Goal: Task Accomplishment & Management: Manage account settings

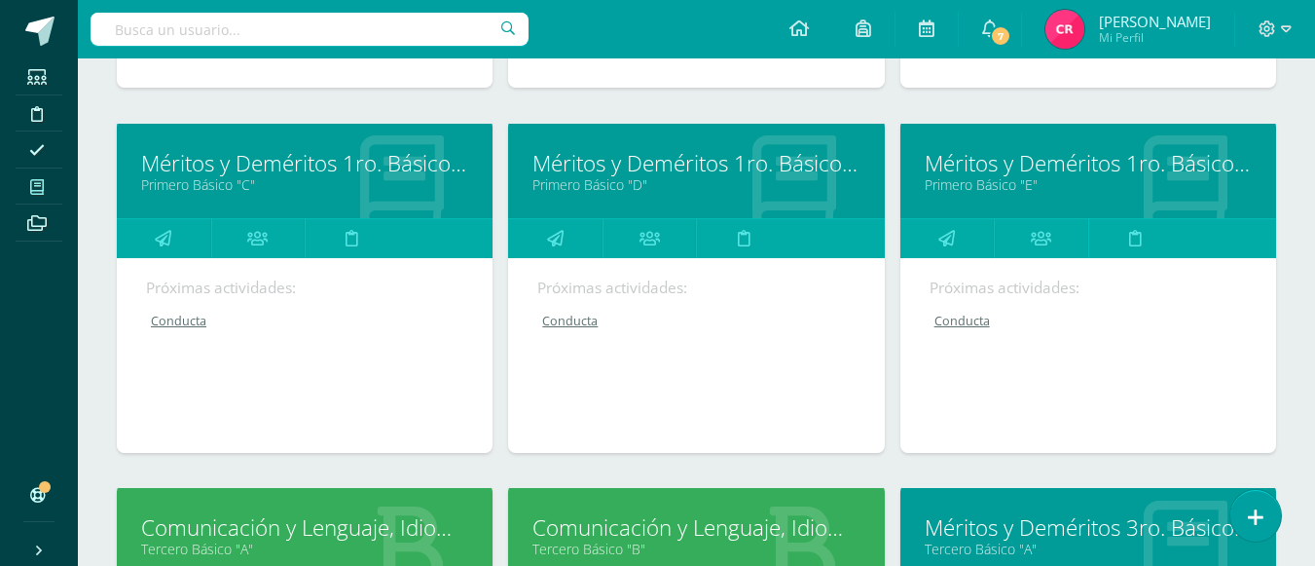
scroll to position [1266, 0]
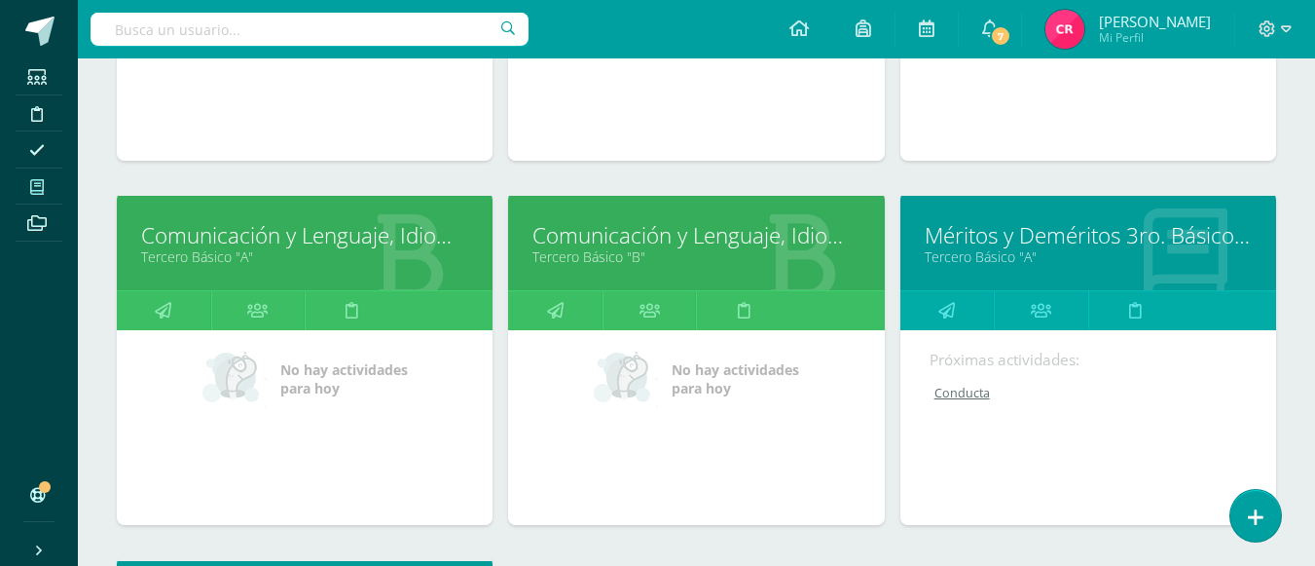
click at [360, 237] on link "Comunicación y Lenguaje, Idioma Español" at bounding box center [304, 235] width 327 height 30
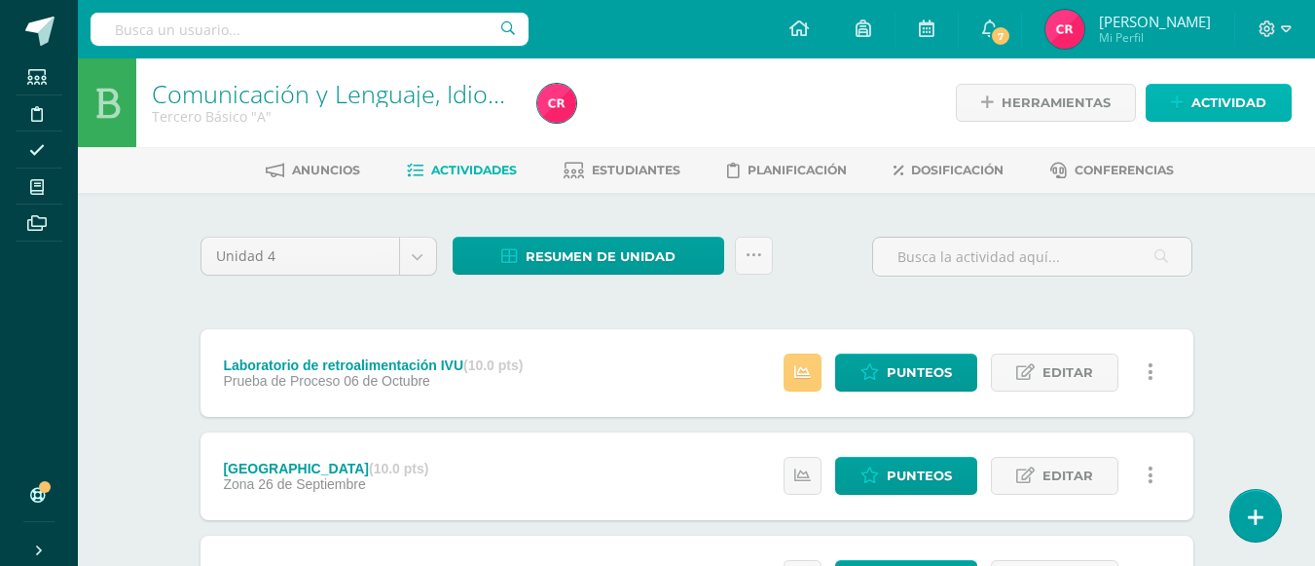
click at [1169, 109] on link "Actividad" at bounding box center [1219, 103] width 146 height 38
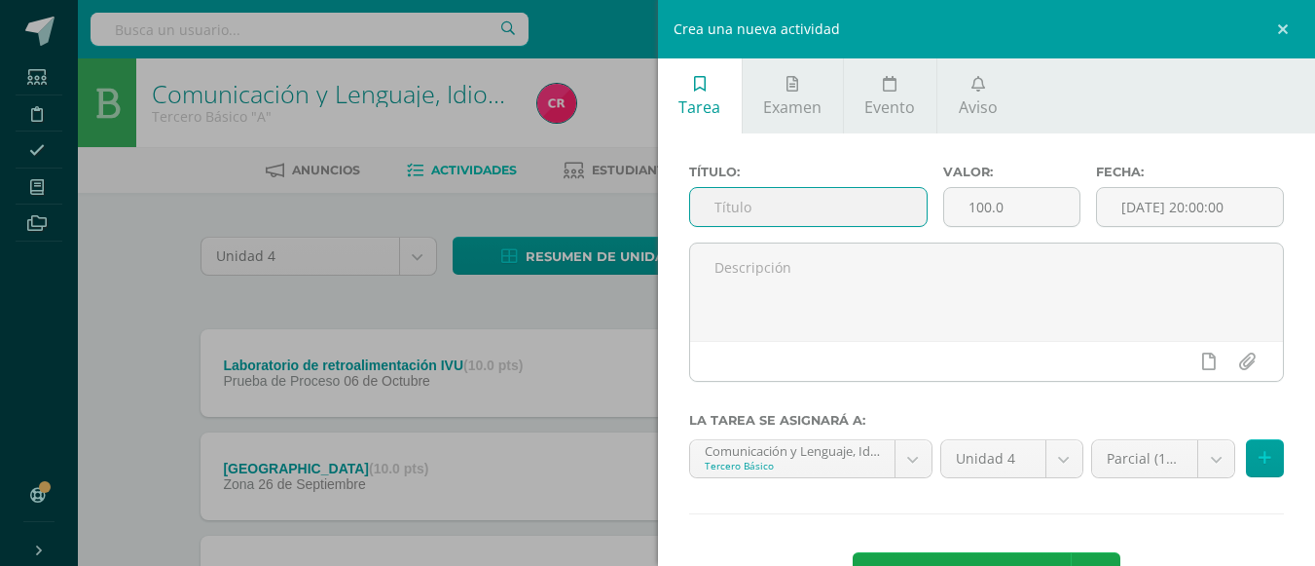
click at [825, 202] on input "text" at bounding box center [808, 207] width 237 height 38
type input "Nota de prueba de logro"
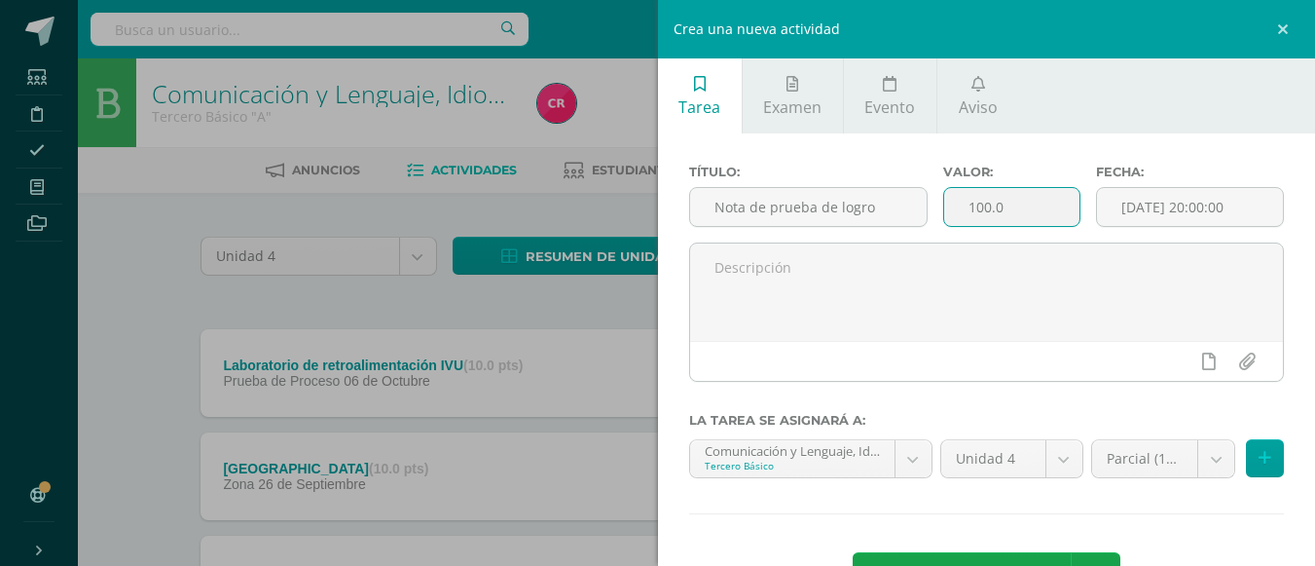
drag, startPoint x: 968, startPoint y: 208, endPoint x: 1070, endPoint y: 210, distance: 102.2
click at [1070, 210] on div "100.0" at bounding box center [1011, 207] width 137 height 40
type input "30"
click at [1133, 204] on input "[DATE] 20:00:00" at bounding box center [1190, 207] width 186 height 38
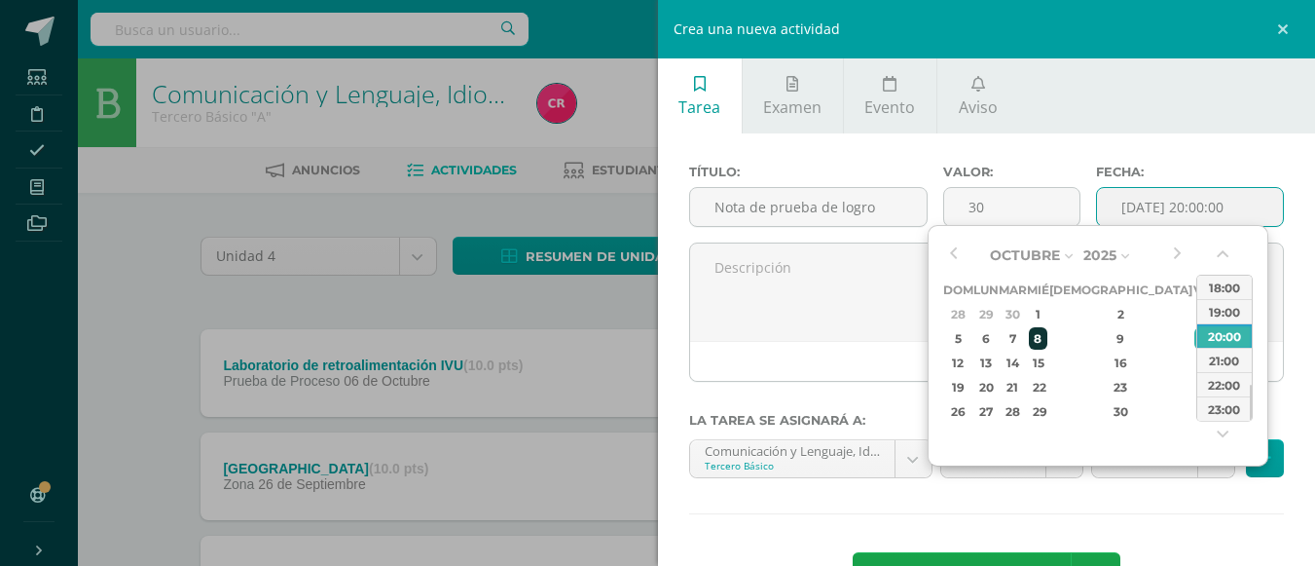
click at [1047, 339] on div "8" at bounding box center [1038, 338] width 18 height 22
type input "2025-10-08 20:00"
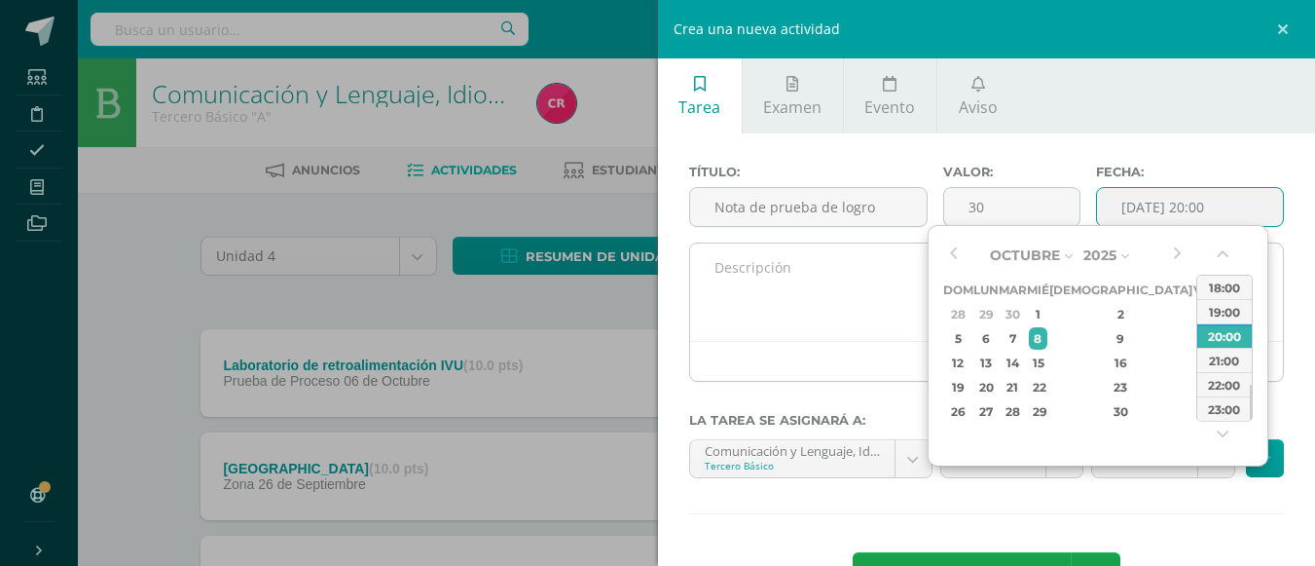
click at [831, 288] on textarea at bounding box center [987, 291] width 594 height 97
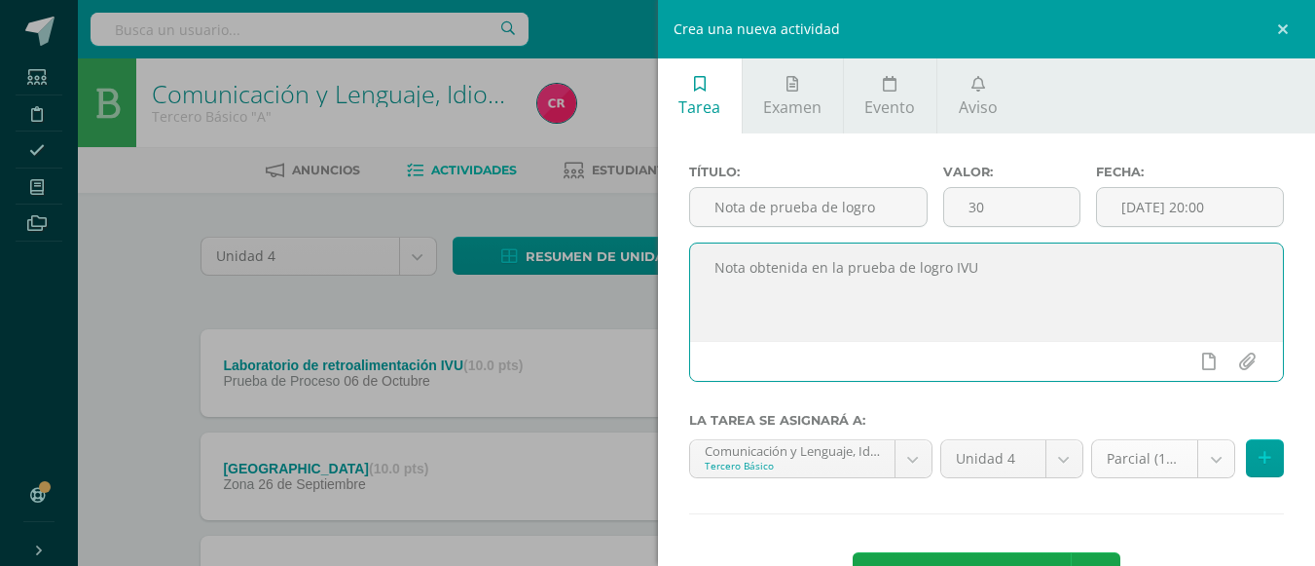
type textarea "Nota obtenida en la prueba de logro IVU"
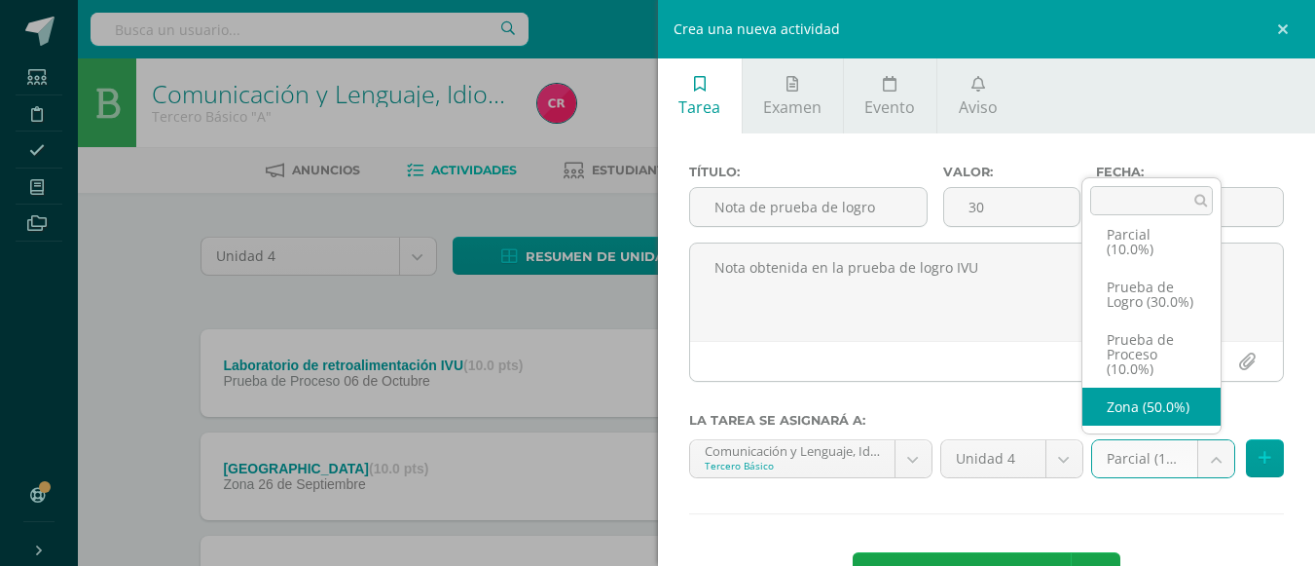
scroll to position [45, 0]
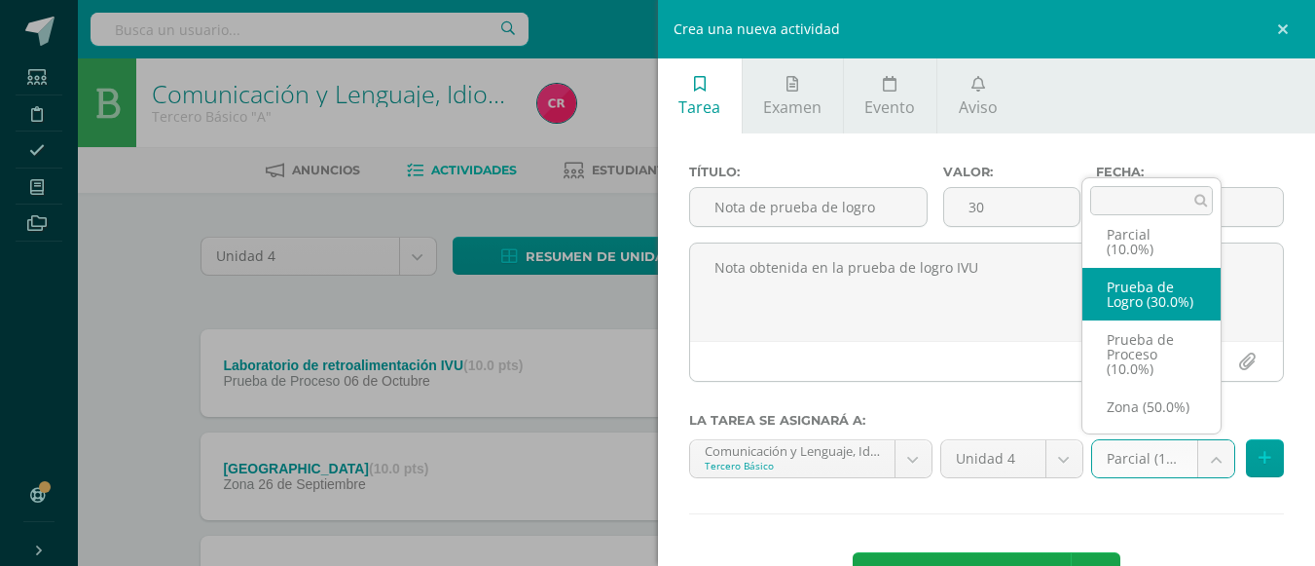
select select "159841"
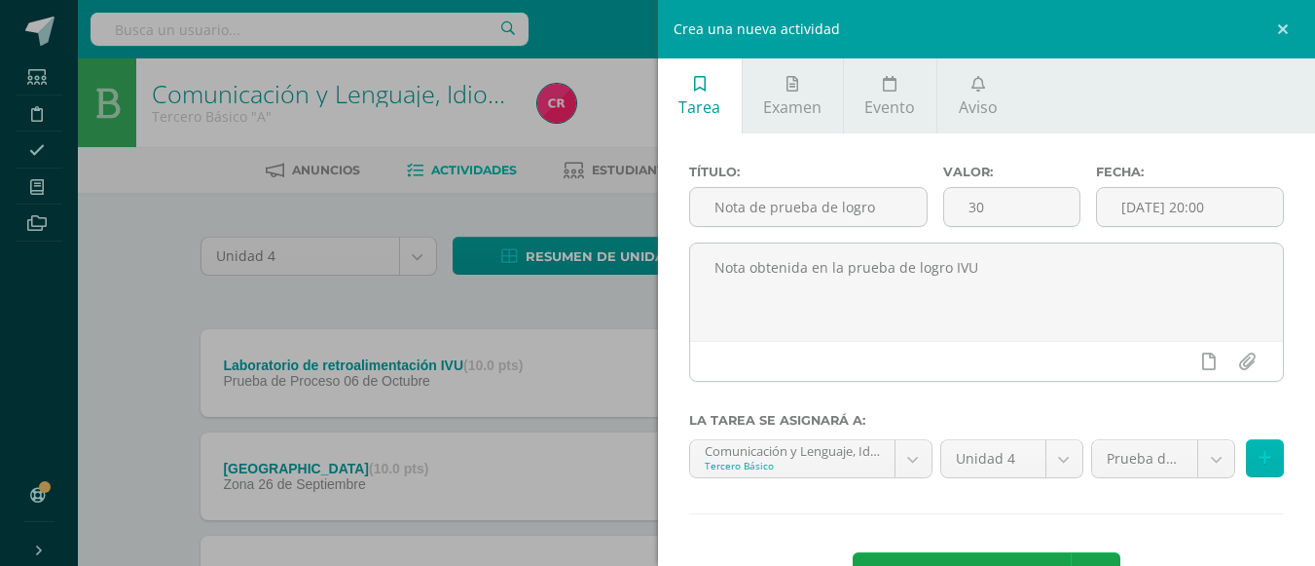
click at [1247, 446] on button at bounding box center [1265, 458] width 38 height 38
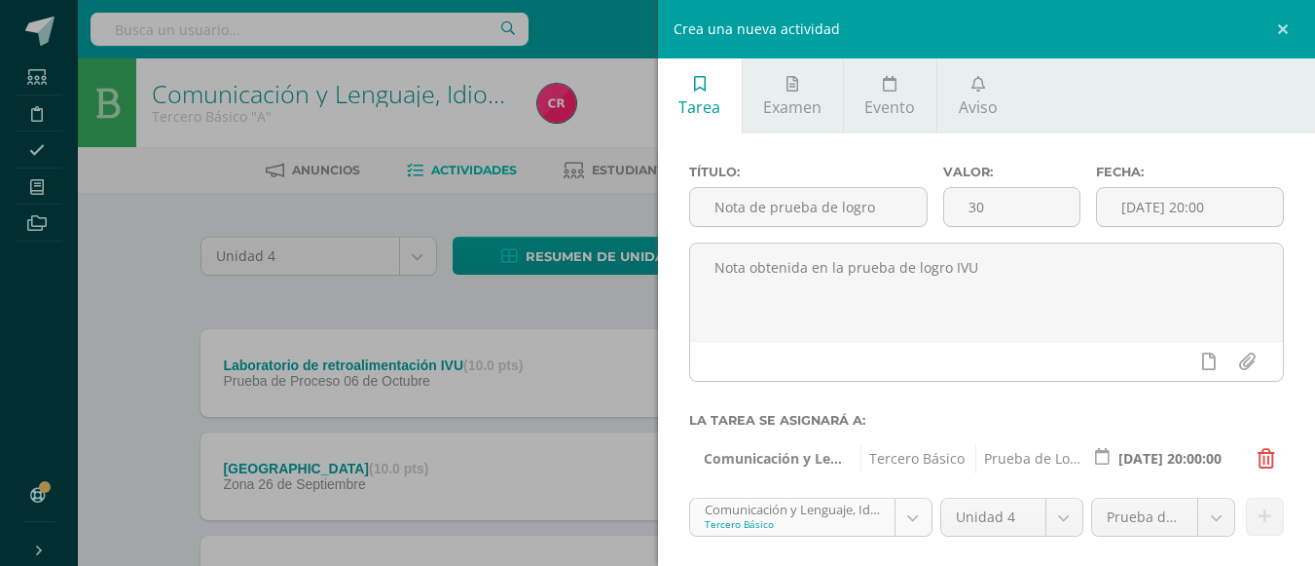
scroll to position [129, 0]
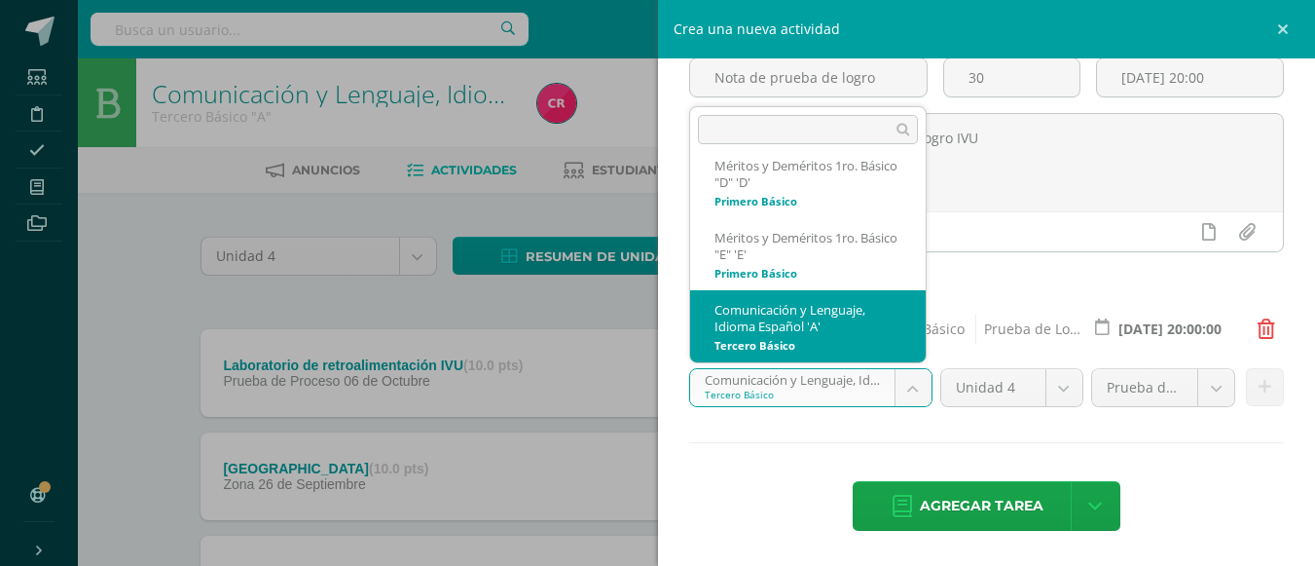
scroll to position [615, 0]
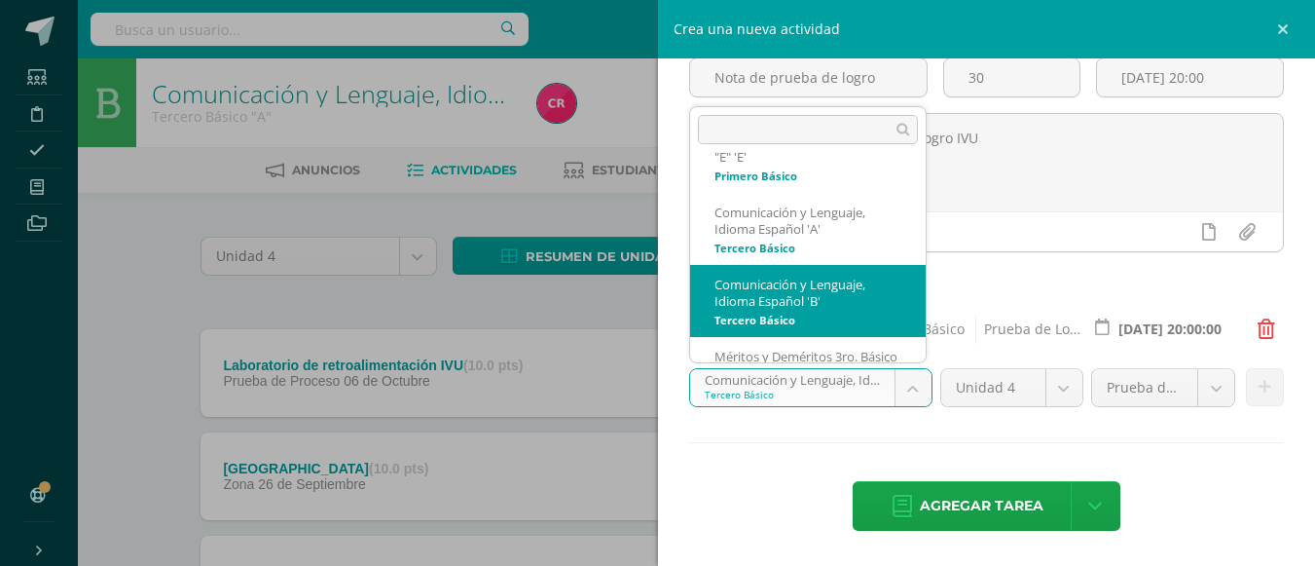
select select "160124"
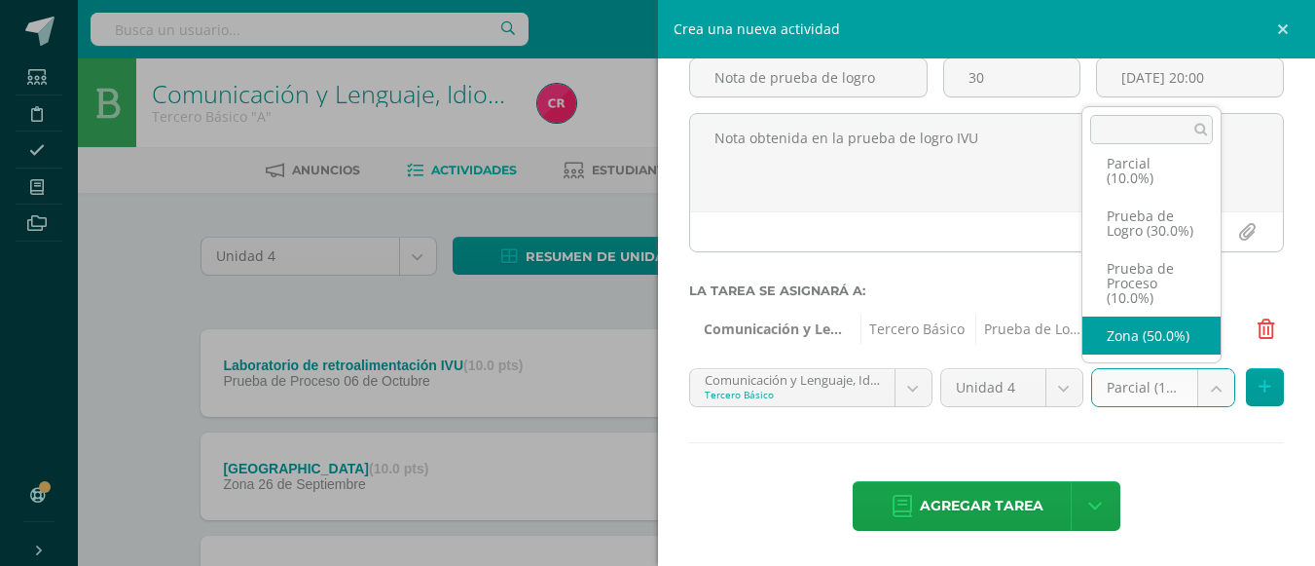
scroll to position [45, 0]
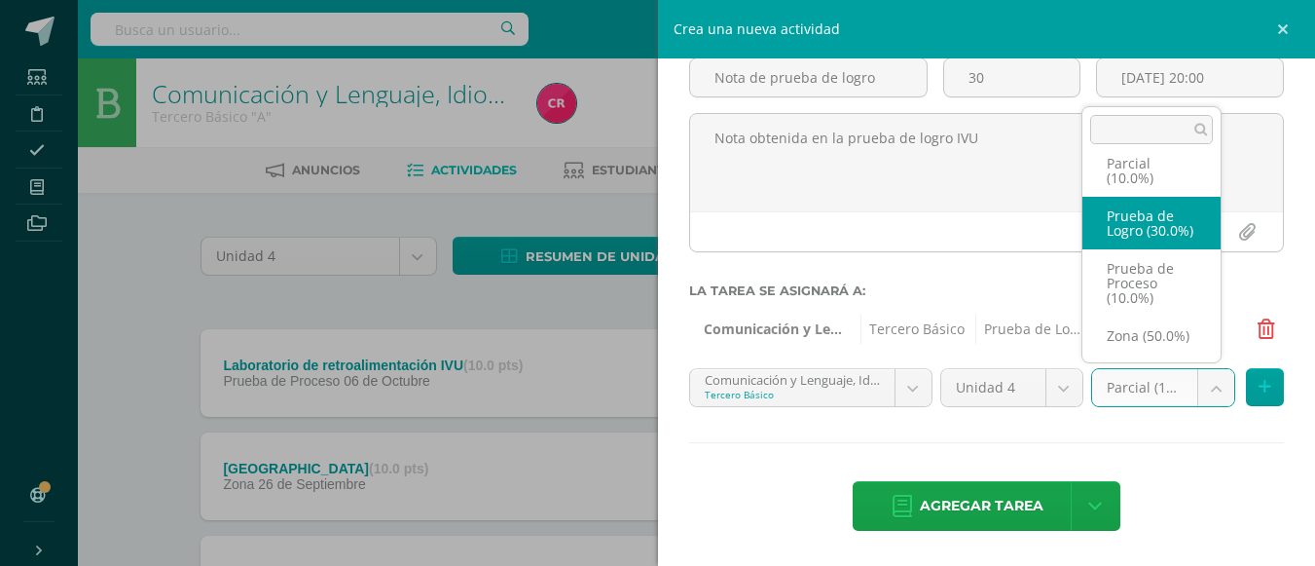
select select "160141"
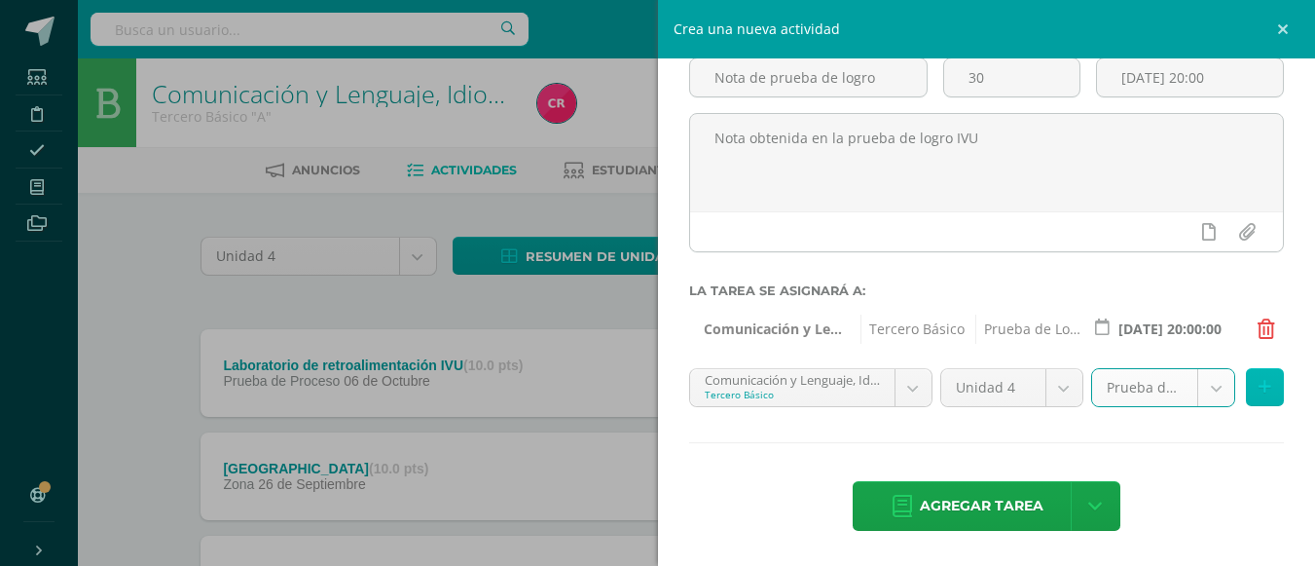
click at [1246, 388] on button at bounding box center [1265, 387] width 38 height 38
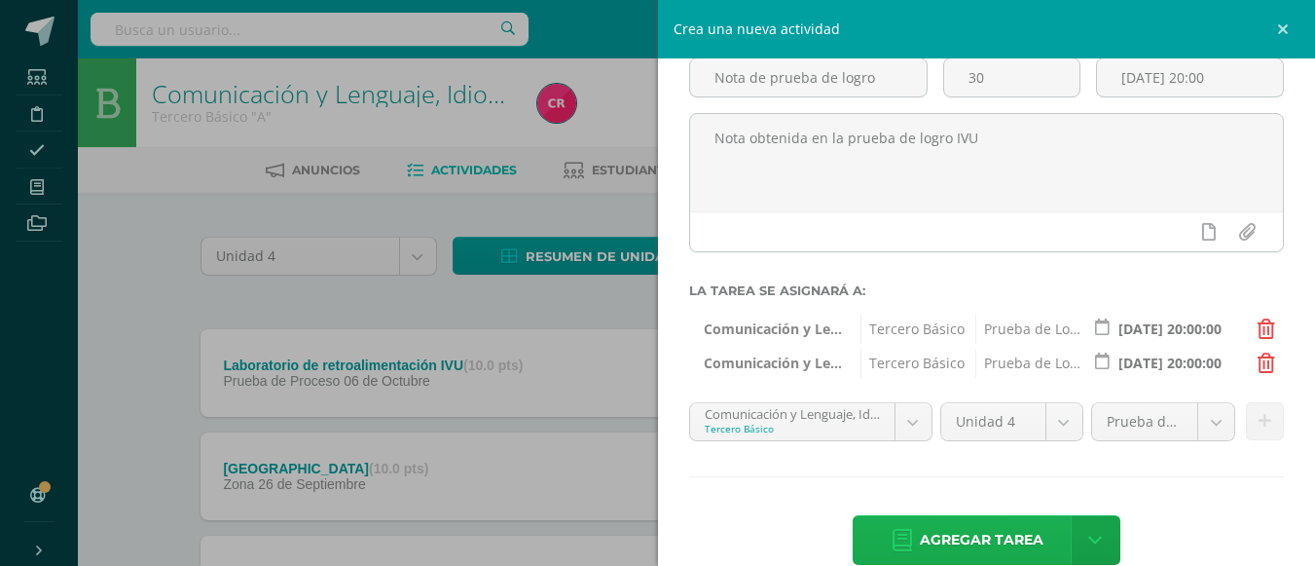
click at [1004, 538] on span "Agregar tarea" at bounding box center [982, 540] width 124 height 48
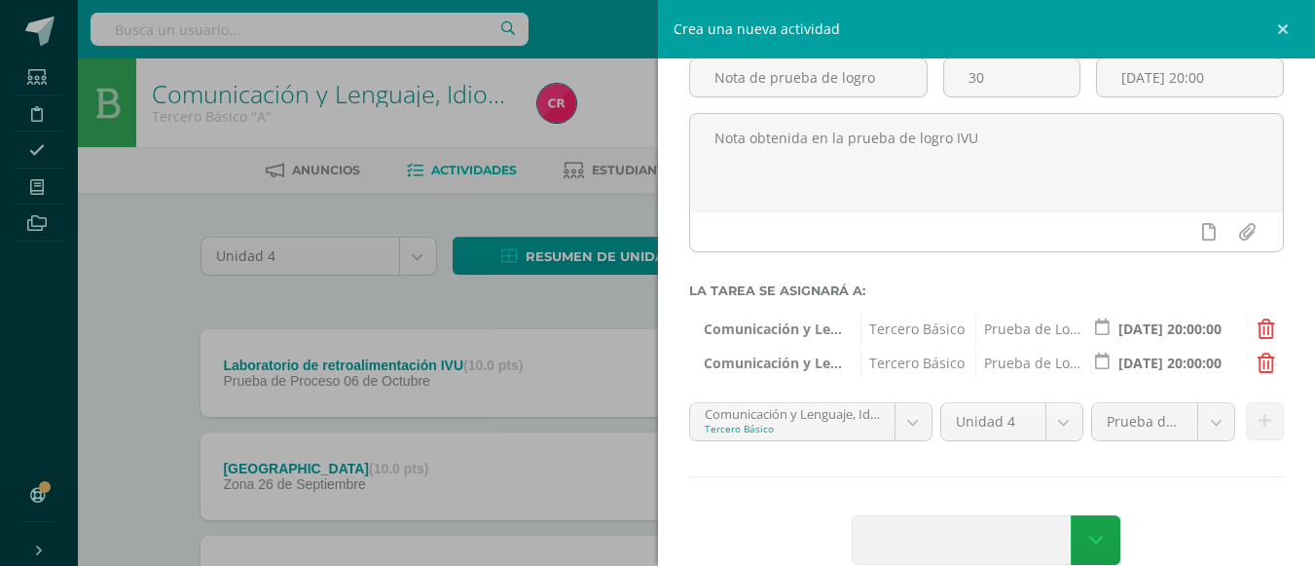
scroll to position [292, 0]
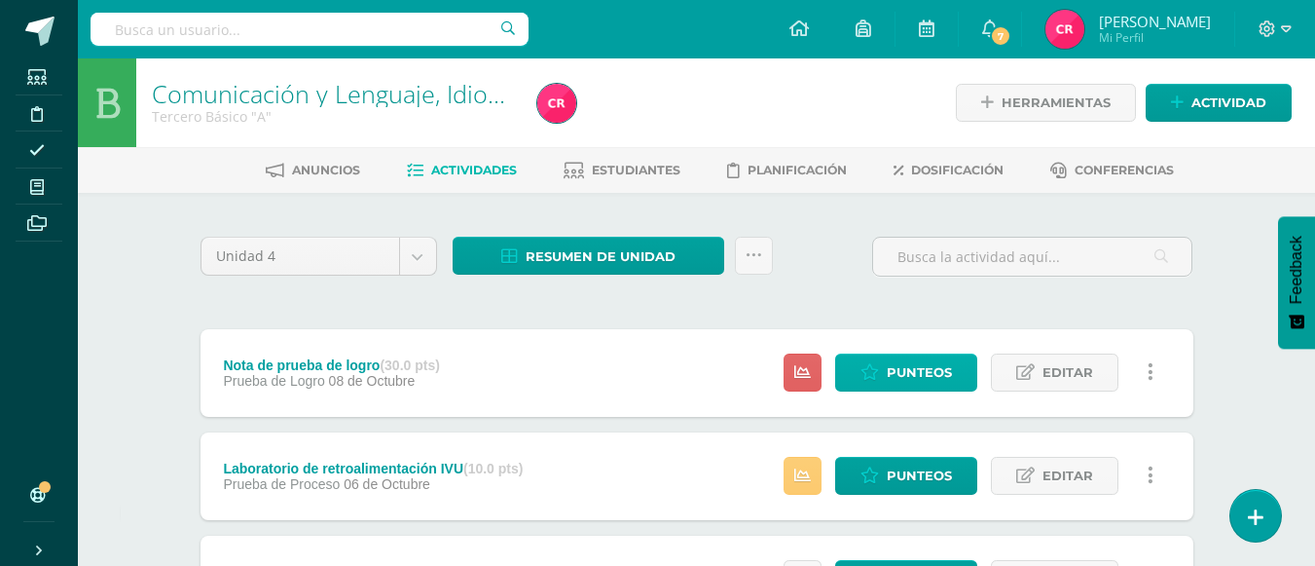
scroll to position [97, 0]
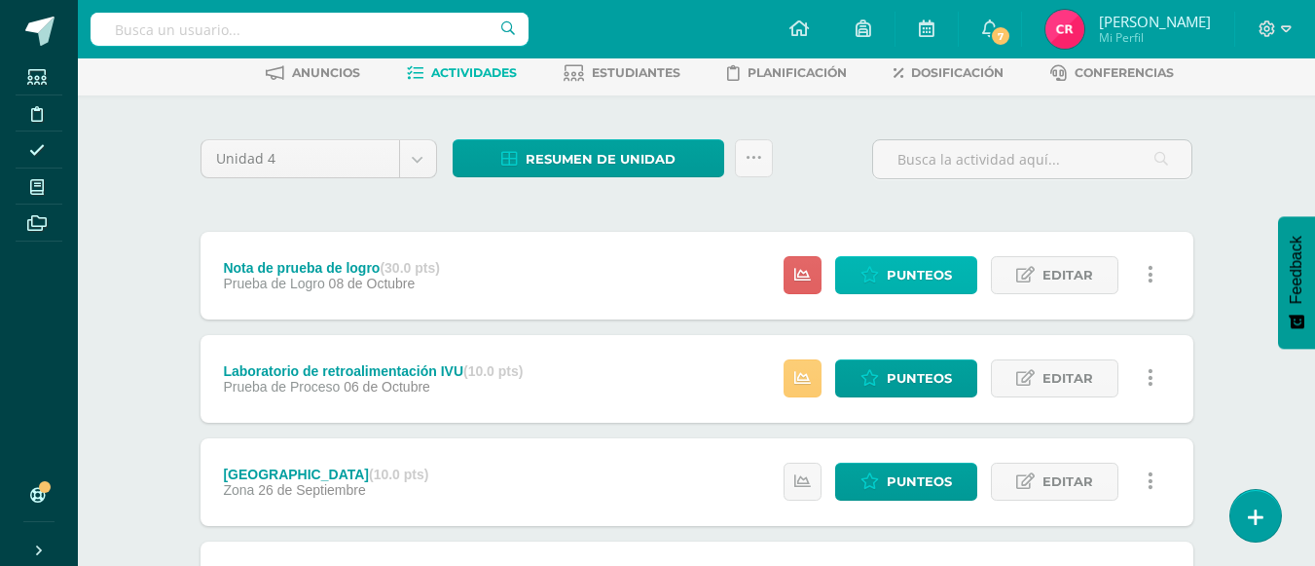
click at [894, 274] on span "Punteos" at bounding box center [919, 275] width 65 height 36
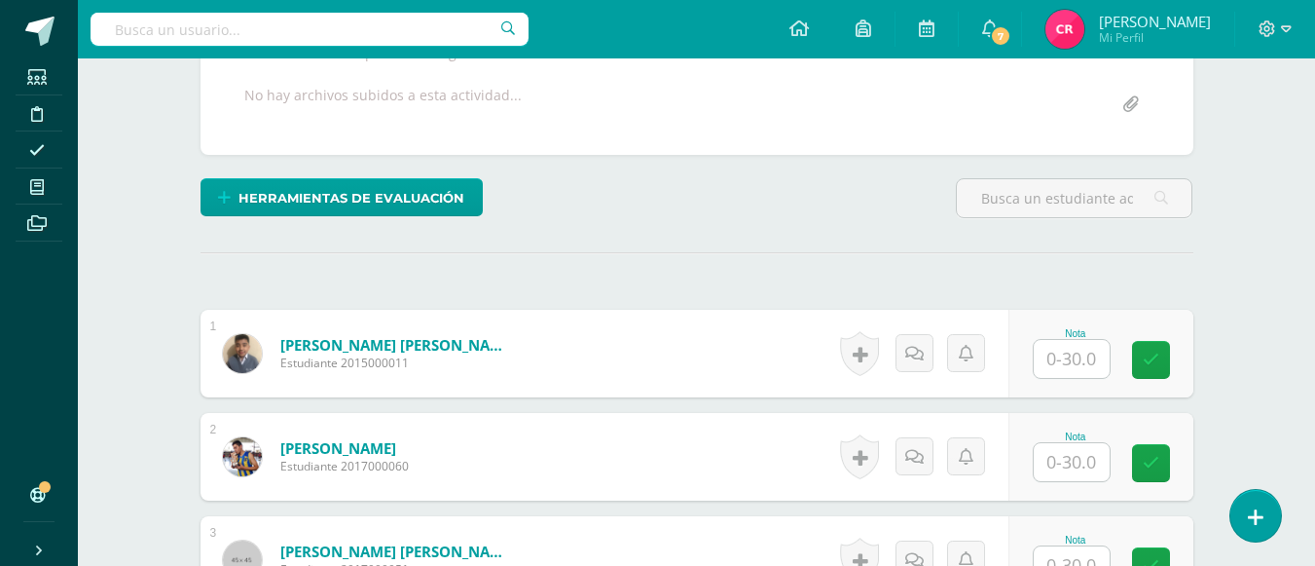
scroll to position [580, 0]
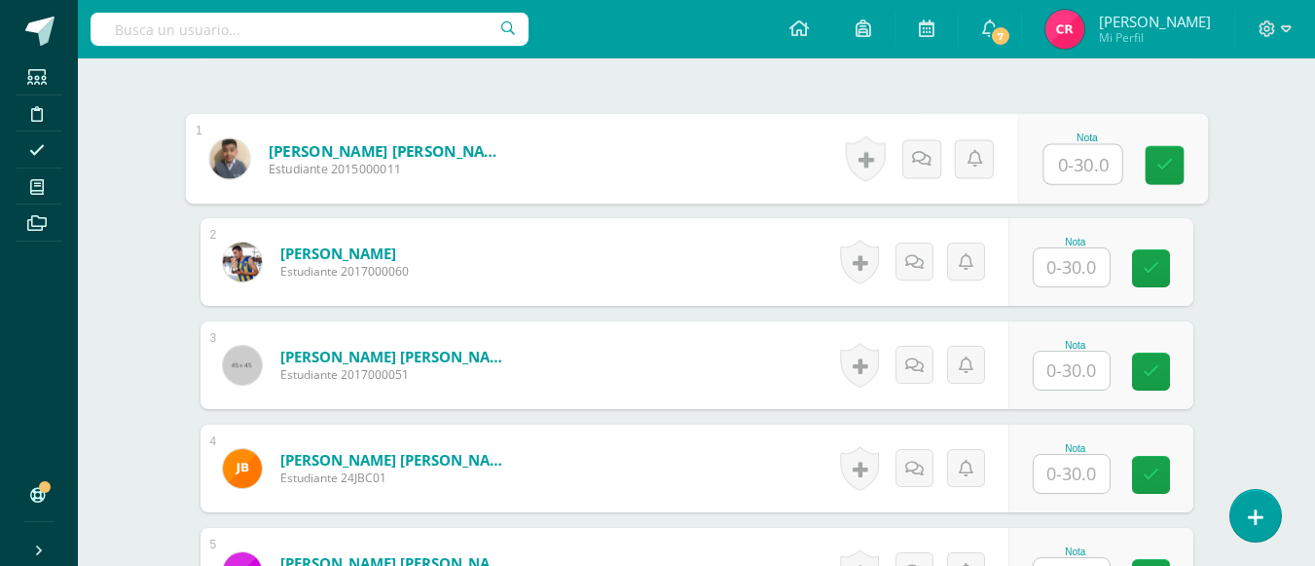
click at [1080, 165] on input "text" at bounding box center [1083, 164] width 78 height 39
type input "21"
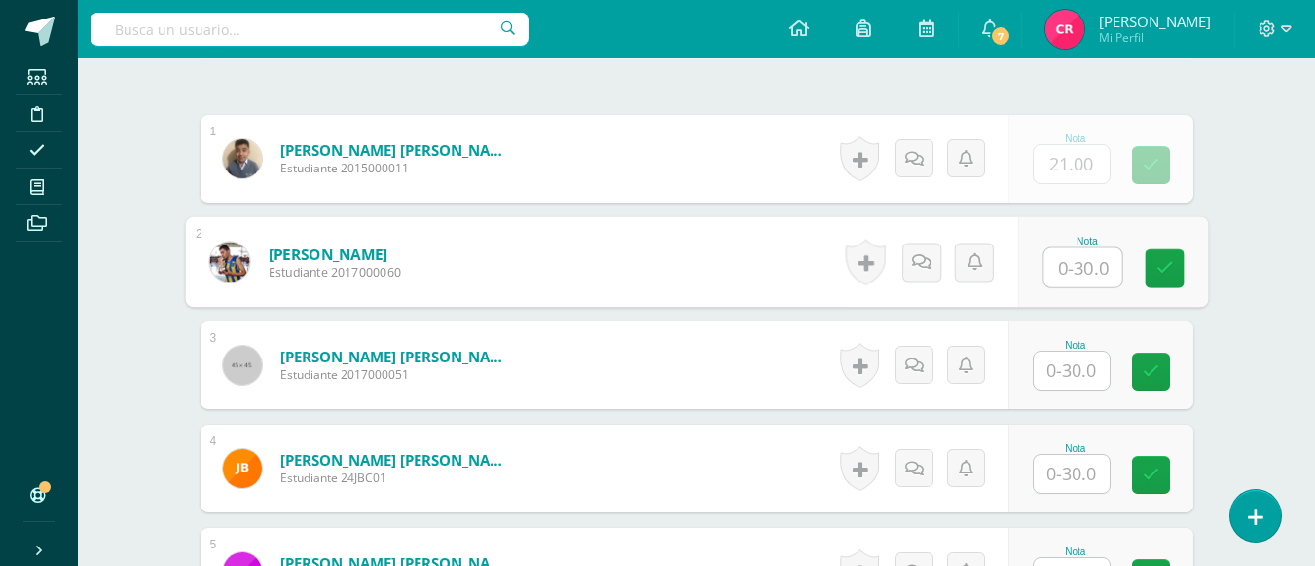
click at [1098, 270] on input "text" at bounding box center [1083, 267] width 78 height 39
type input "16"
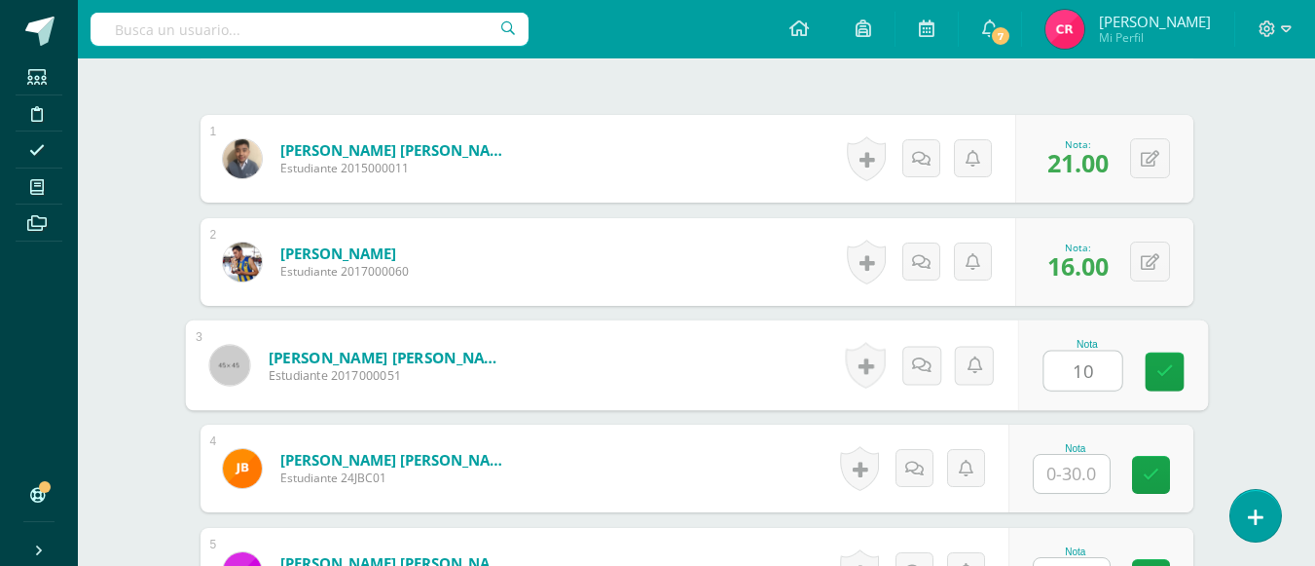
type input "10"
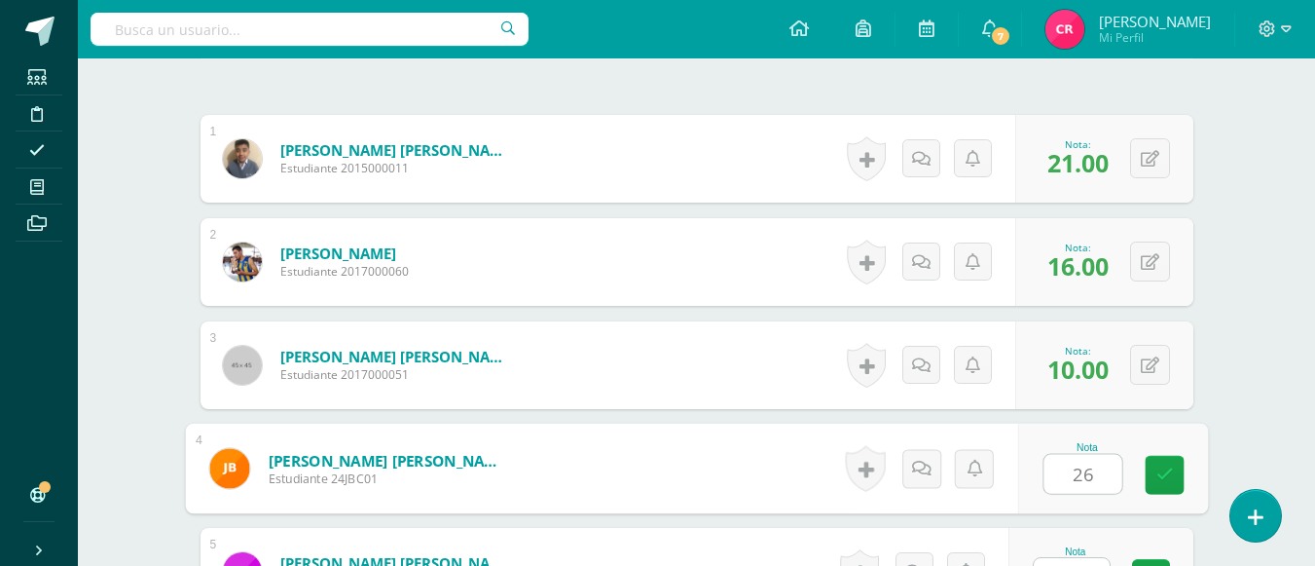
type input "26"
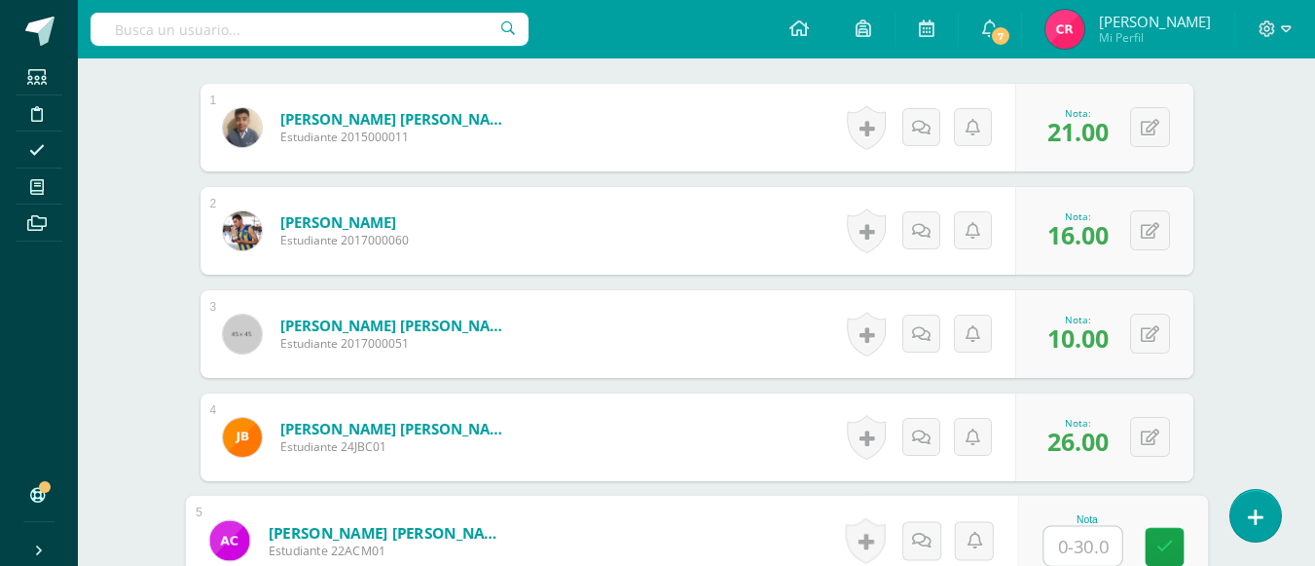
scroll to position [806, 0]
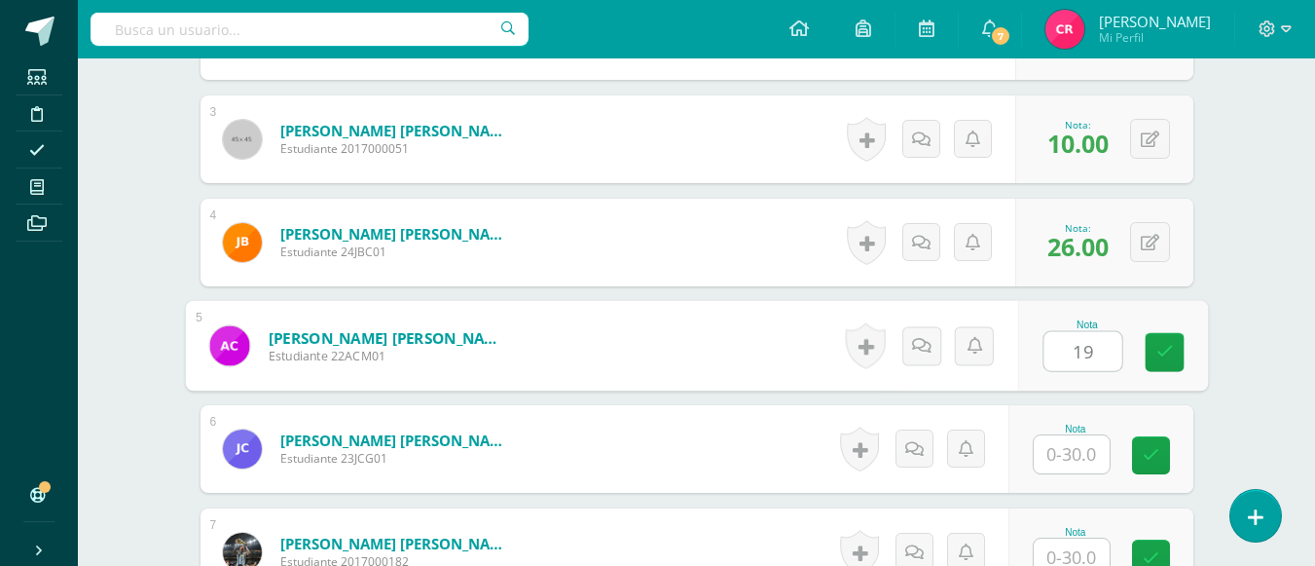
type input "19"
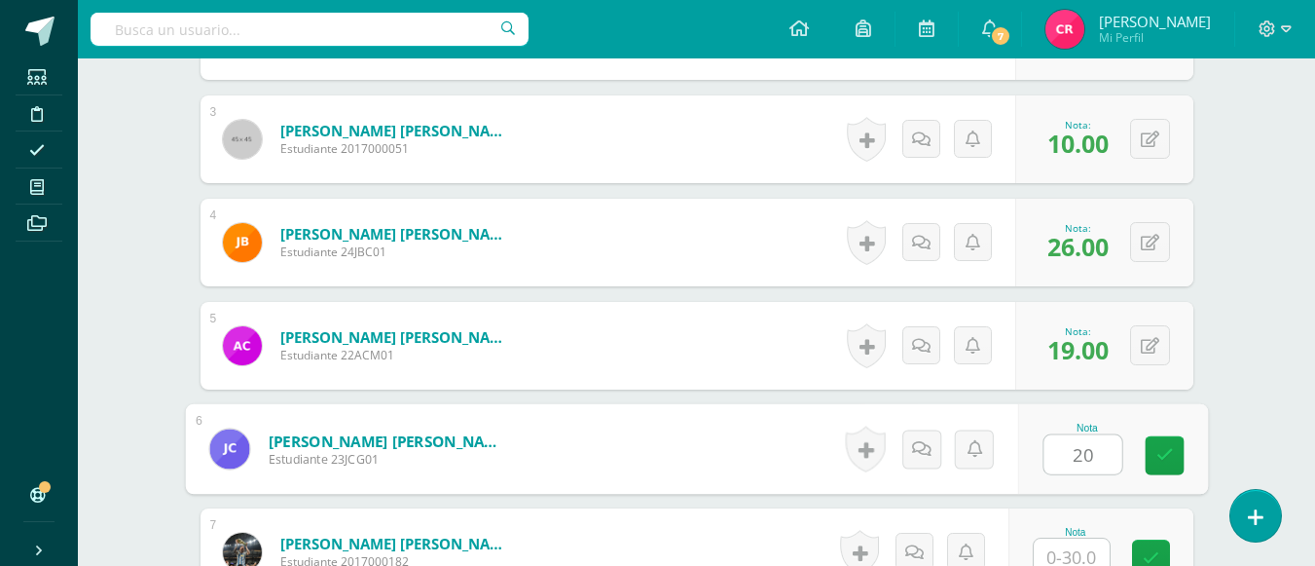
type input "20"
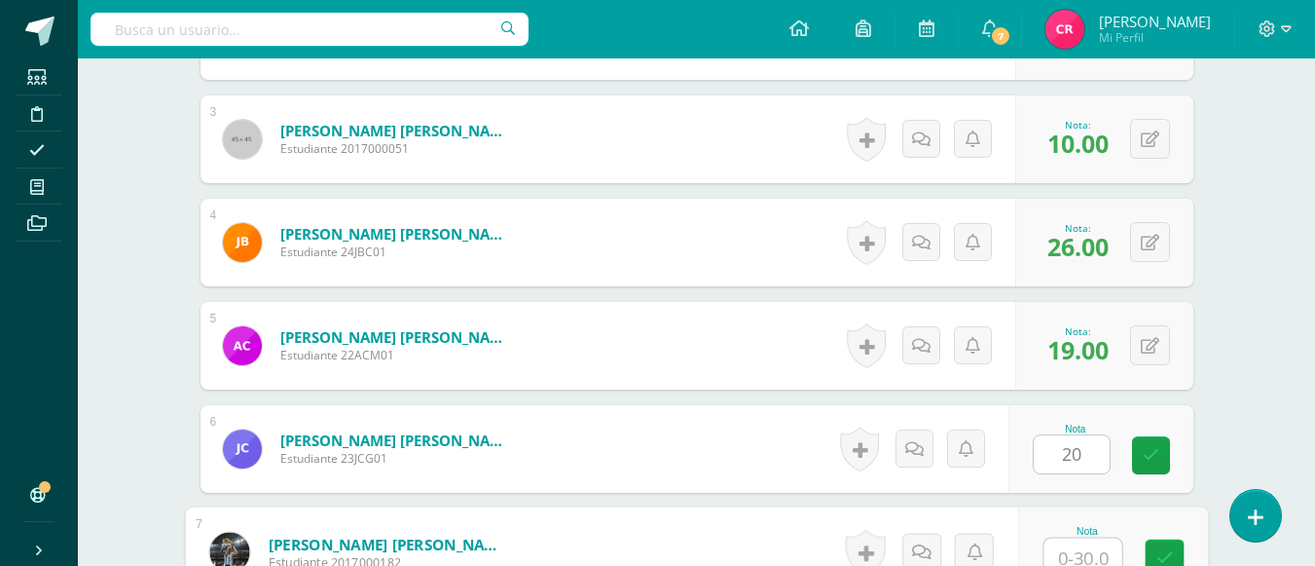
scroll to position [818, 0]
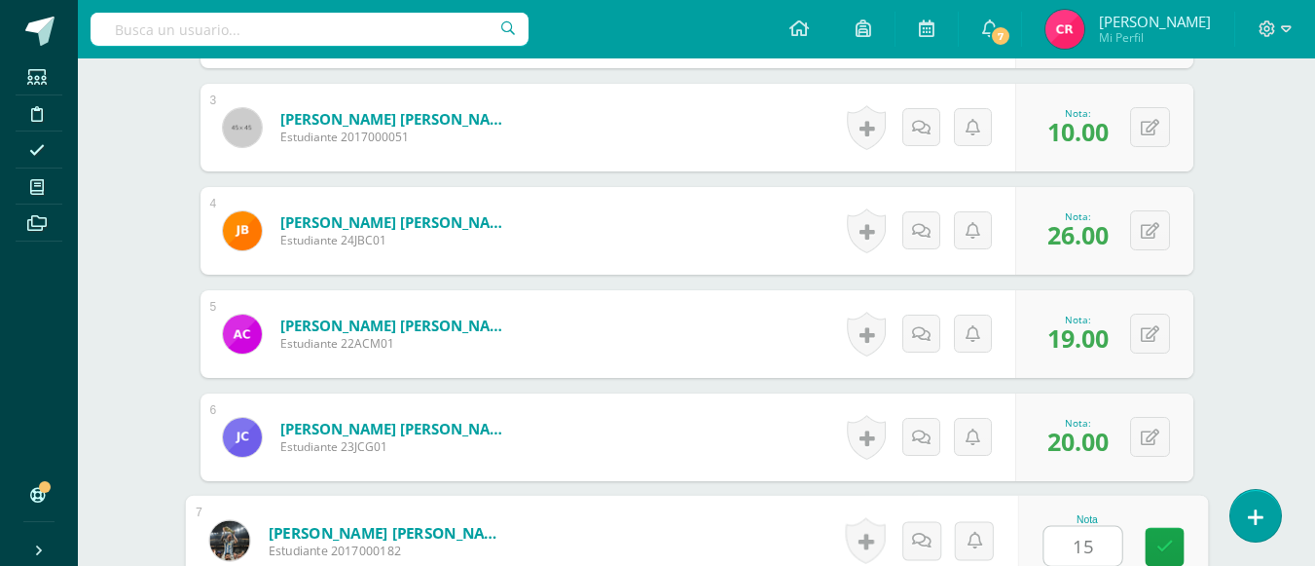
type input "15"
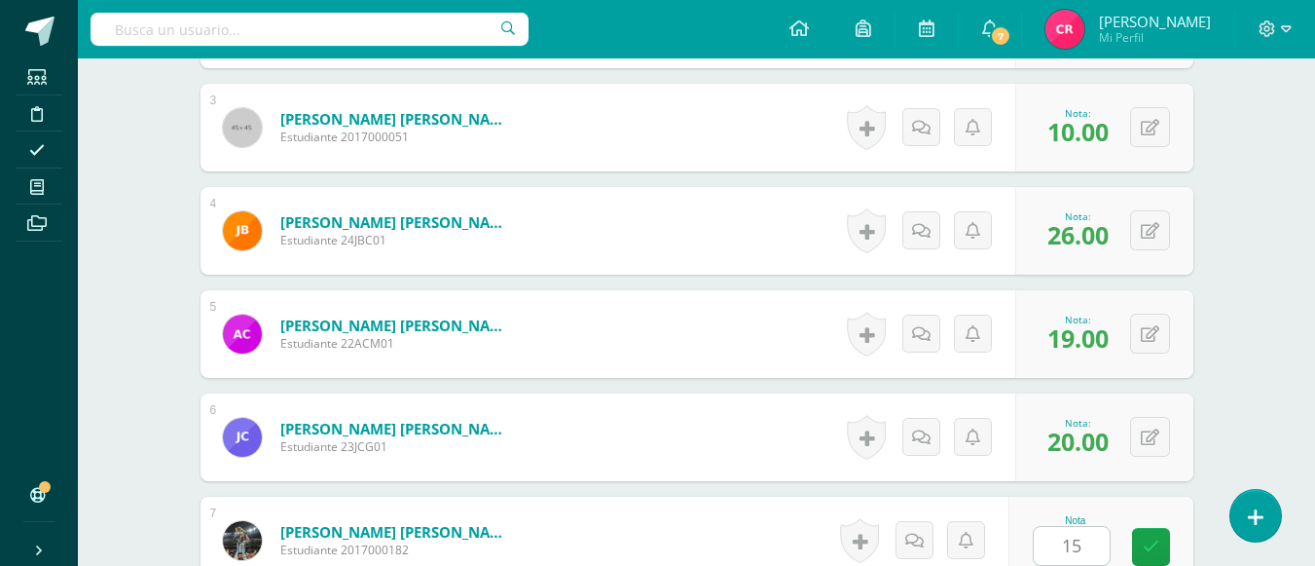
scroll to position [1185, 0]
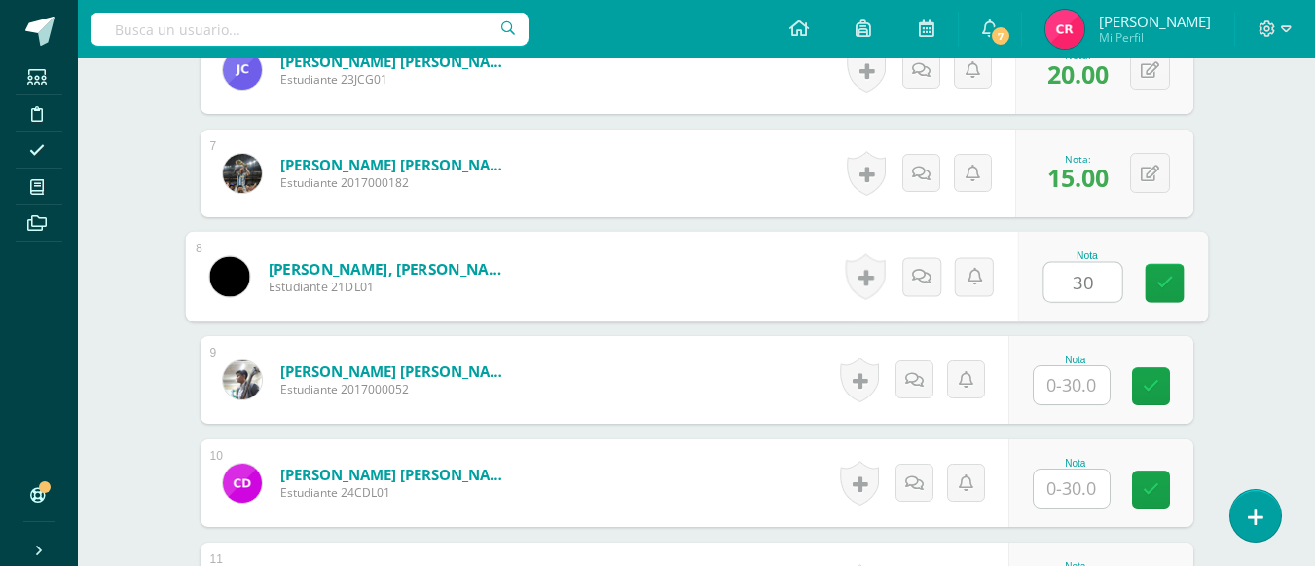
type input "30"
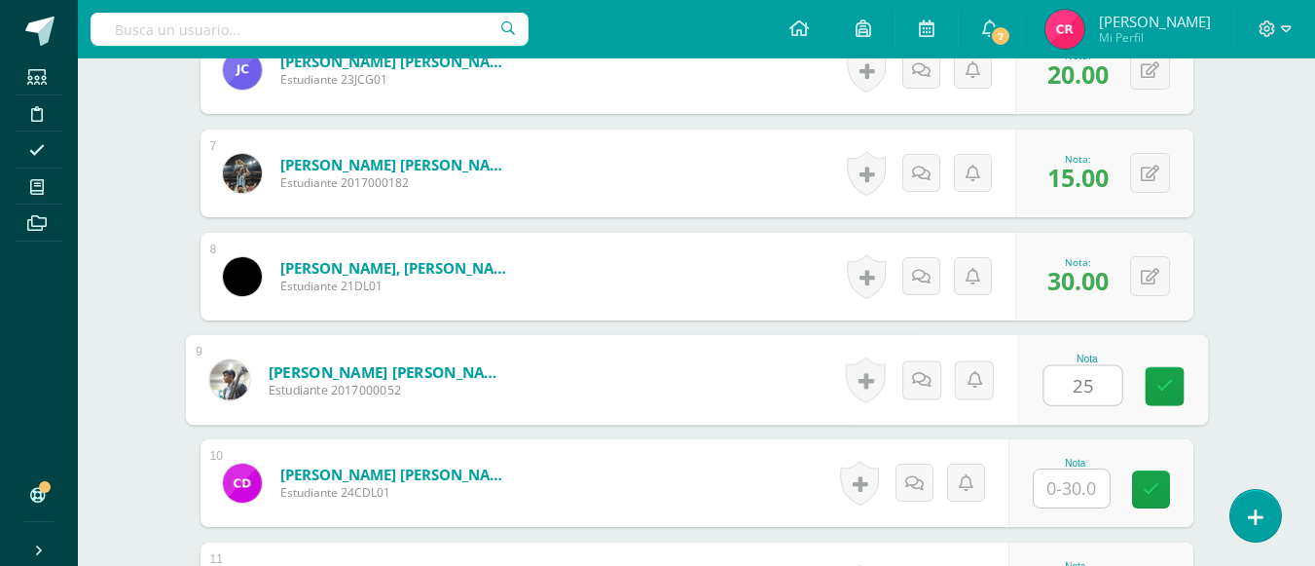
type input "25"
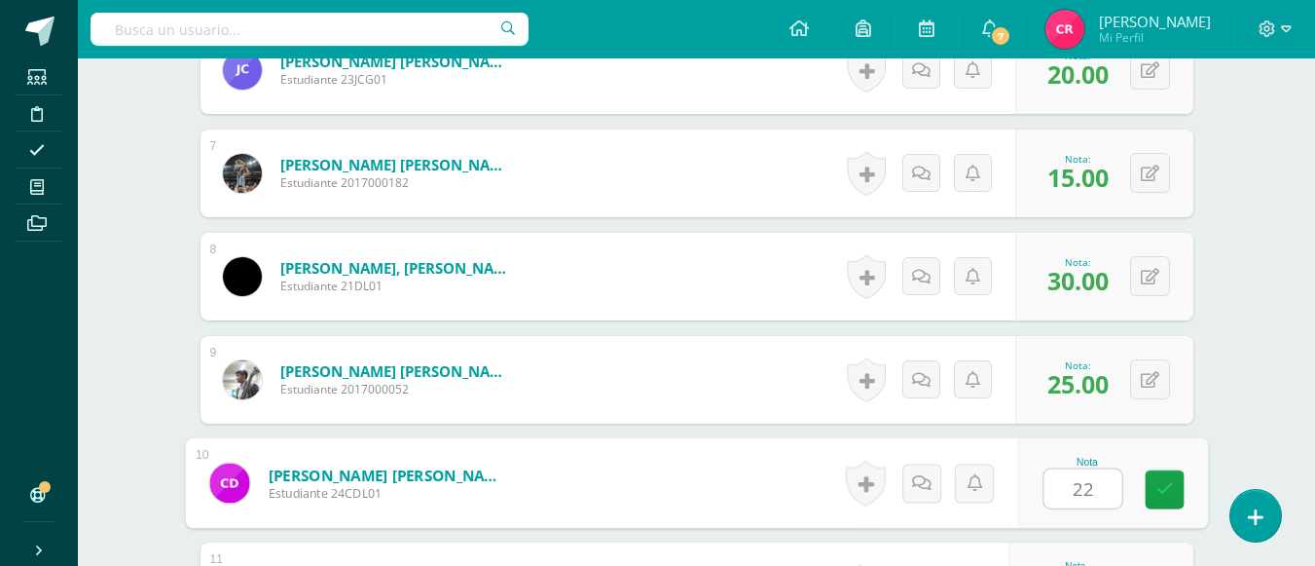
type input "22"
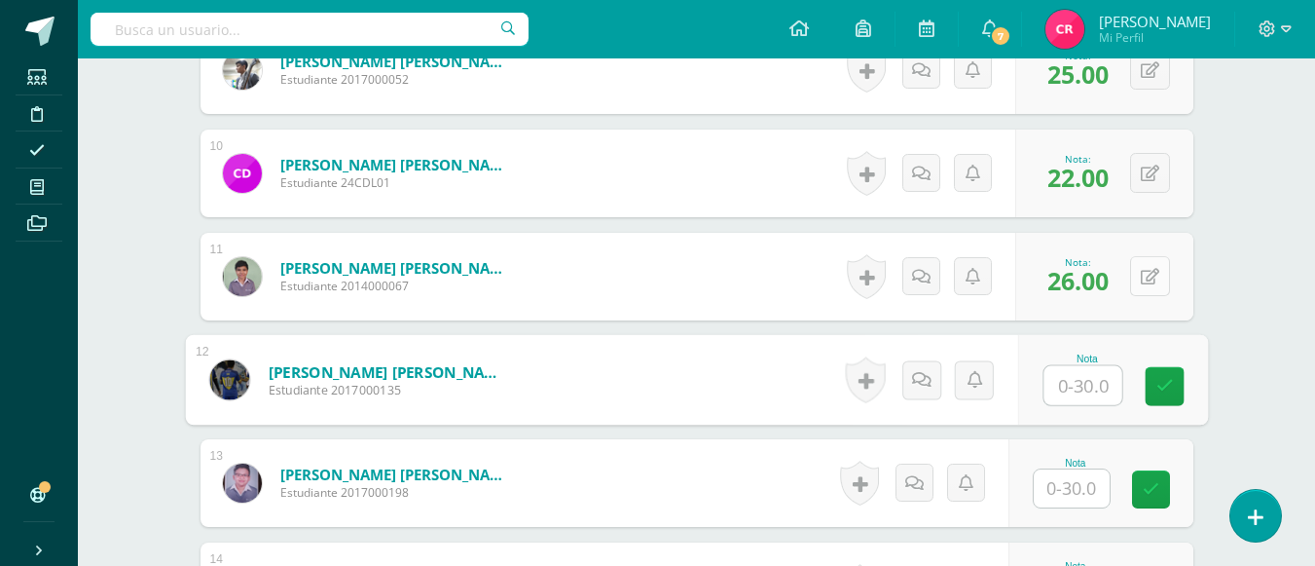
click at [1153, 277] on button at bounding box center [1150, 276] width 40 height 40
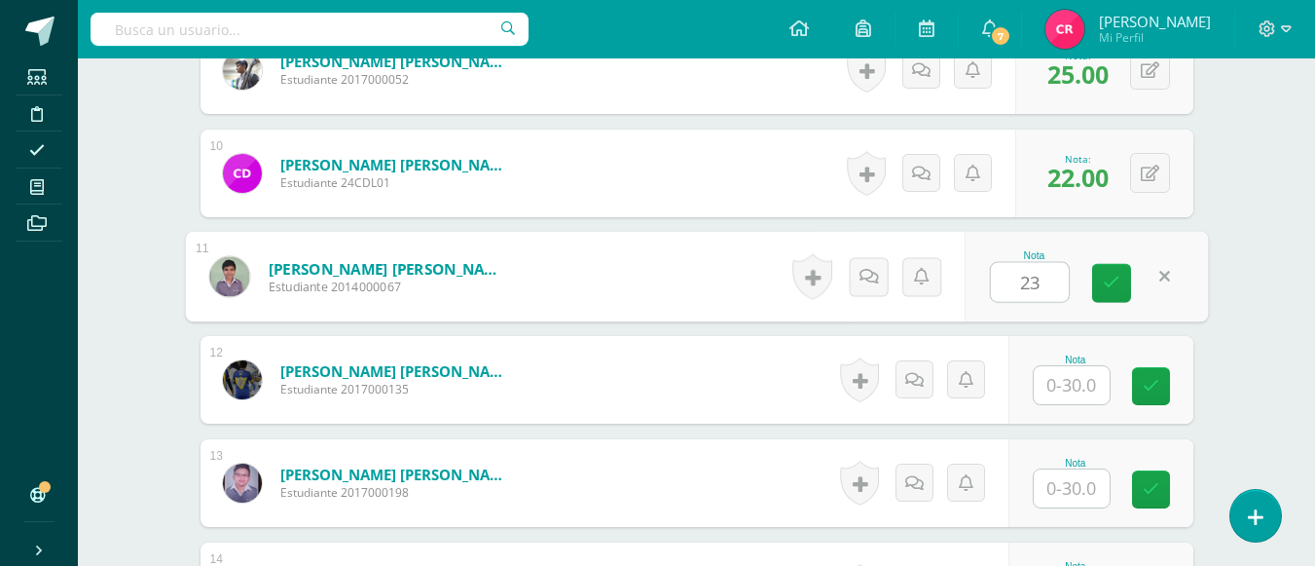
type input "23"
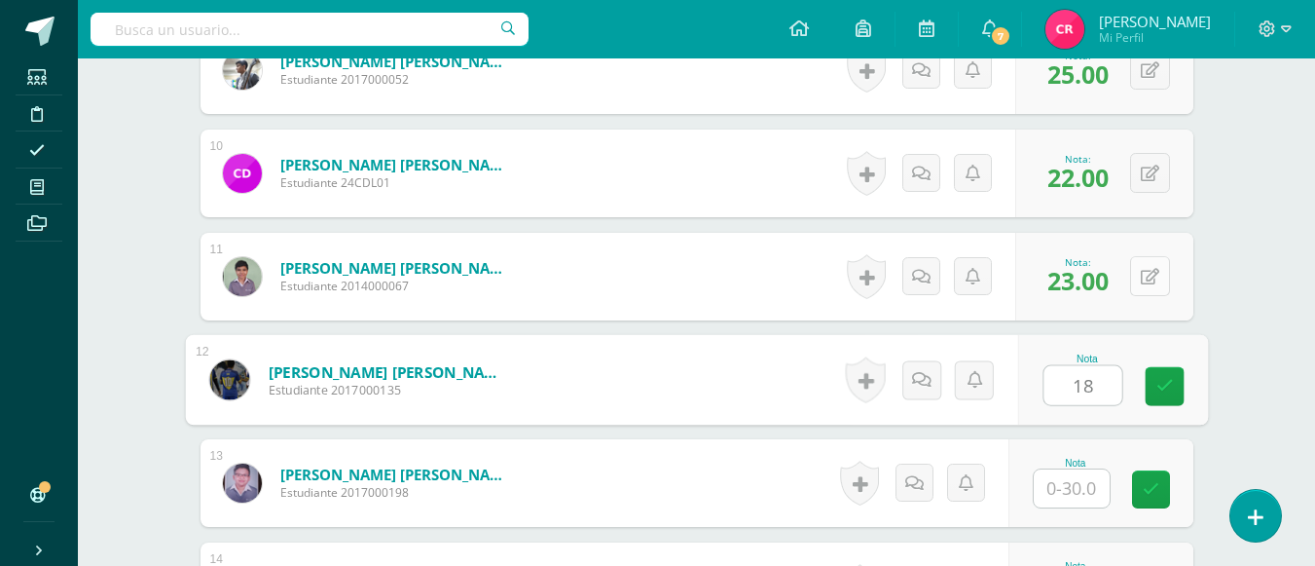
type input "18"
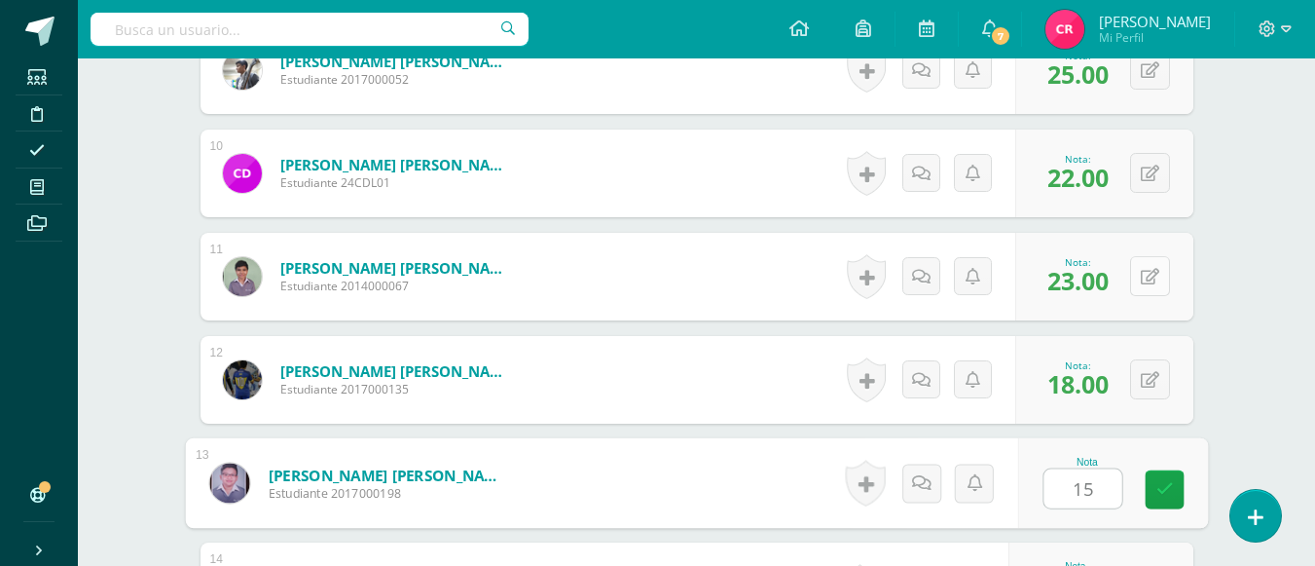
type input "15"
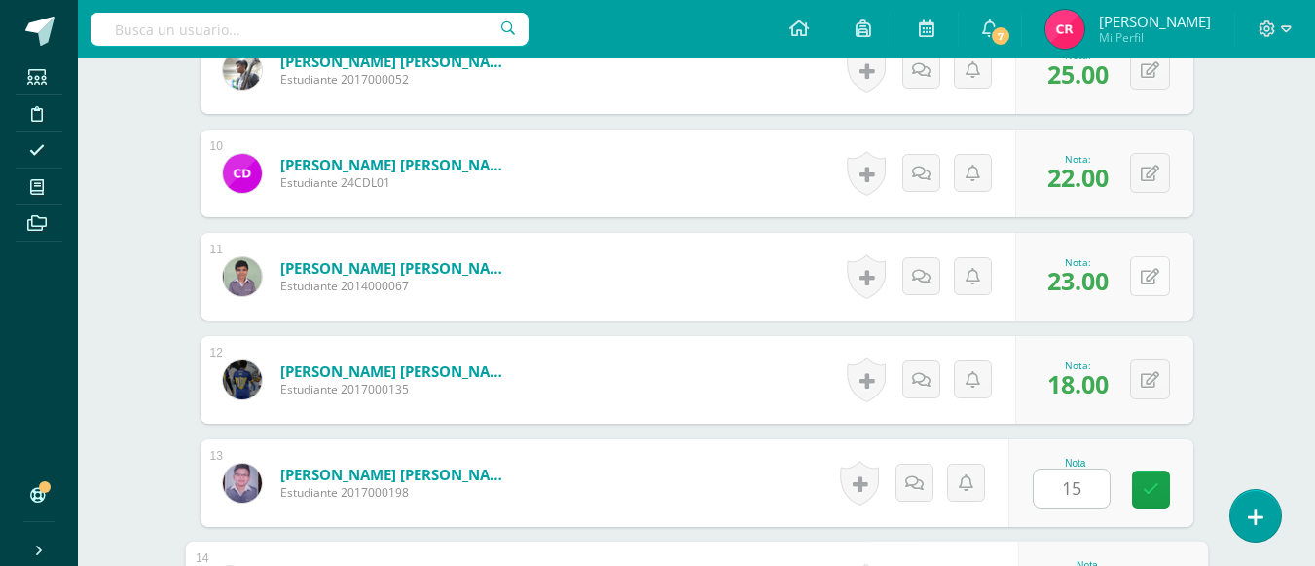
scroll to position [1804, 0]
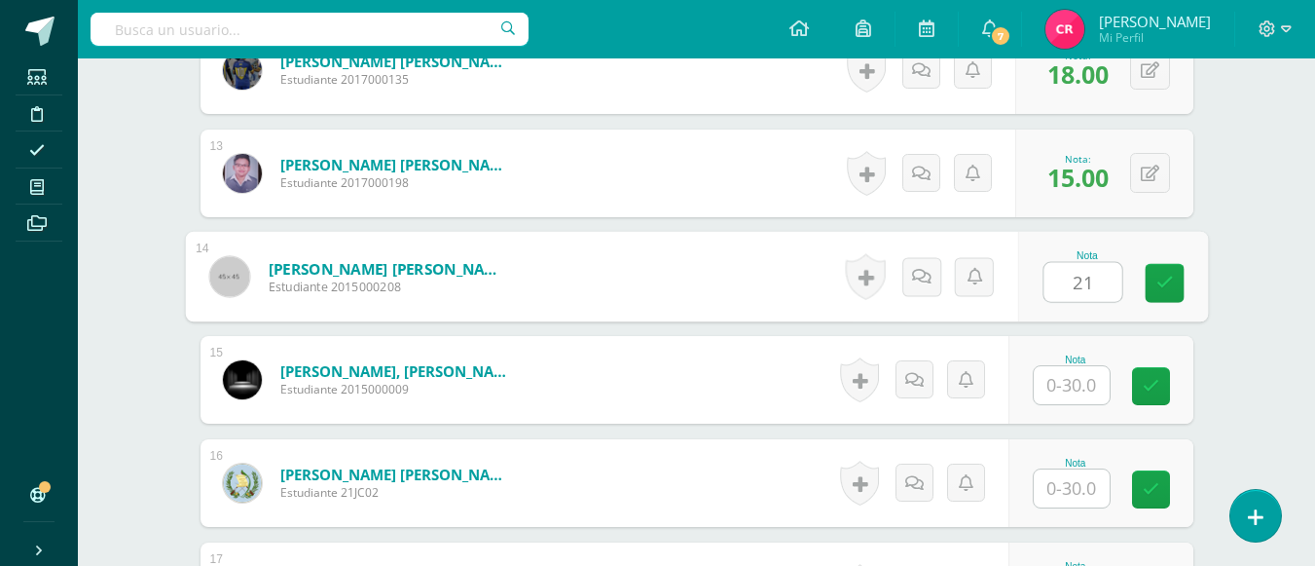
type input "21"
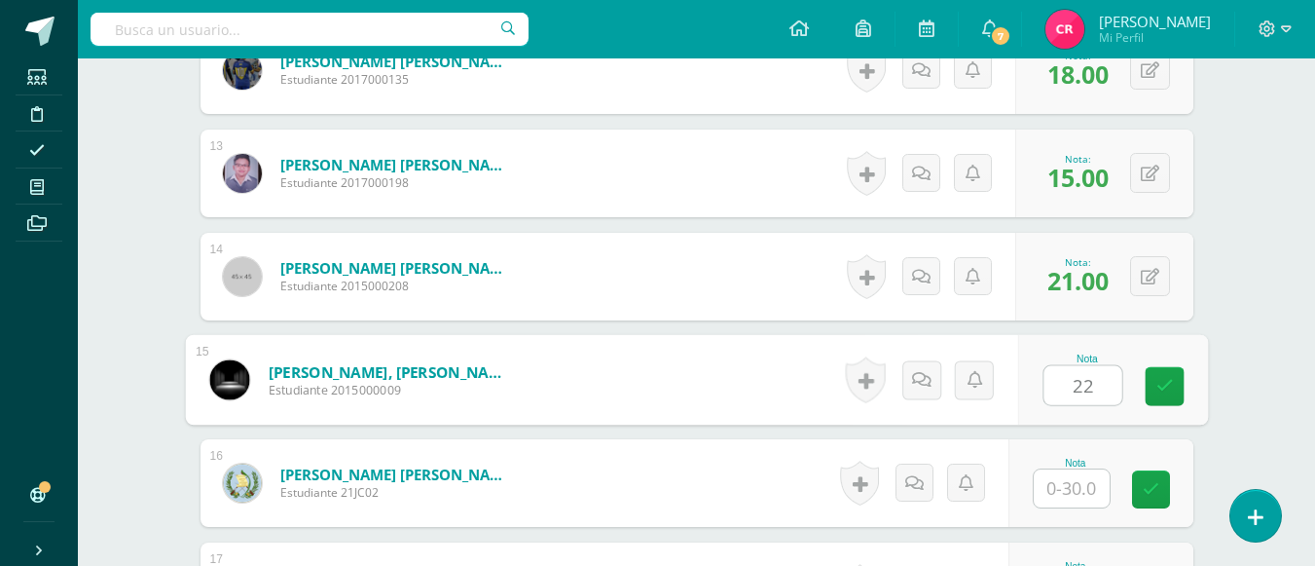
type input "22"
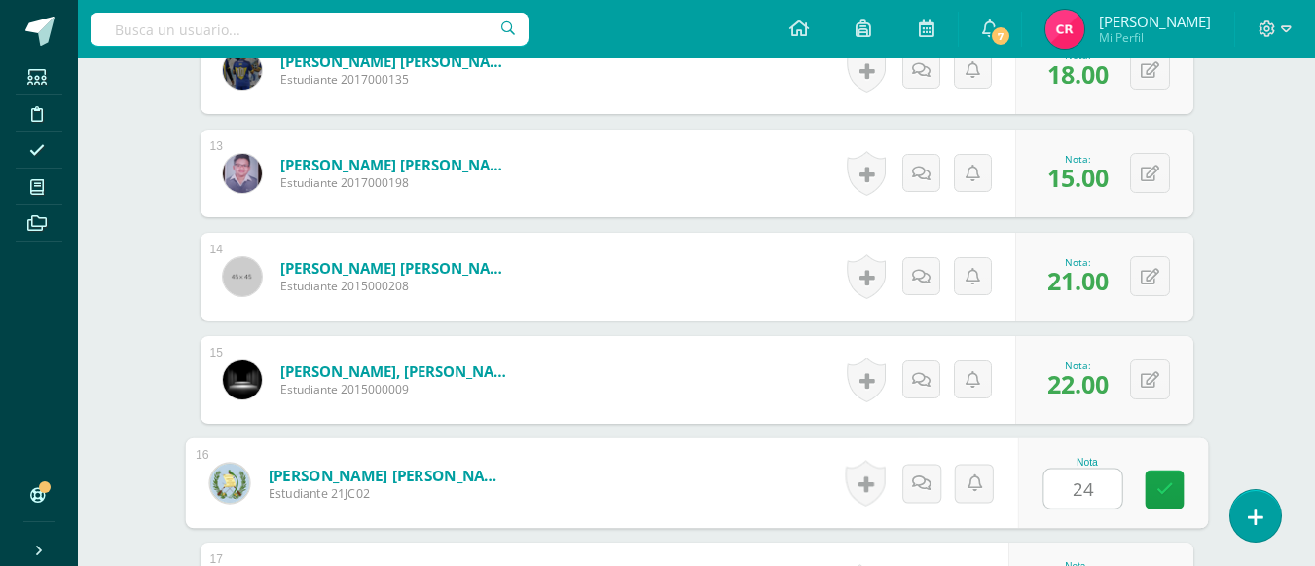
type input "24"
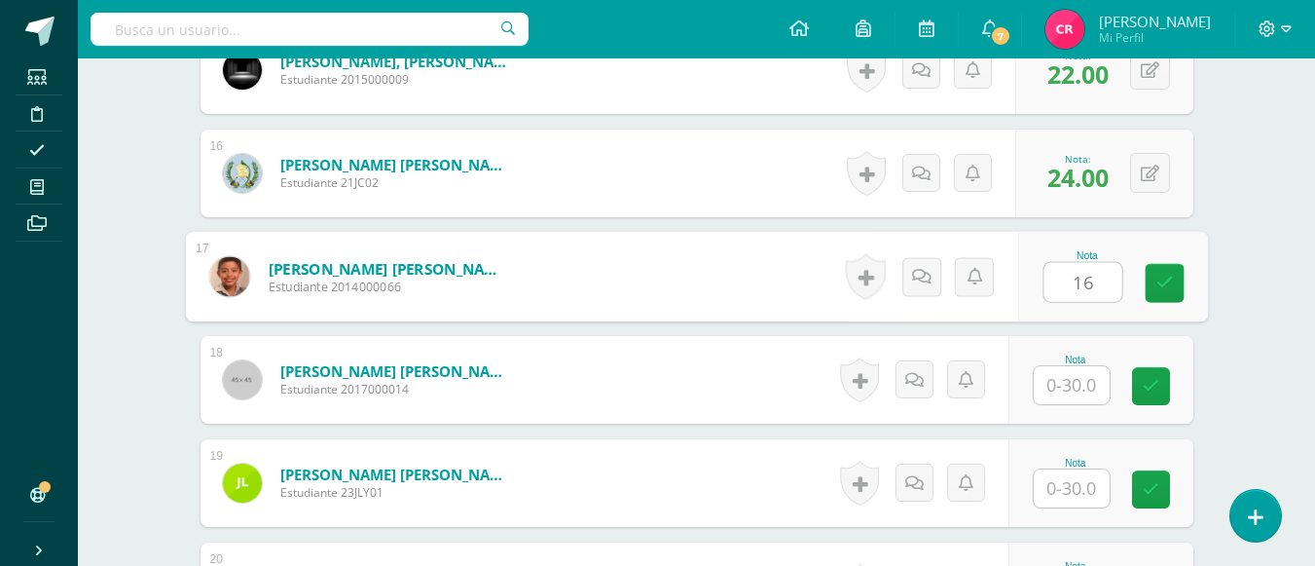
type input "16"
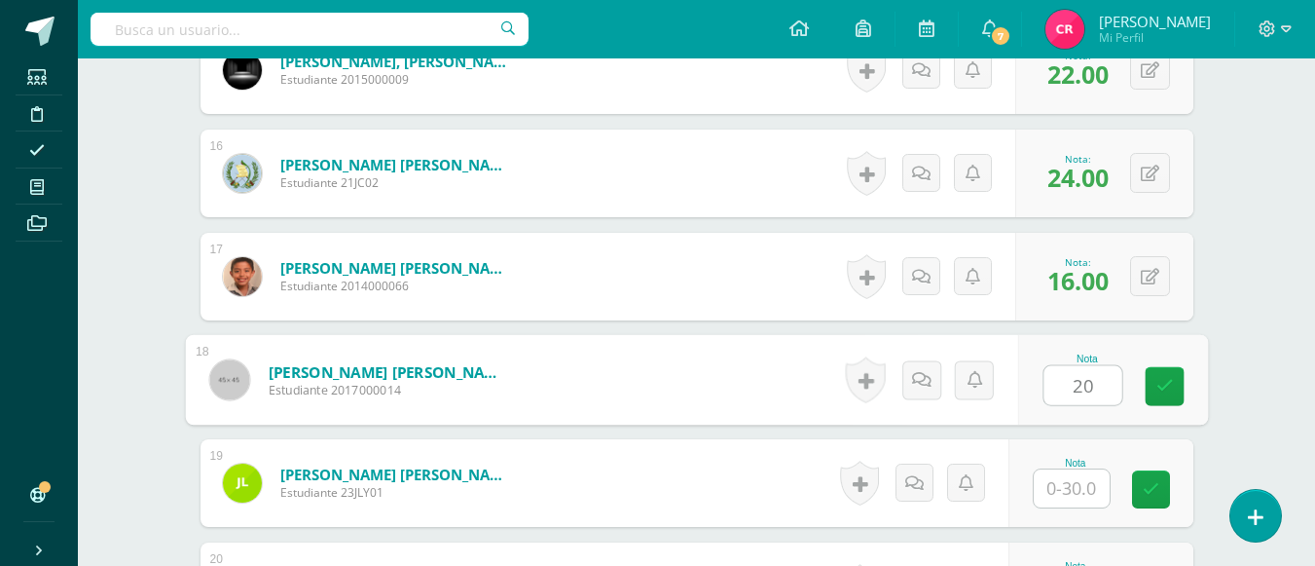
type input "20"
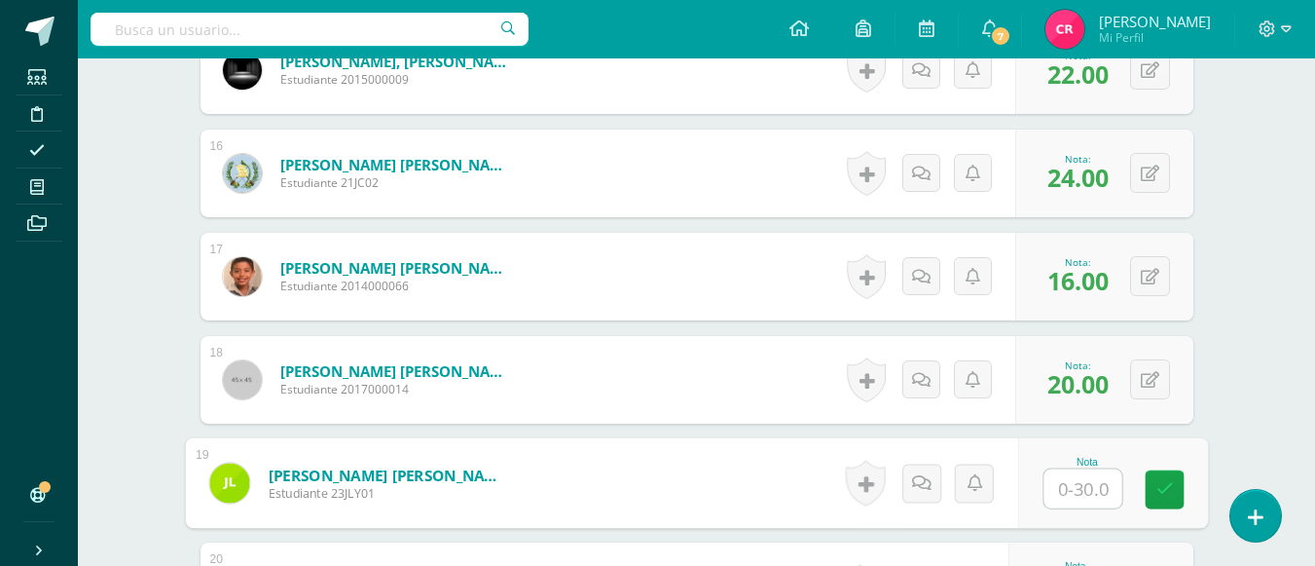
scroll to position [2308, 0]
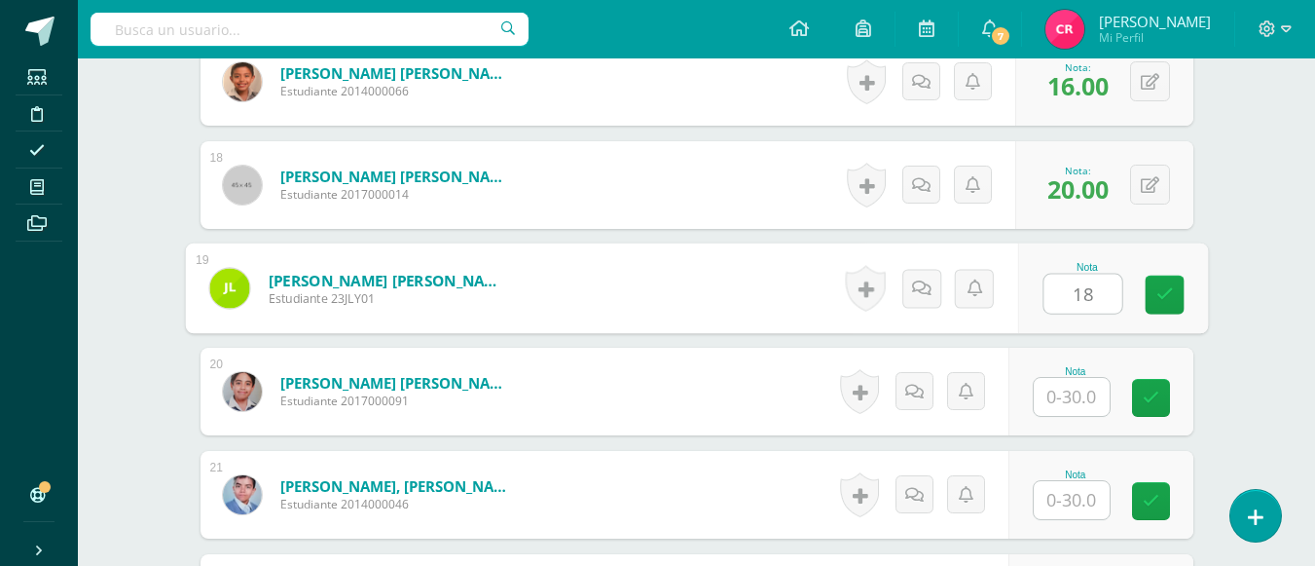
type input "18"
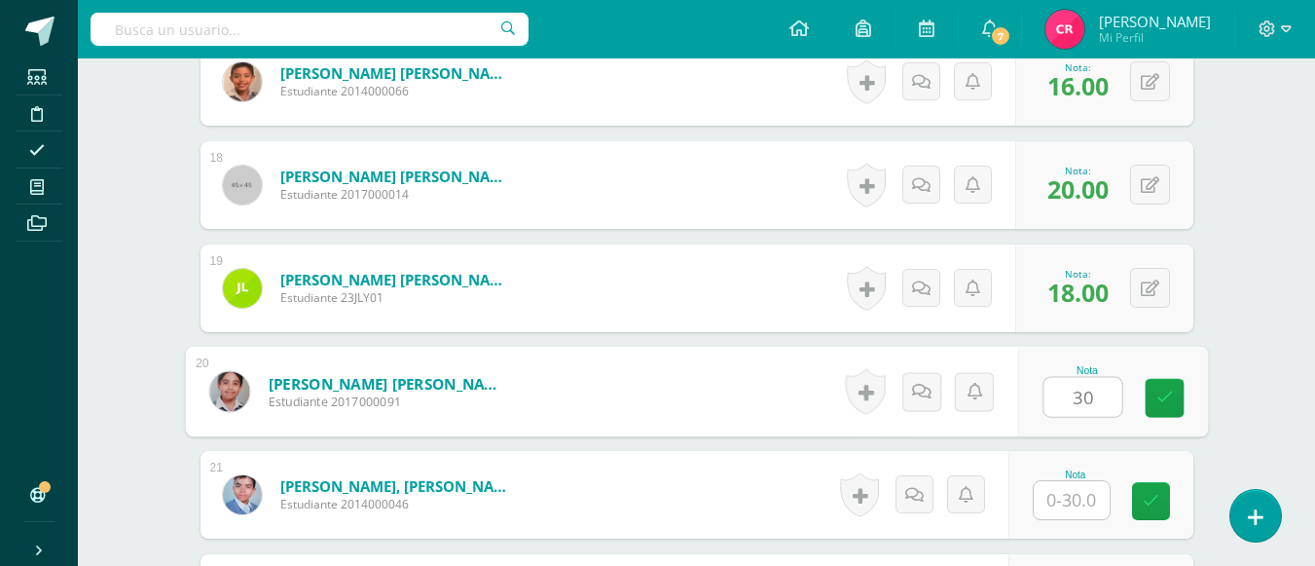
type input "30"
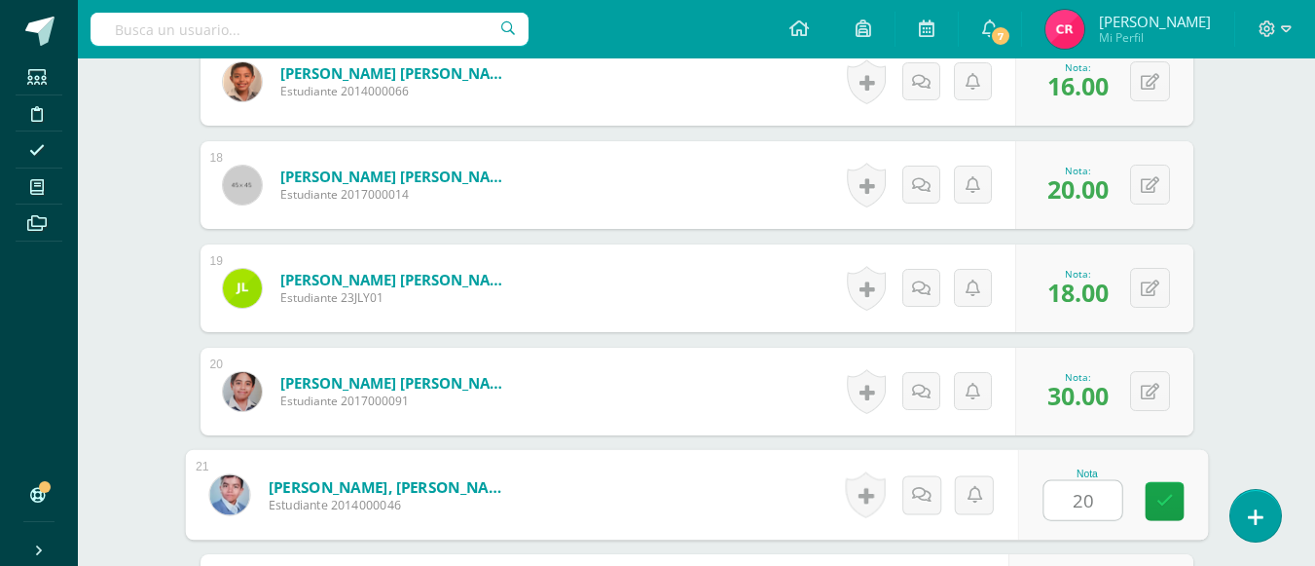
type input "20"
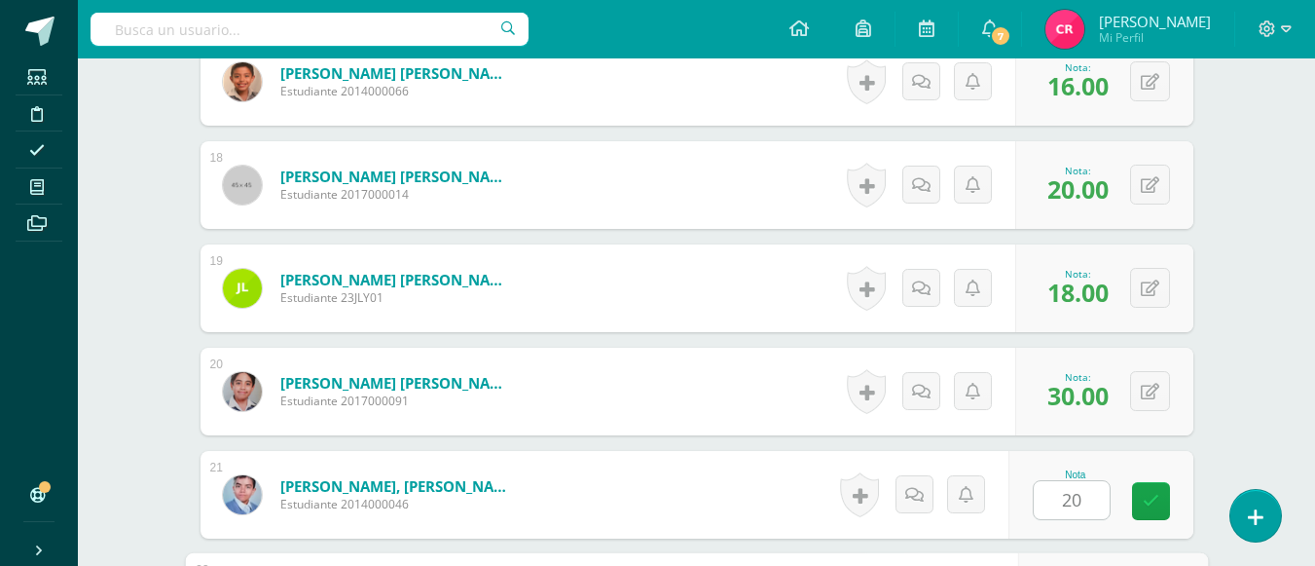
scroll to position [2630, 0]
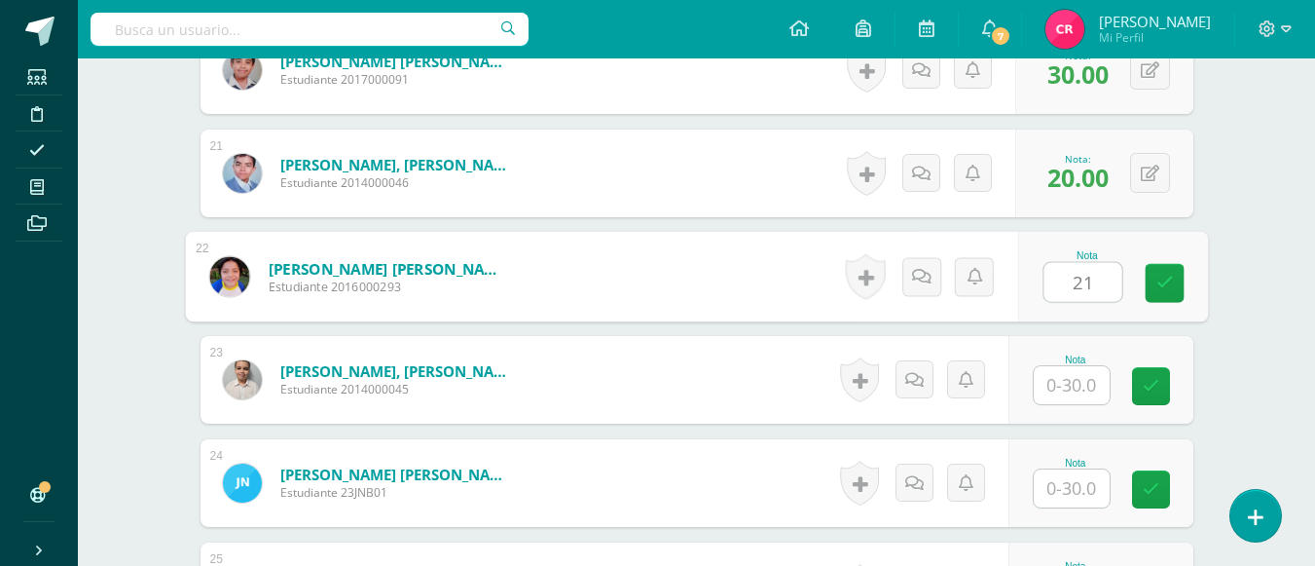
type input "21"
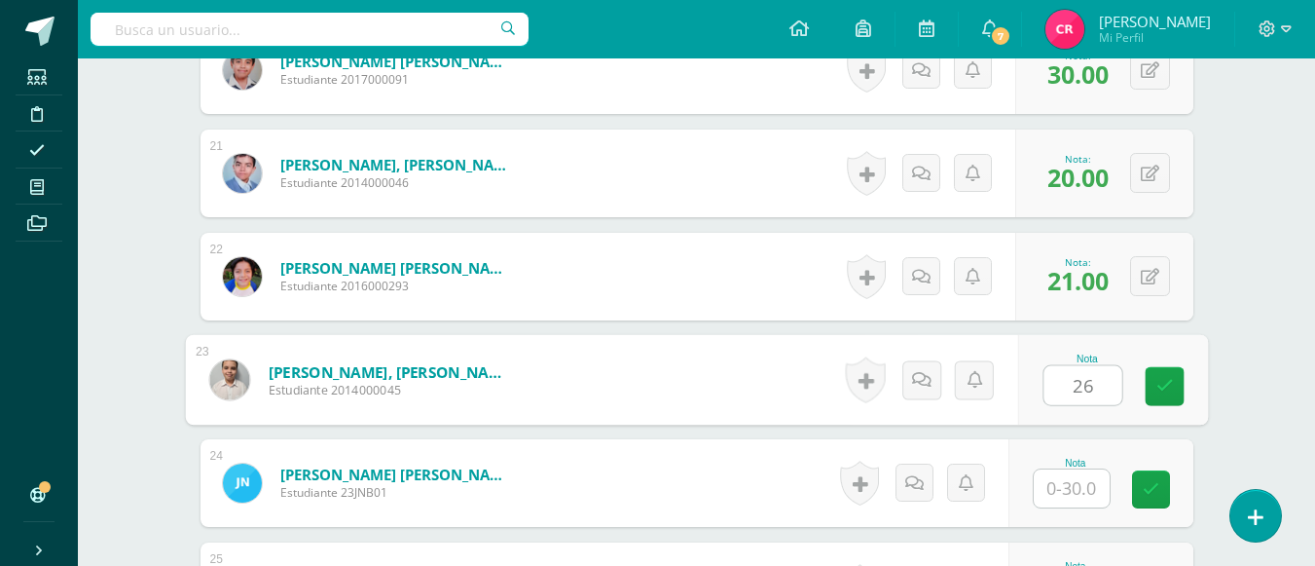
type input "26"
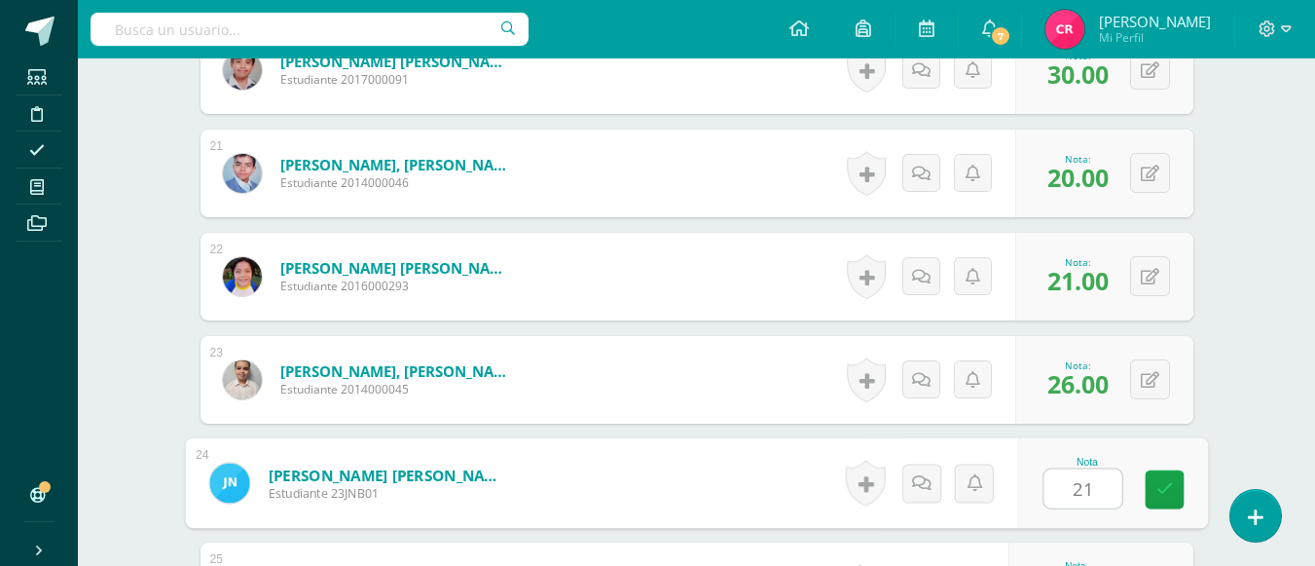
type input "21"
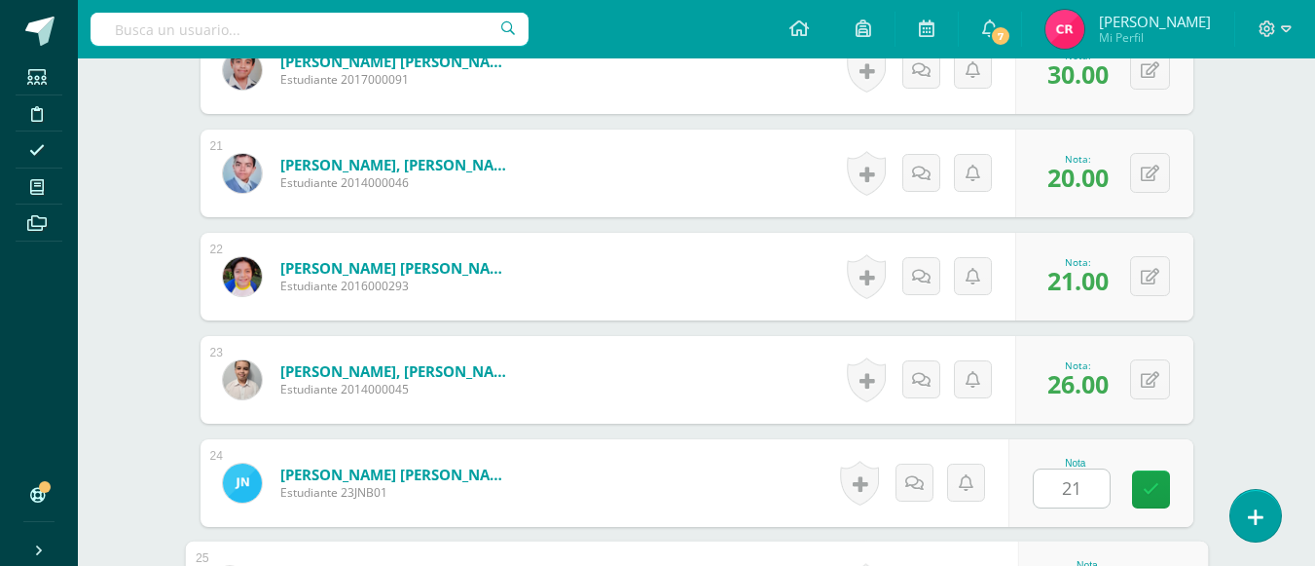
scroll to position [2939, 0]
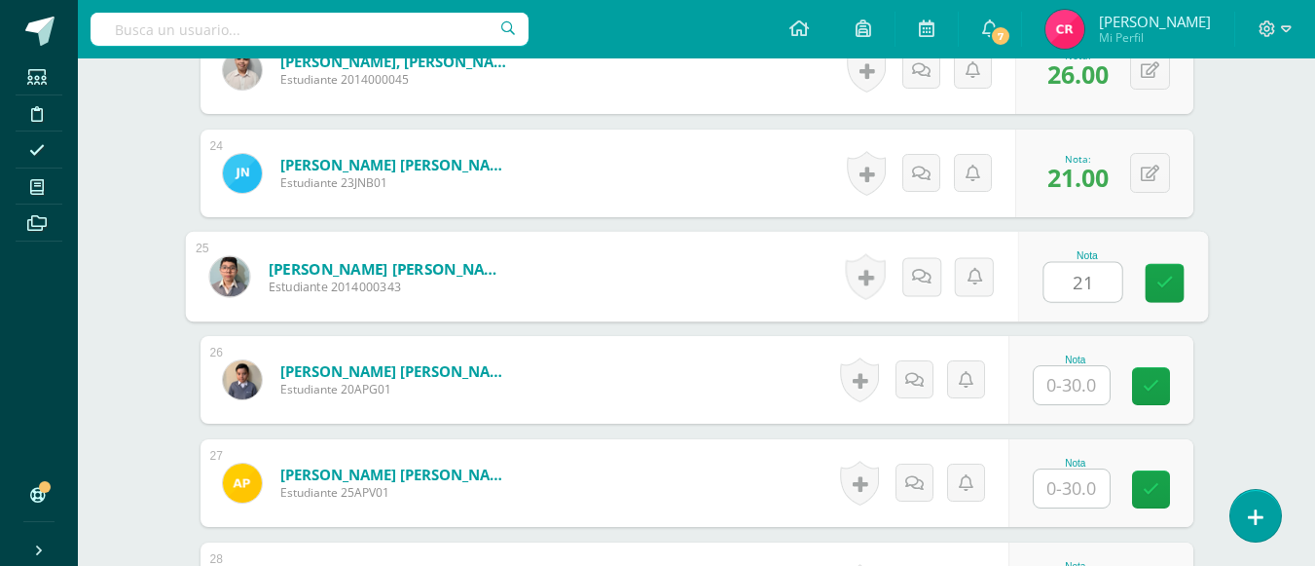
type input "21"
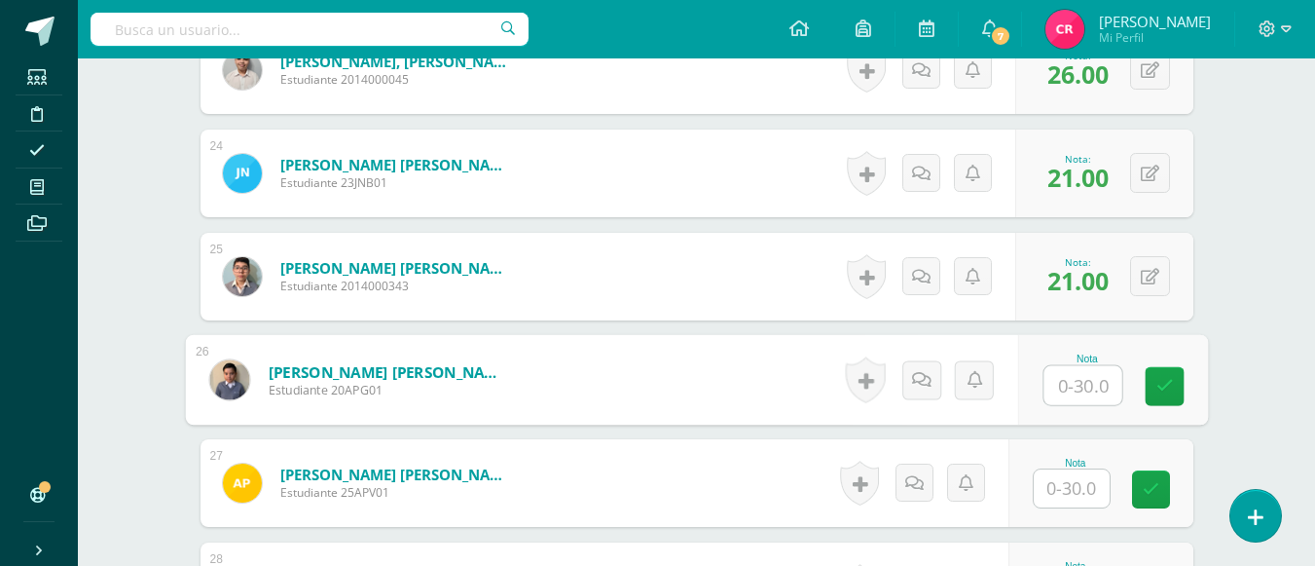
type input "3"
type input "28"
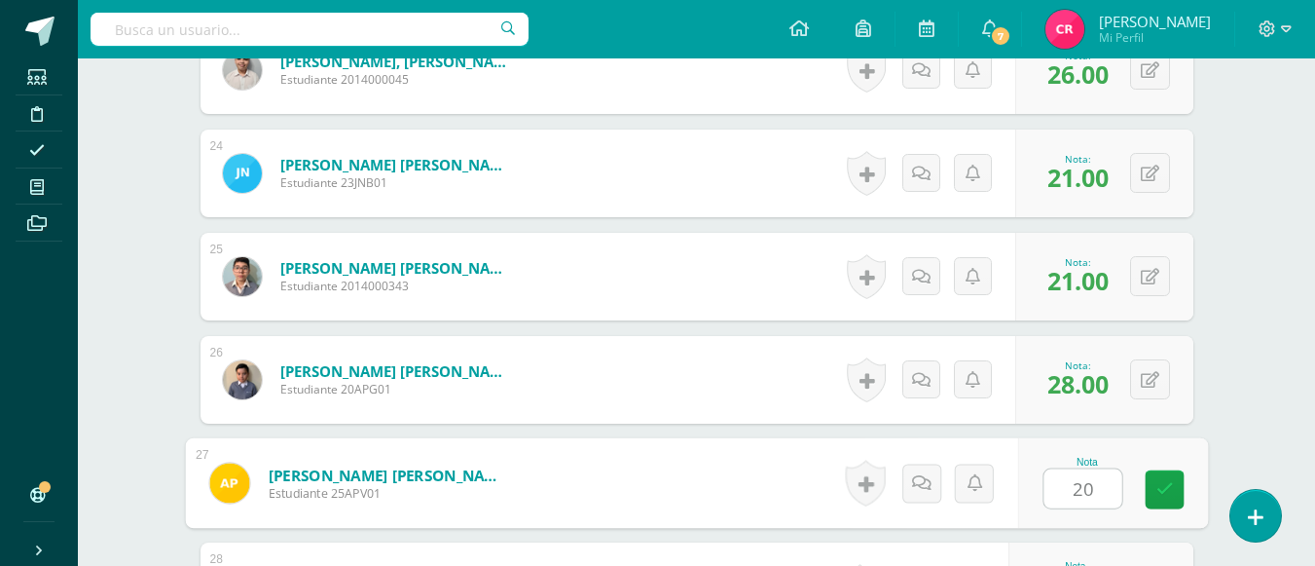
type input "20"
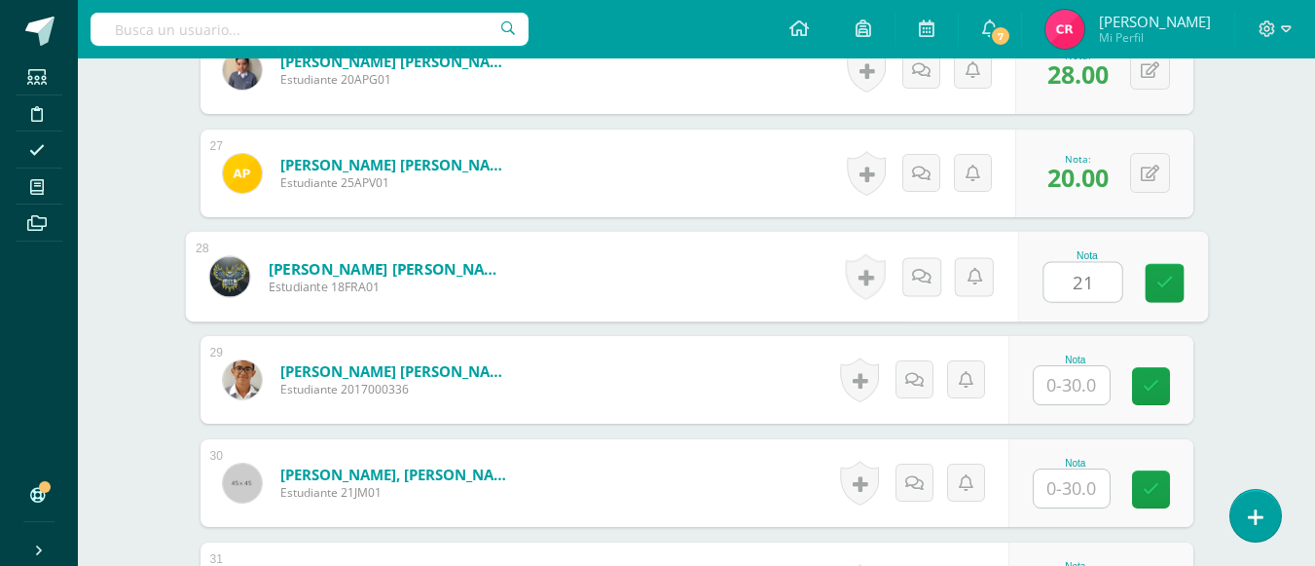
type input "21"
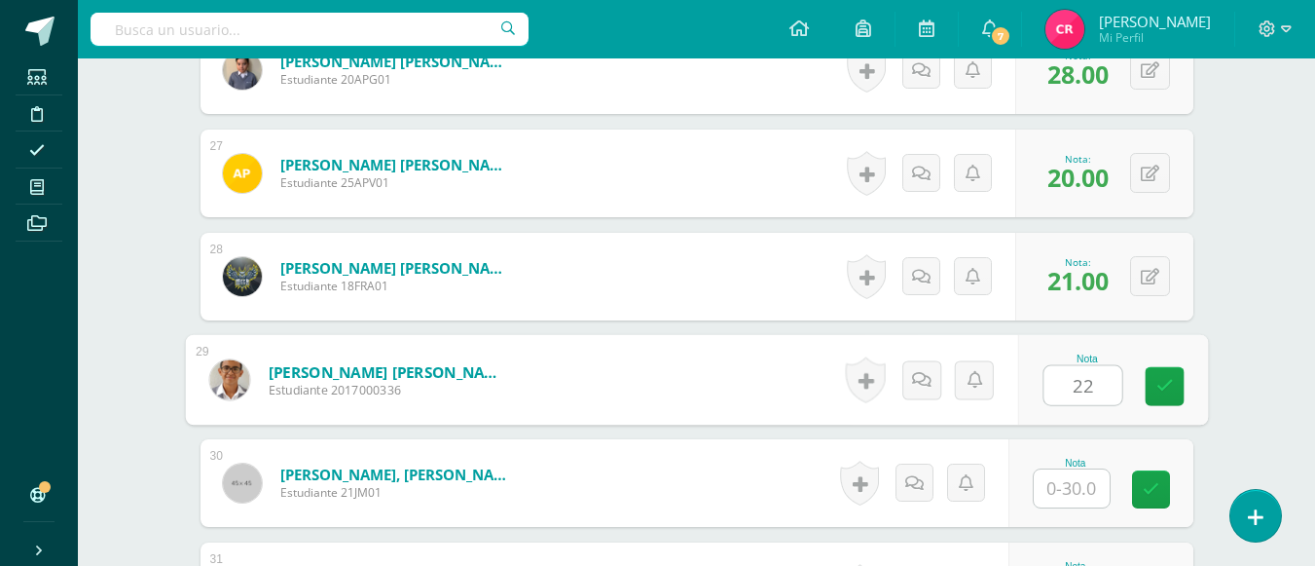
type input "22"
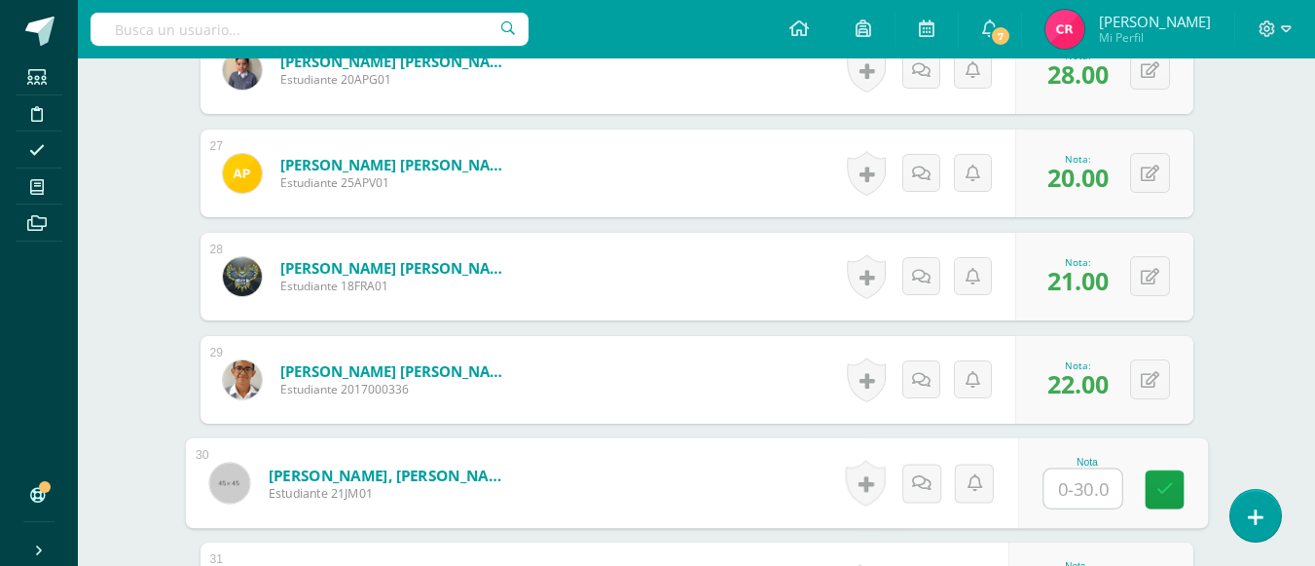
type input "2"
type input "19"
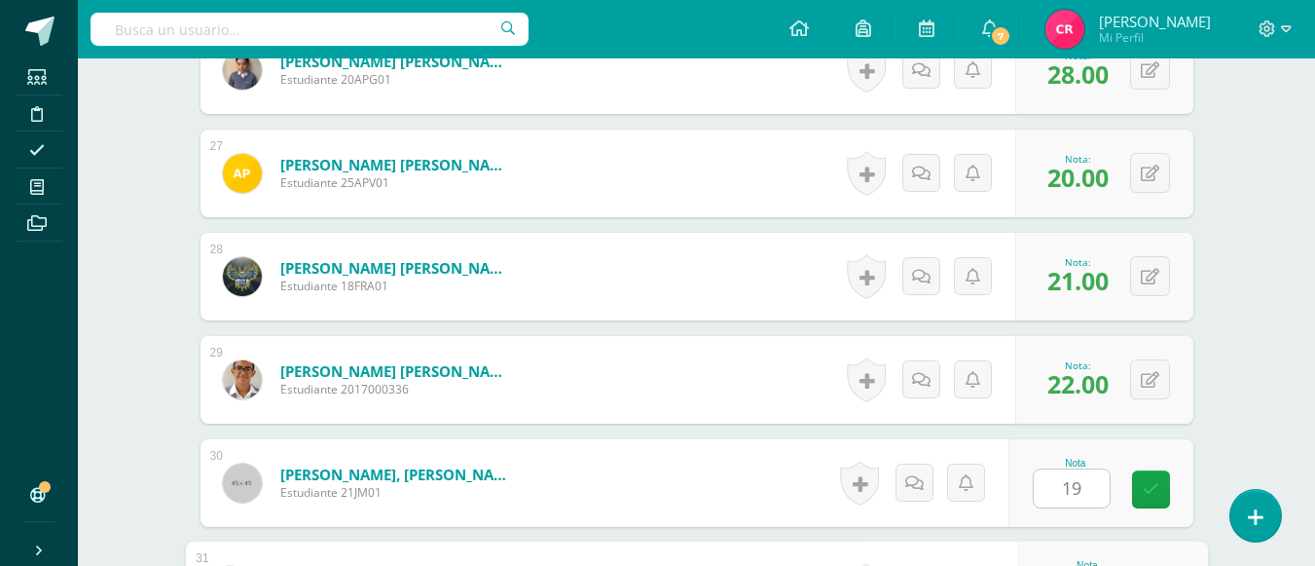
scroll to position [3558, 0]
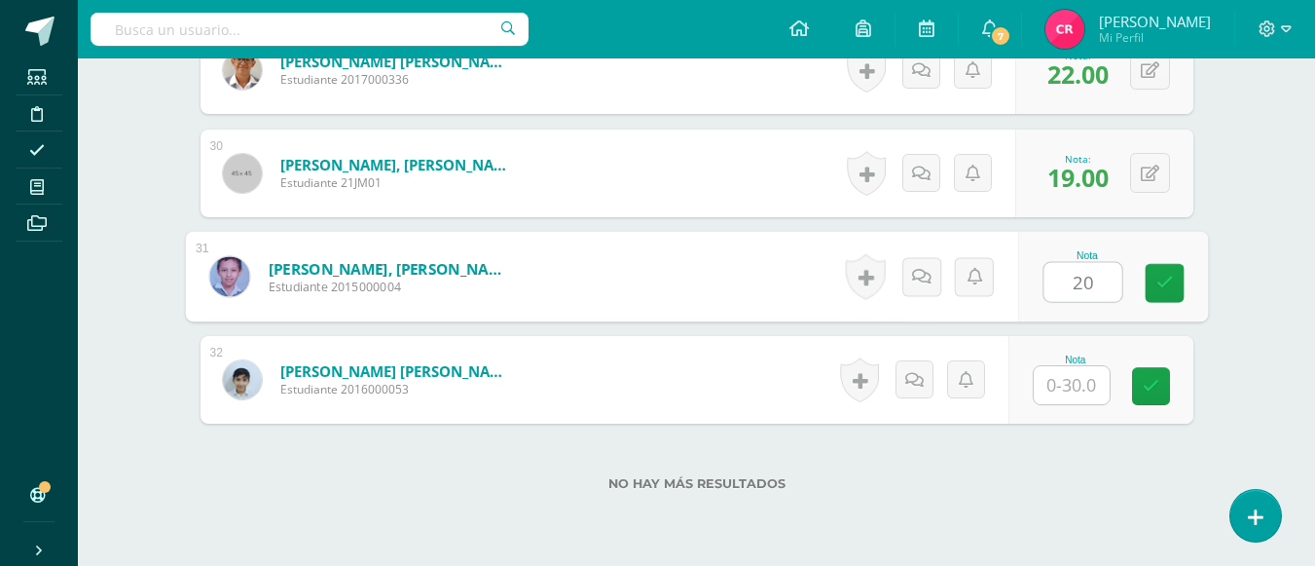
type input "20"
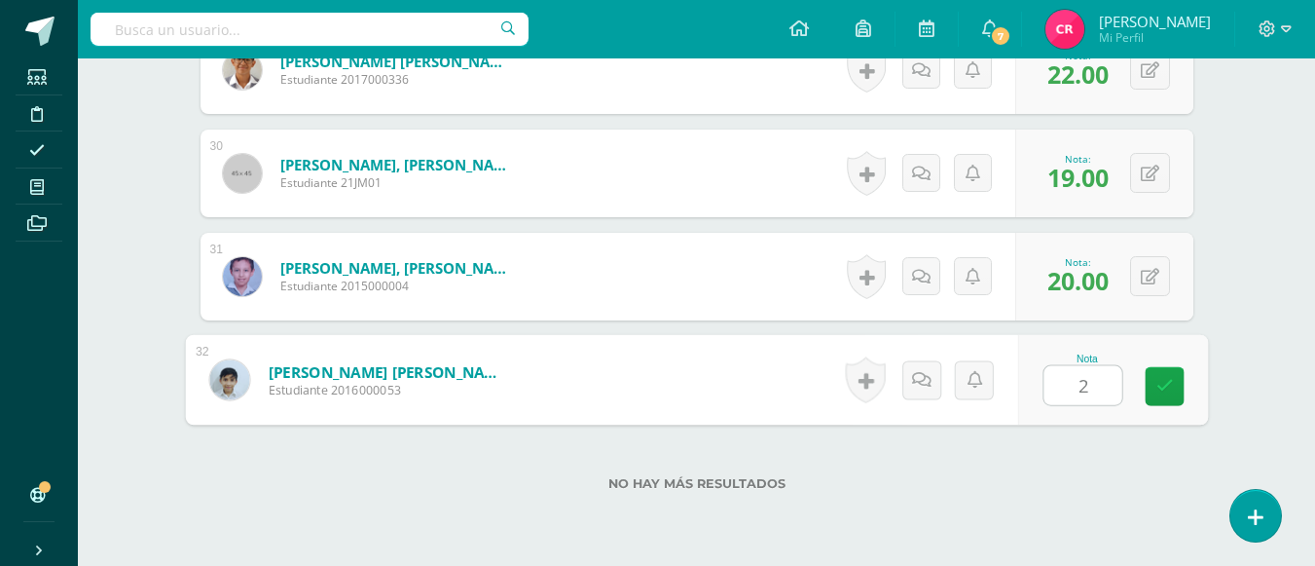
type input "20"
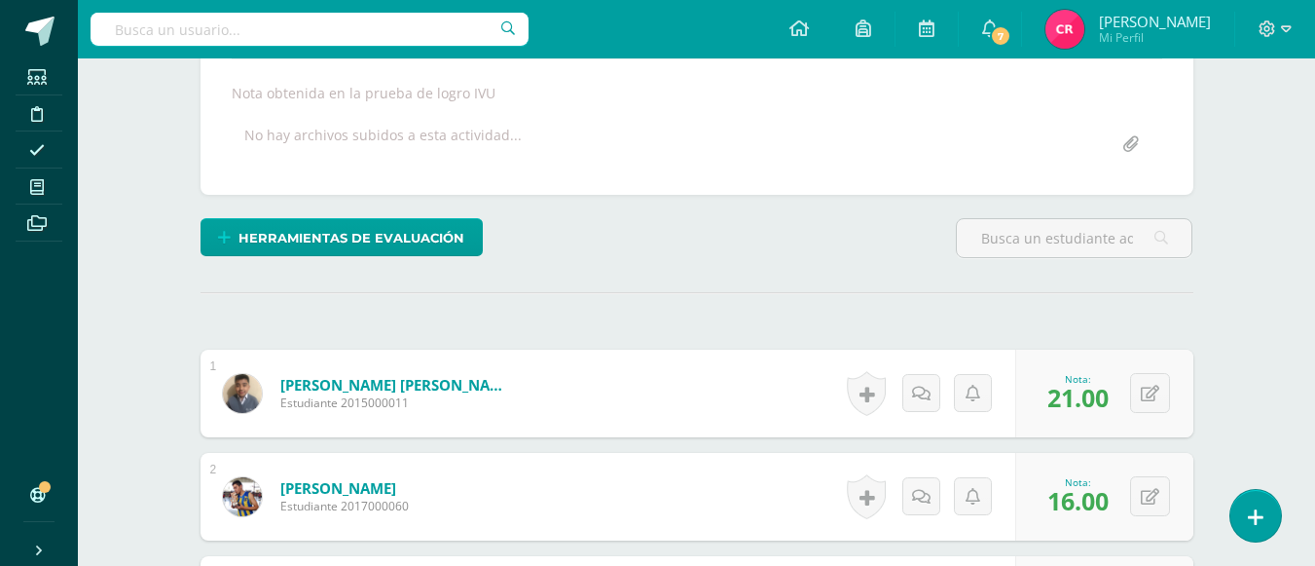
scroll to position [0, 0]
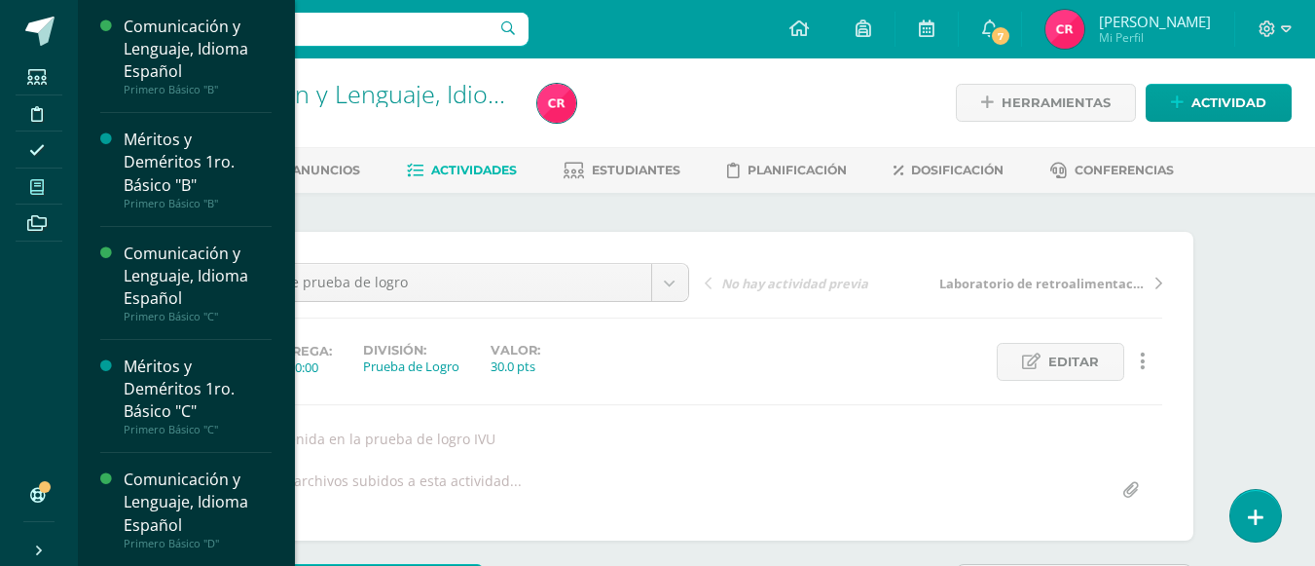
click at [47, 187] on span at bounding box center [38, 186] width 44 height 26
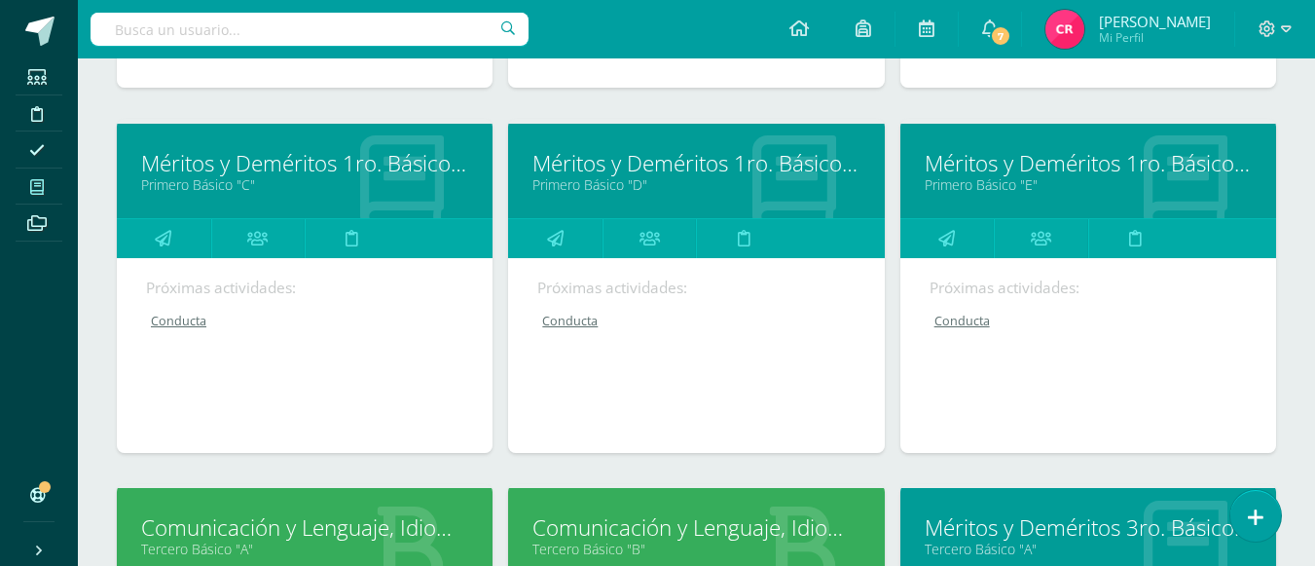
scroll to position [1168, 0]
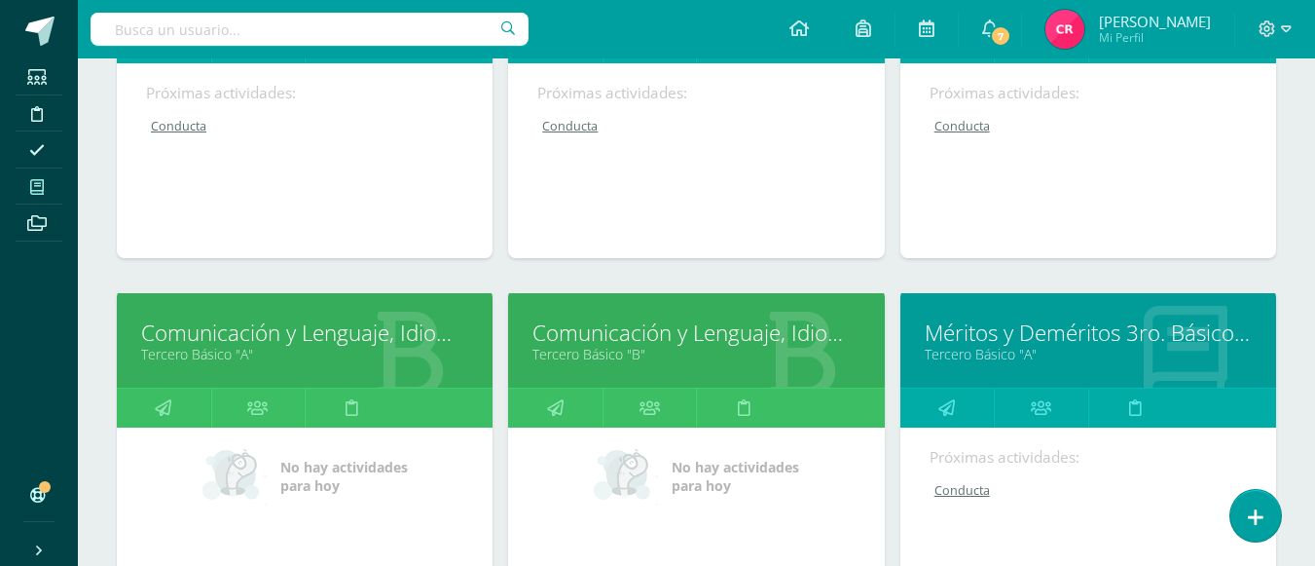
click at [677, 325] on link "Comunicación y Lenguaje, Idioma Español" at bounding box center [696, 332] width 327 height 30
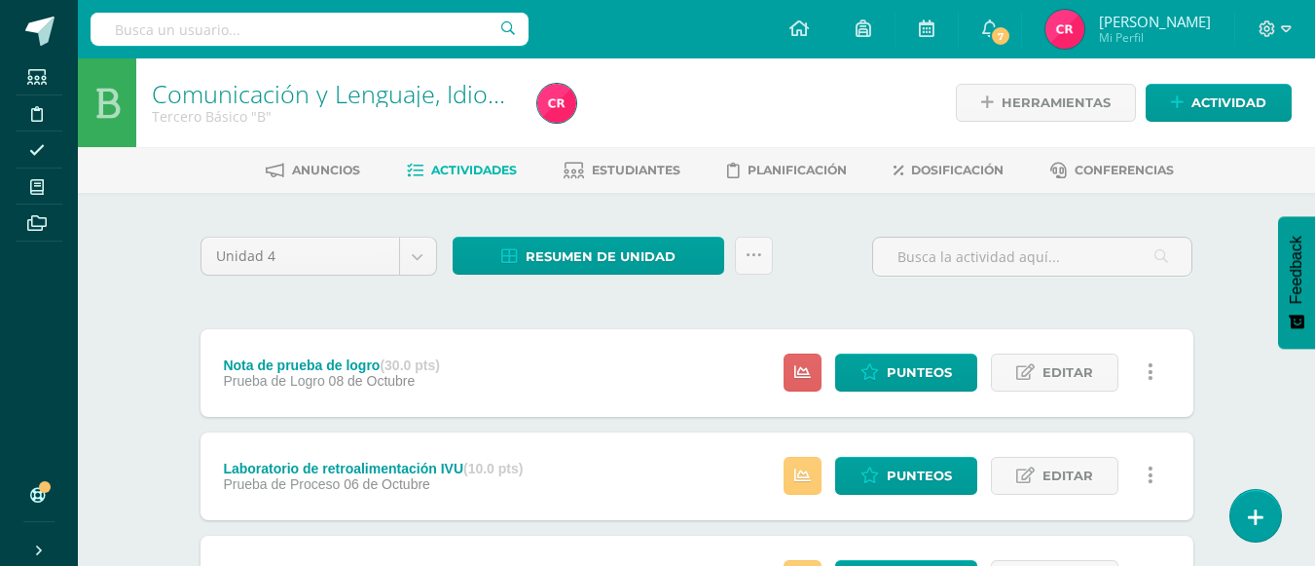
scroll to position [97, 0]
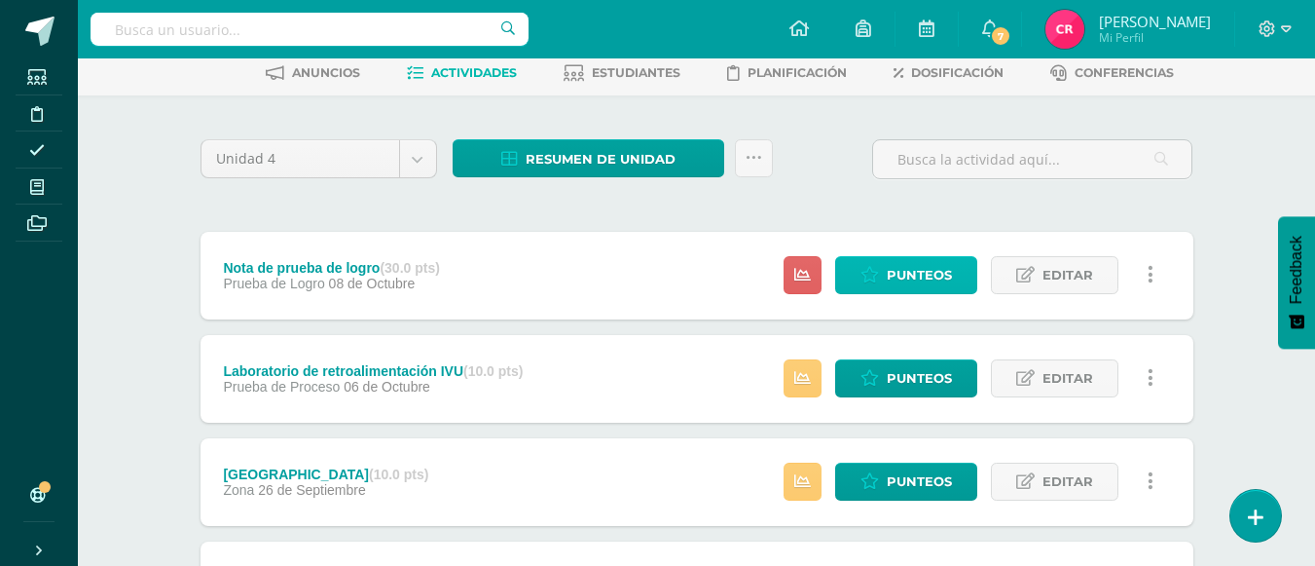
click at [883, 287] on link "Punteos" at bounding box center [906, 275] width 142 height 38
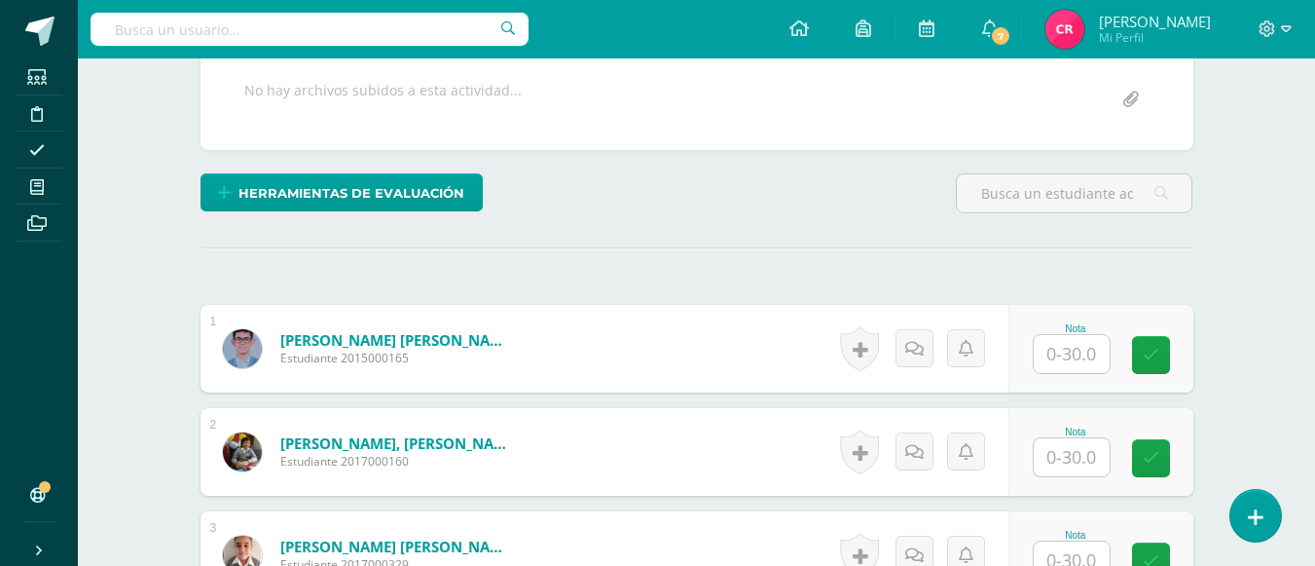
scroll to position [585, 0]
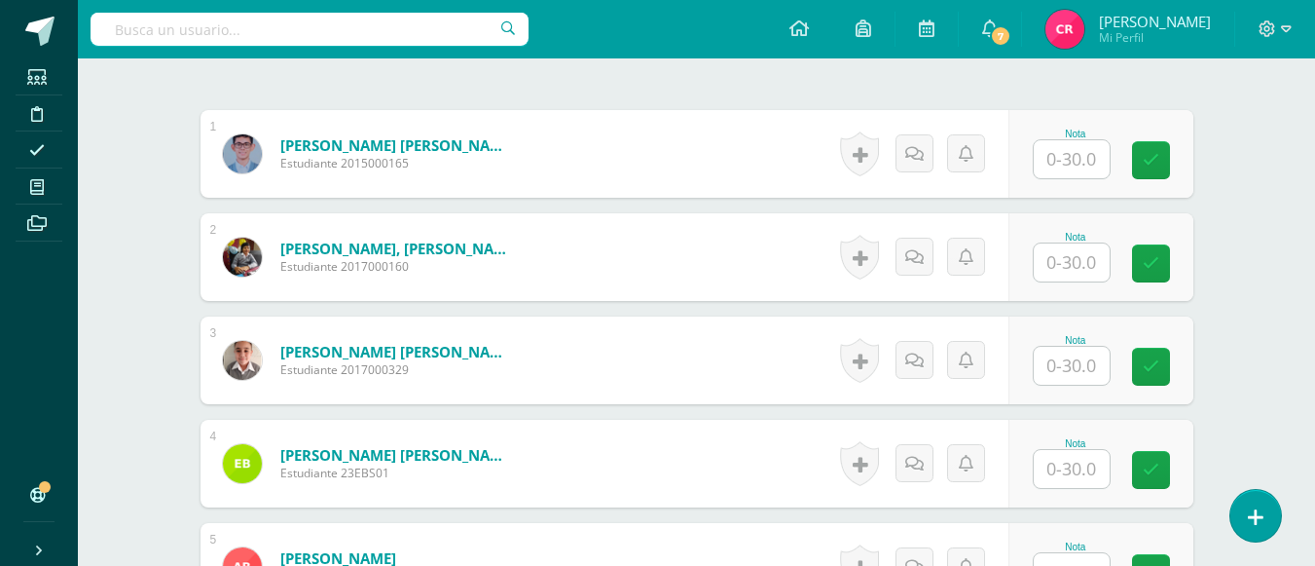
click at [1059, 156] on input "text" at bounding box center [1072, 159] width 76 height 38
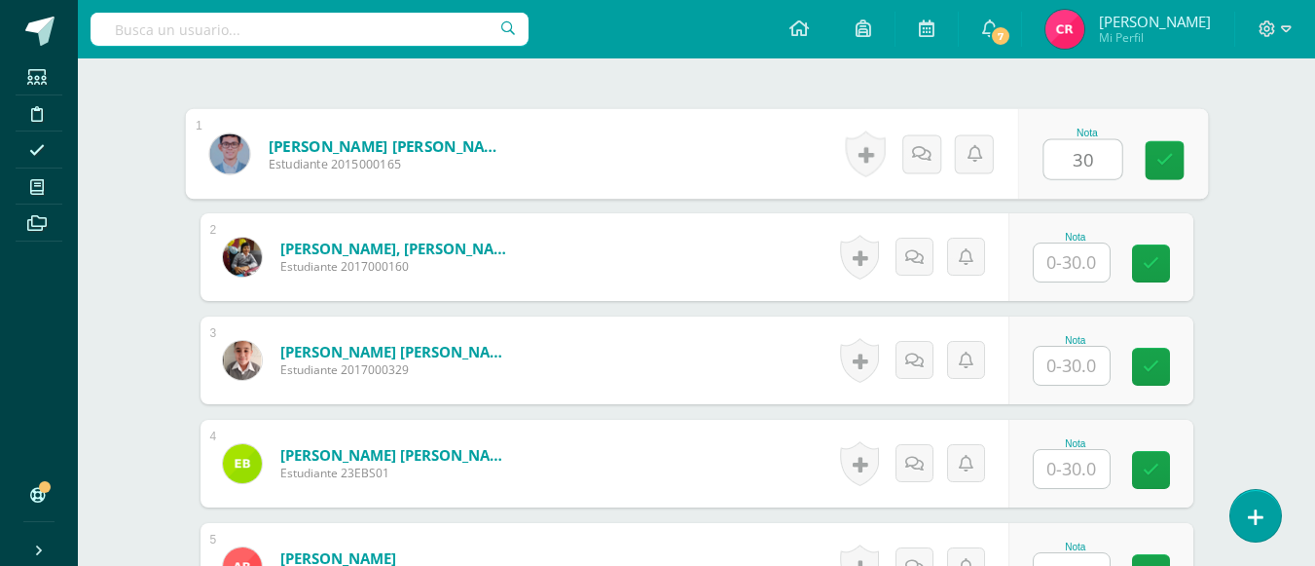
type input "30"
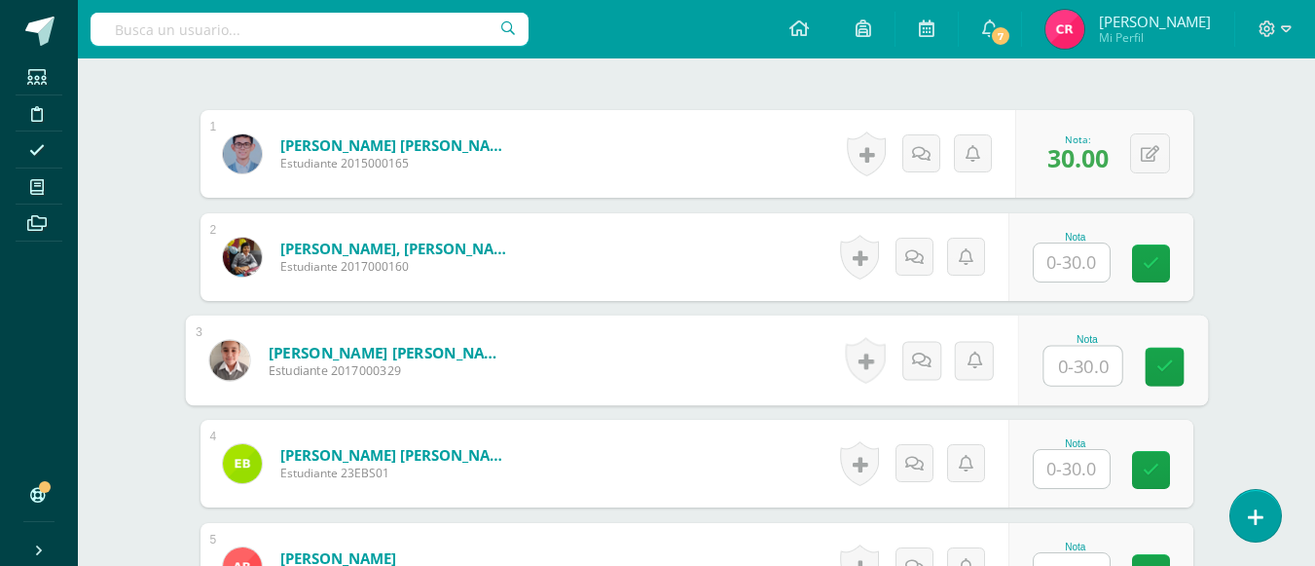
click at [1085, 362] on input "text" at bounding box center [1083, 366] width 78 height 39
type input "14"
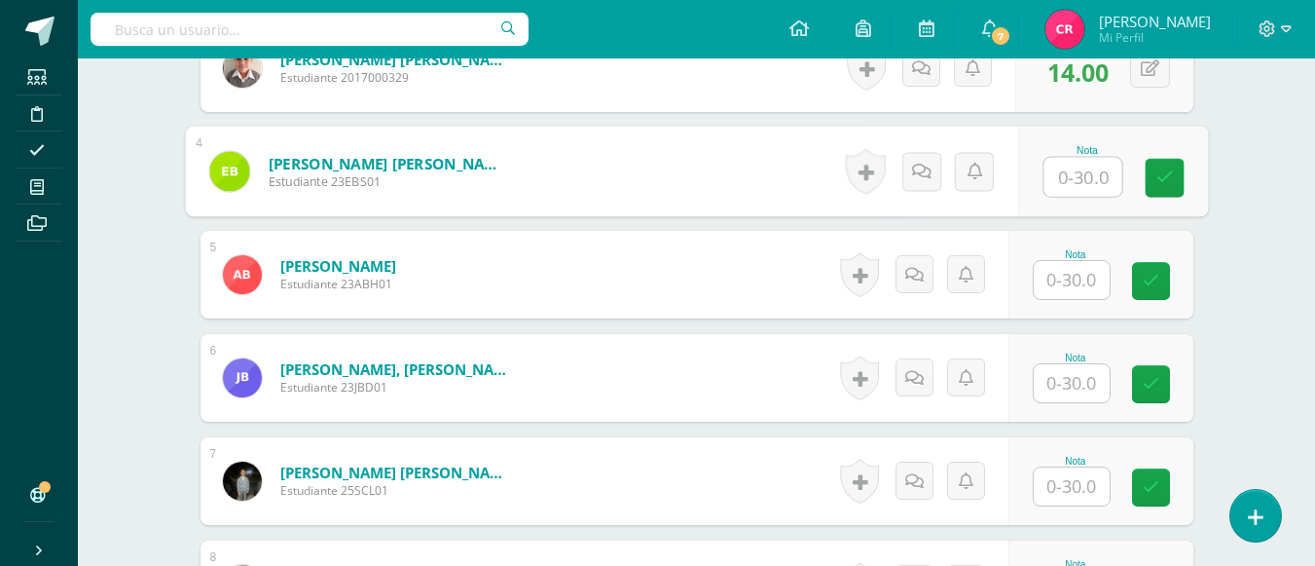
scroll to position [780, 0]
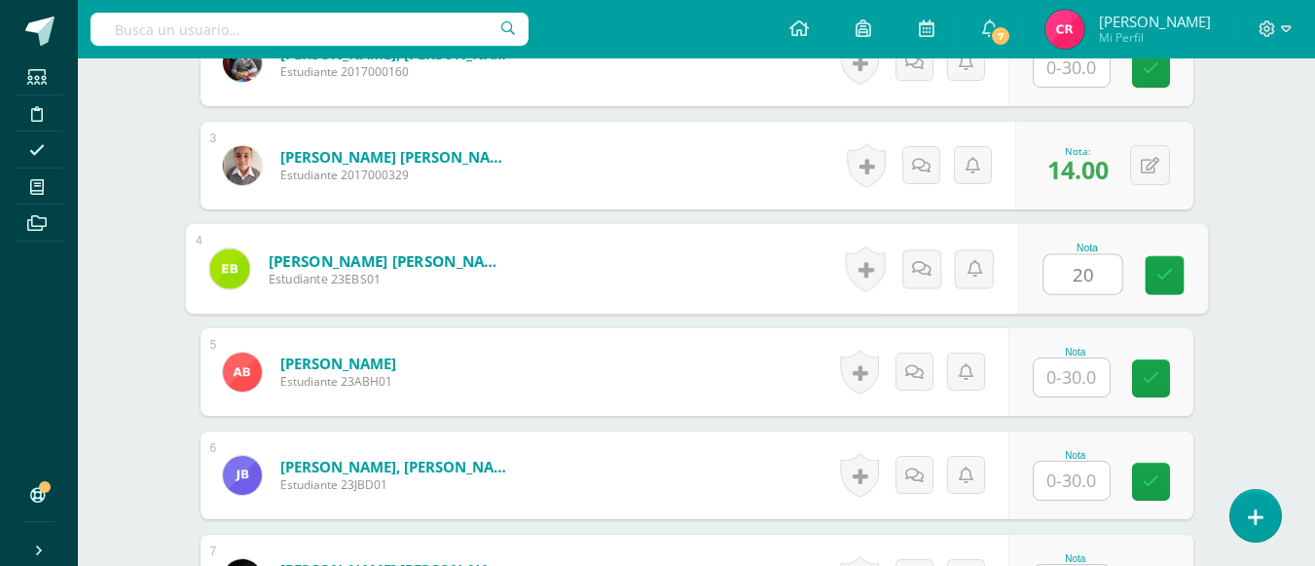
type input "20"
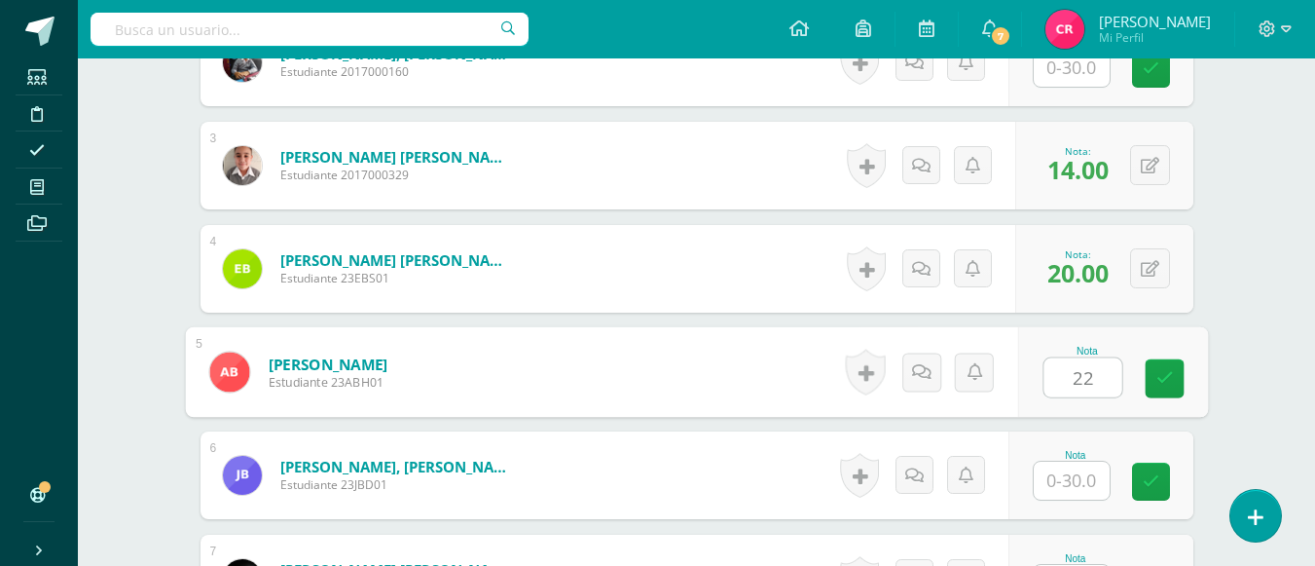
type input "22"
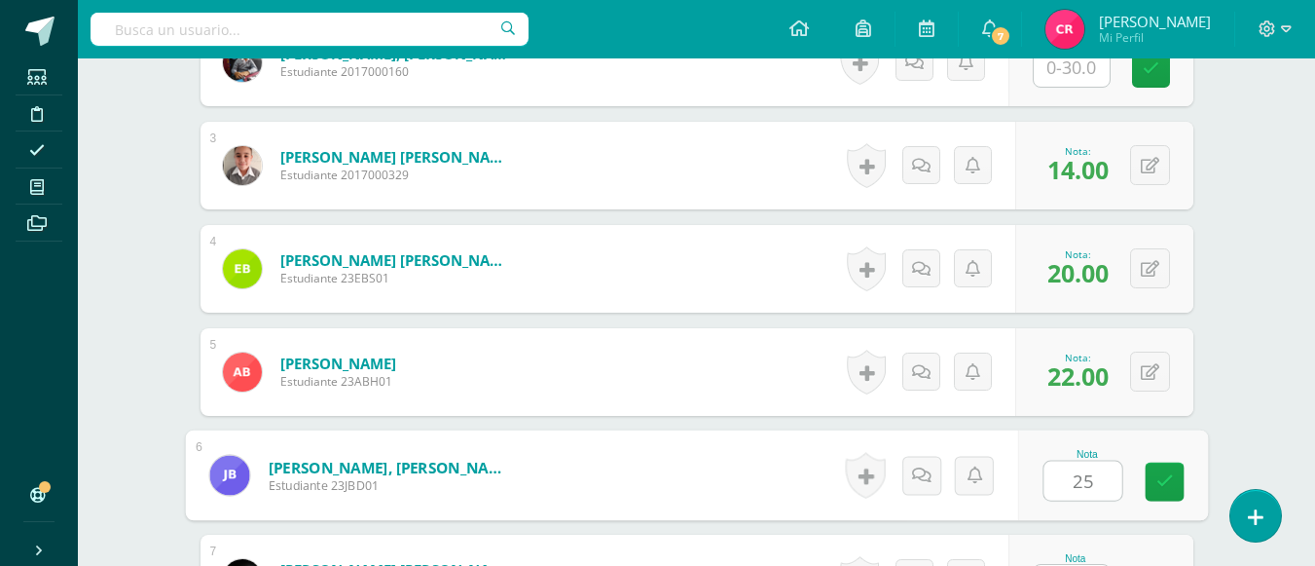
type input "25"
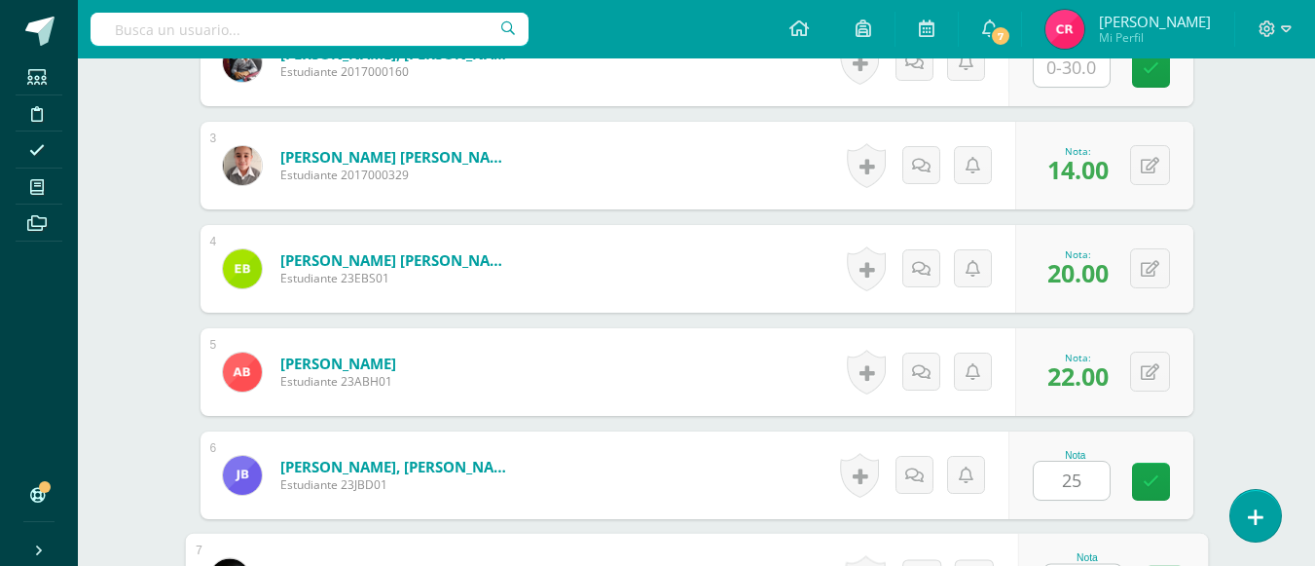
scroll to position [818, 0]
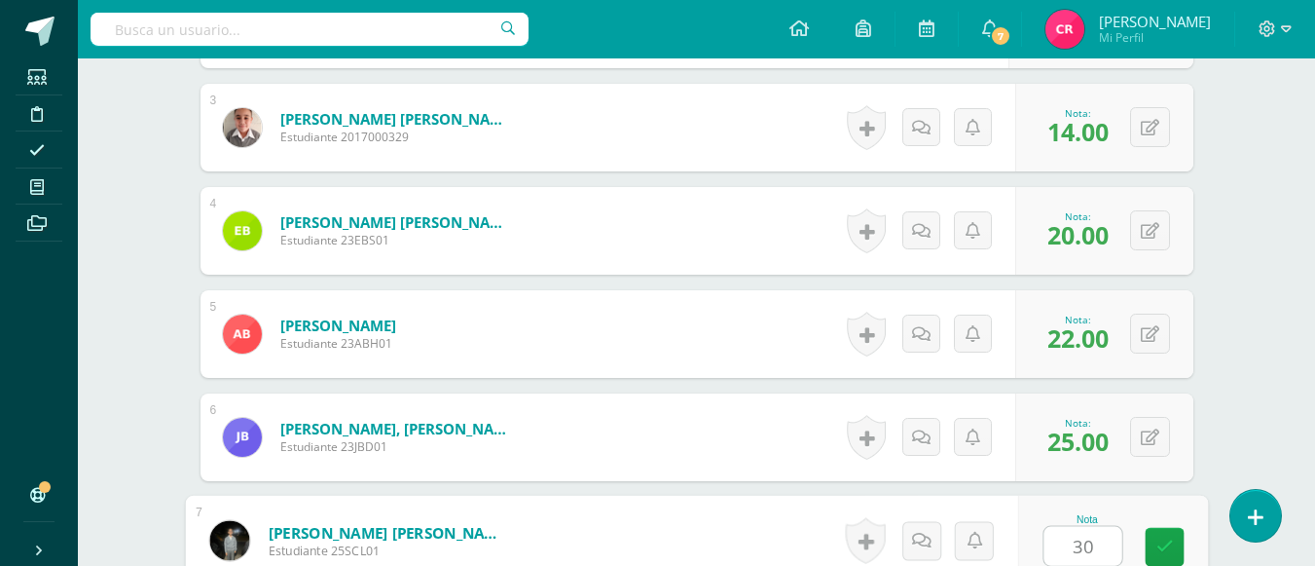
type input "30"
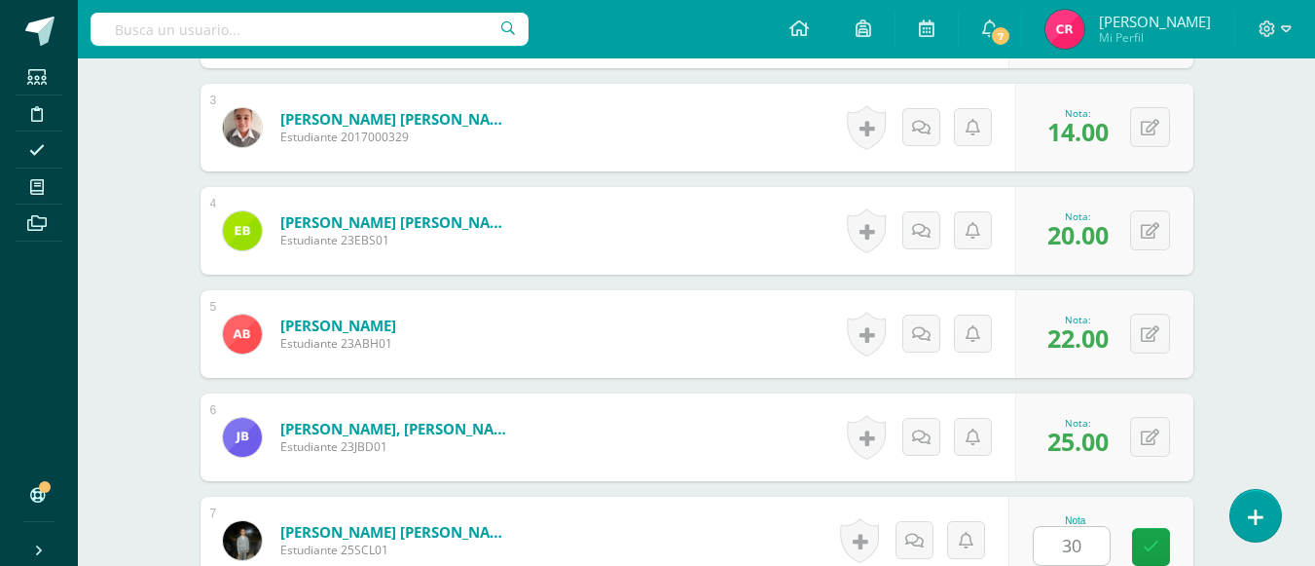
scroll to position [1185, 0]
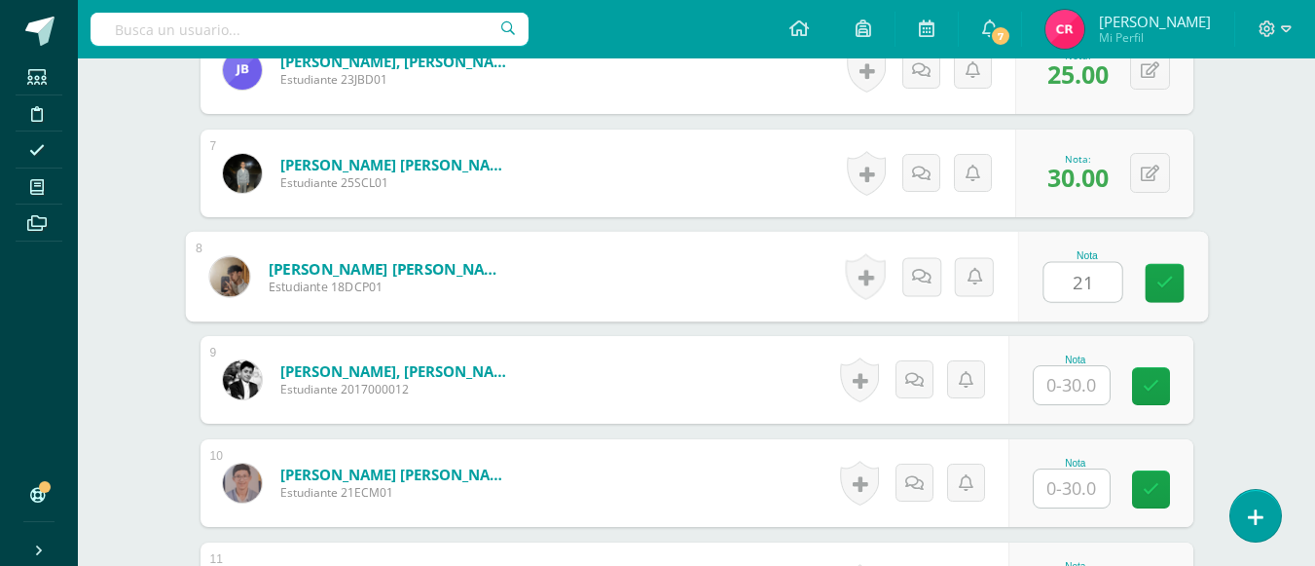
type input "21"
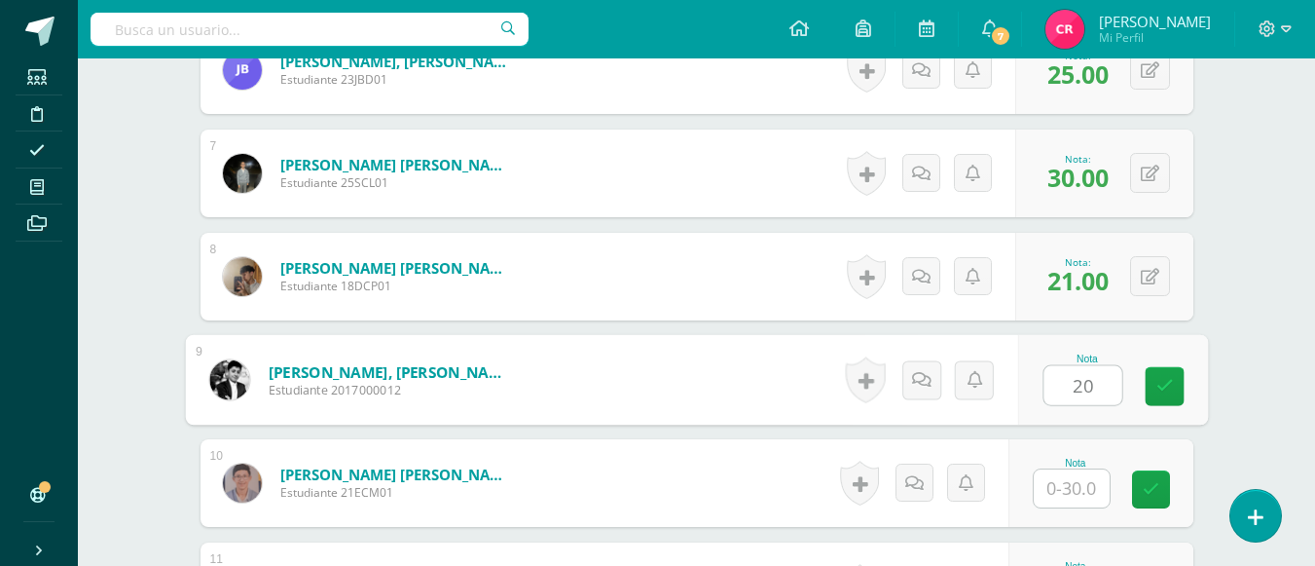
type input "20"
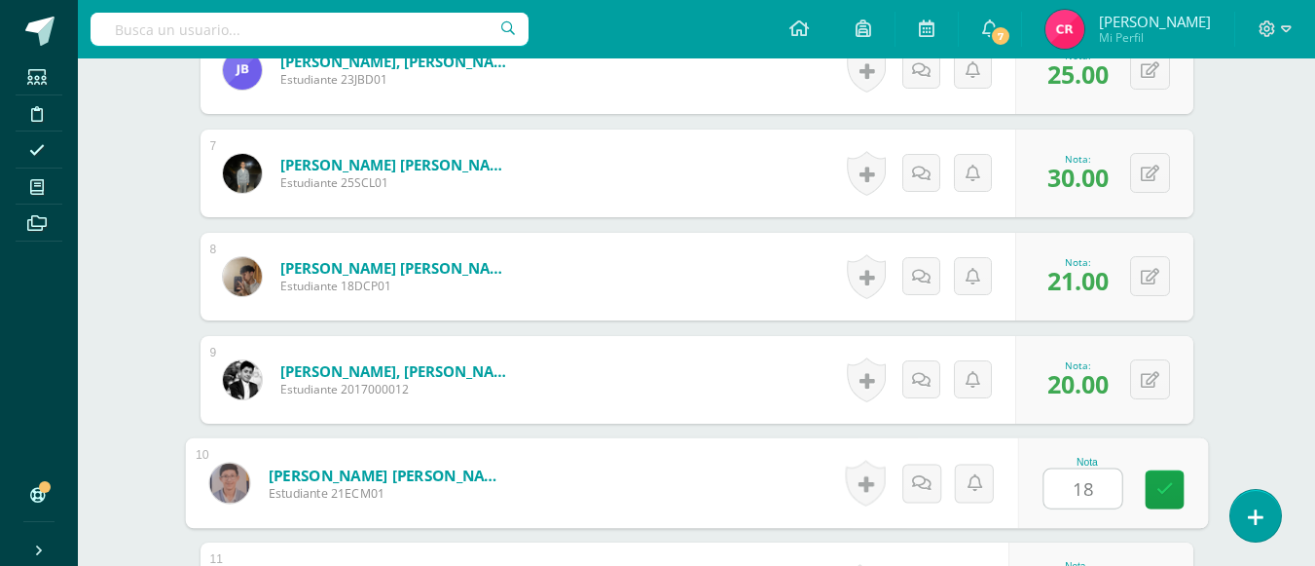
type input "18"
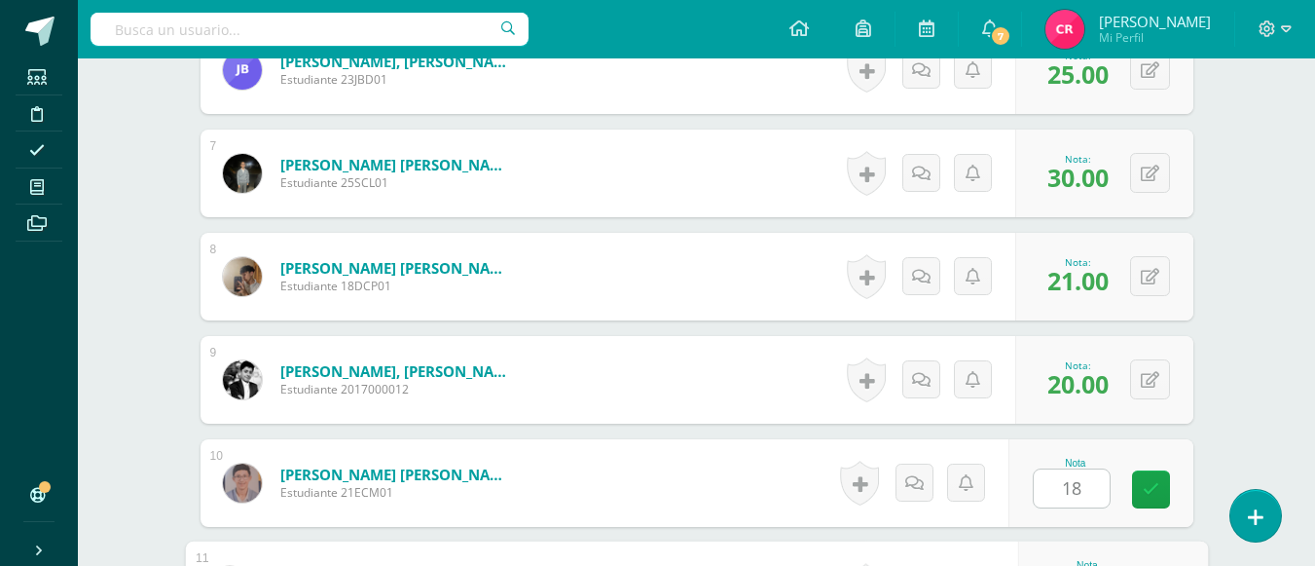
scroll to position [1494, 0]
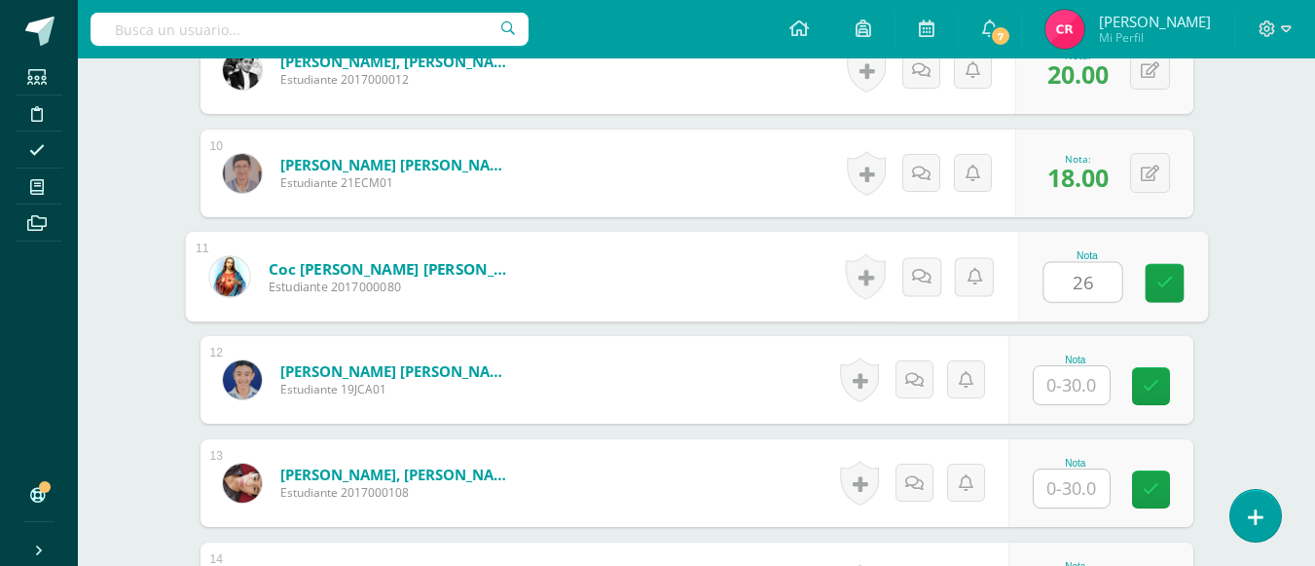
type input "26"
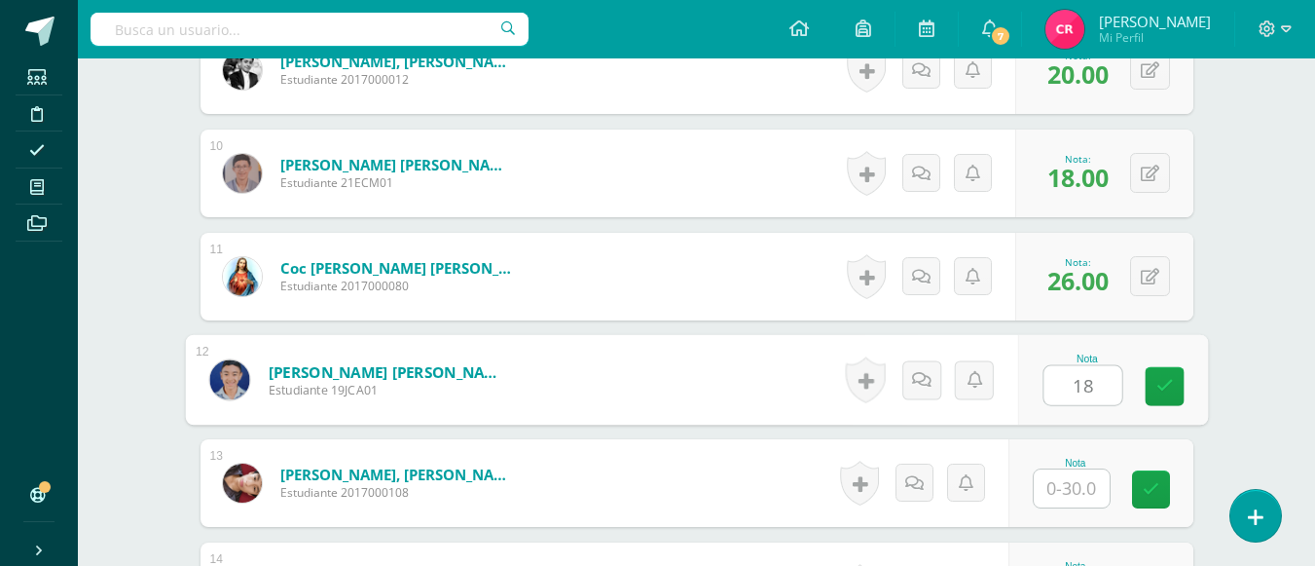
type input "18"
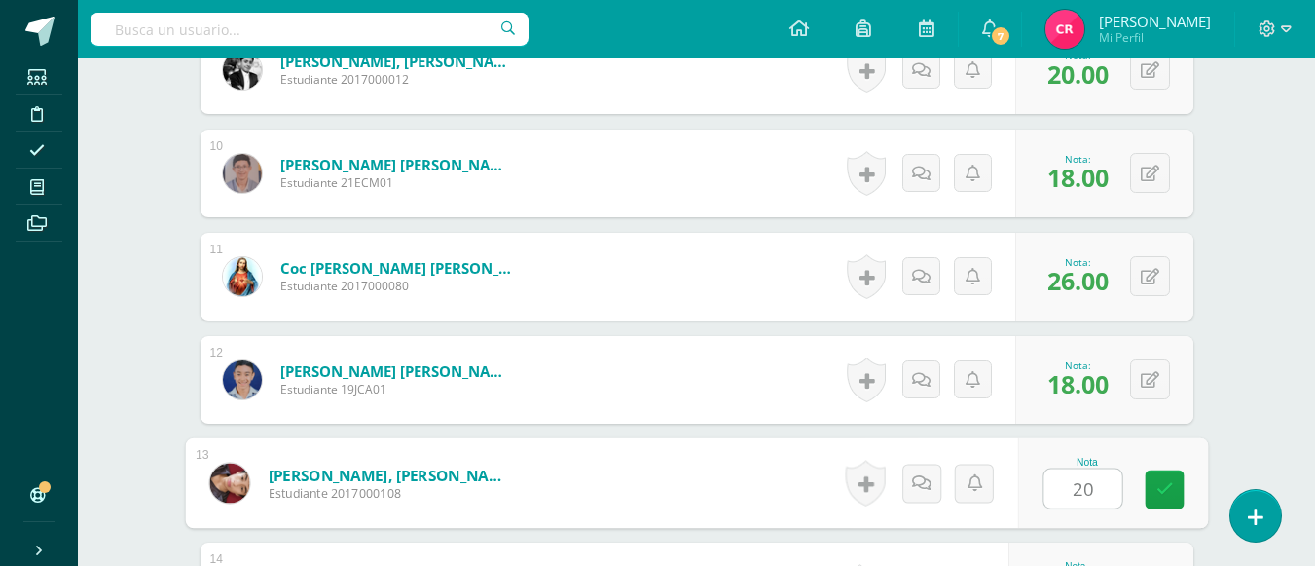
type input "20"
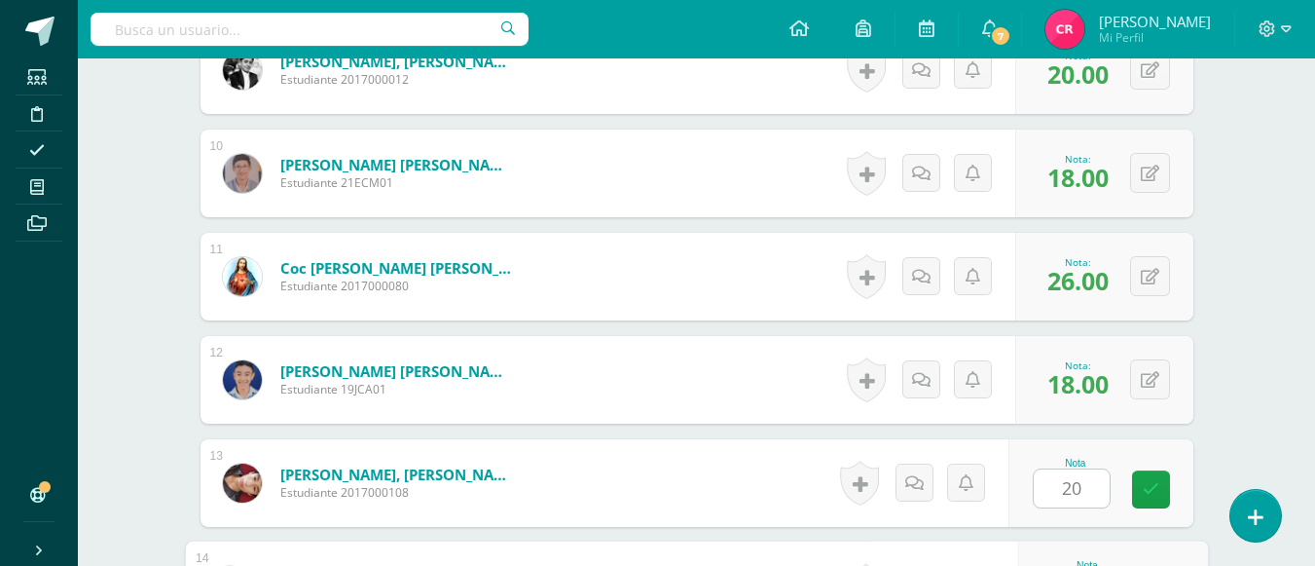
scroll to position [1804, 0]
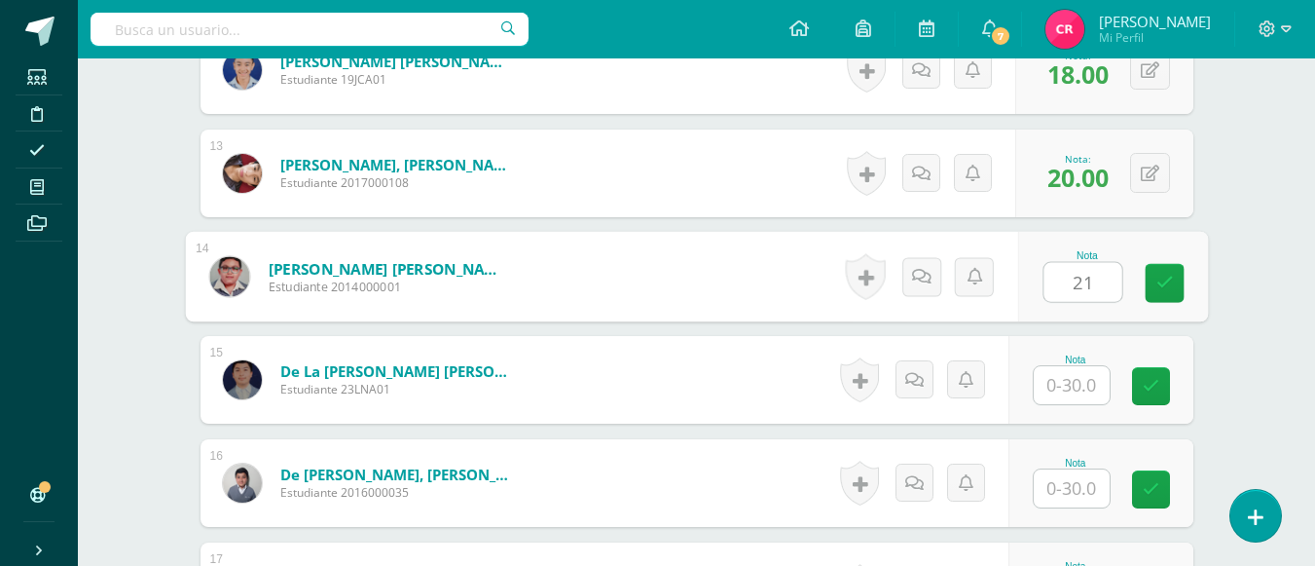
type input "21"
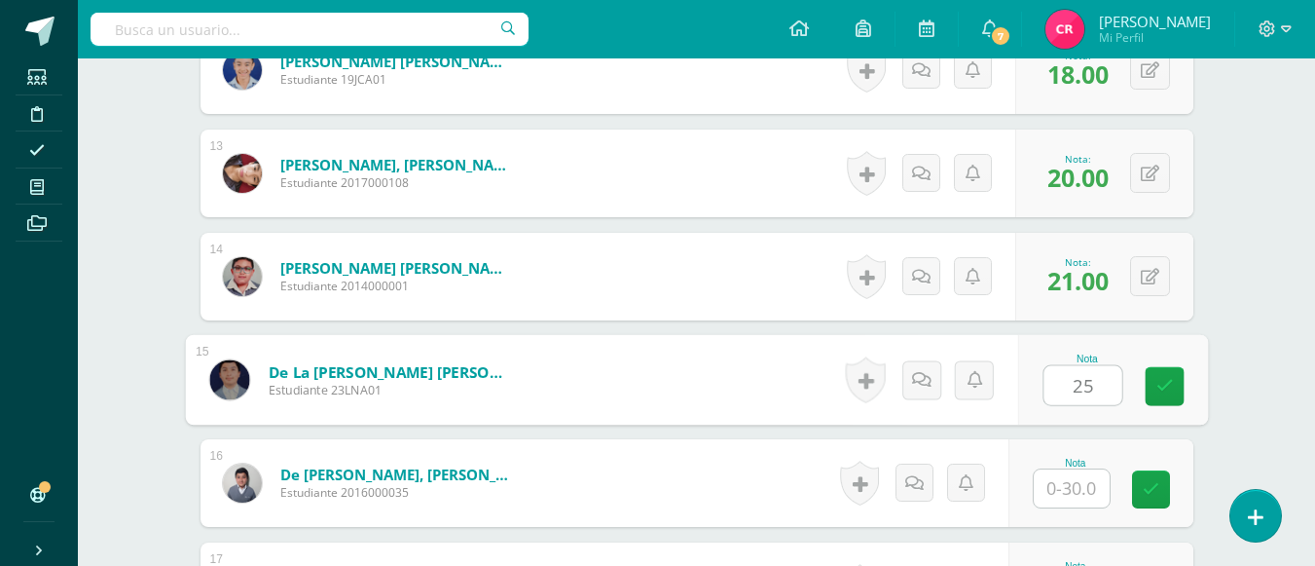
type input "25"
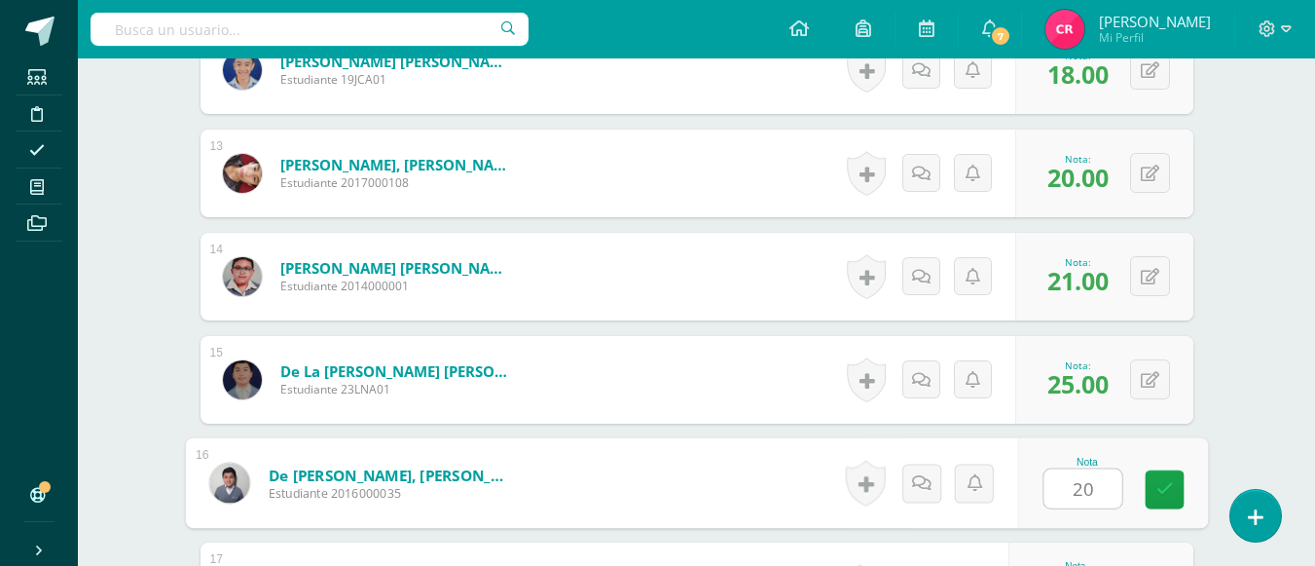
type input "20"
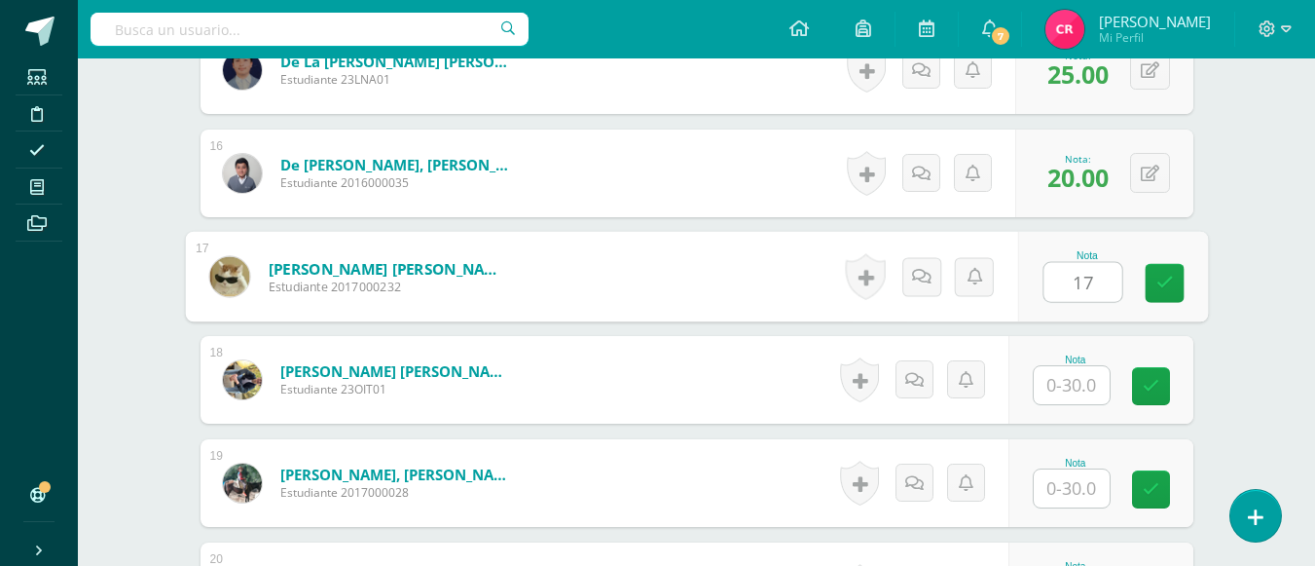
type input "17"
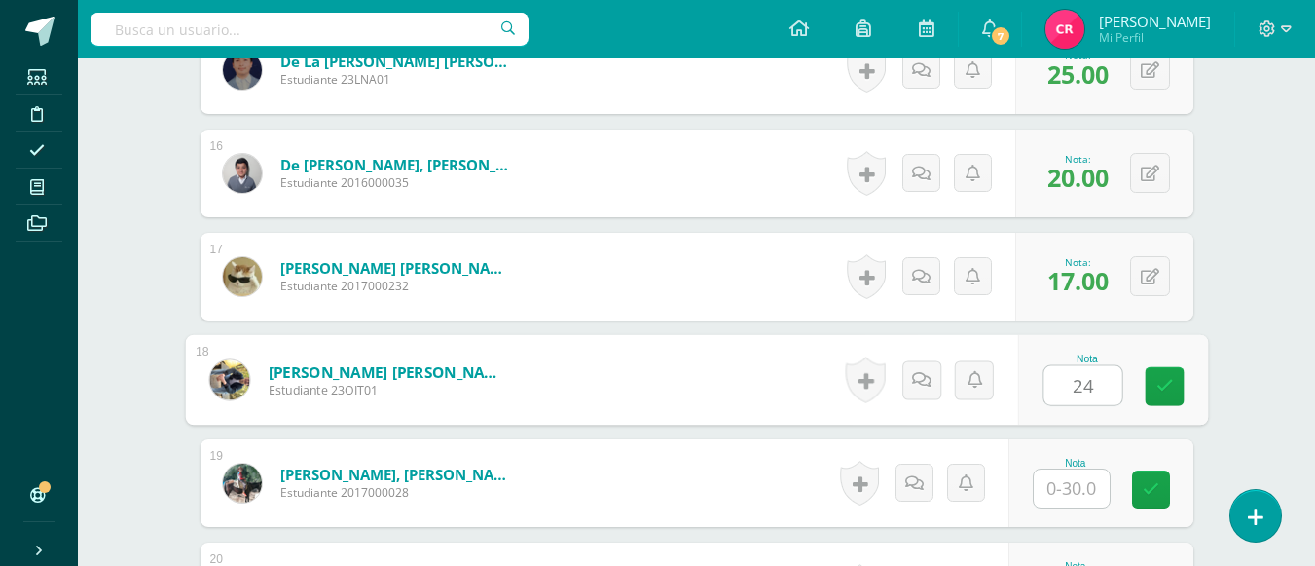
type input "24"
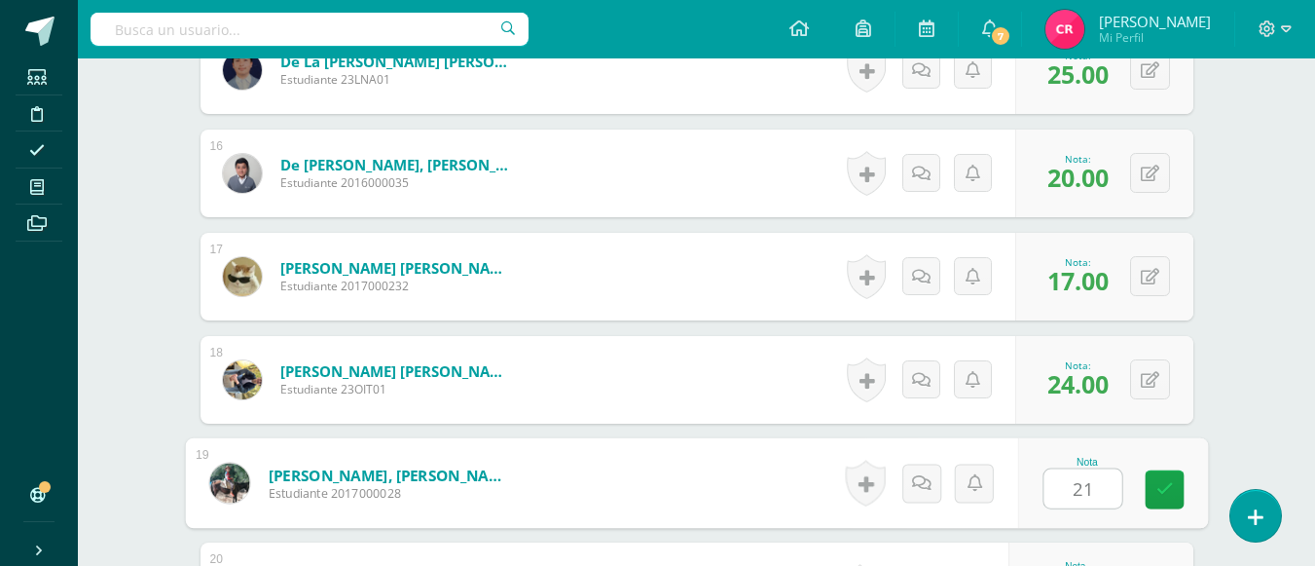
type input "21"
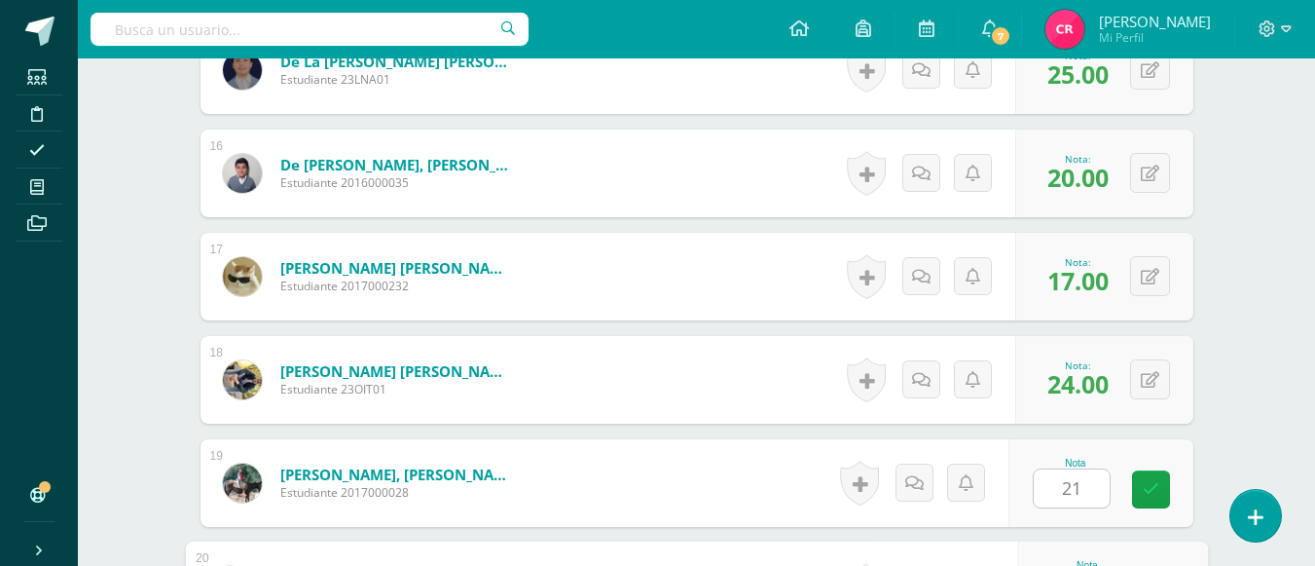
scroll to position [2423, 0]
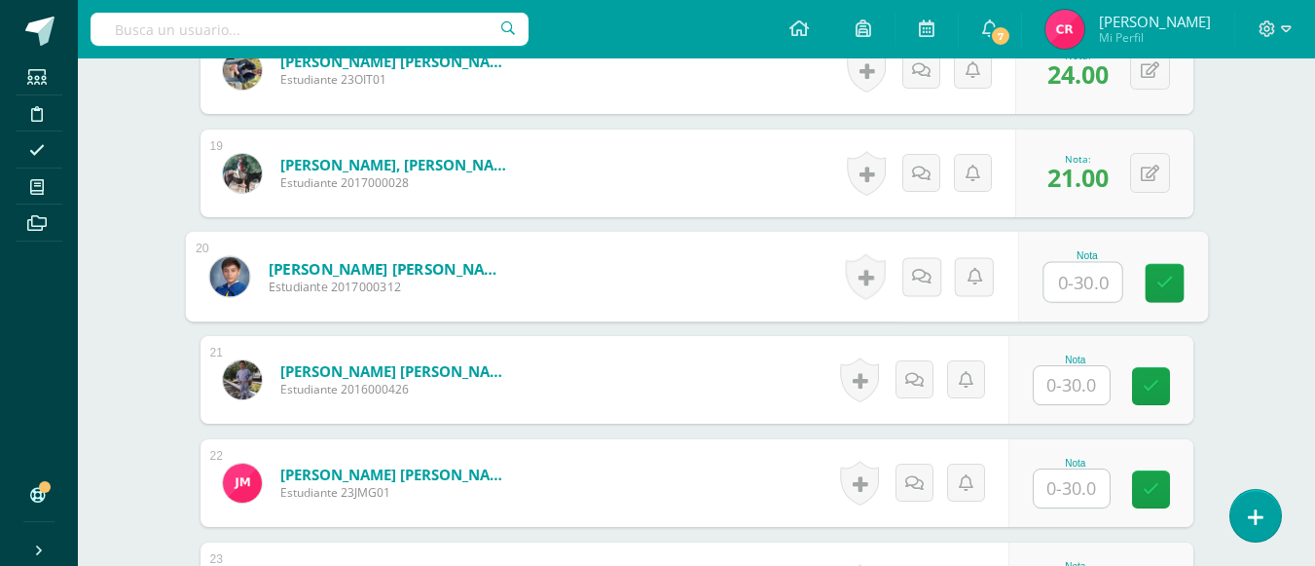
type input "2"
type input "18"
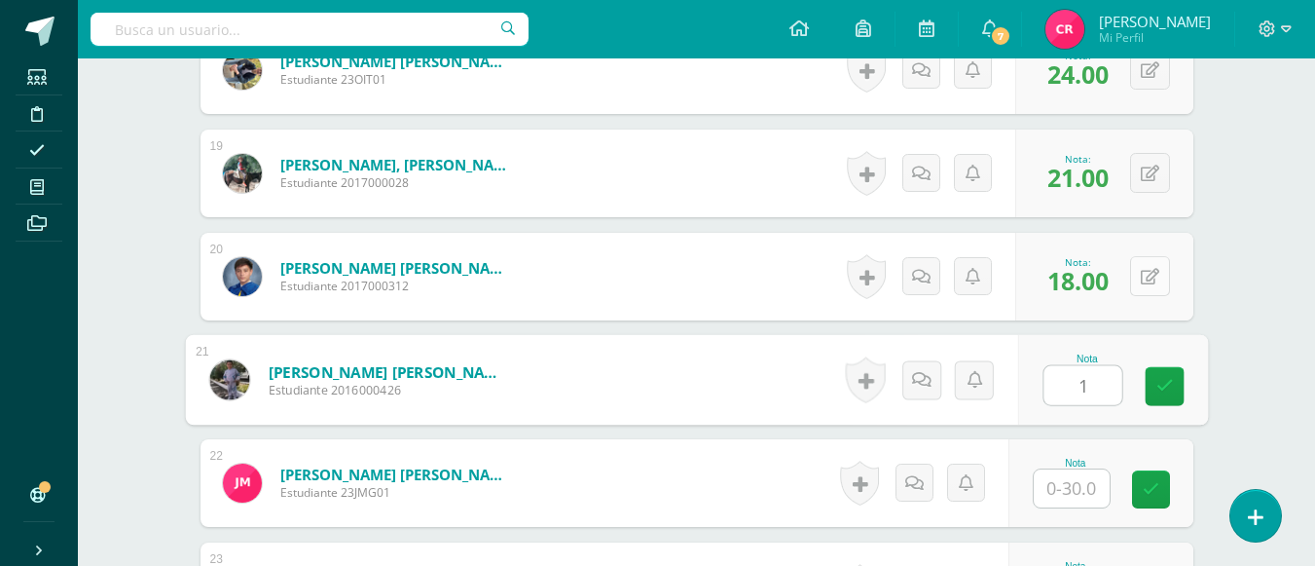
type input "1"
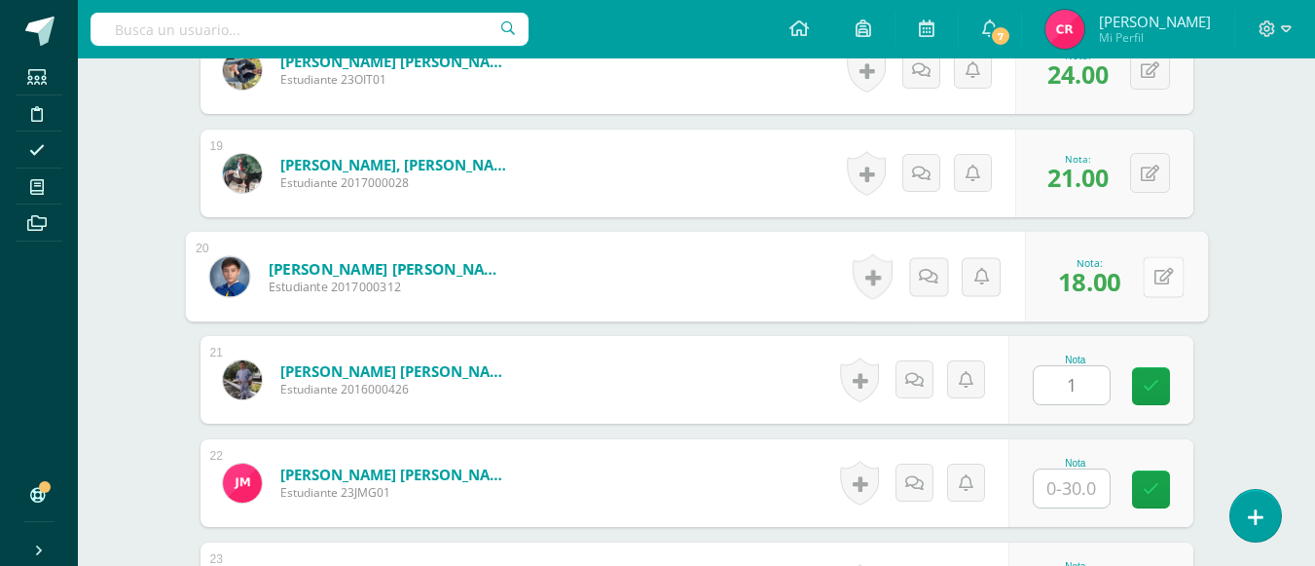
click at [1151, 276] on button at bounding box center [1163, 276] width 41 height 41
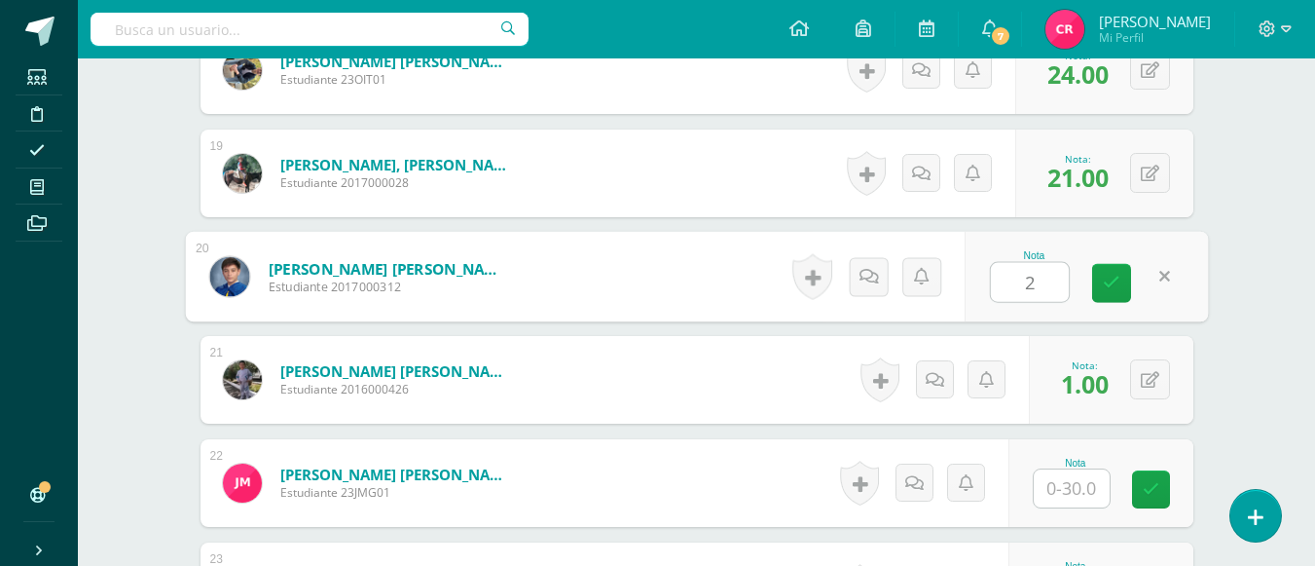
type input "23"
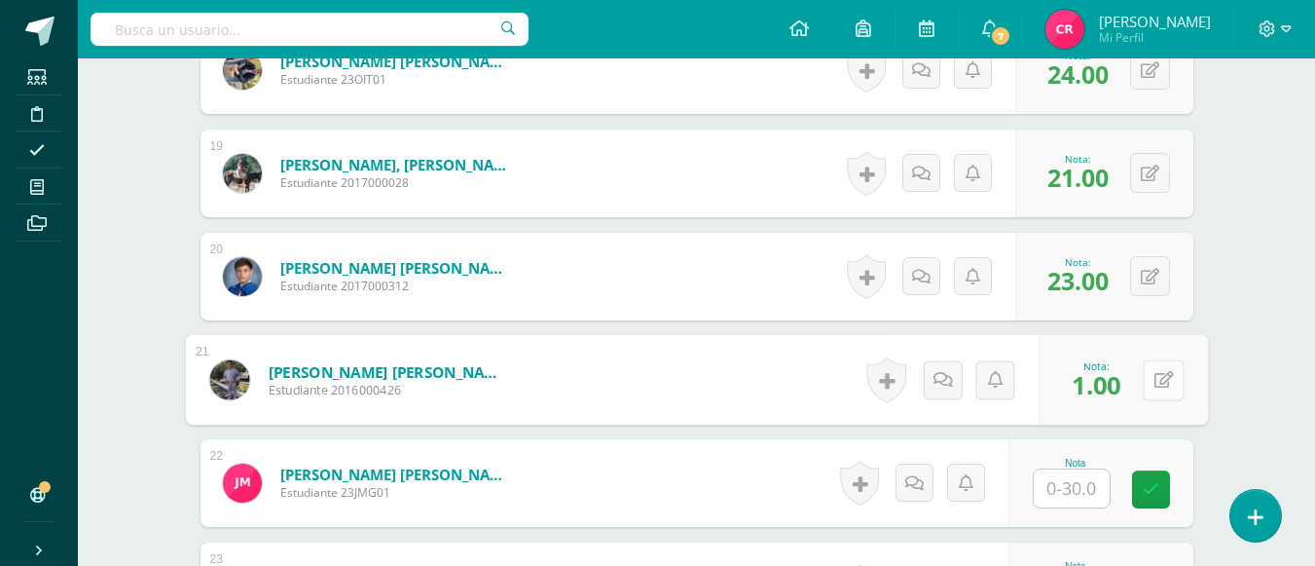
click at [1137, 388] on div "0 Logros Logros obtenidos Aún no hay logros agregados Nota: 1.00" at bounding box center [1123, 380] width 169 height 91
click at [1159, 376] on icon at bounding box center [1163, 379] width 19 height 17
type input "19"
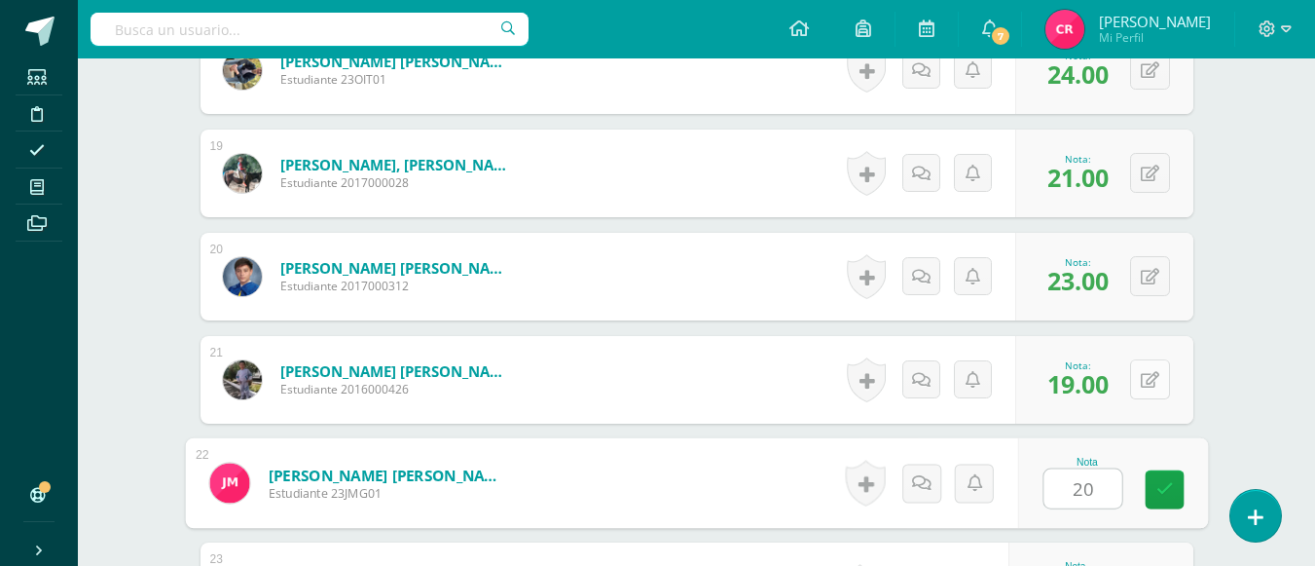
type input "20"
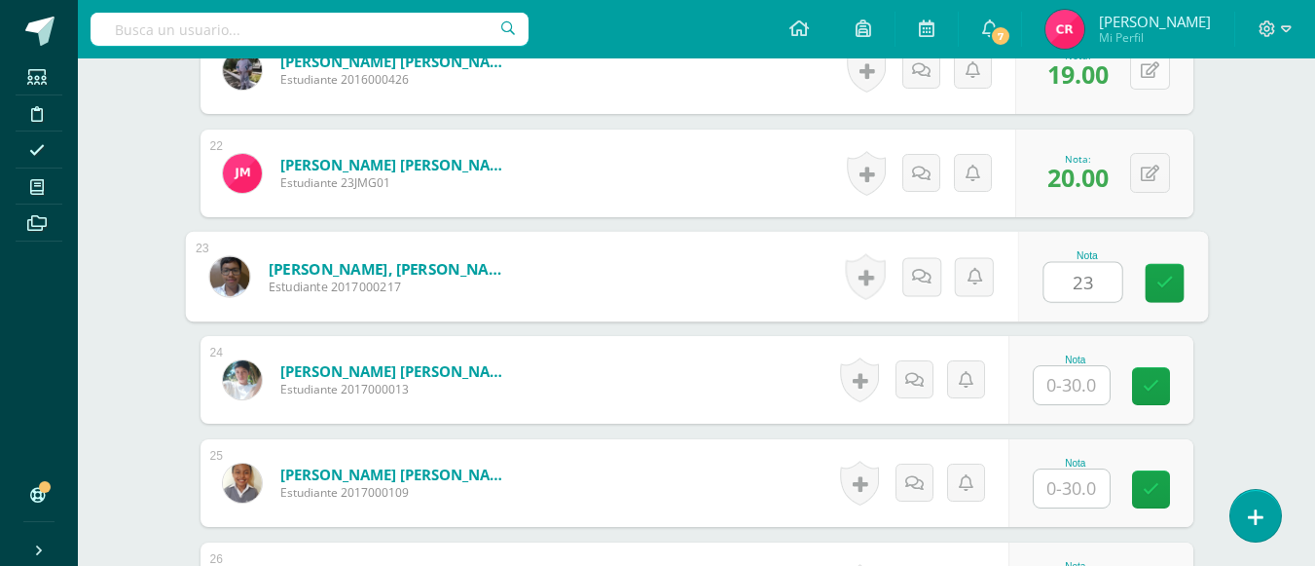
type input "23"
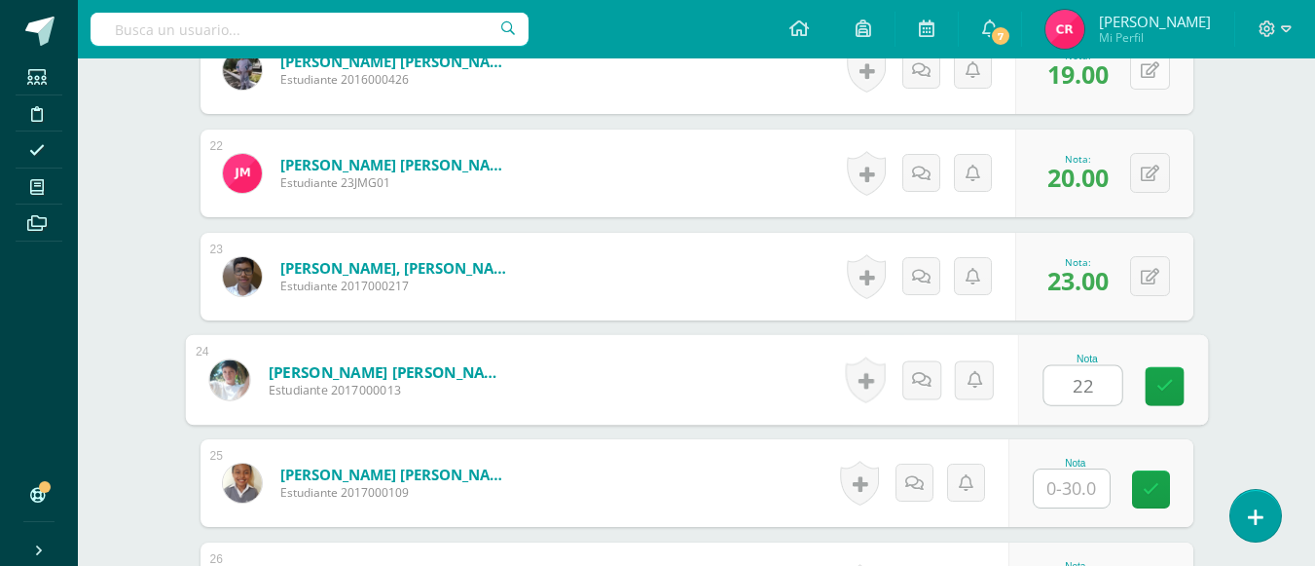
type input "22"
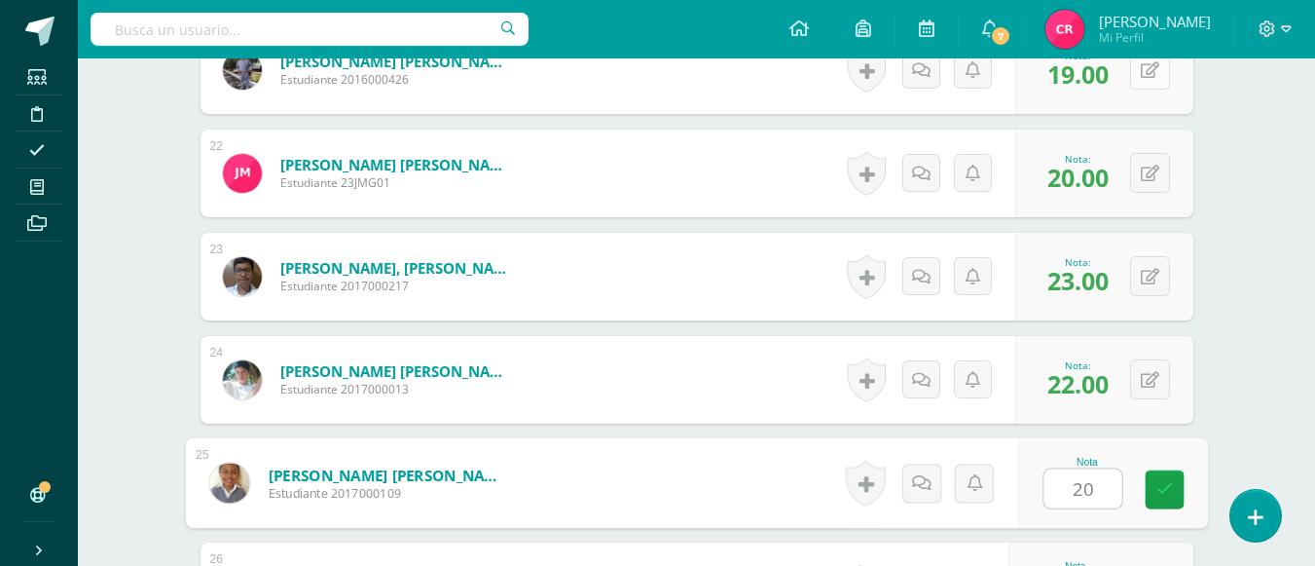
type input "20"
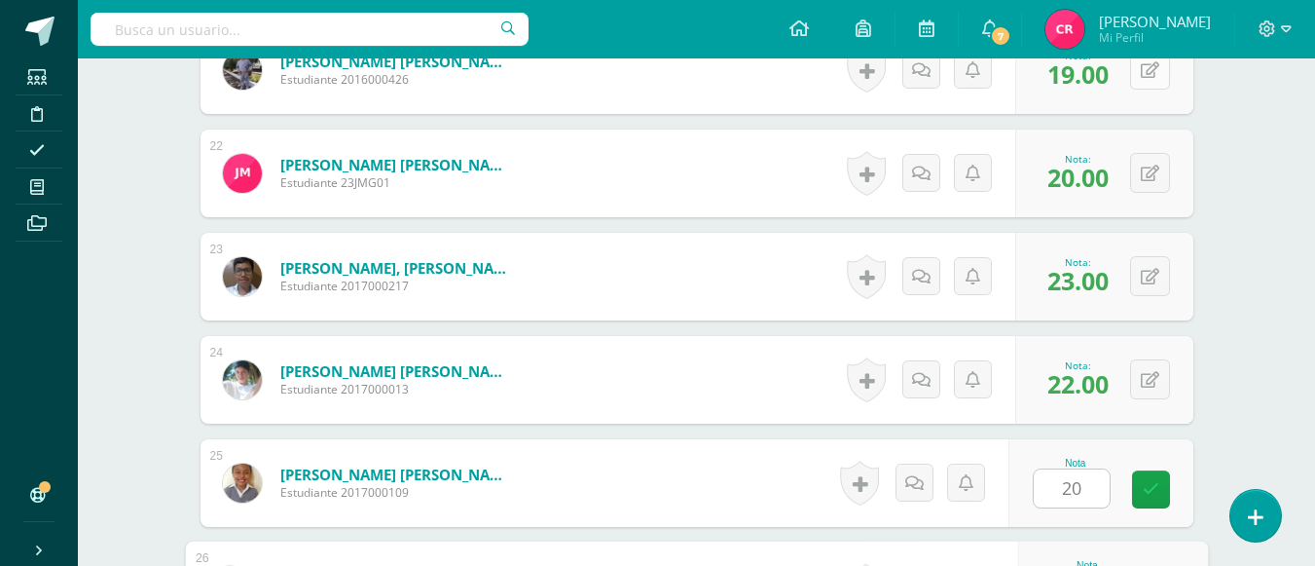
scroll to position [3042, 0]
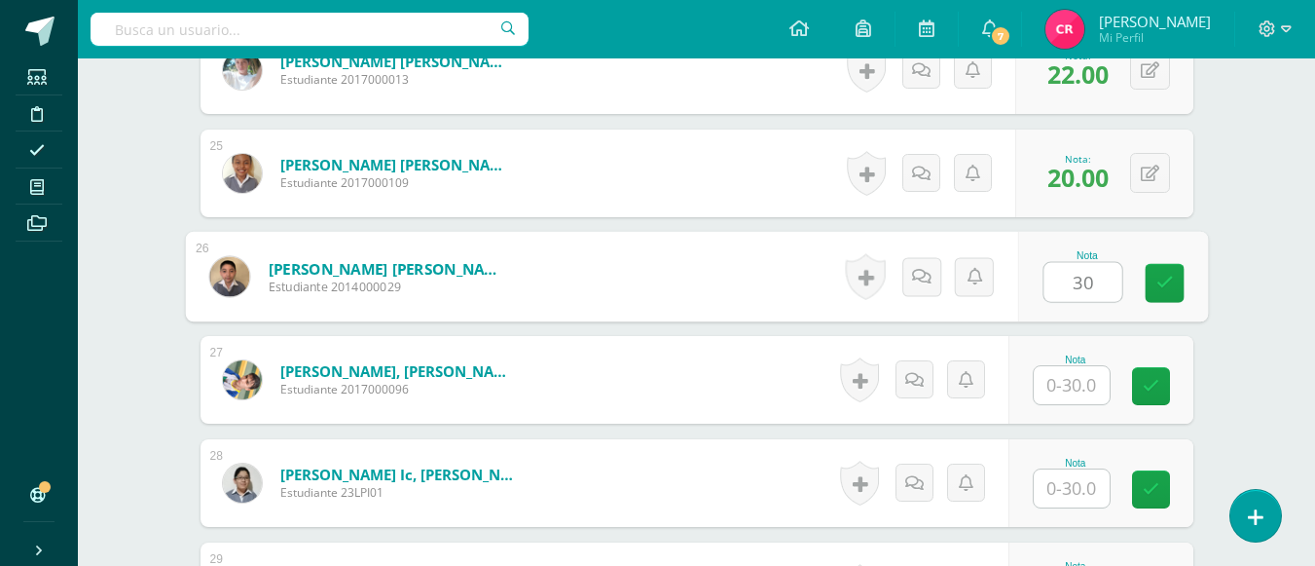
type input "30"
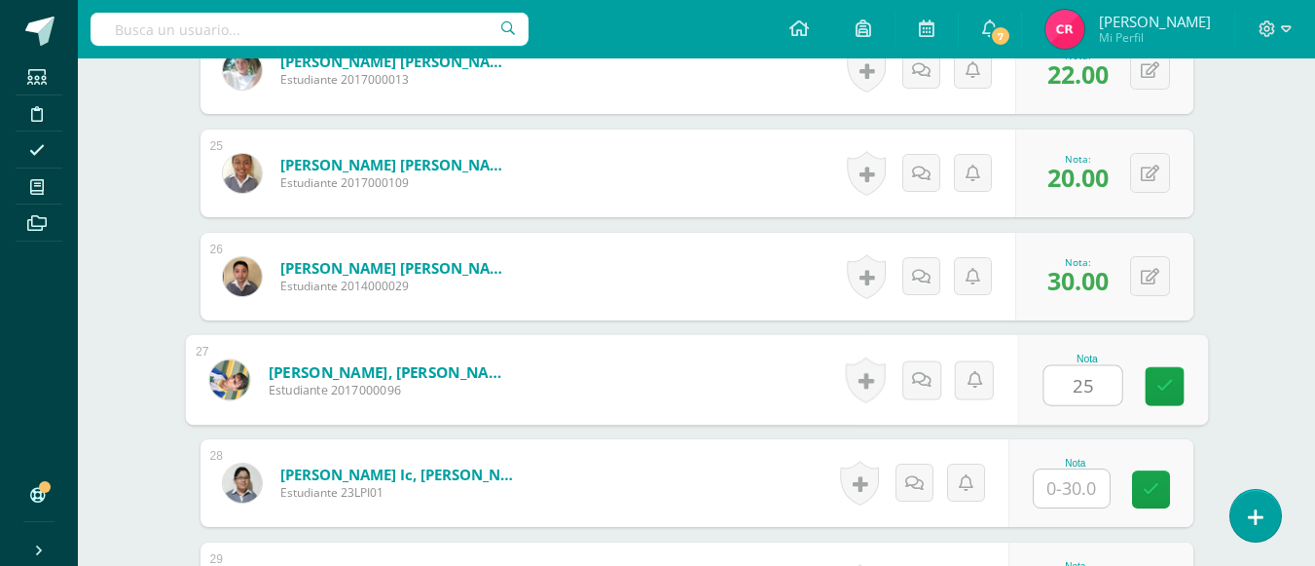
type input "25"
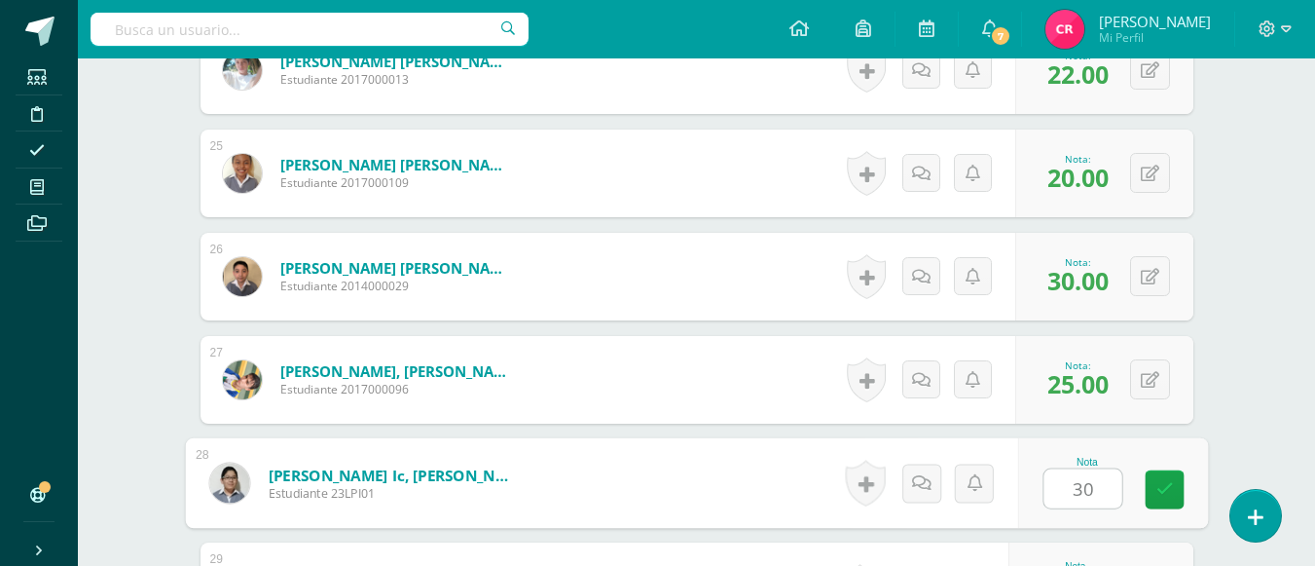
type input "30"
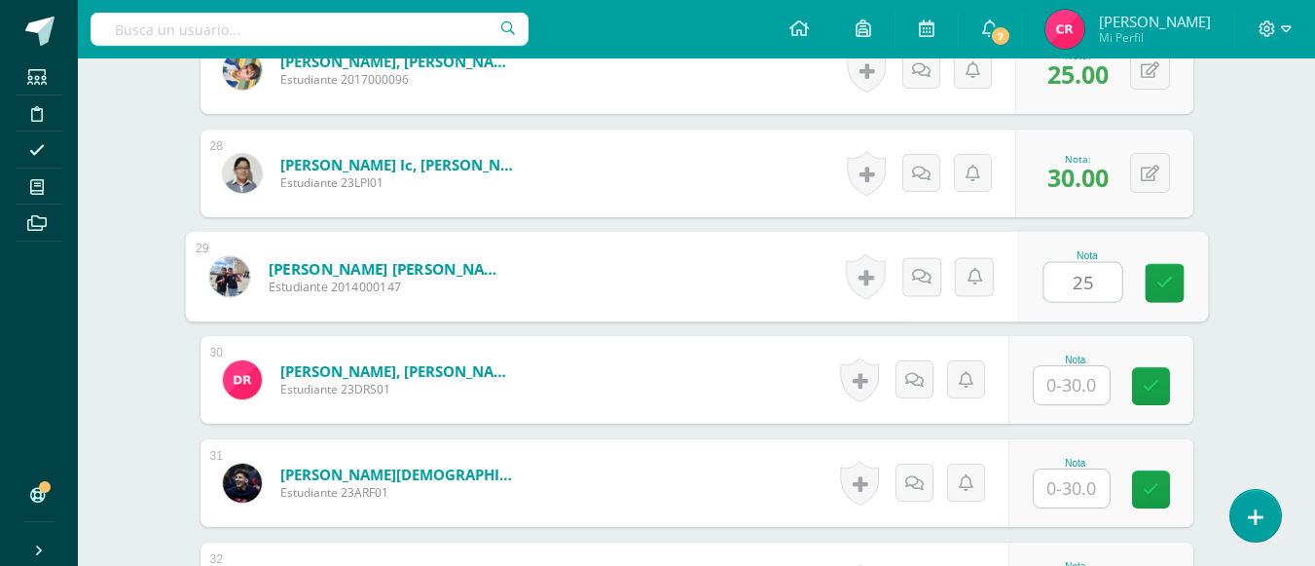
type input "25"
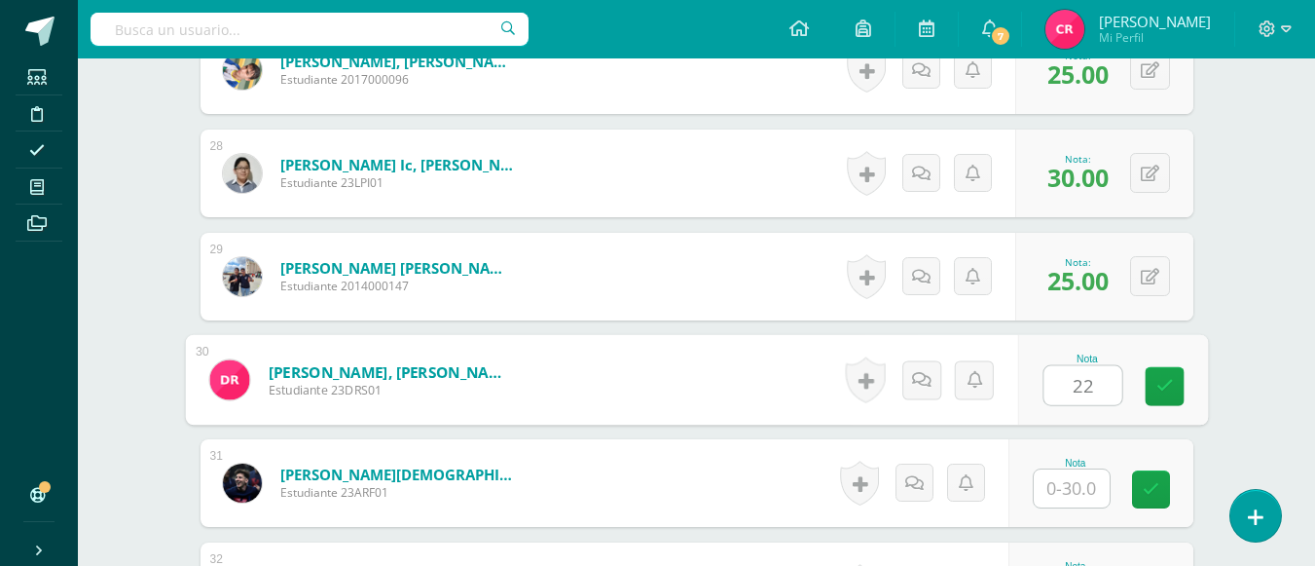
type input "22"
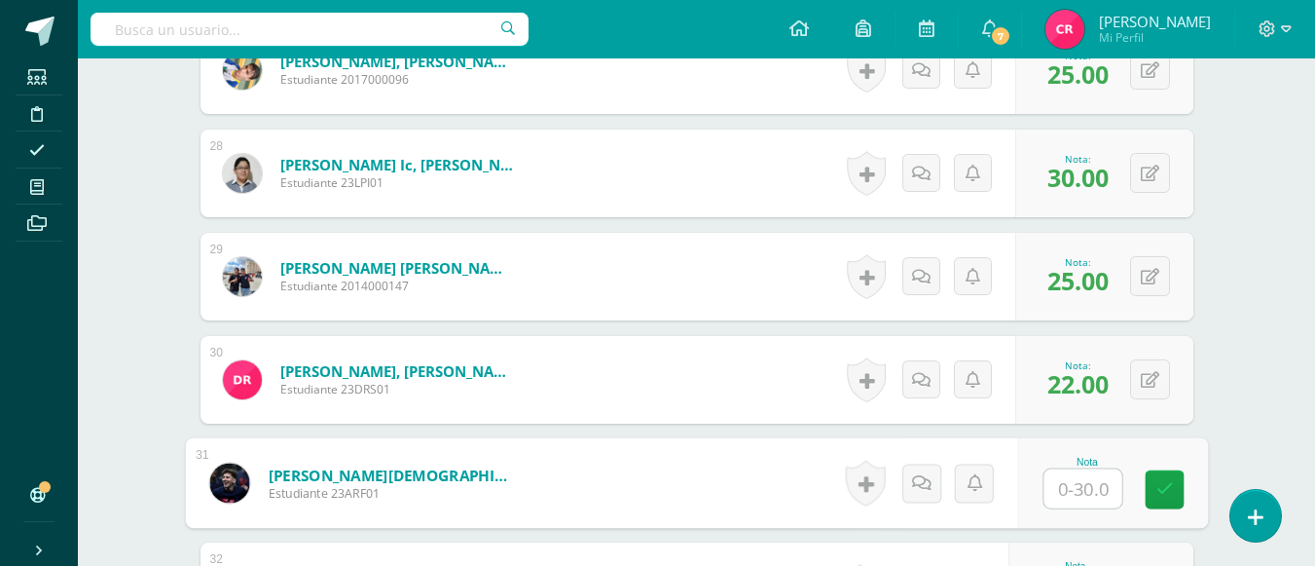
type input "1"
type input "21"
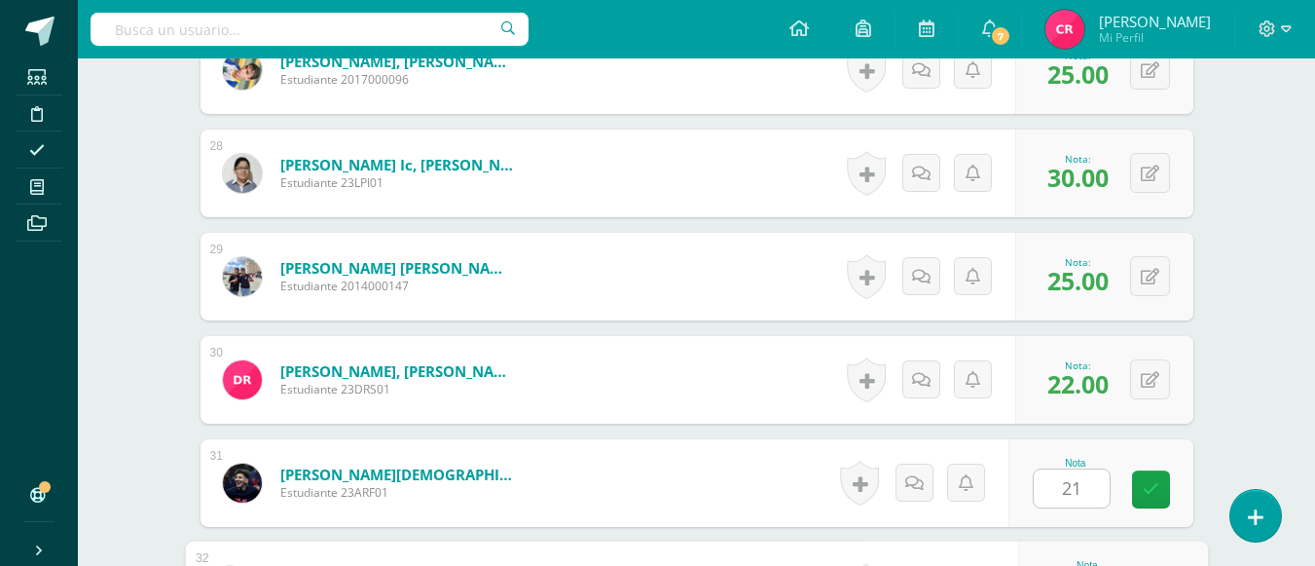
scroll to position [3662, 0]
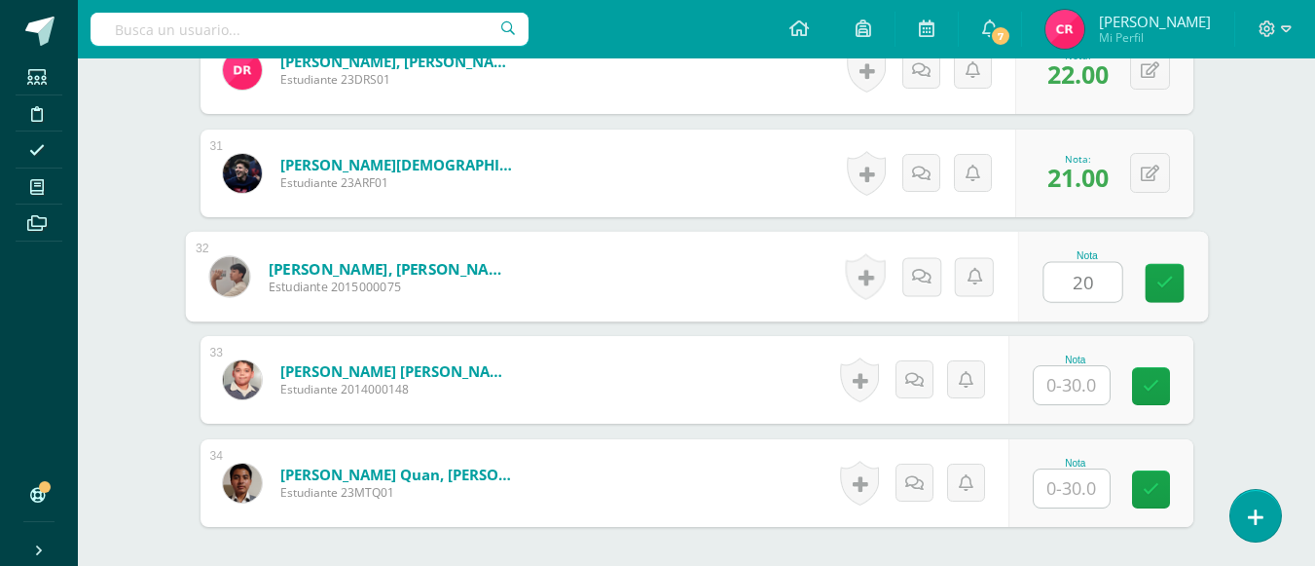
type input "20"
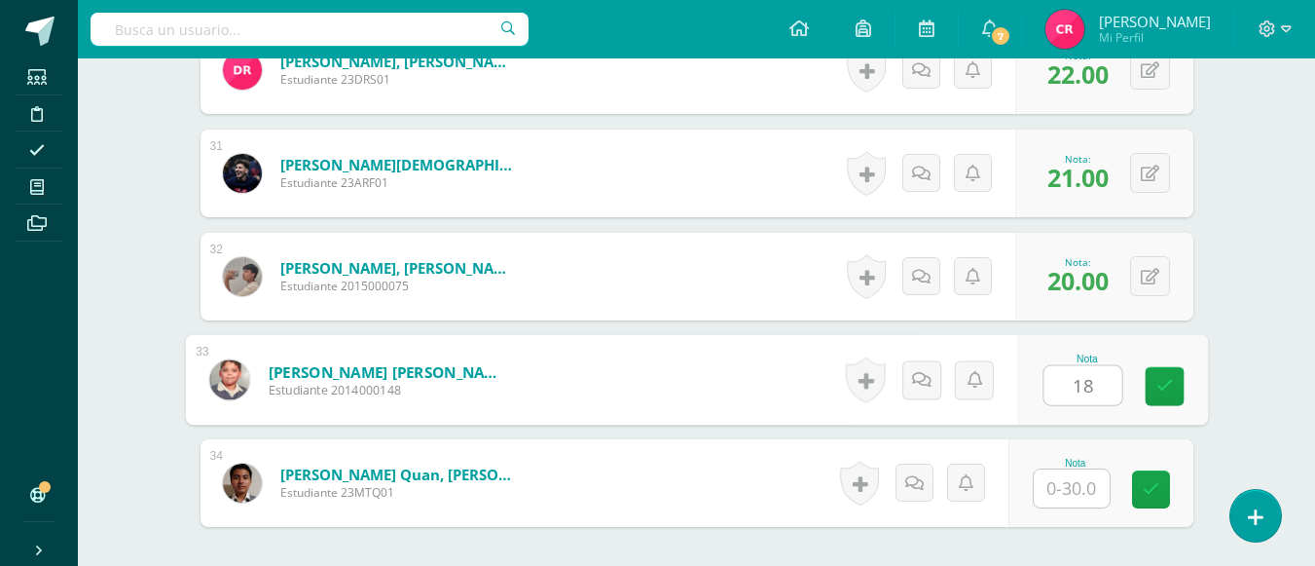
type input "18"
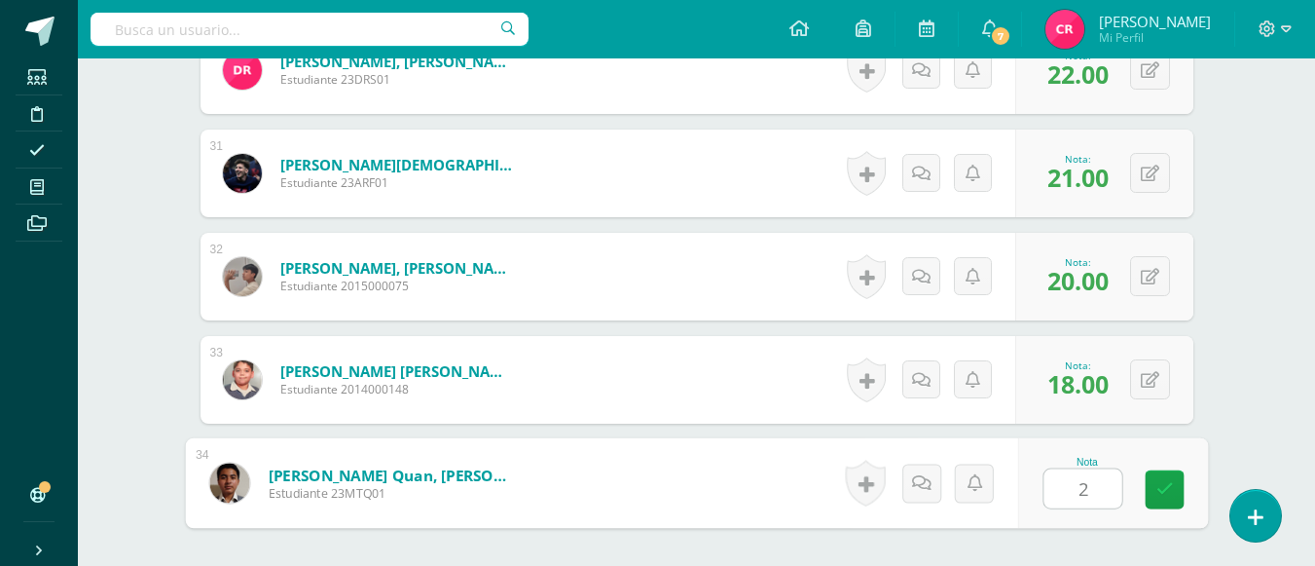
type input "22"
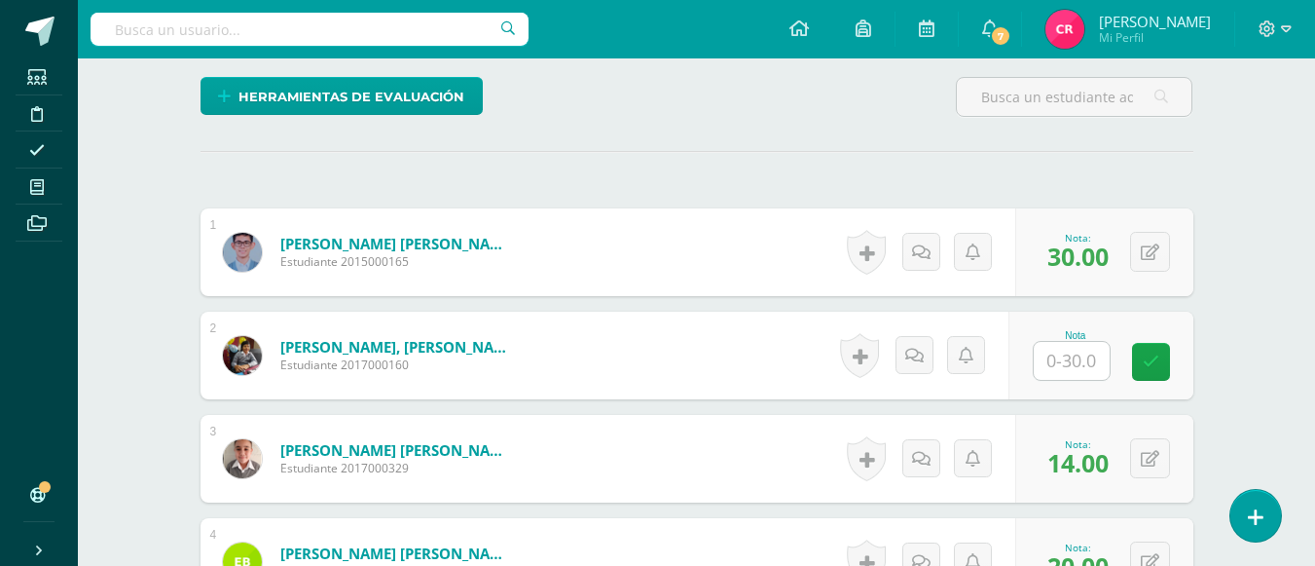
scroll to position [974, 0]
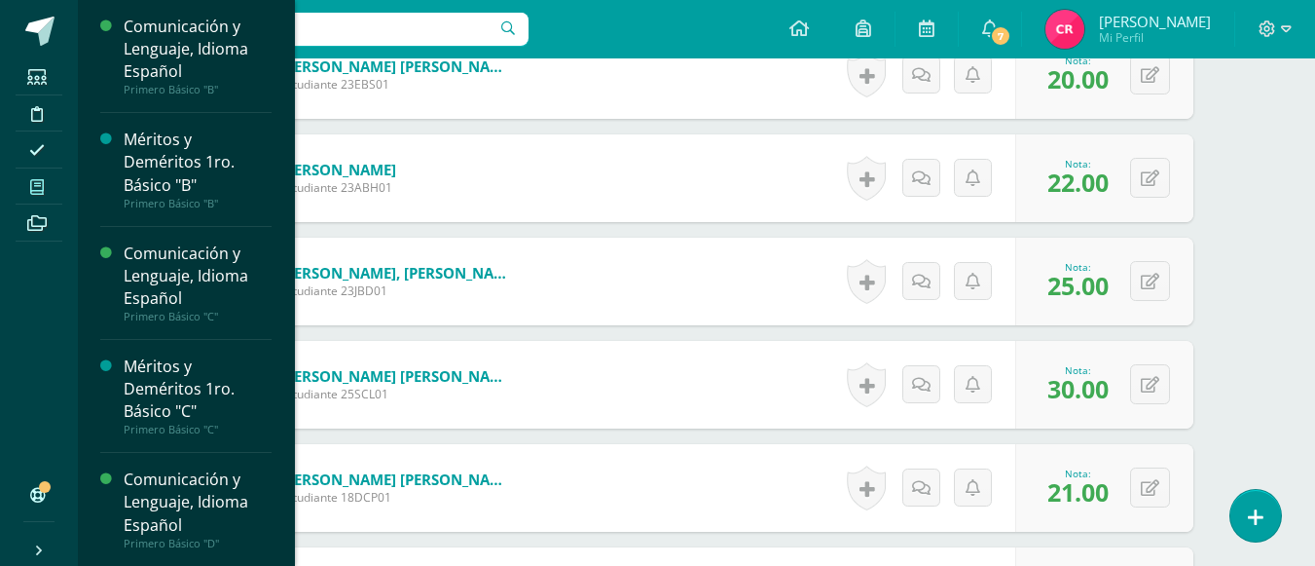
click at [32, 185] on icon at bounding box center [37, 187] width 14 height 16
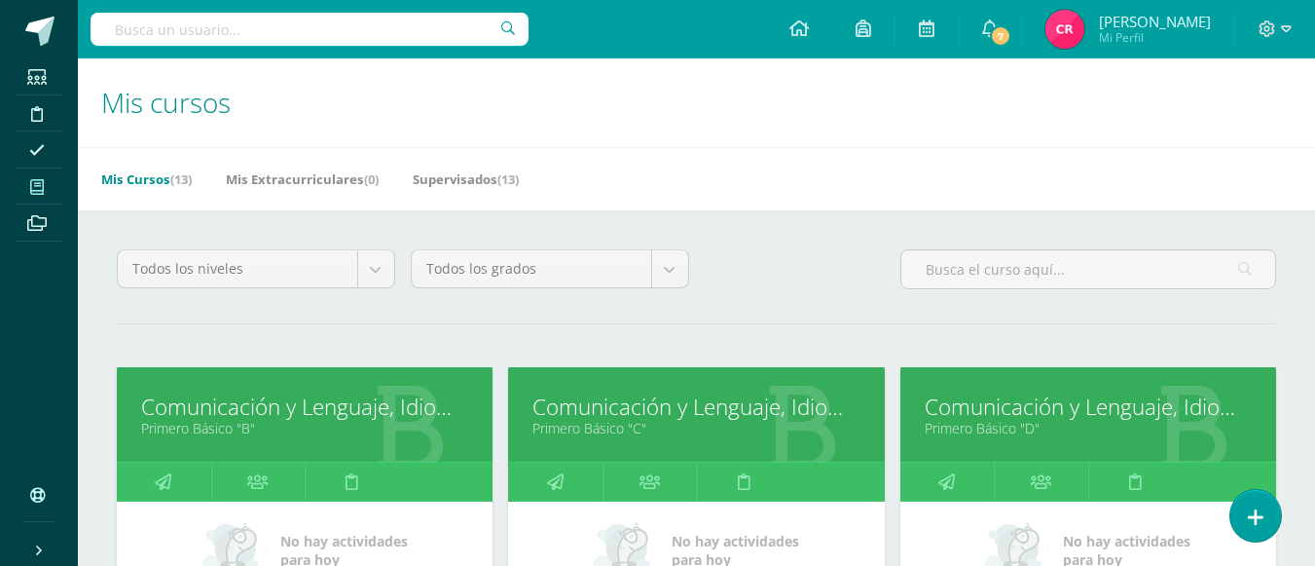
scroll to position [97, 0]
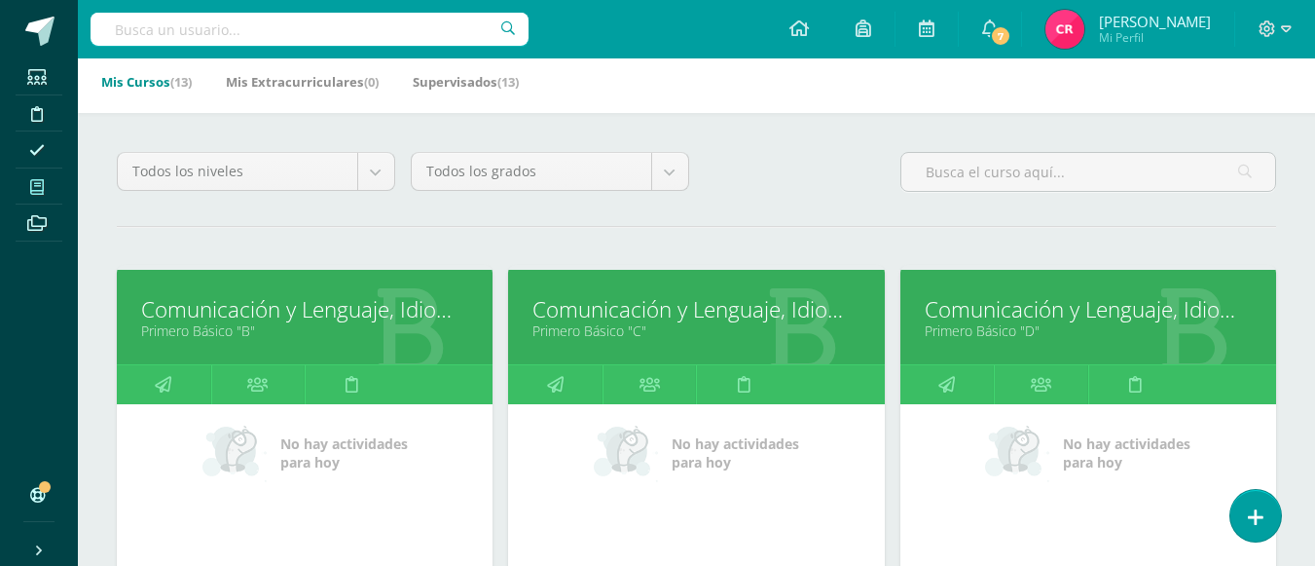
click at [363, 309] on link "Comunicación y Lenguaje, Idioma Español" at bounding box center [304, 309] width 327 height 30
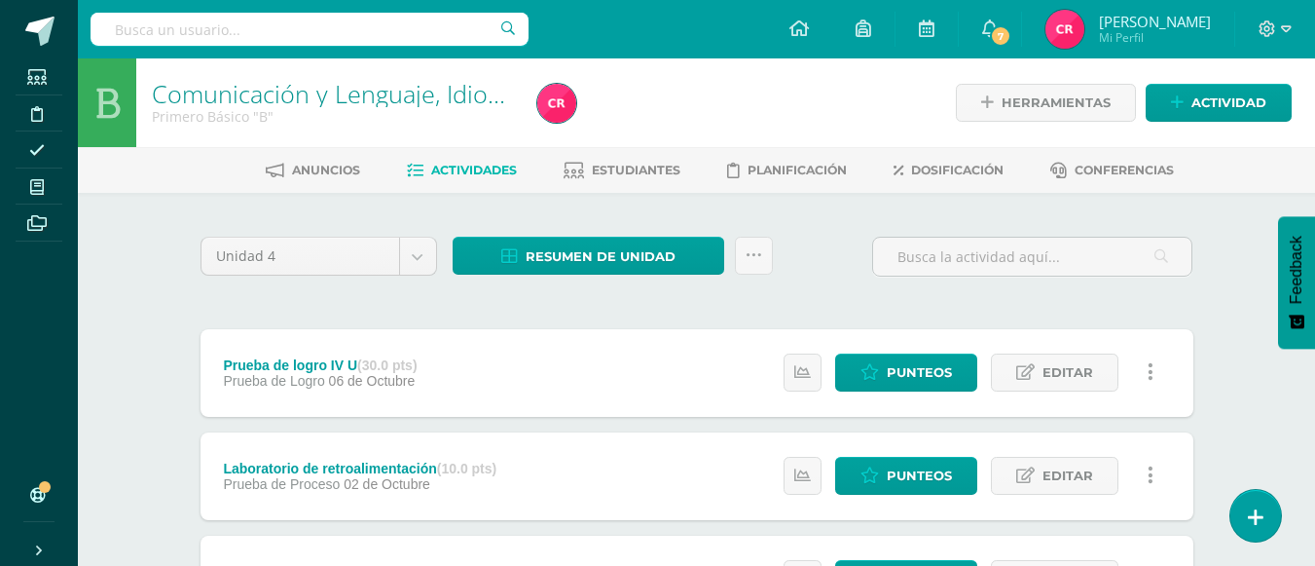
scroll to position [97, 0]
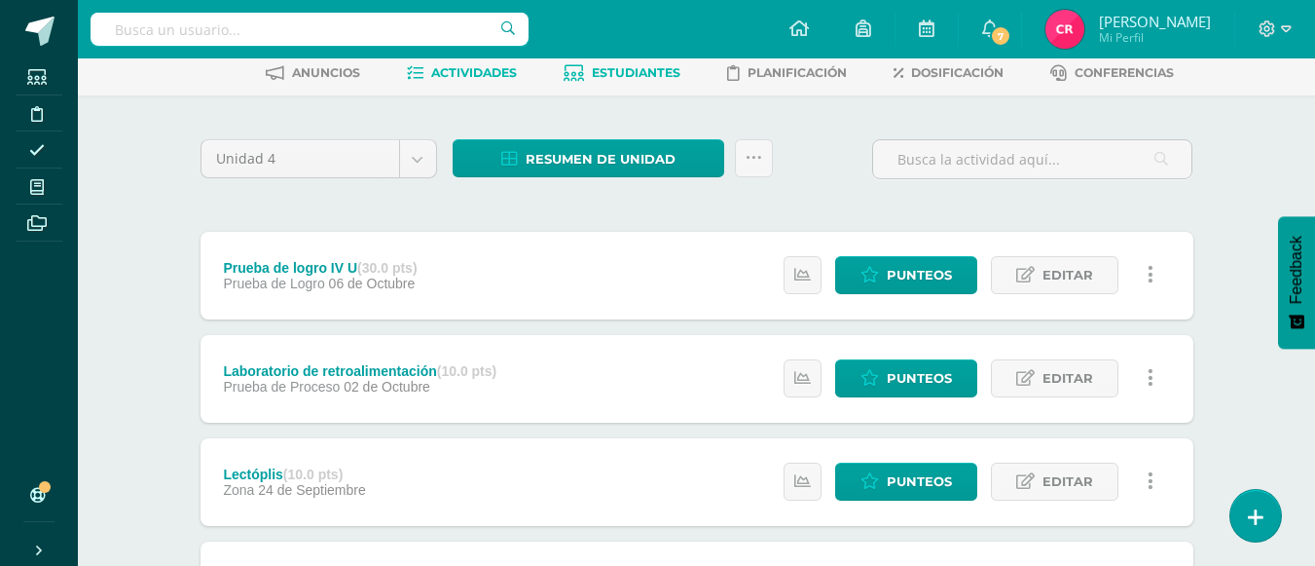
click at [641, 71] on span "Estudiantes" at bounding box center [636, 72] width 89 height 15
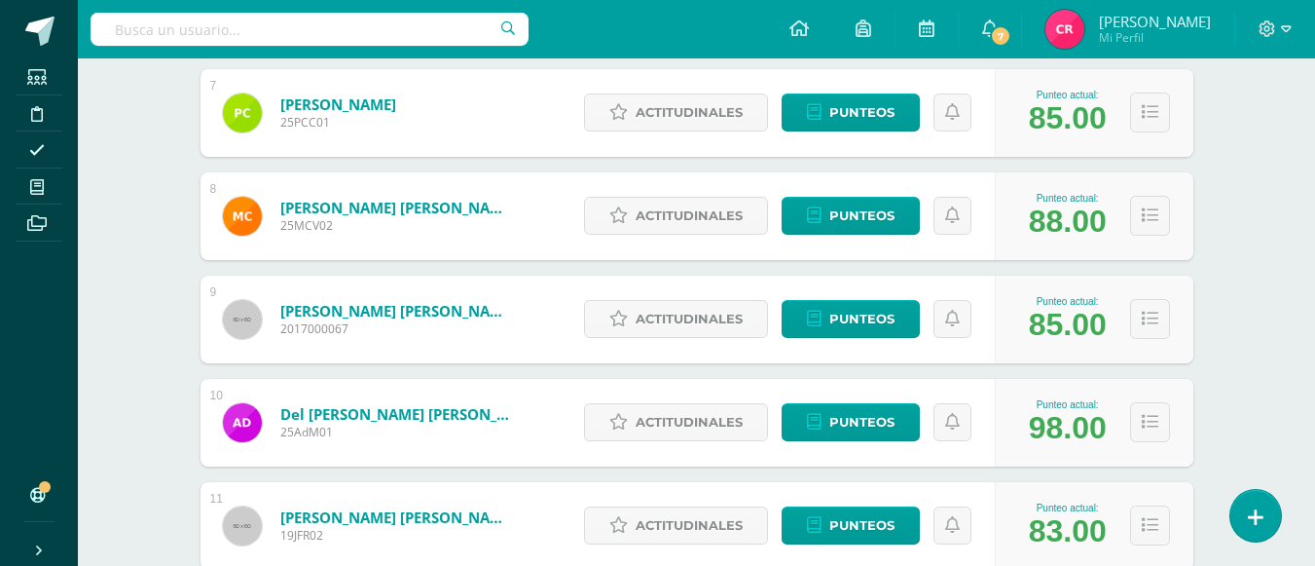
scroll to position [1071, 0]
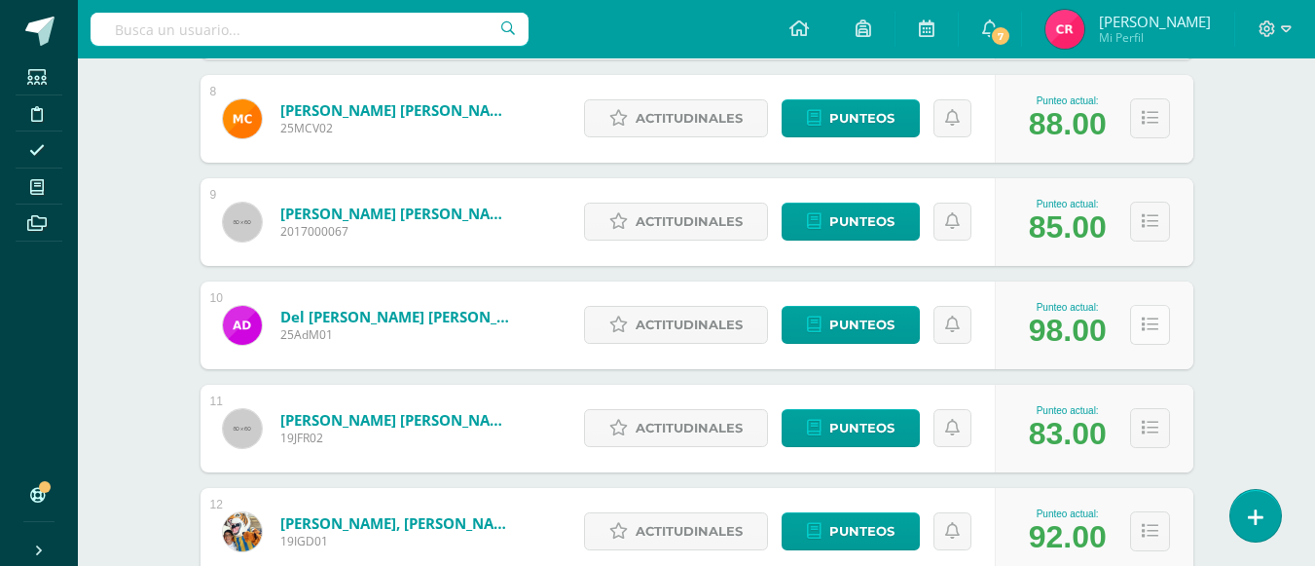
click at [1162, 328] on button at bounding box center [1150, 325] width 40 height 40
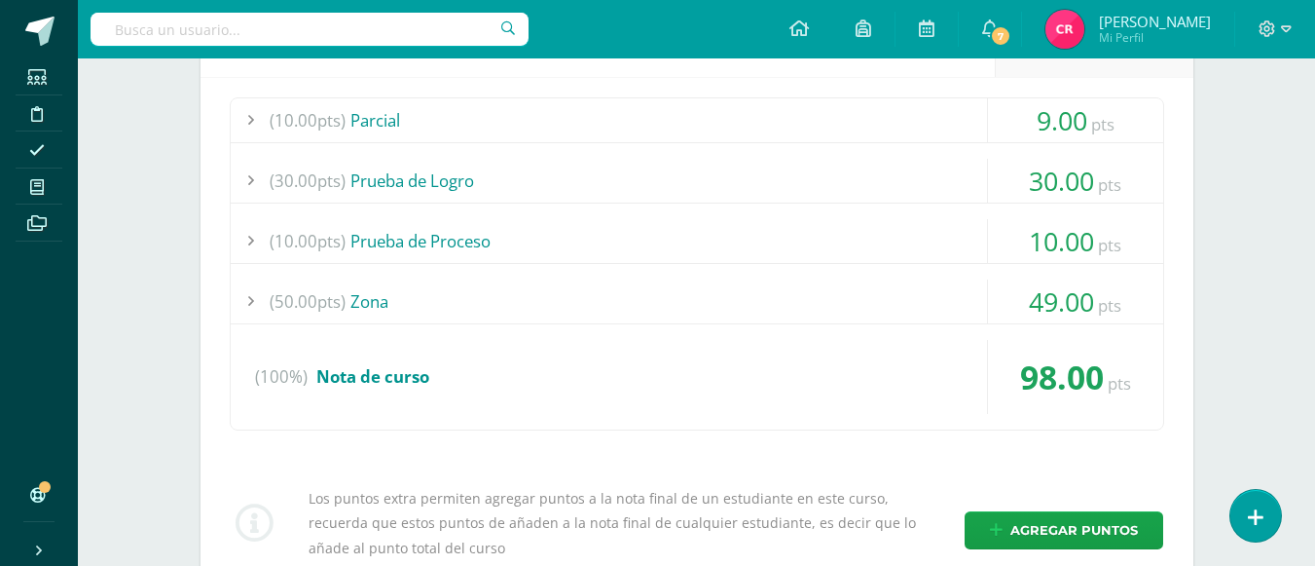
scroll to position [1168, 0]
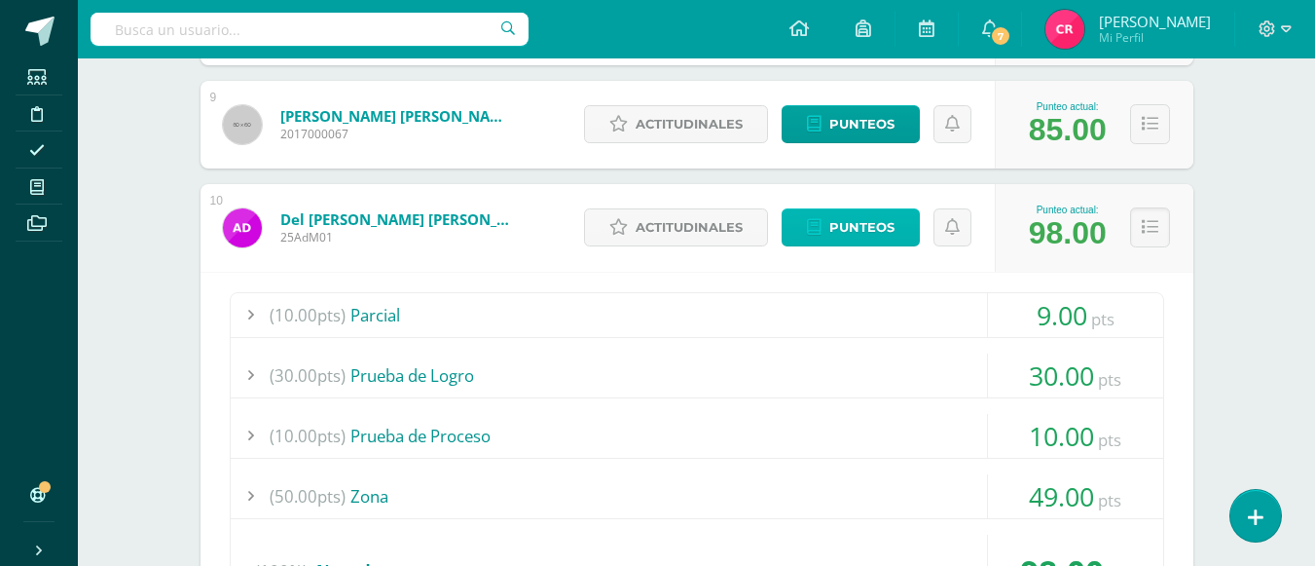
click at [823, 225] on link "Punteos" at bounding box center [851, 227] width 138 height 38
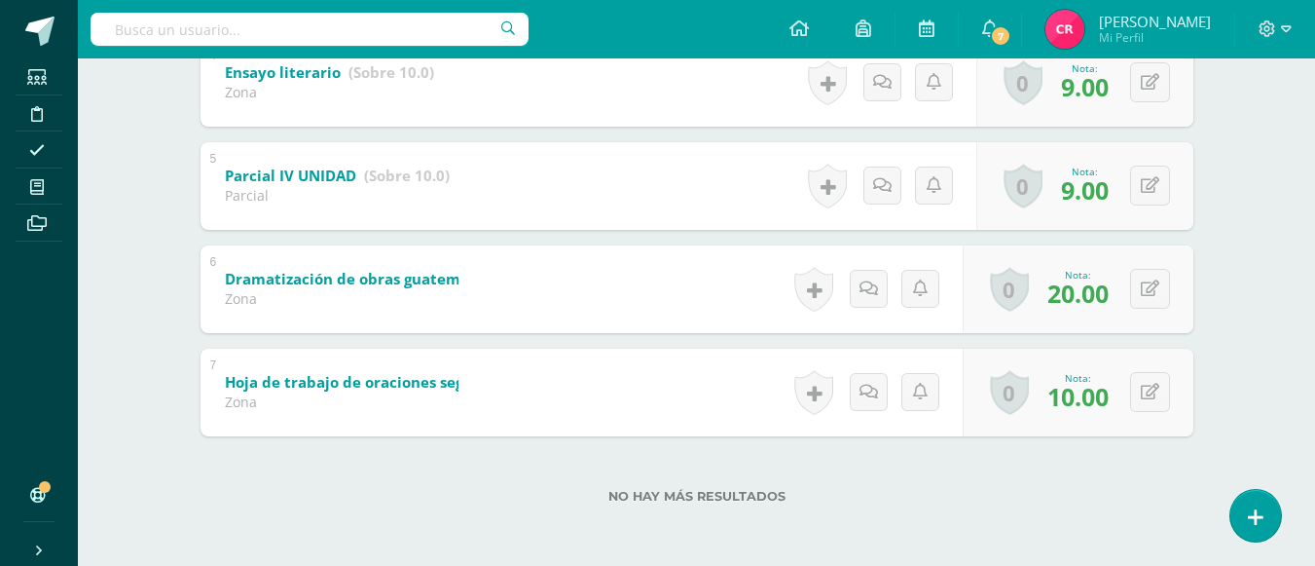
scroll to position [659, 0]
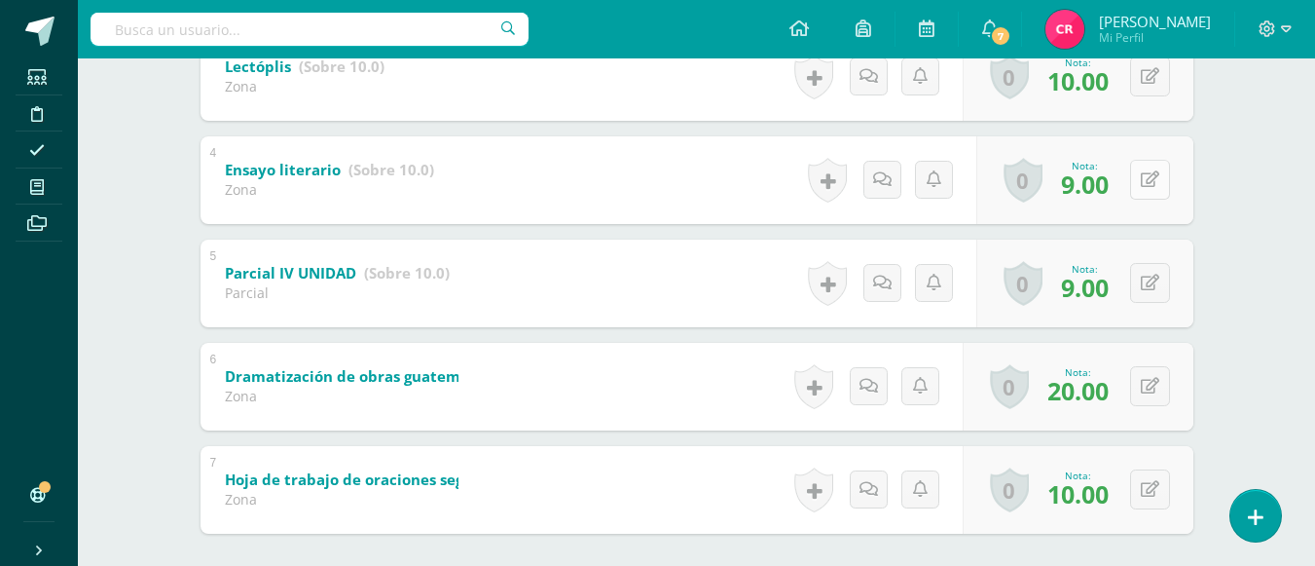
click at [1145, 181] on button at bounding box center [1150, 180] width 40 height 40
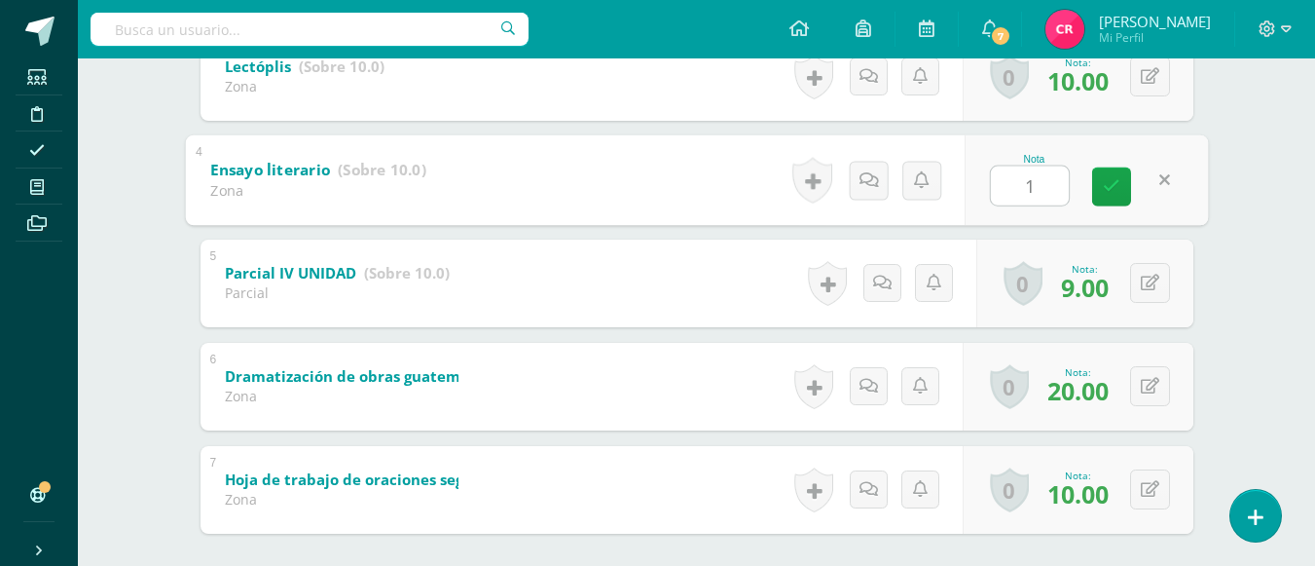
type input "10"
click at [1117, 189] on icon at bounding box center [1112, 186] width 18 height 17
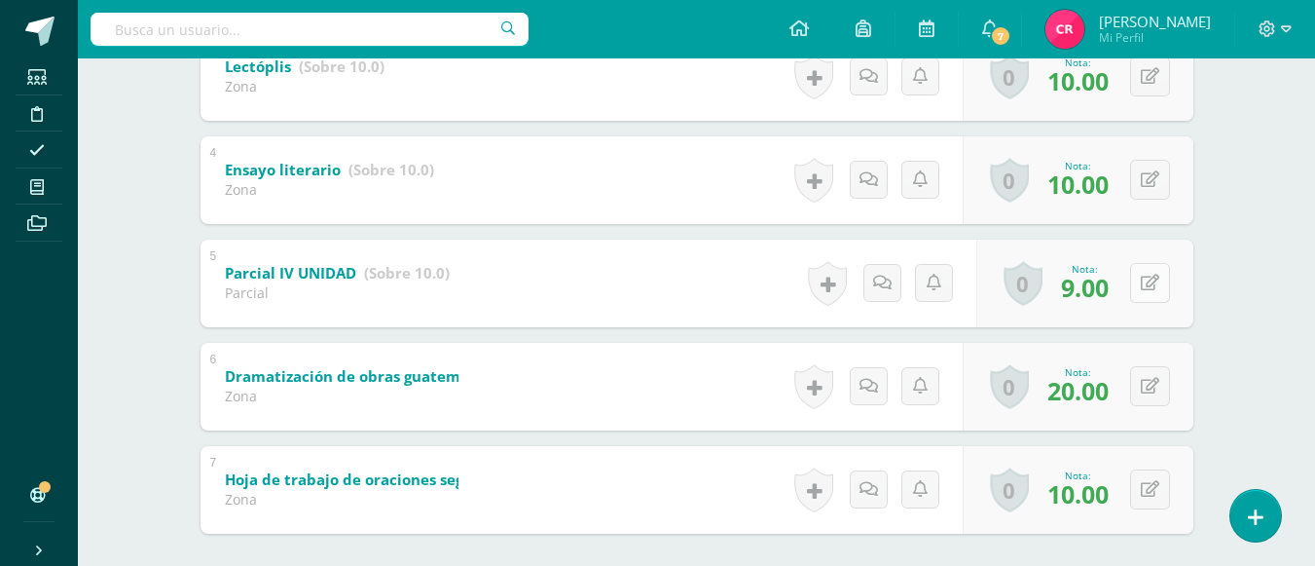
click at [1155, 294] on button at bounding box center [1150, 283] width 40 height 40
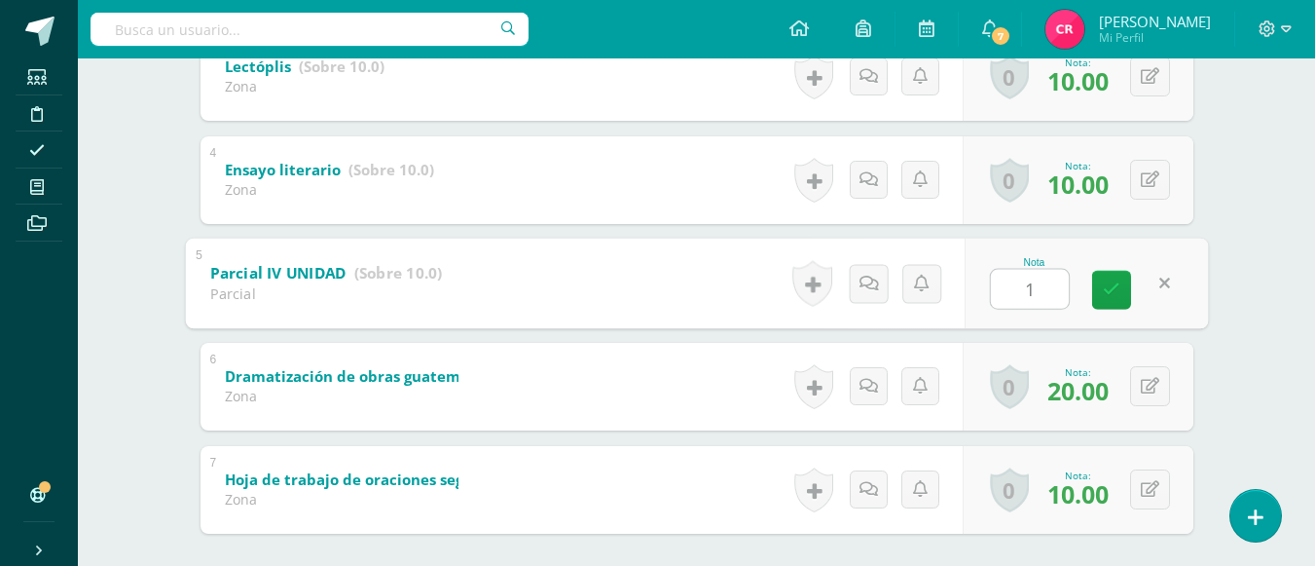
type input "10"
click at [1123, 299] on link at bounding box center [1111, 289] width 39 height 39
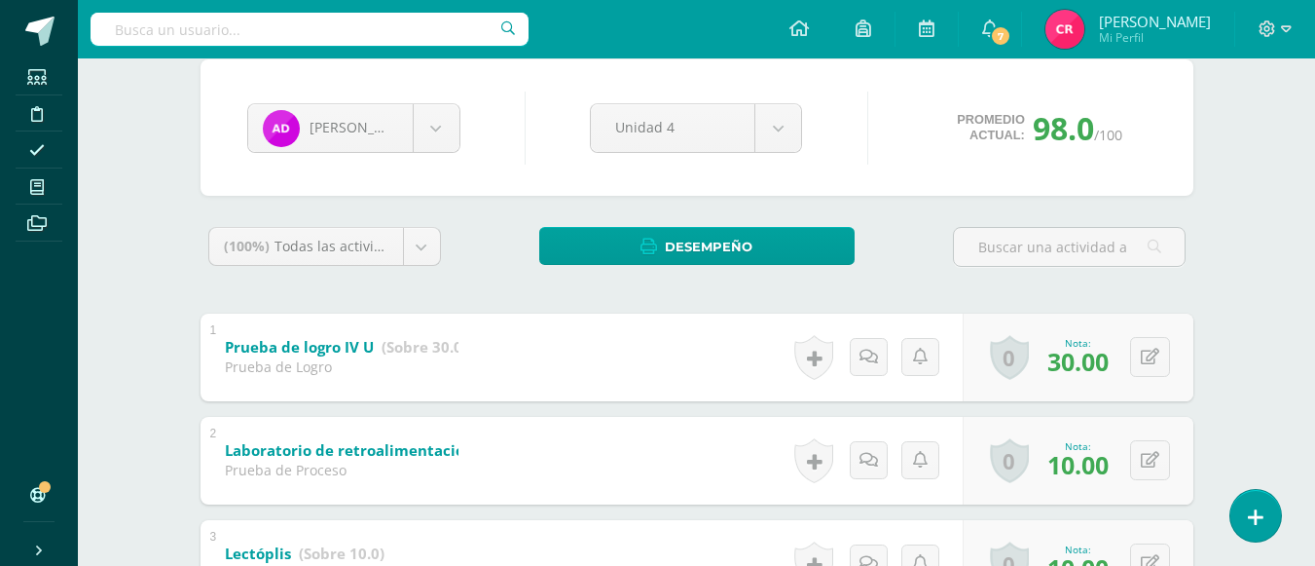
scroll to position [0, 0]
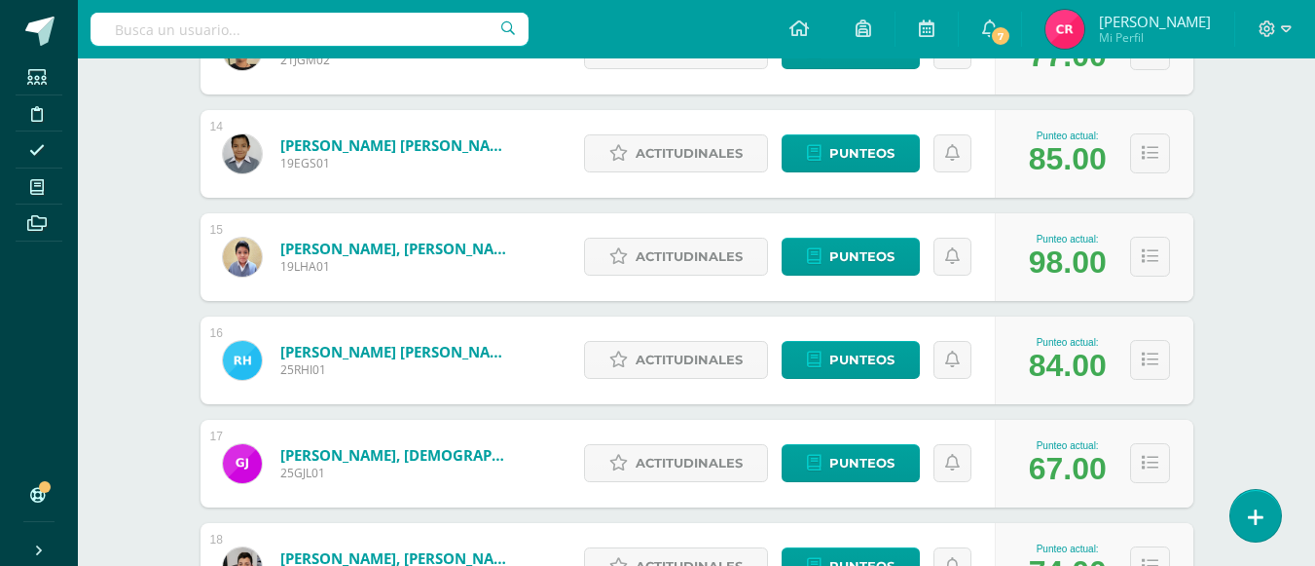
scroll to position [1752, 0]
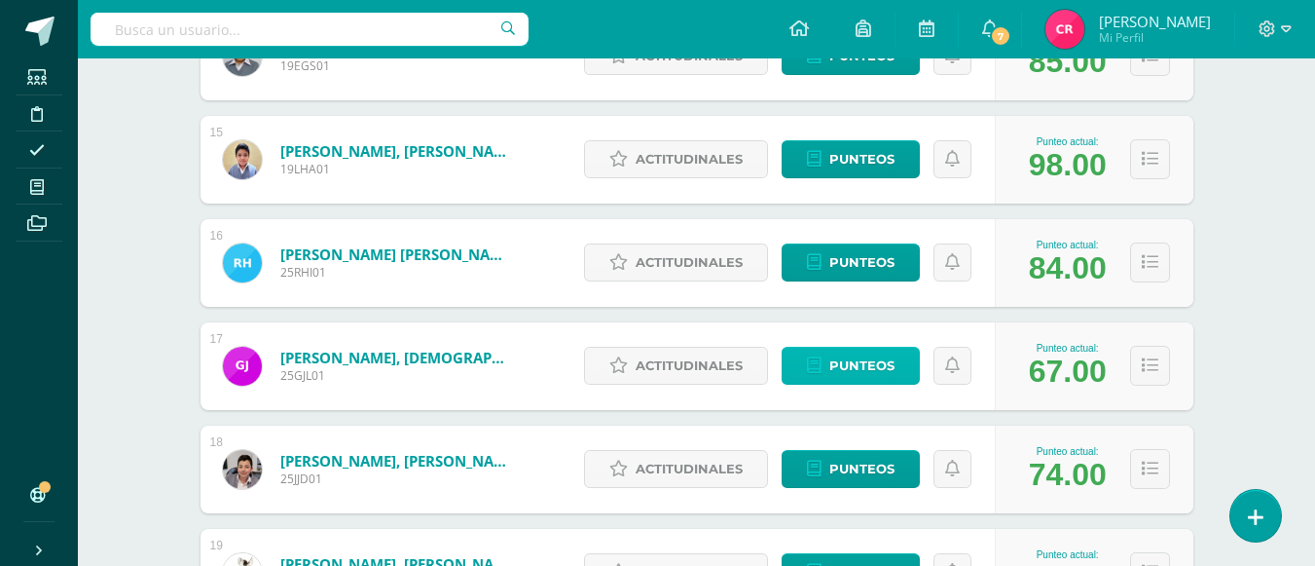
click at [887, 372] on span "Punteos" at bounding box center [861, 366] width 65 height 36
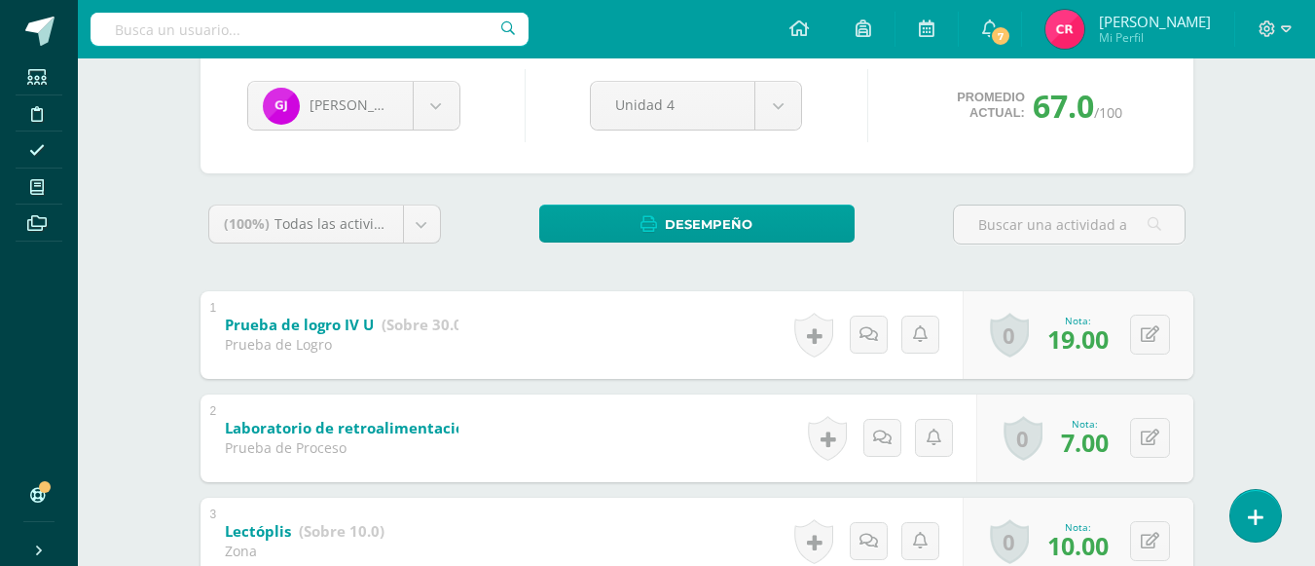
scroll to position [487, 0]
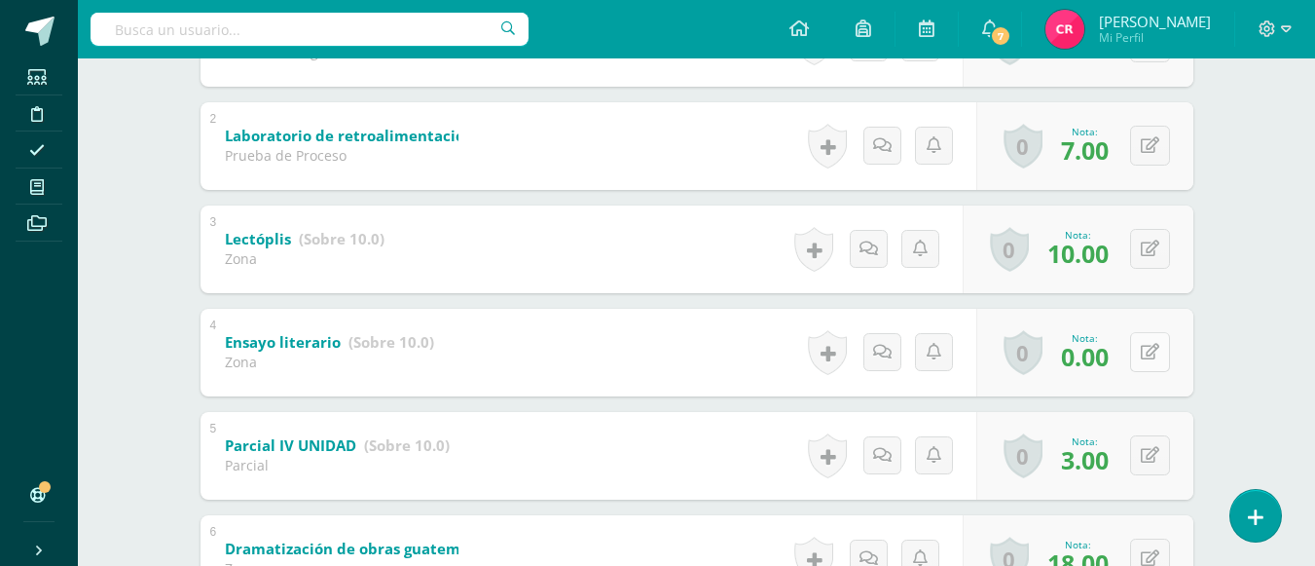
click at [1156, 350] on icon at bounding box center [1150, 352] width 18 height 17
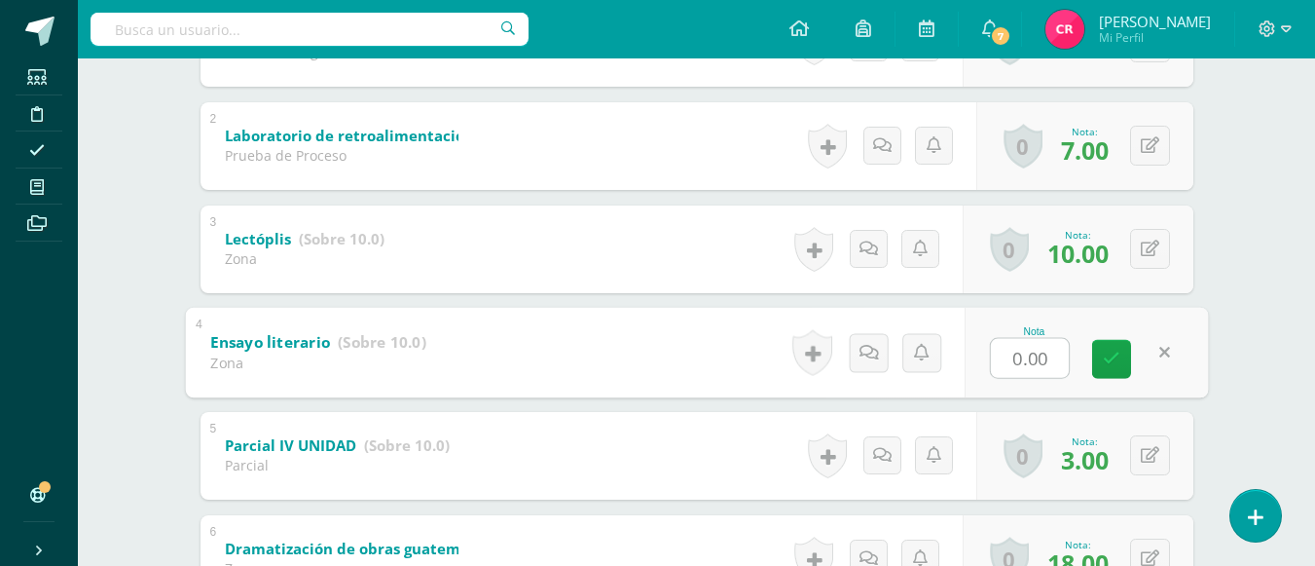
type input "3"
click at [1113, 358] on icon at bounding box center [1112, 358] width 18 height 17
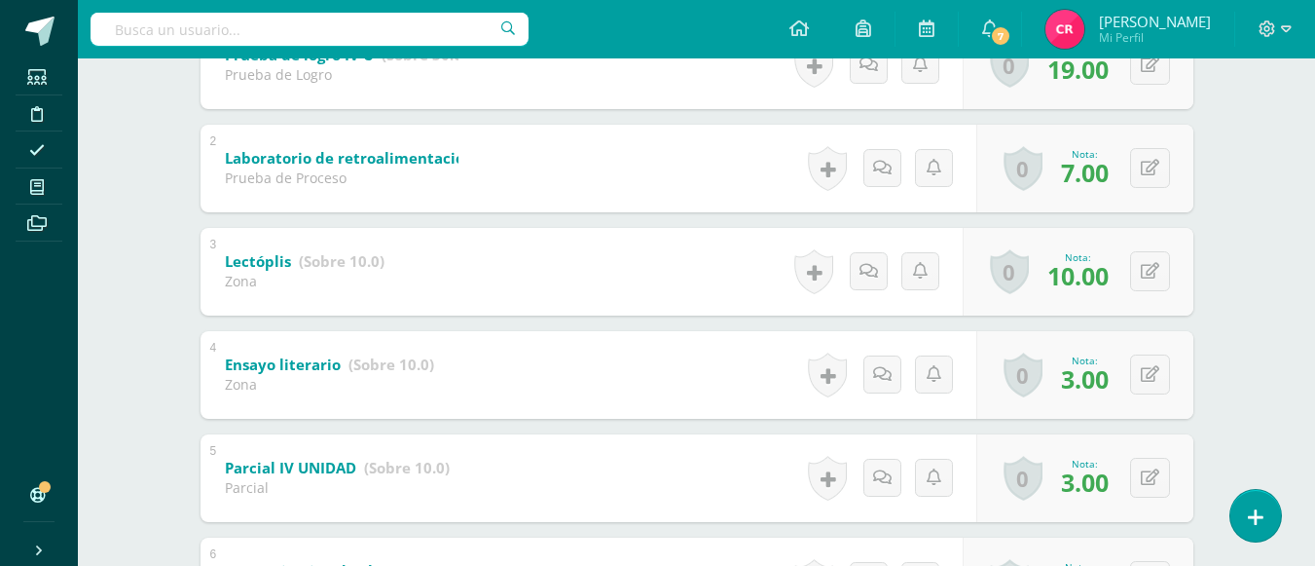
scroll to position [172, 0]
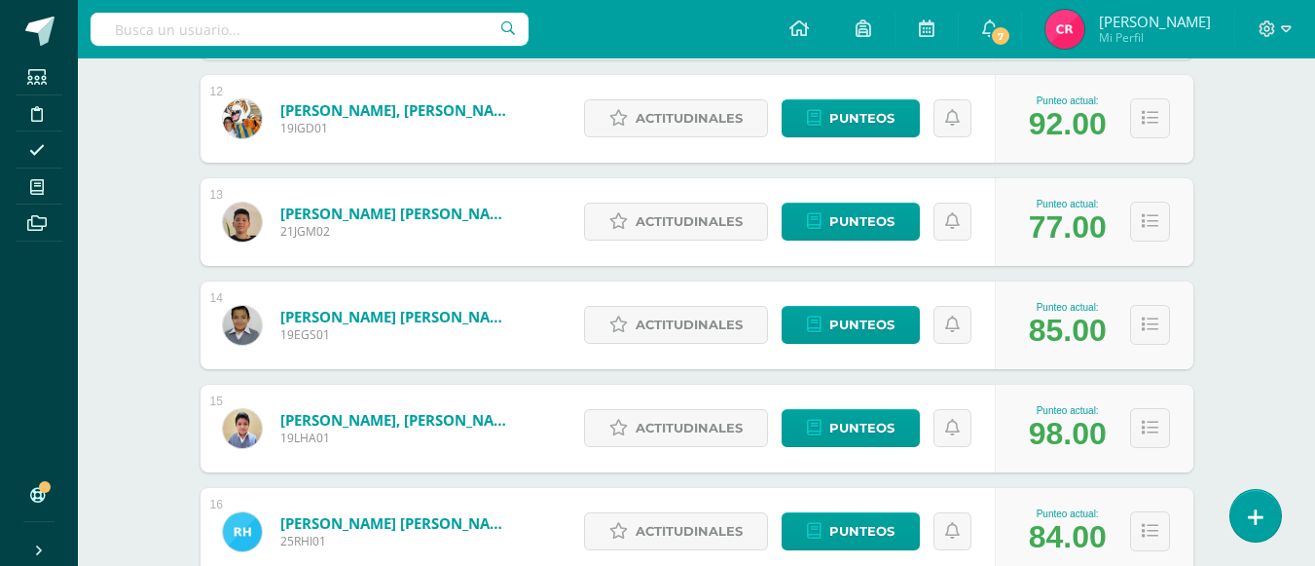
scroll to position [1678, 0]
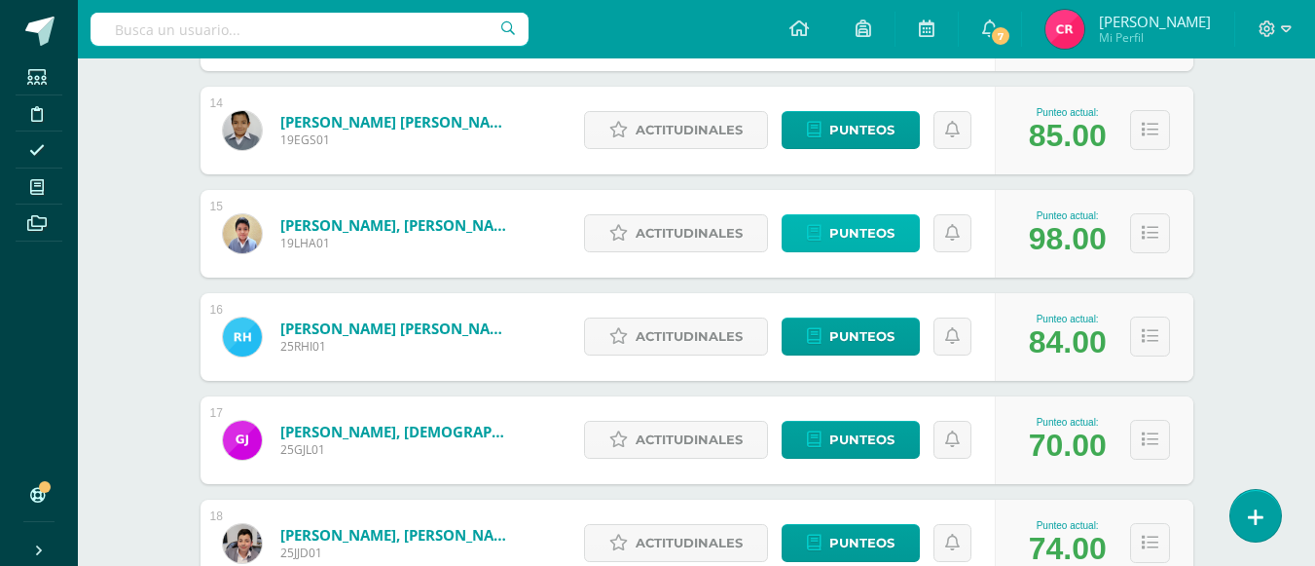
click at [866, 233] on span "Punteos" at bounding box center [861, 233] width 65 height 36
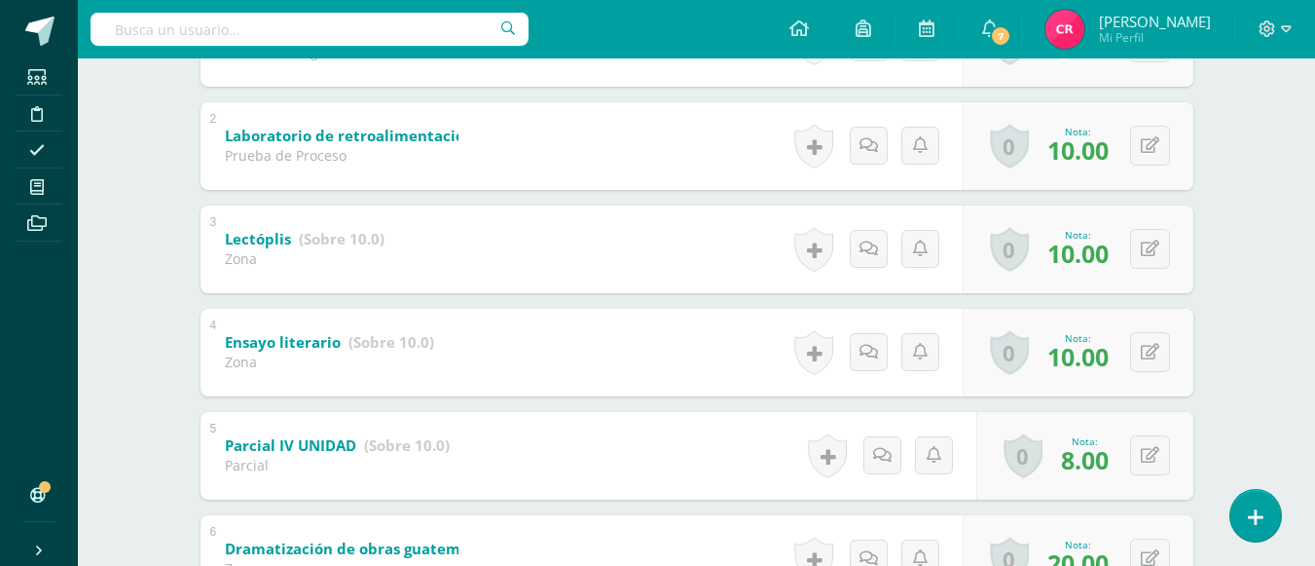
scroll to position [681, 0]
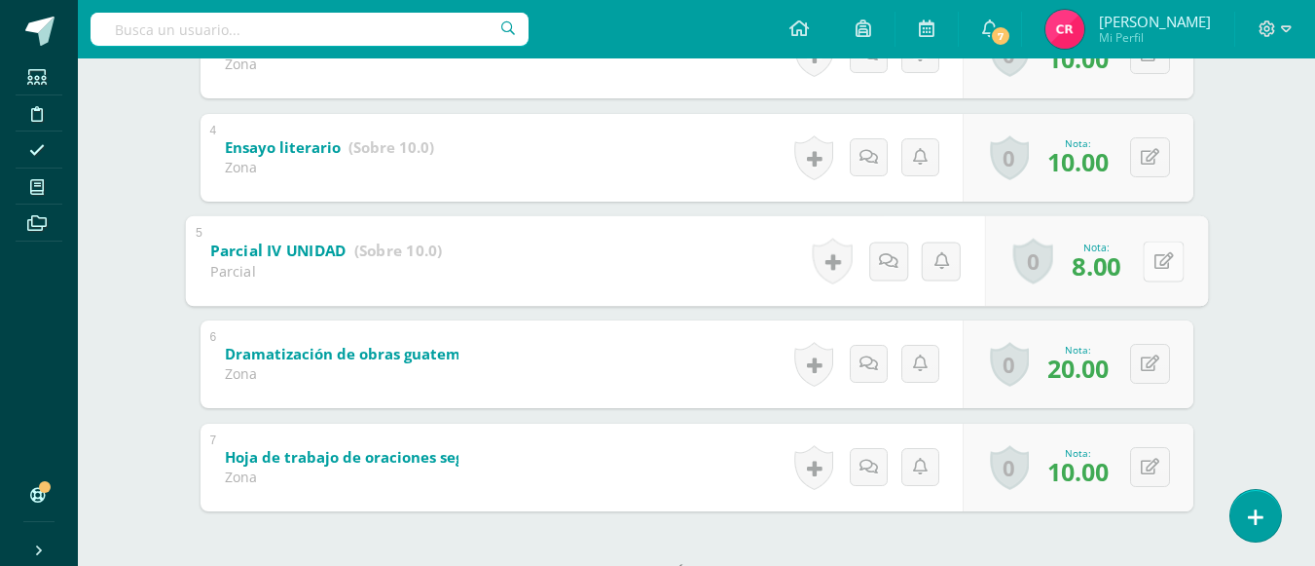
click at [1147, 265] on button at bounding box center [1163, 260] width 41 height 41
type input "10"
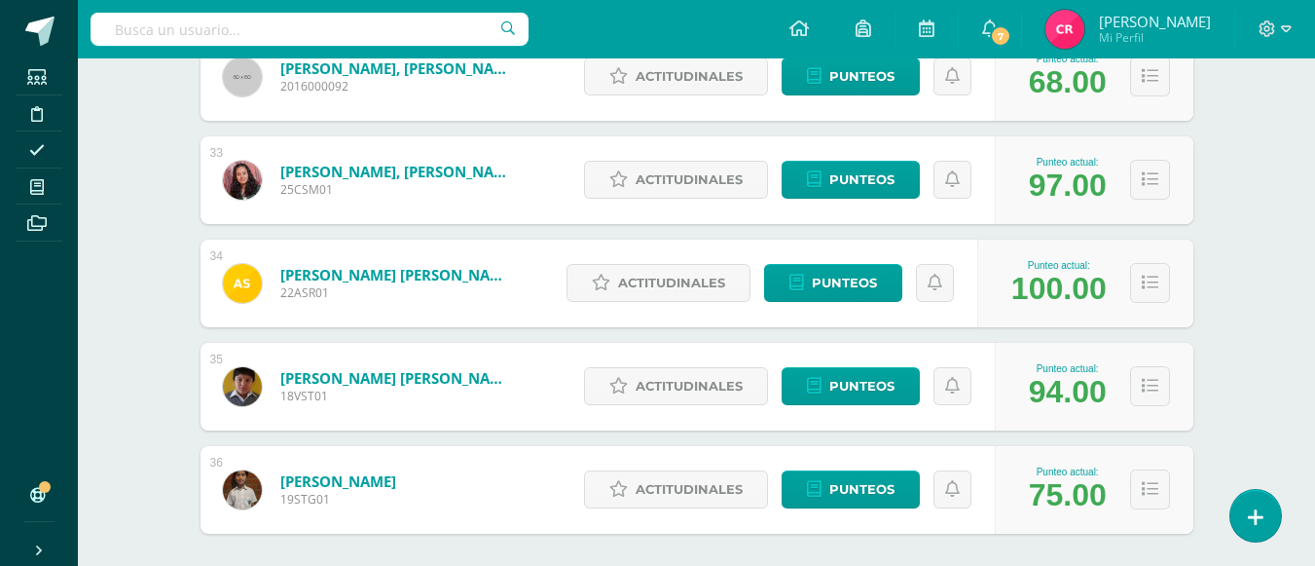
scroll to position [3492, 0]
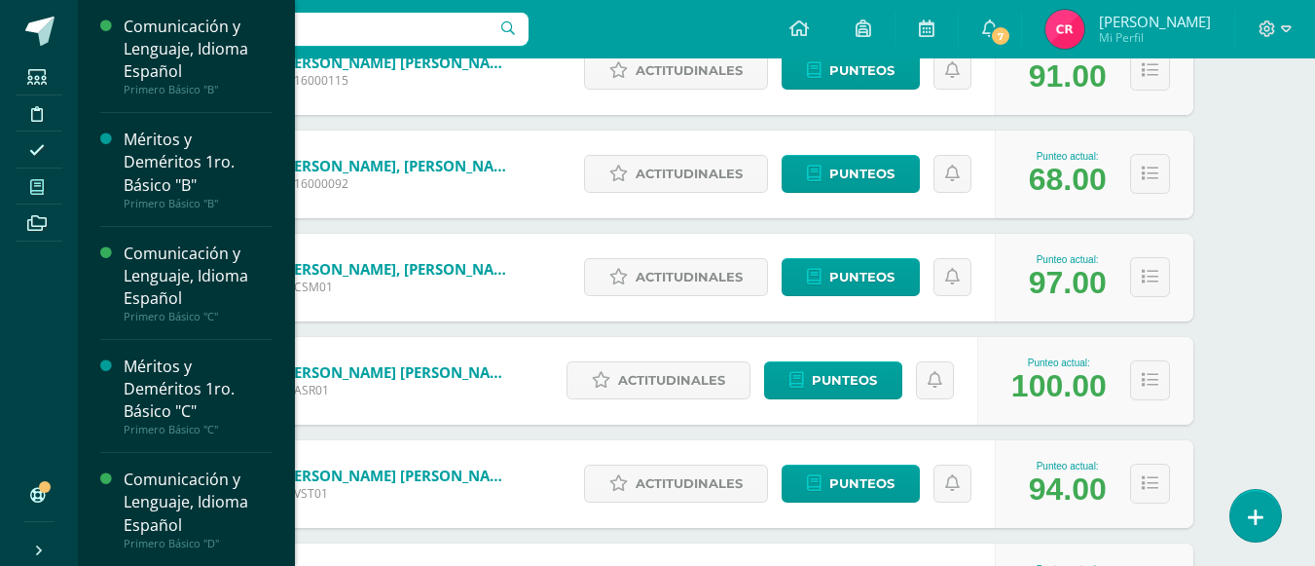
click at [47, 189] on span at bounding box center [38, 186] width 44 height 26
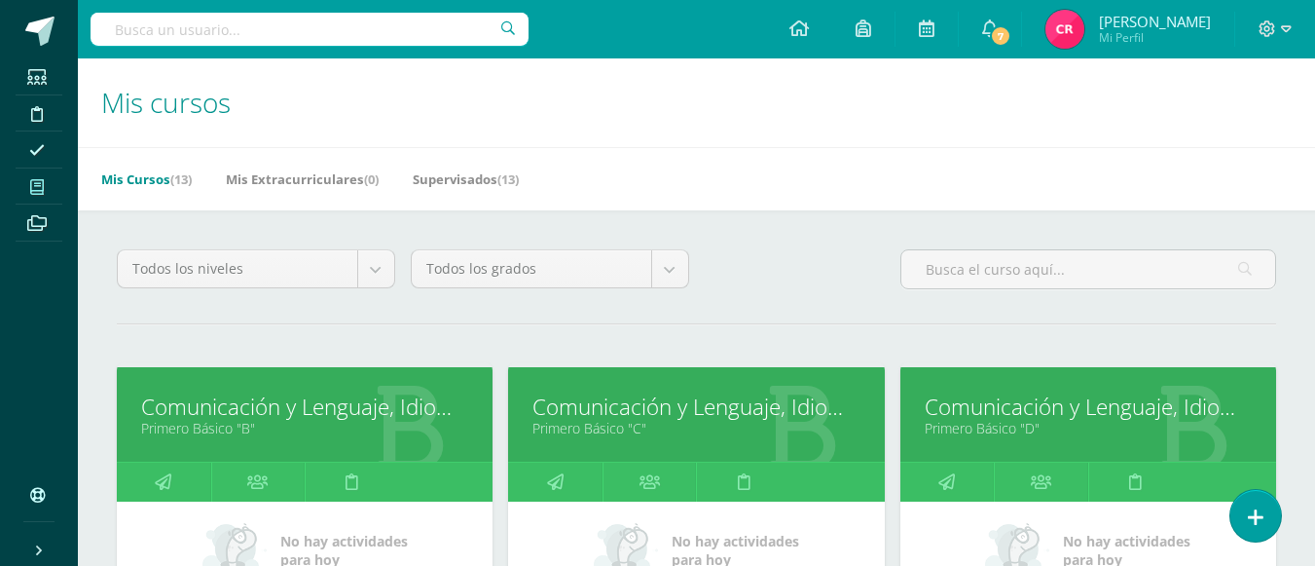
scroll to position [97, 0]
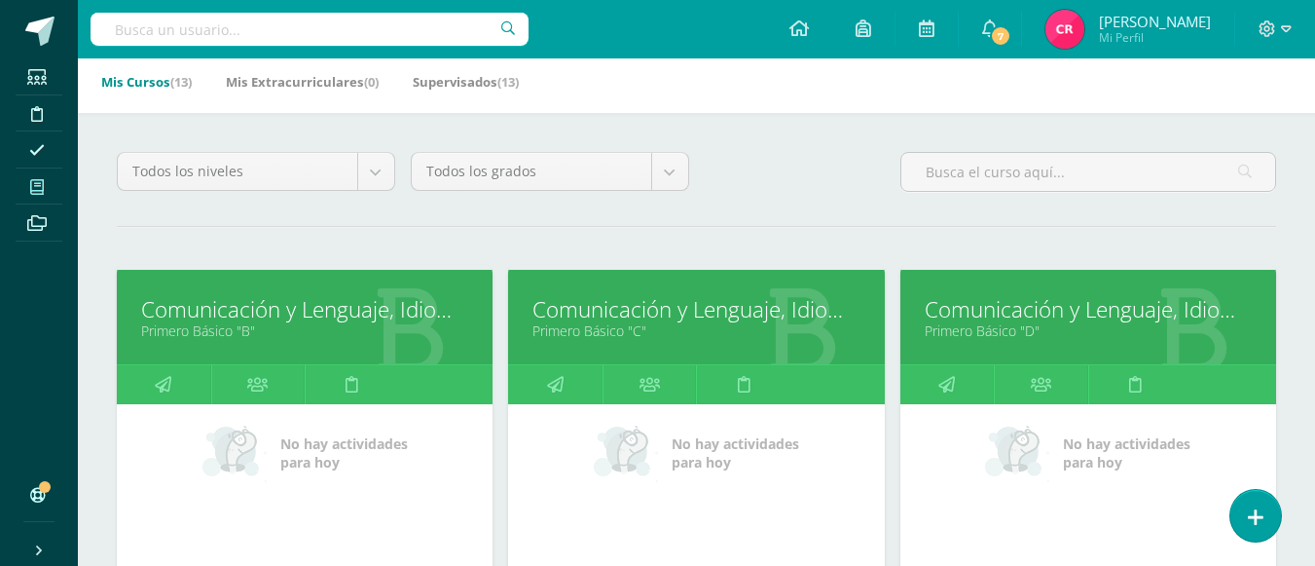
click at [684, 328] on link "Primero Básico "C"" at bounding box center [696, 330] width 327 height 18
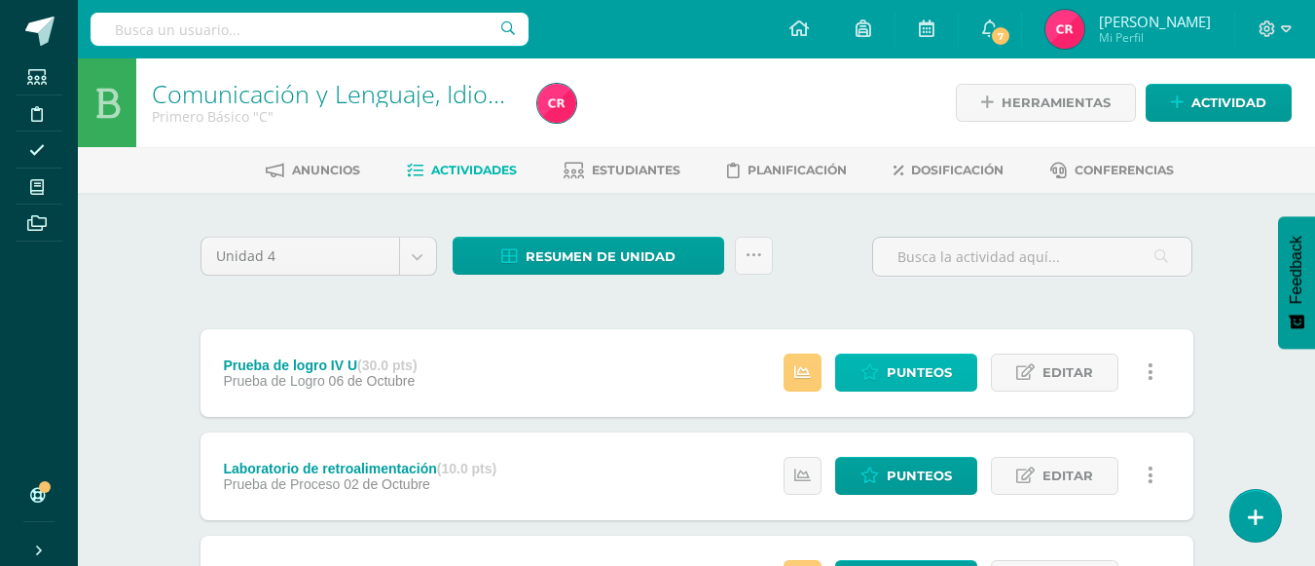
click at [917, 374] on span "Punteos" at bounding box center [919, 372] width 65 height 36
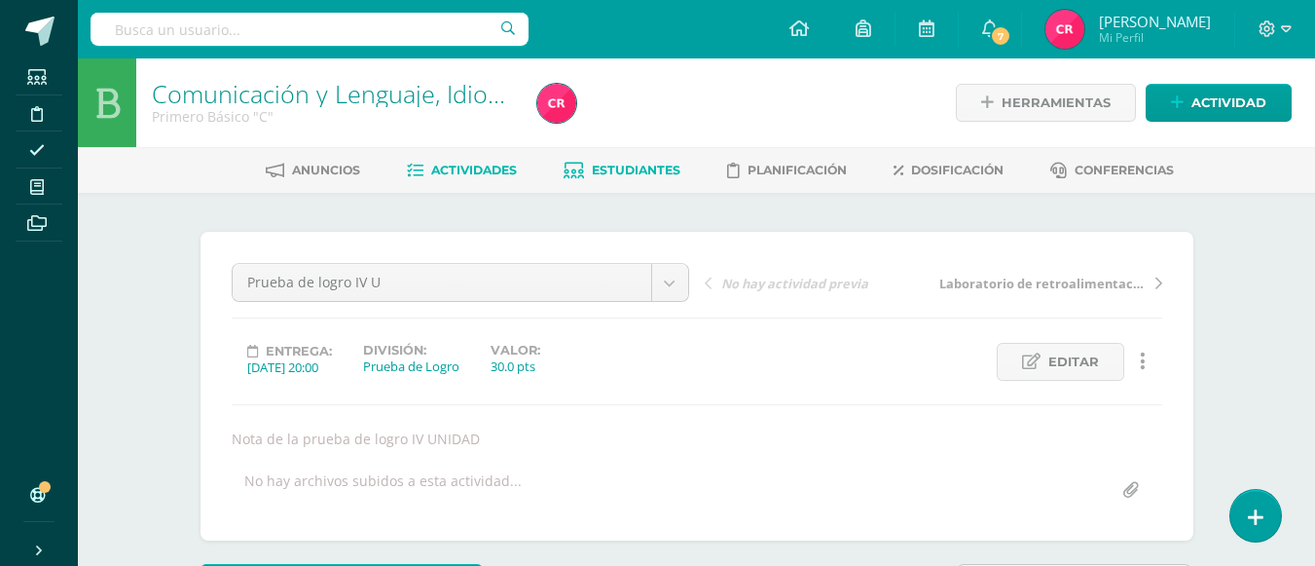
click at [624, 166] on span "Estudiantes" at bounding box center [636, 170] width 89 height 15
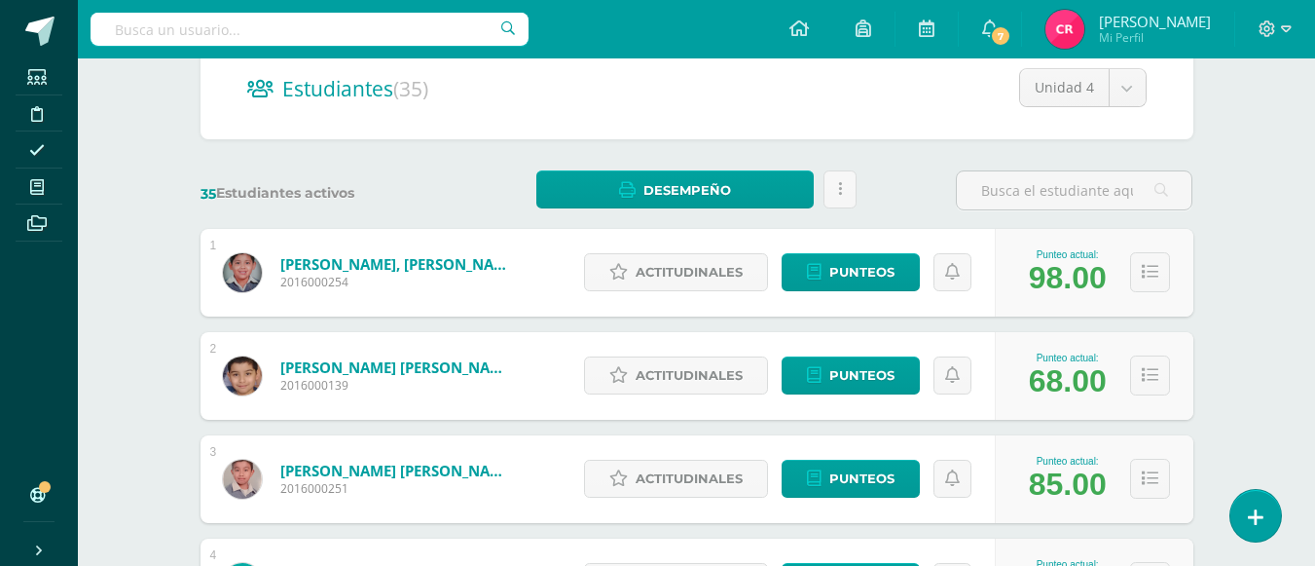
scroll to position [292, 0]
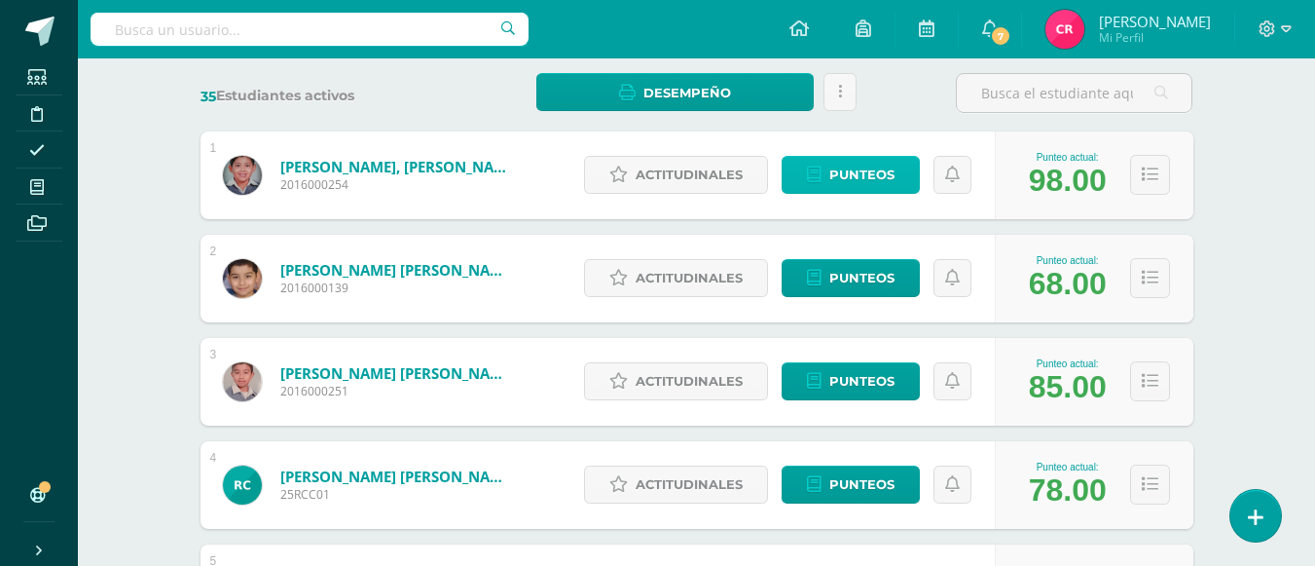
click at [839, 179] on span "Punteos" at bounding box center [861, 175] width 65 height 36
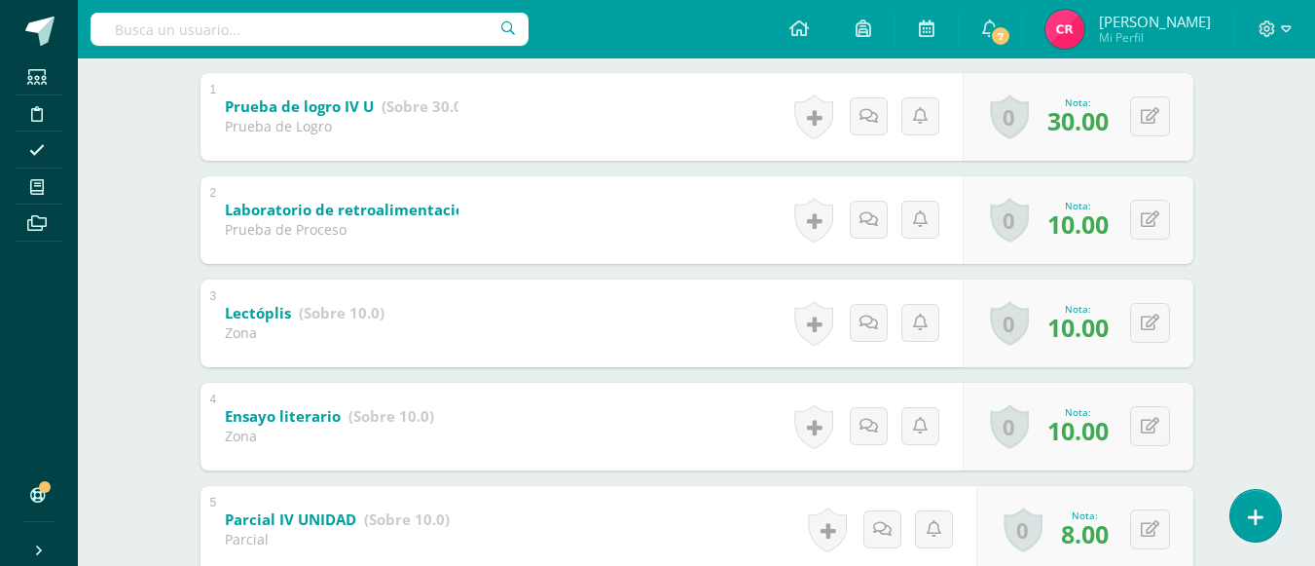
scroll to position [607, 0]
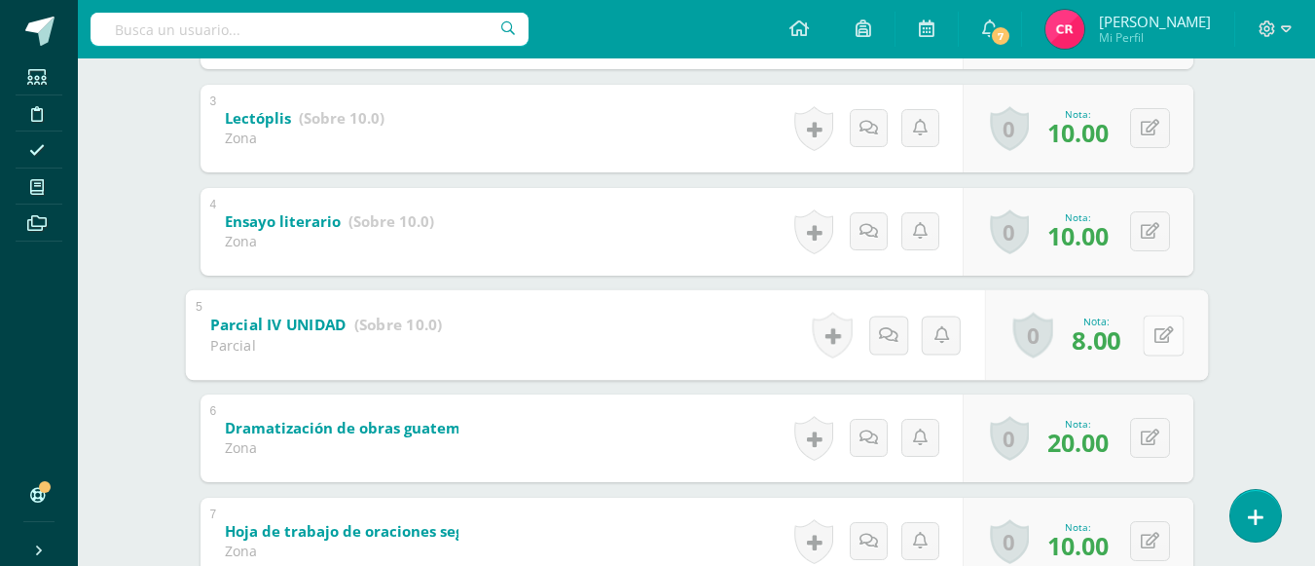
click at [1149, 331] on button at bounding box center [1163, 334] width 41 height 41
type input "10"
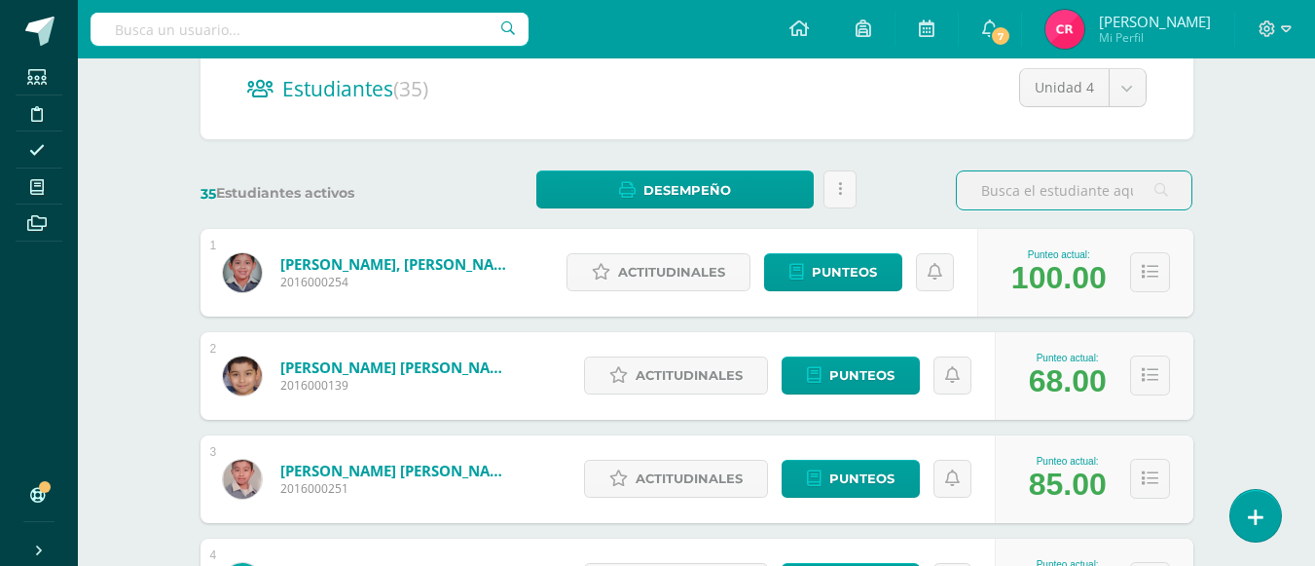
scroll to position [389, 0]
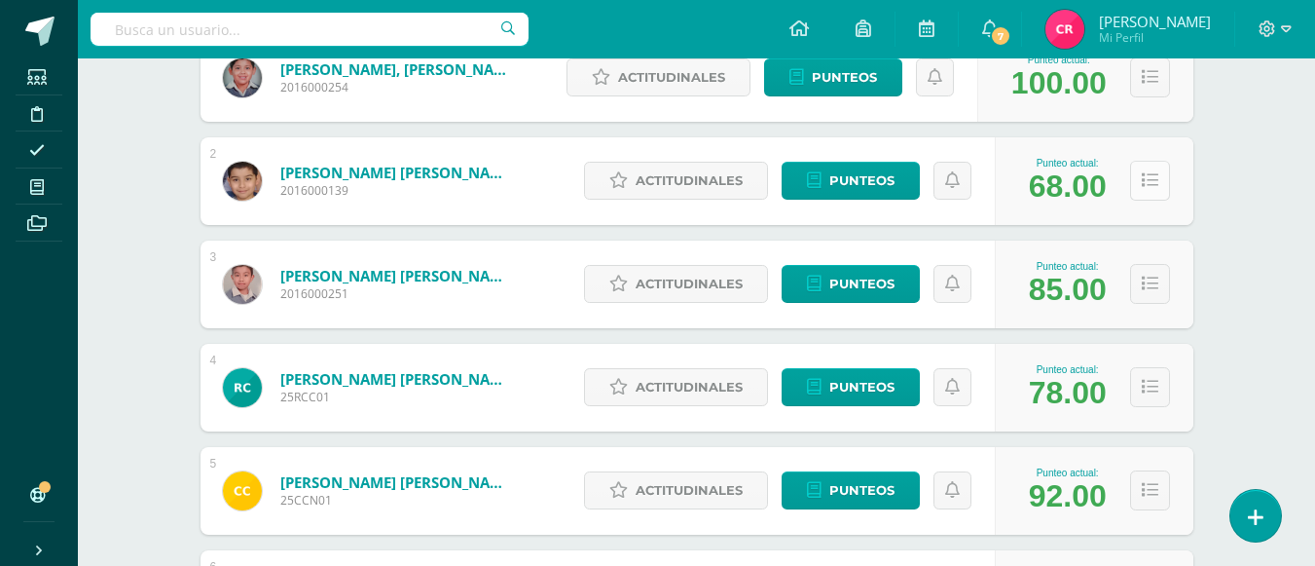
click at [1152, 178] on icon at bounding box center [1150, 180] width 17 height 17
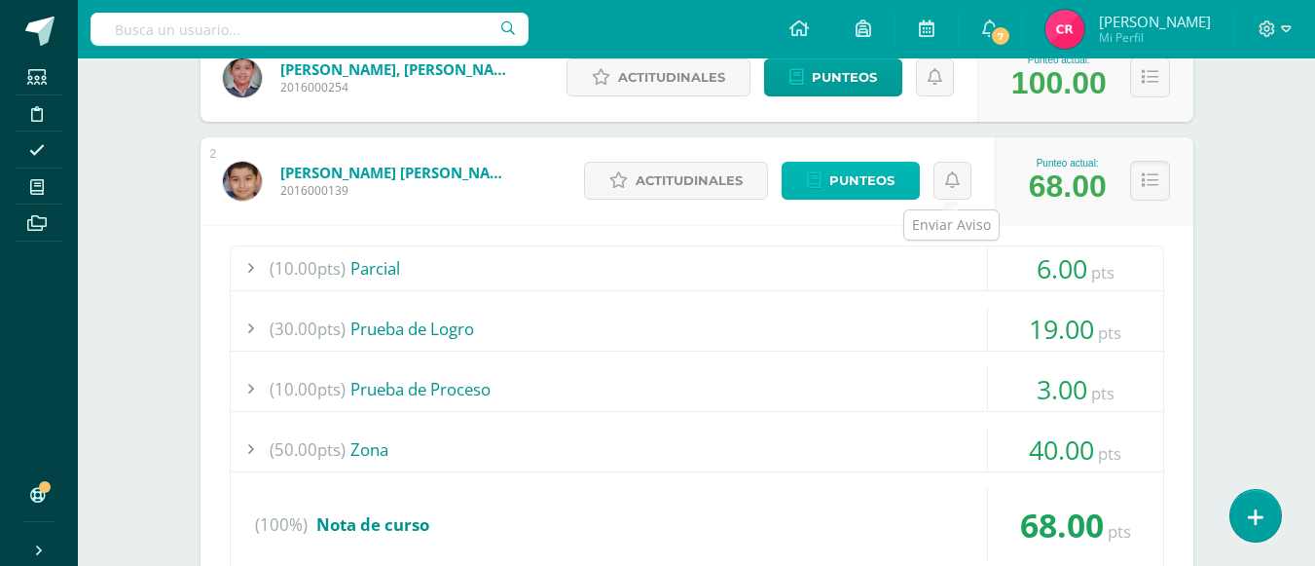
click at [829, 176] on span "Punteos" at bounding box center [861, 181] width 65 height 36
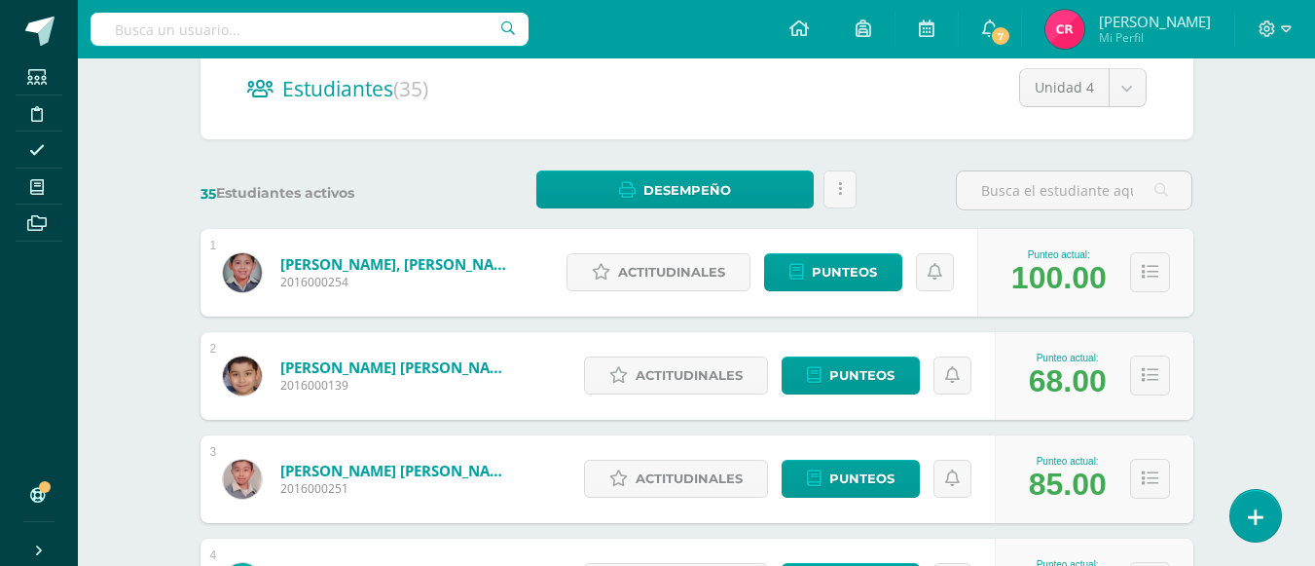
scroll to position [487, 0]
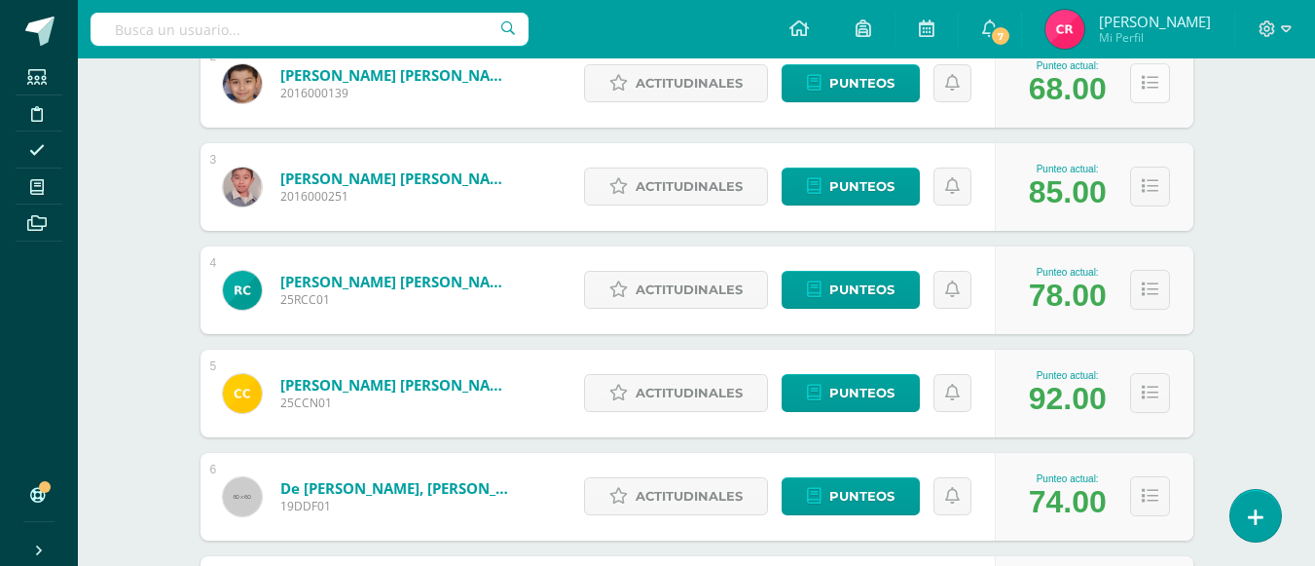
click at [1149, 89] on icon at bounding box center [1150, 83] width 17 height 17
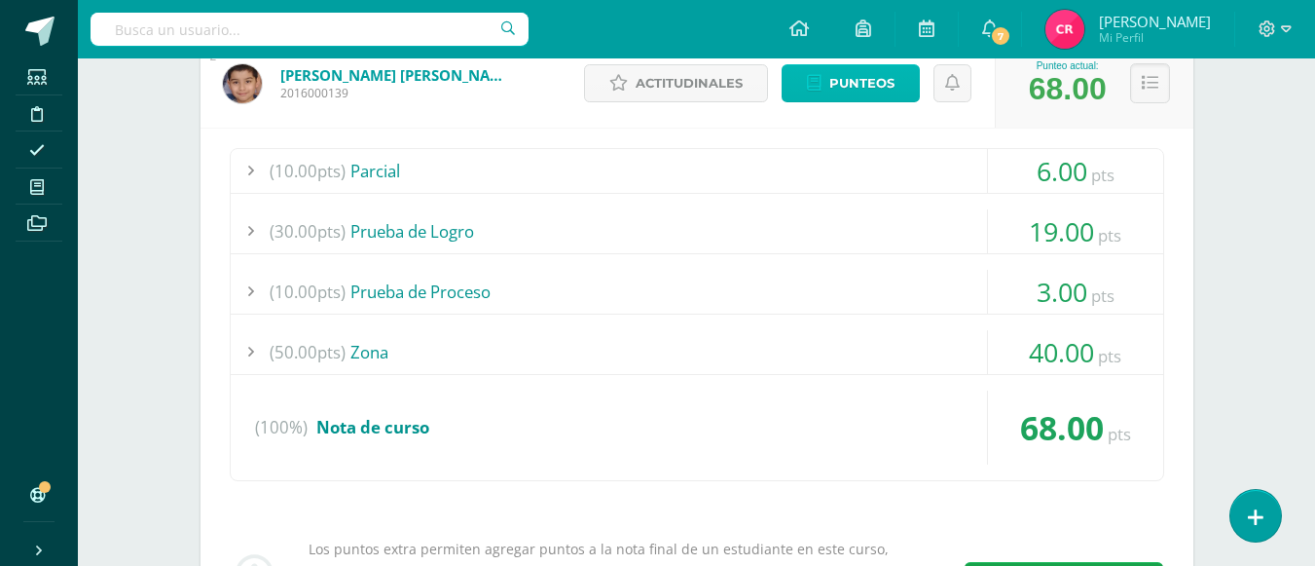
click at [874, 88] on span "Punteos" at bounding box center [861, 83] width 65 height 36
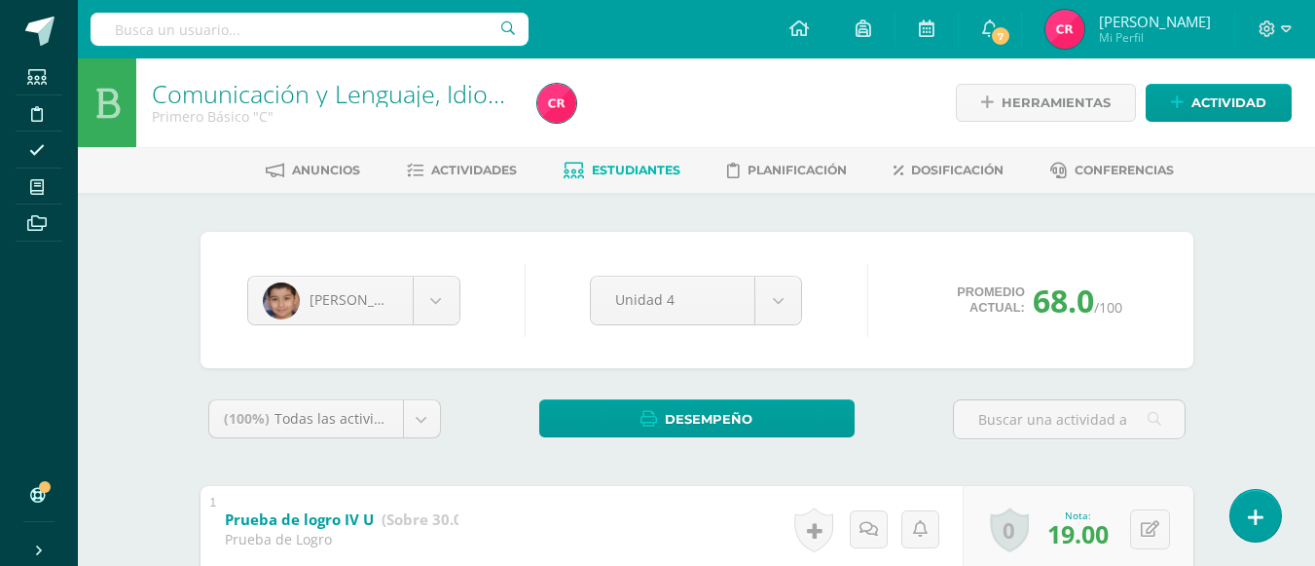
scroll to position [195, 0]
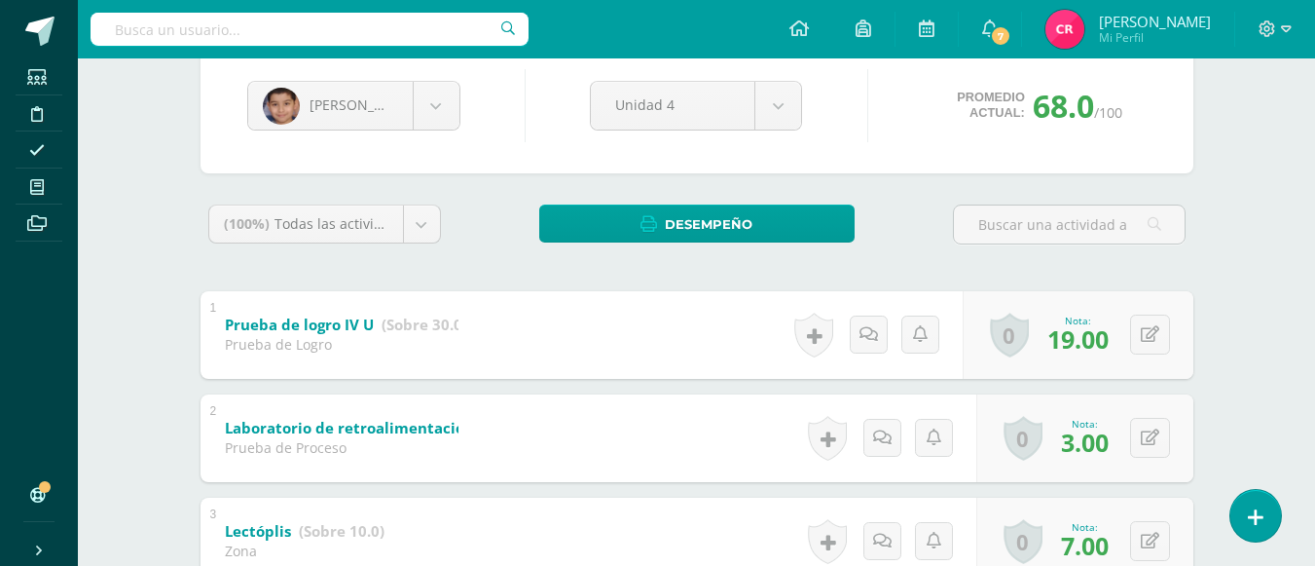
click at [1123, 336] on div "0 [GEOGRAPHIC_DATA] Logros obtenidos Aún no hay logros agregados Nota: 19.00" at bounding box center [1078, 335] width 231 height 88
click at [1159, 339] on button at bounding box center [1150, 334] width 40 height 40
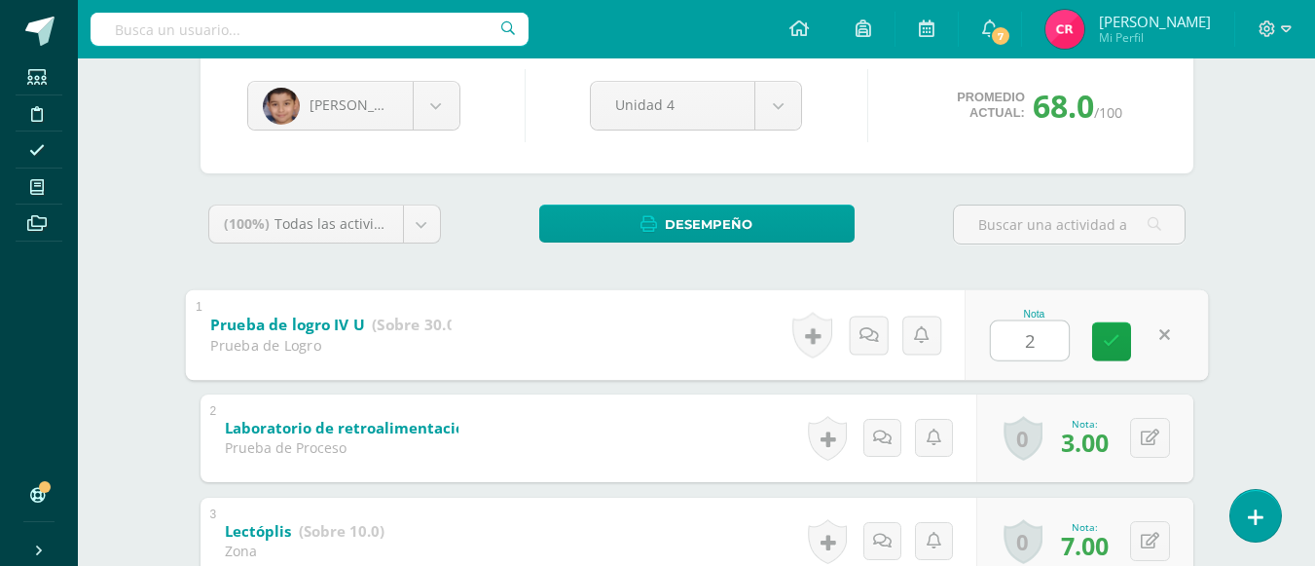
type input "21"
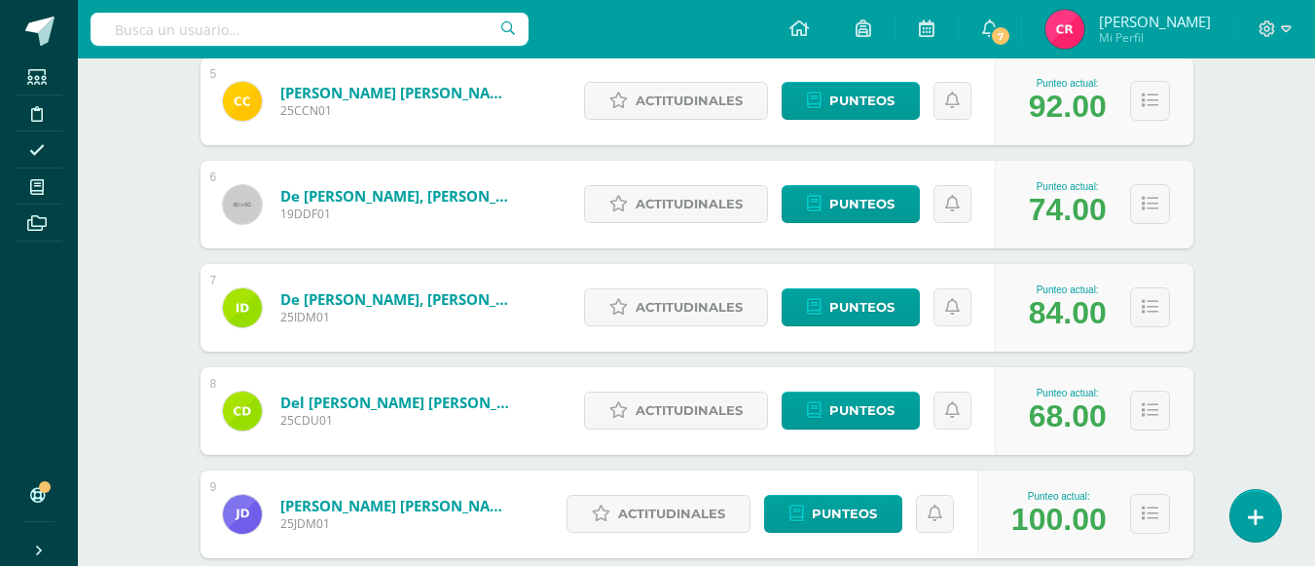
scroll to position [974, 0]
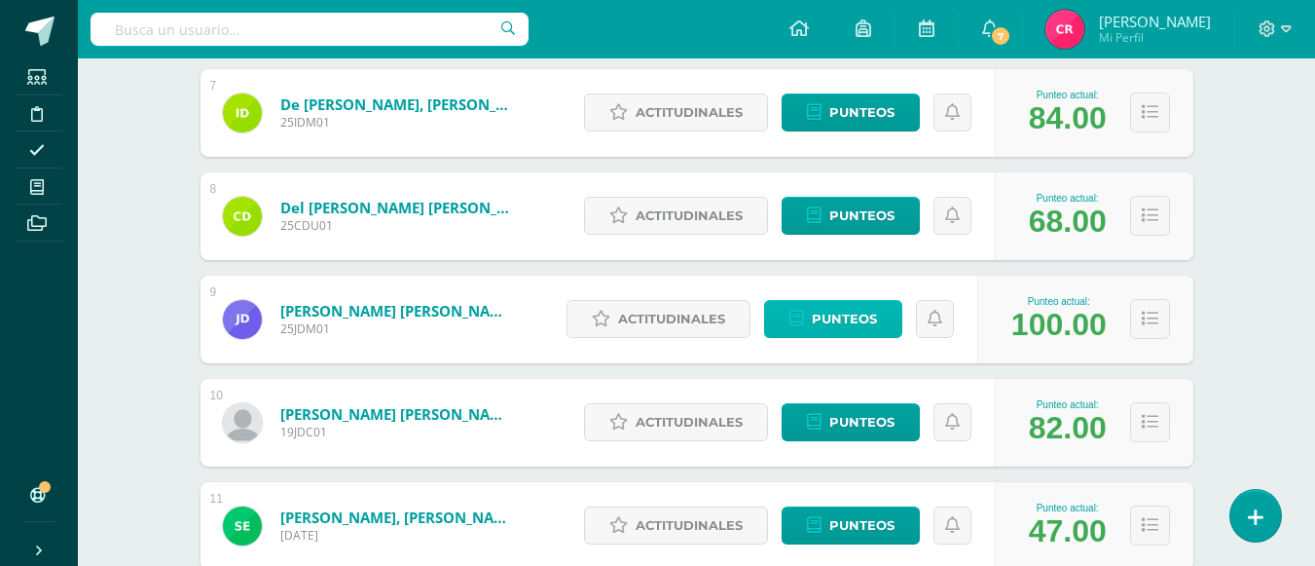
click at [803, 325] on icon at bounding box center [797, 319] width 15 height 17
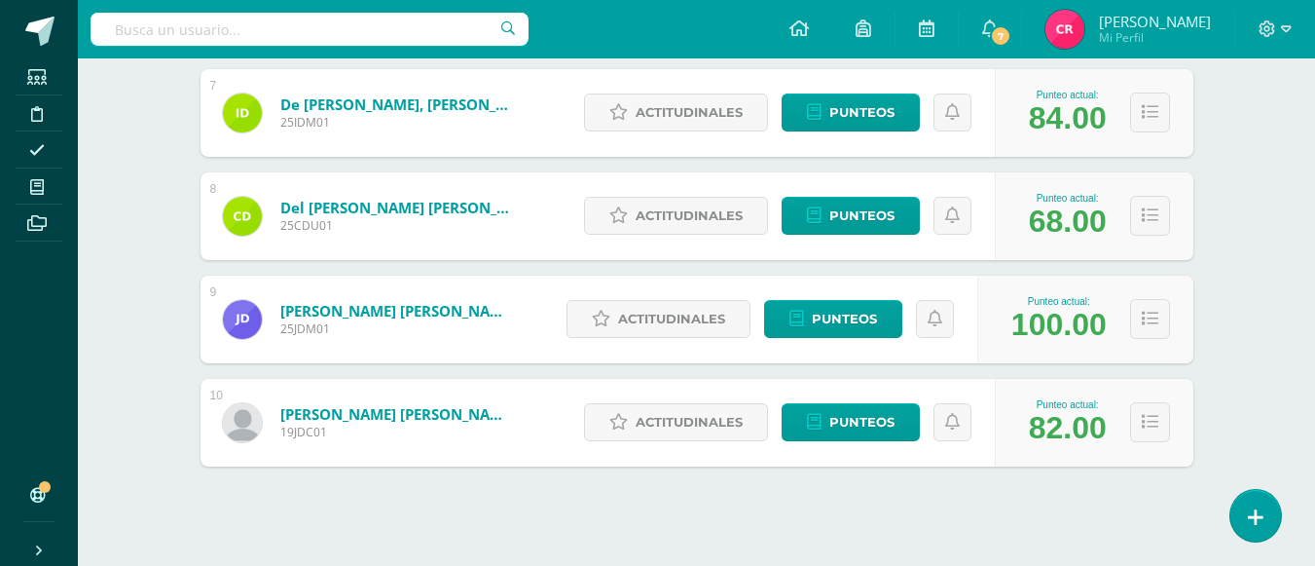
scroll to position [997, 0]
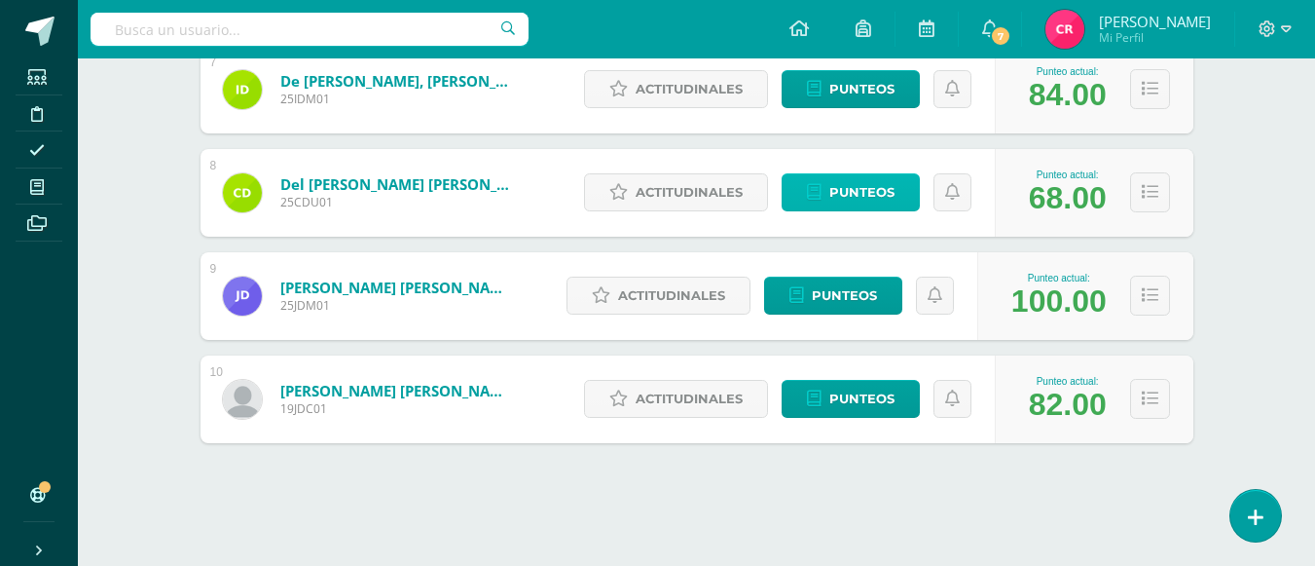
click at [850, 202] on span "Punteos" at bounding box center [861, 192] width 65 height 36
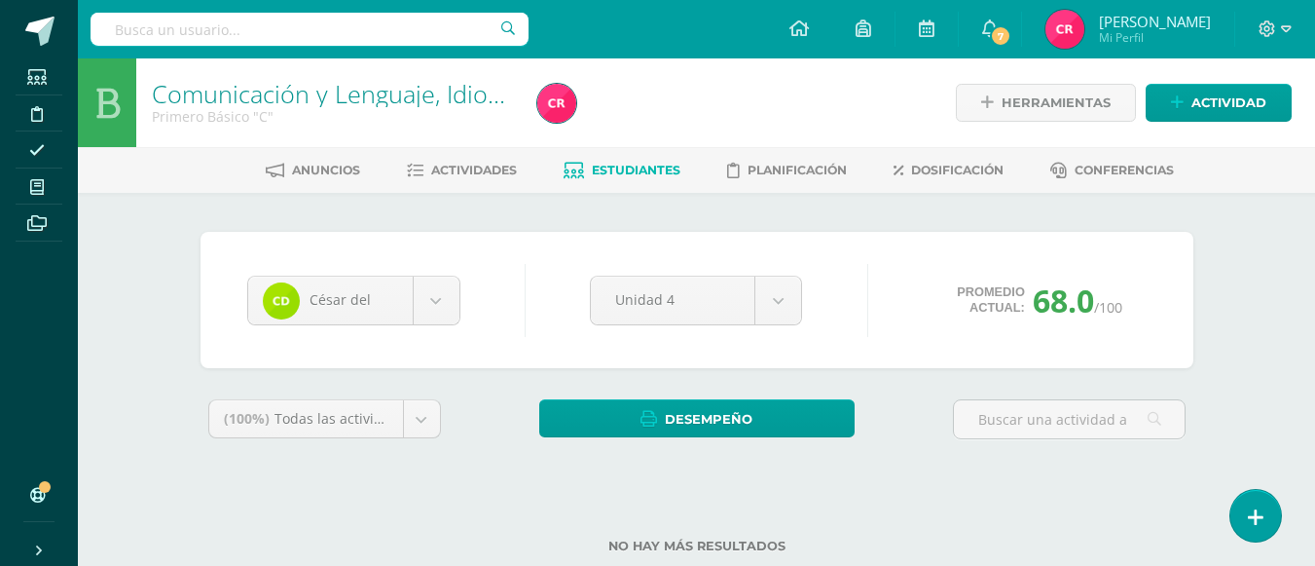
scroll to position [50, 0]
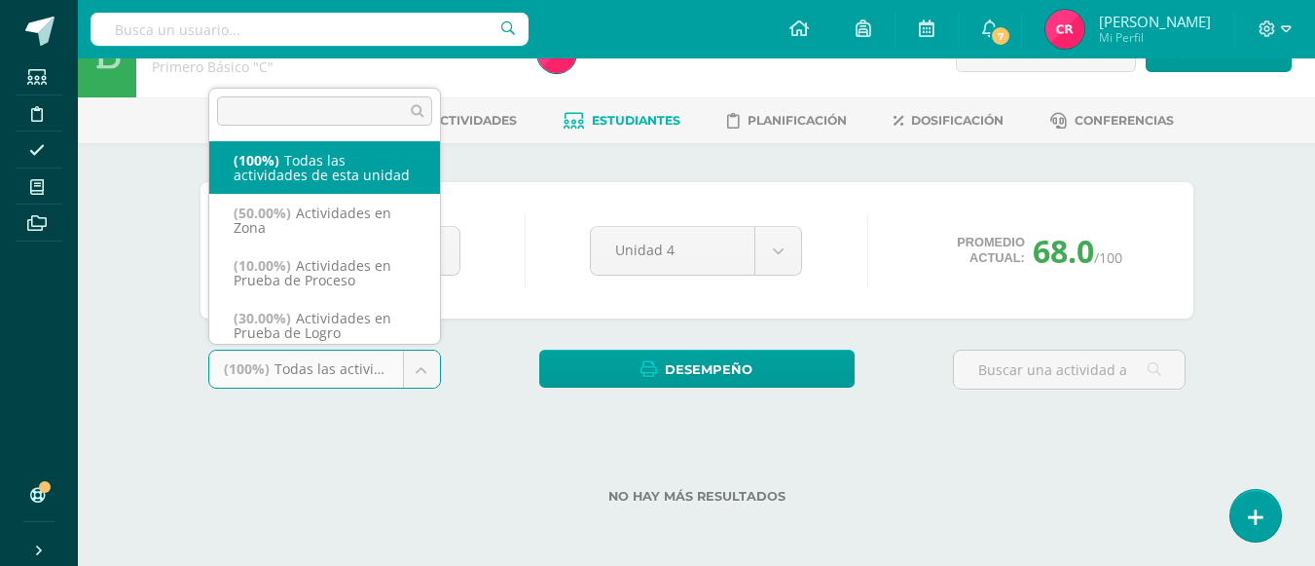
click at [427, 369] on body "Estudiantes Disciplina Asistencia Mis cursos Archivos Soporte Ayuda Reportar un…" at bounding box center [657, 257] width 1315 height 615
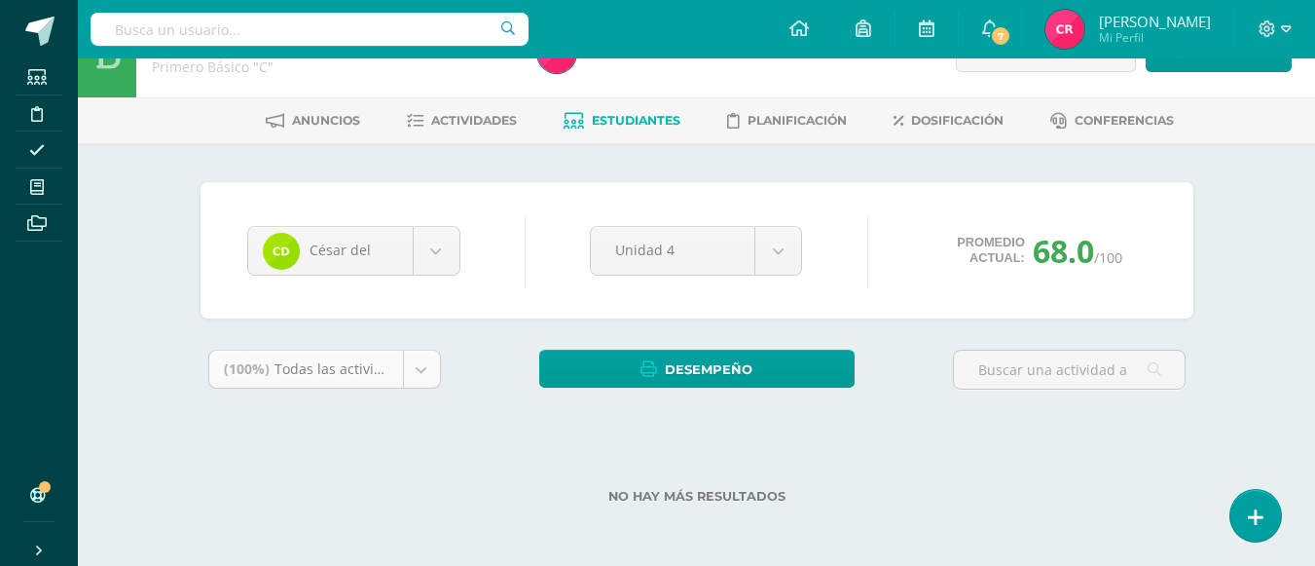
click at [427, 369] on body "Estudiantes Disciplina Asistencia Mis cursos Archivos Soporte Ayuda Reportar un…" at bounding box center [657, 257] width 1315 height 615
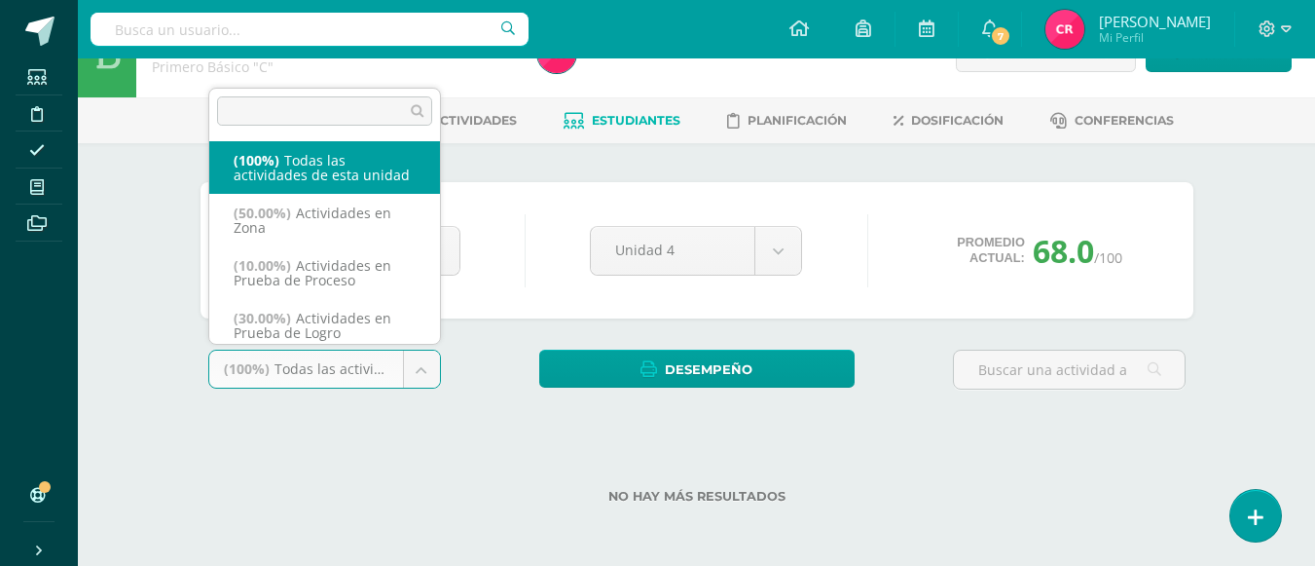
click at [427, 369] on body "Estudiantes Disciplina Asistencia Mis cursos Archivos Soporte Ayuda Reportar un…" at bounding box center [657, 257] width 1315 height 615
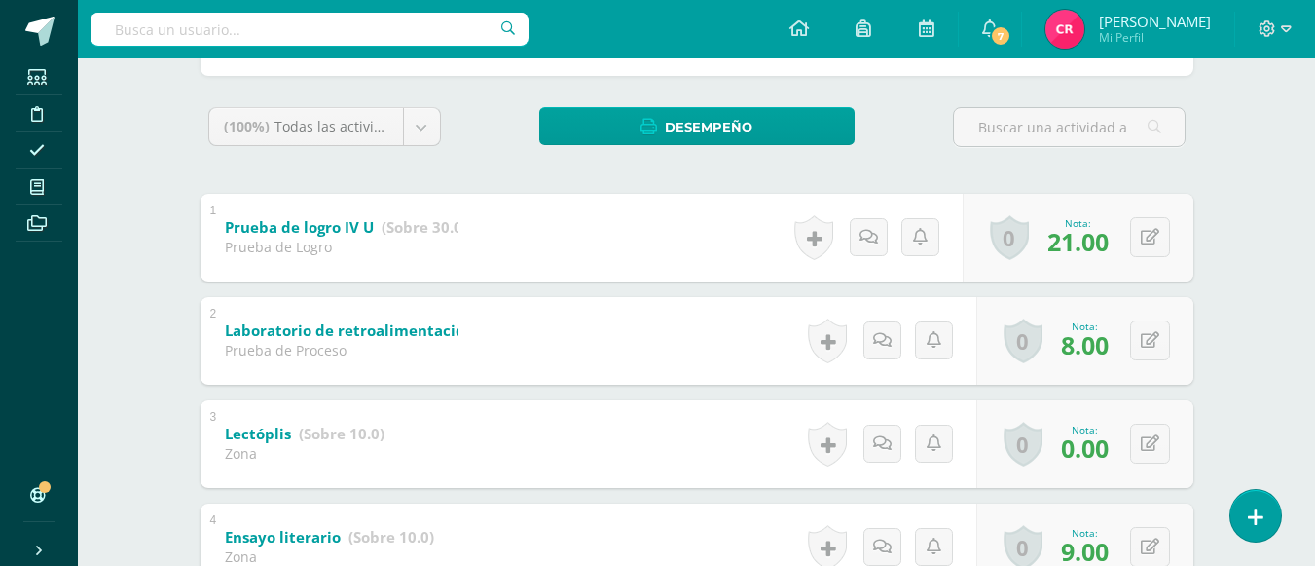
scroll to position [389, 0]
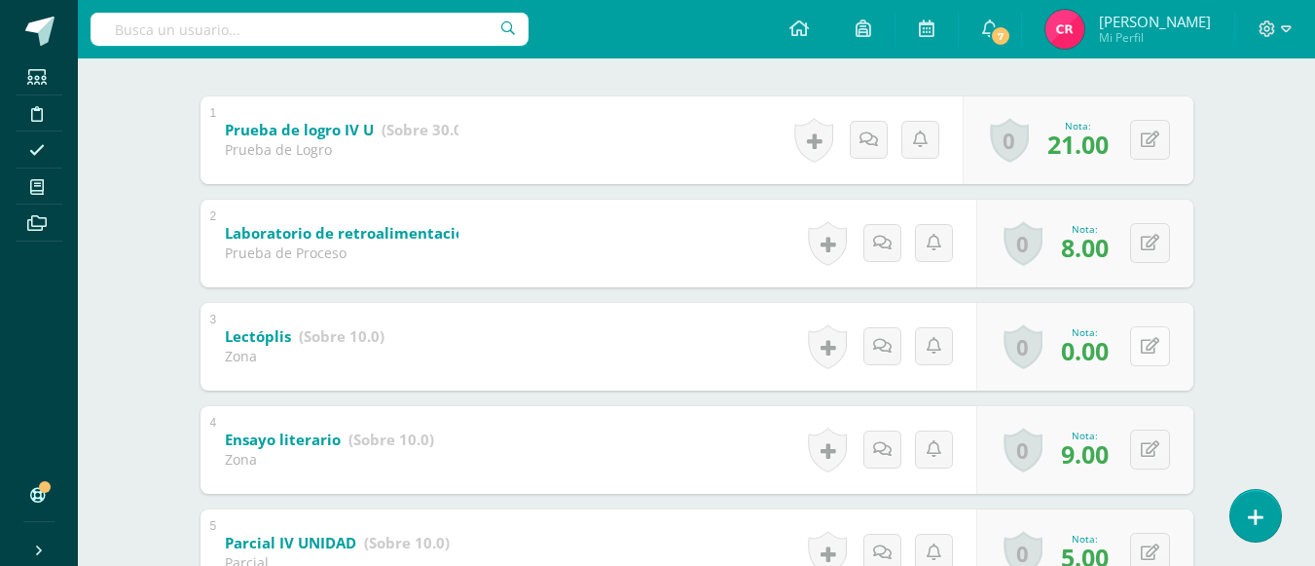
click at [1151, 347] on button at bounding box center [1150, 346] width 40 height 40
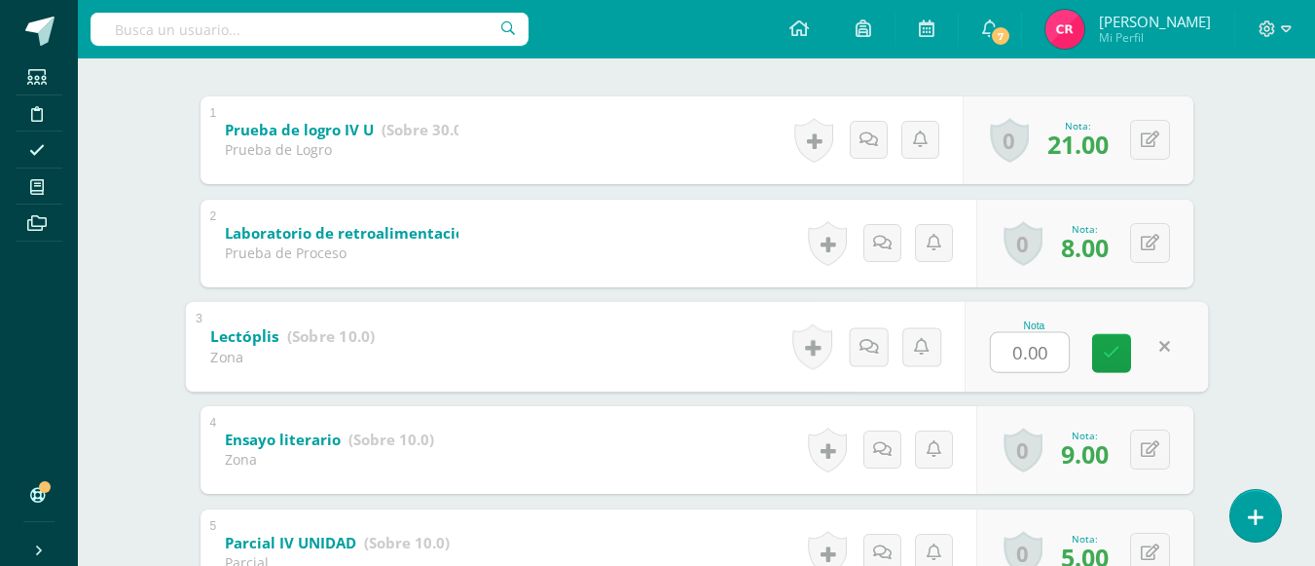
type input "2"
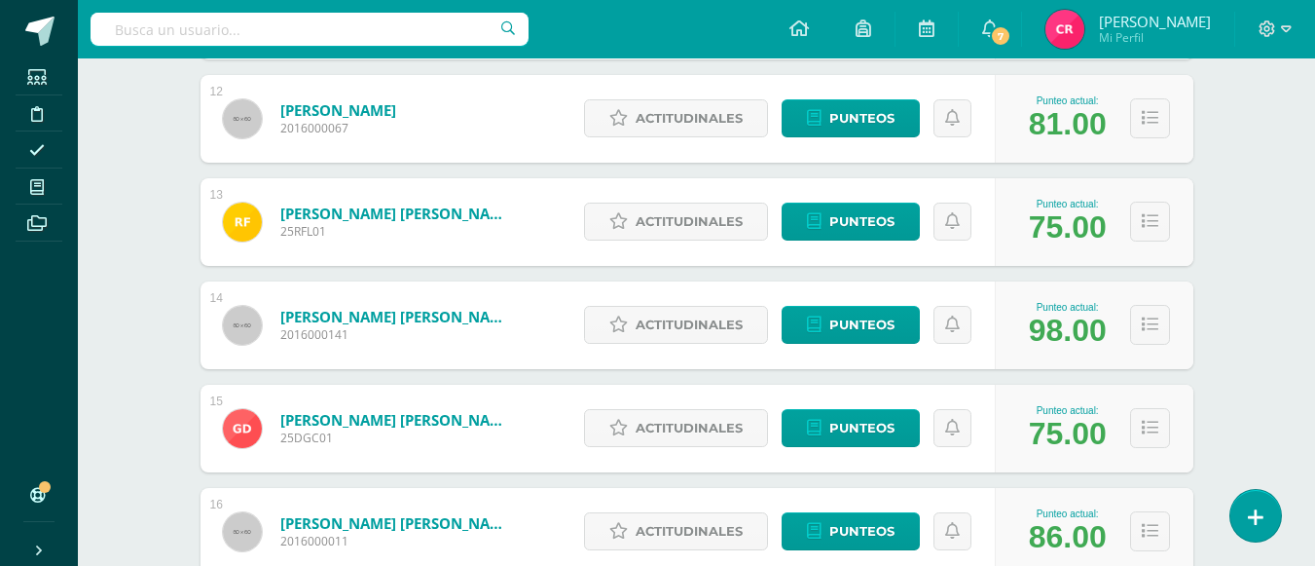
scroll to position [1678, 0]
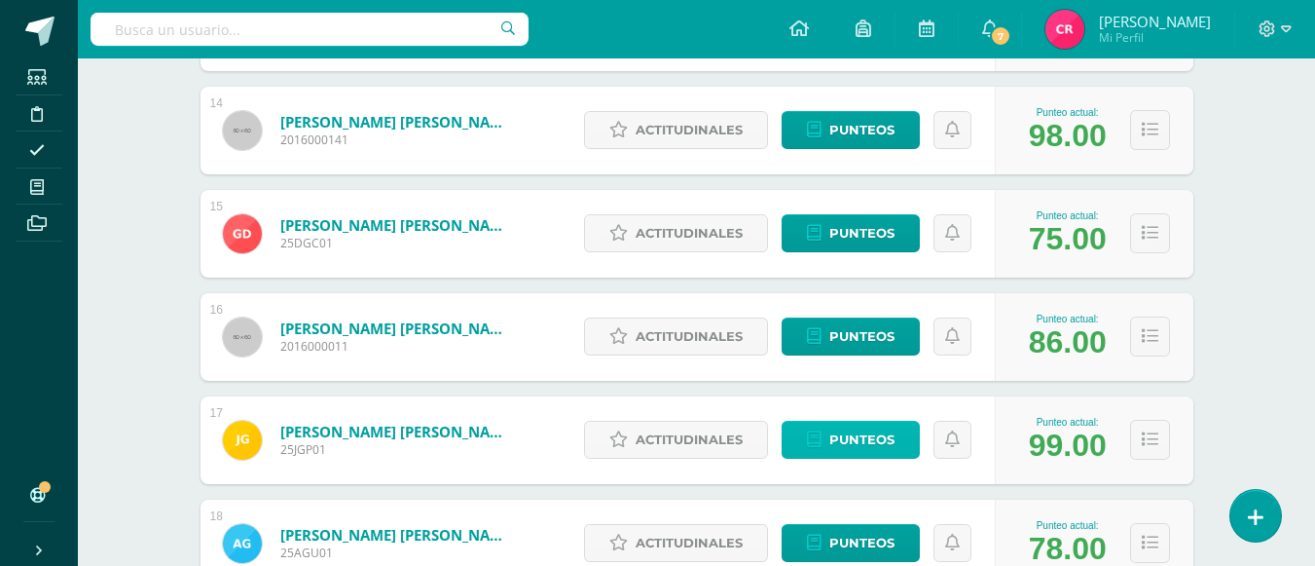
click at [867, 441] on span "Punteos" at bounding box center [861, 440] width 65 height 36
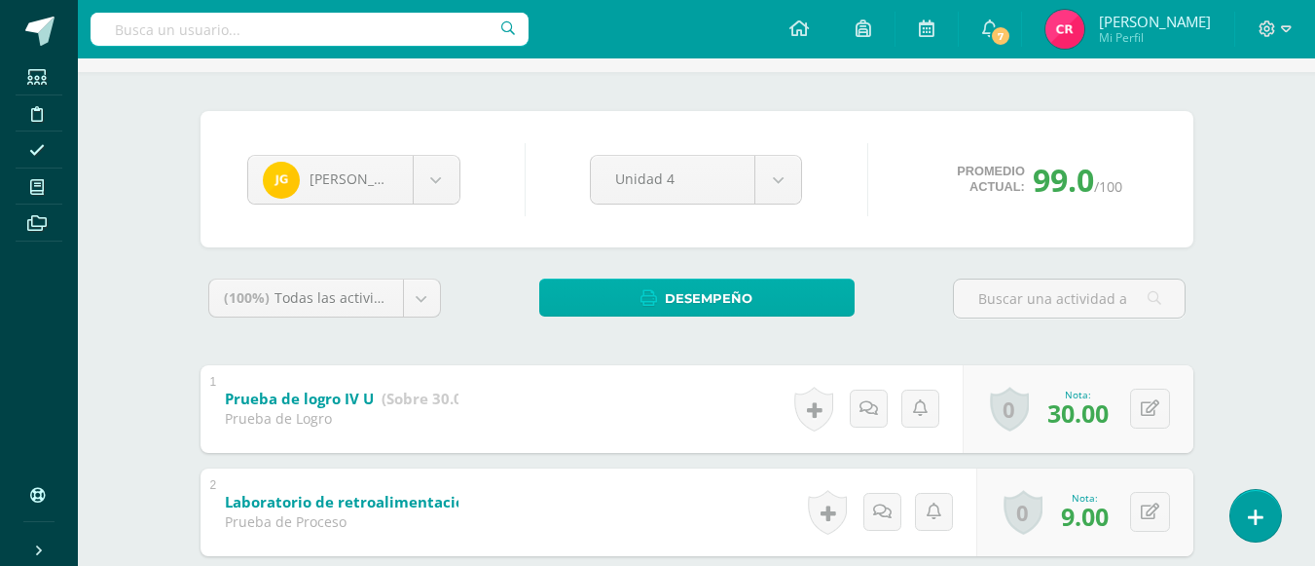
scroll to position [413, 0]
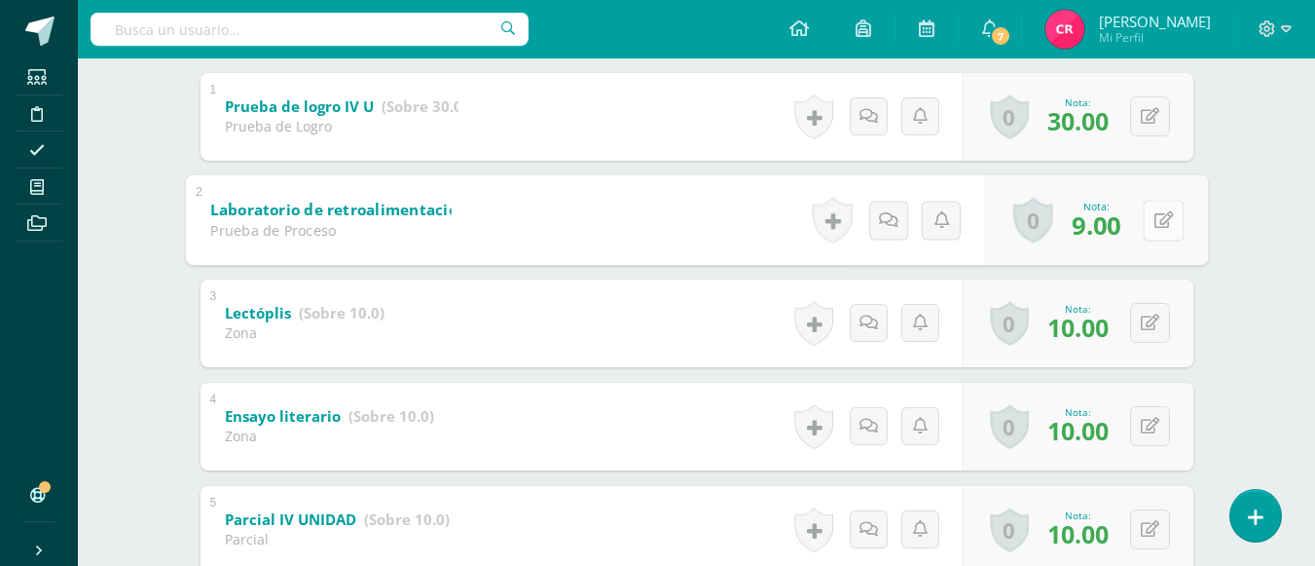
click at [1148, 219] on button at bounding box center [1163, 220] width 41 height 41
type input "10"
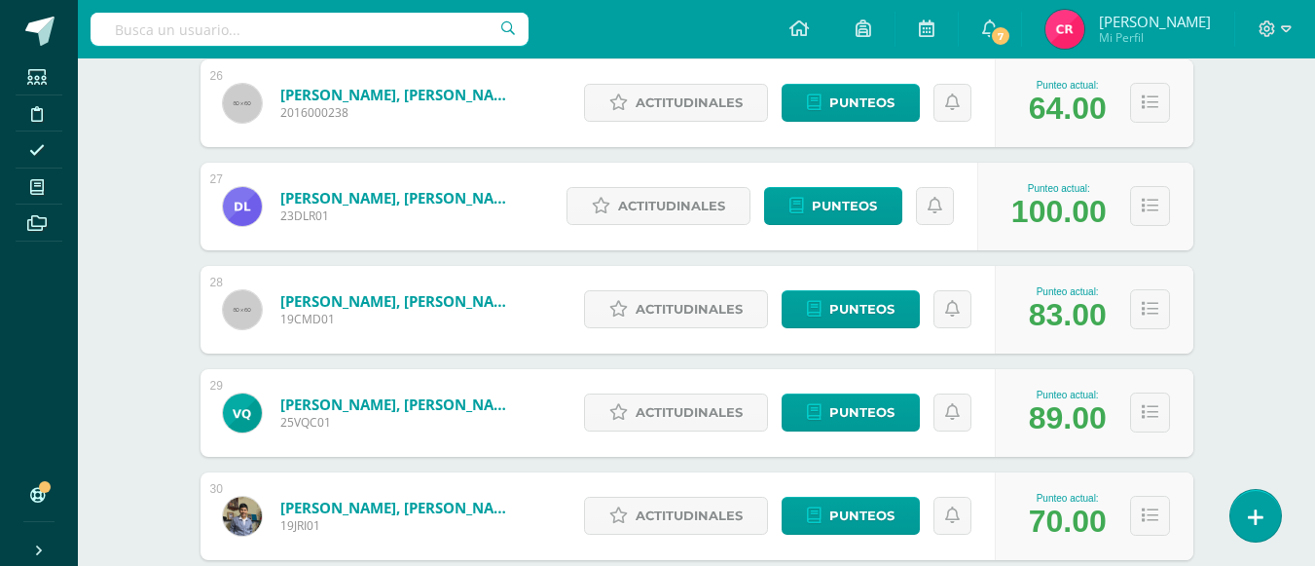
scroll to position [3041, 0]
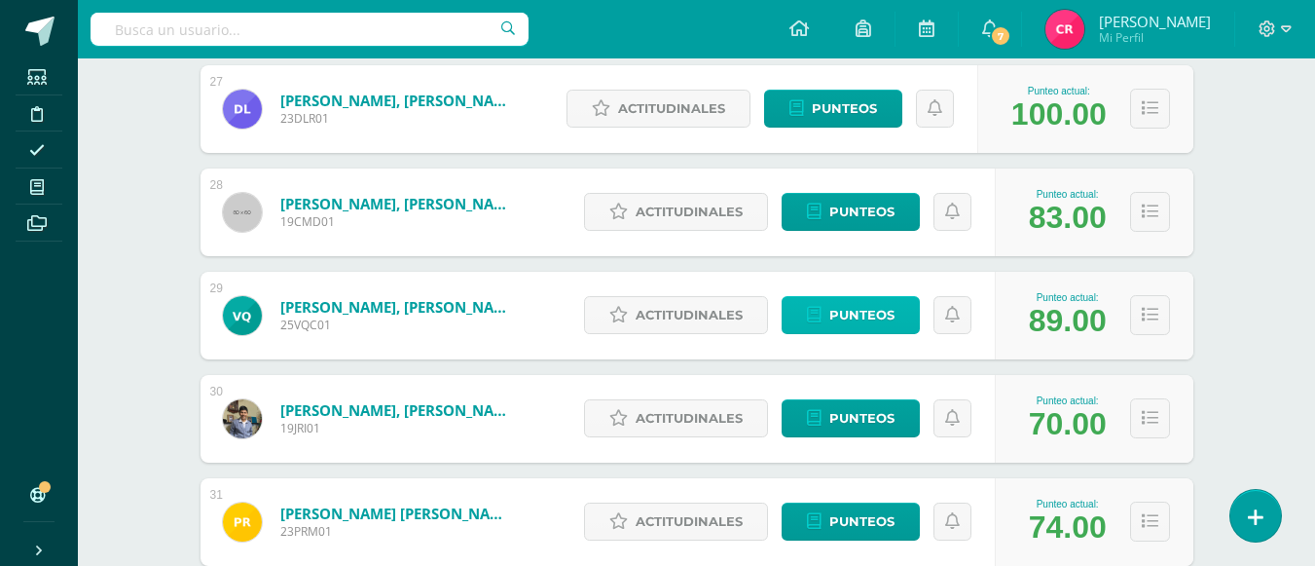
click at [880, 313] on span "Punteos" at bounding box center [861, 315] width 65 height 36
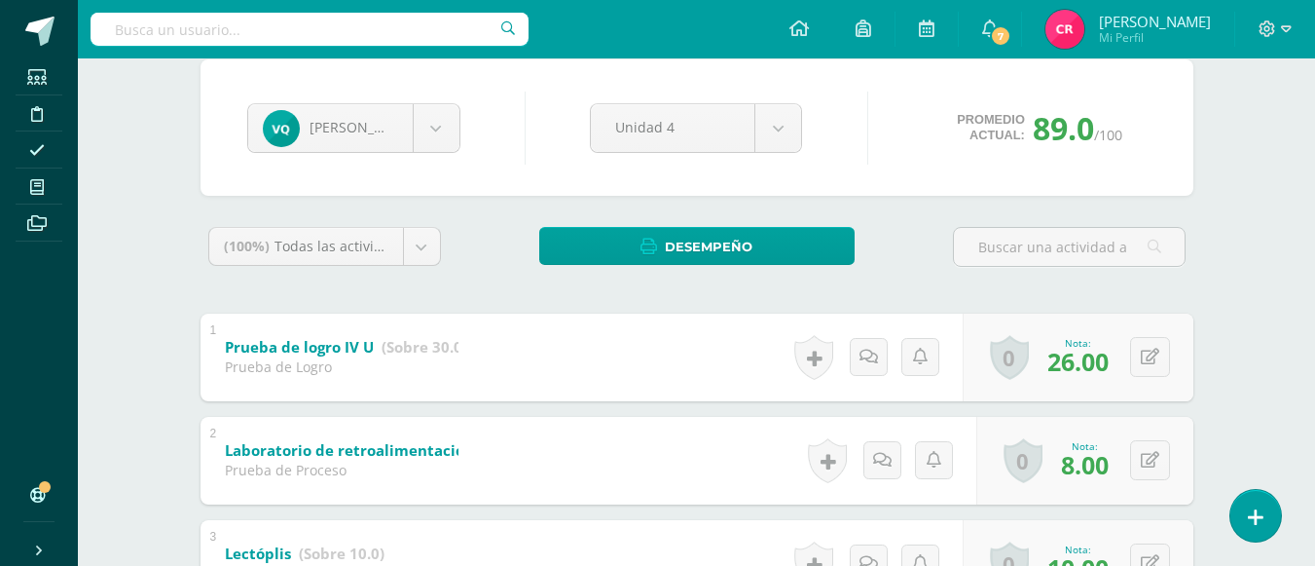
scroll to position [270, 0]
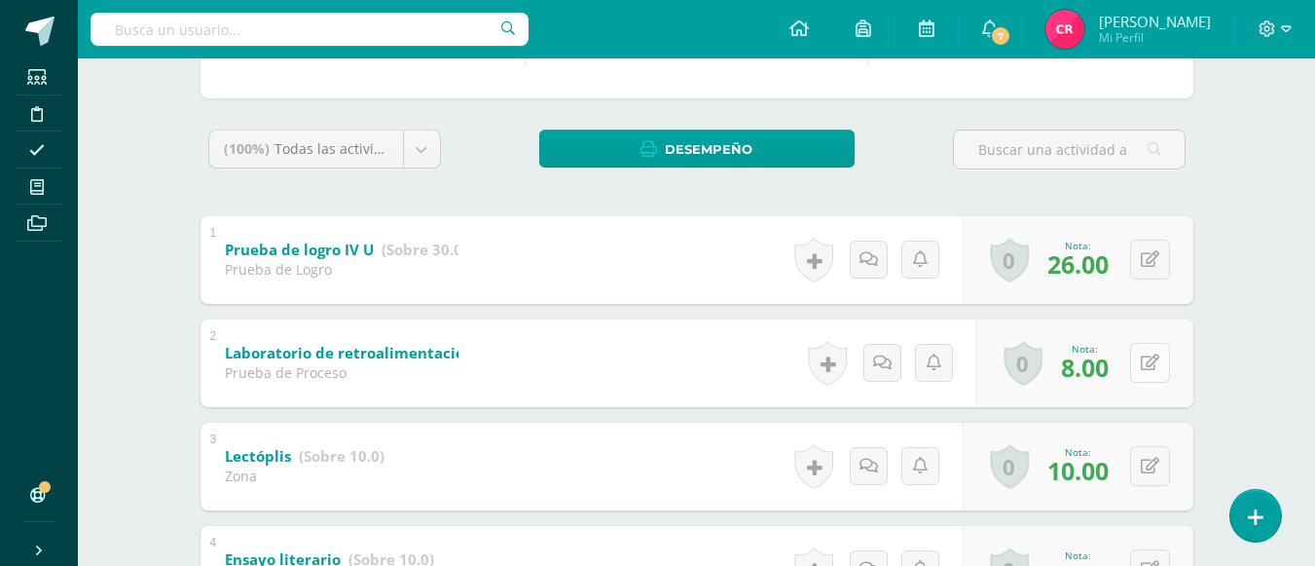
click at [1157, 365] on icon at bounding box center [1150, 362] width 18 height 17
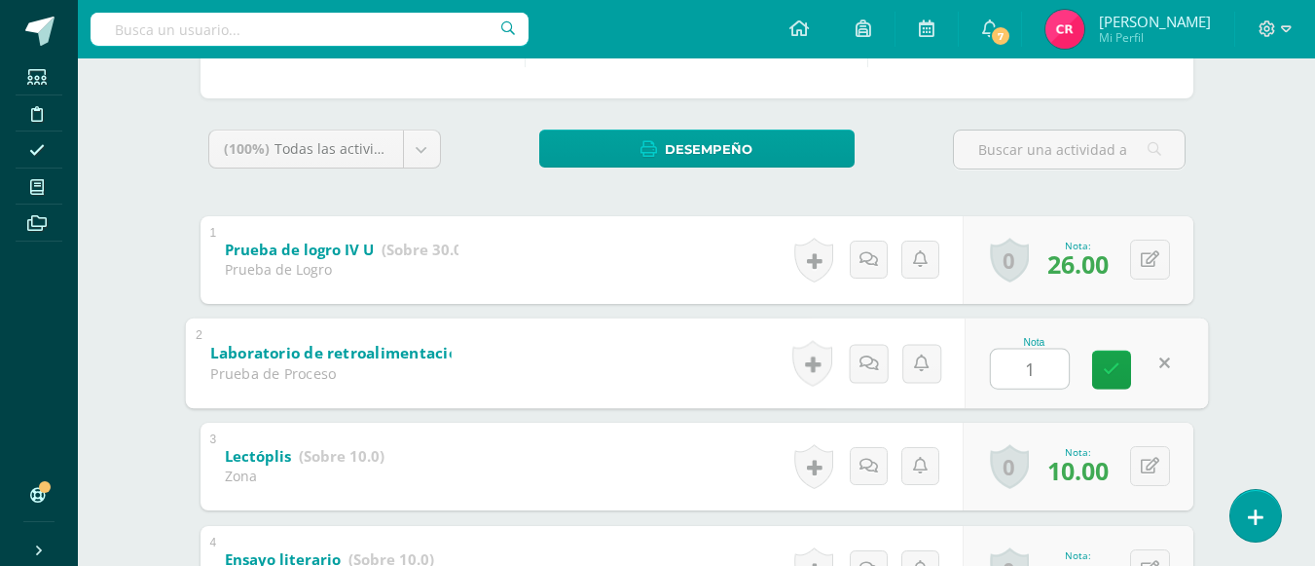
type input "10"
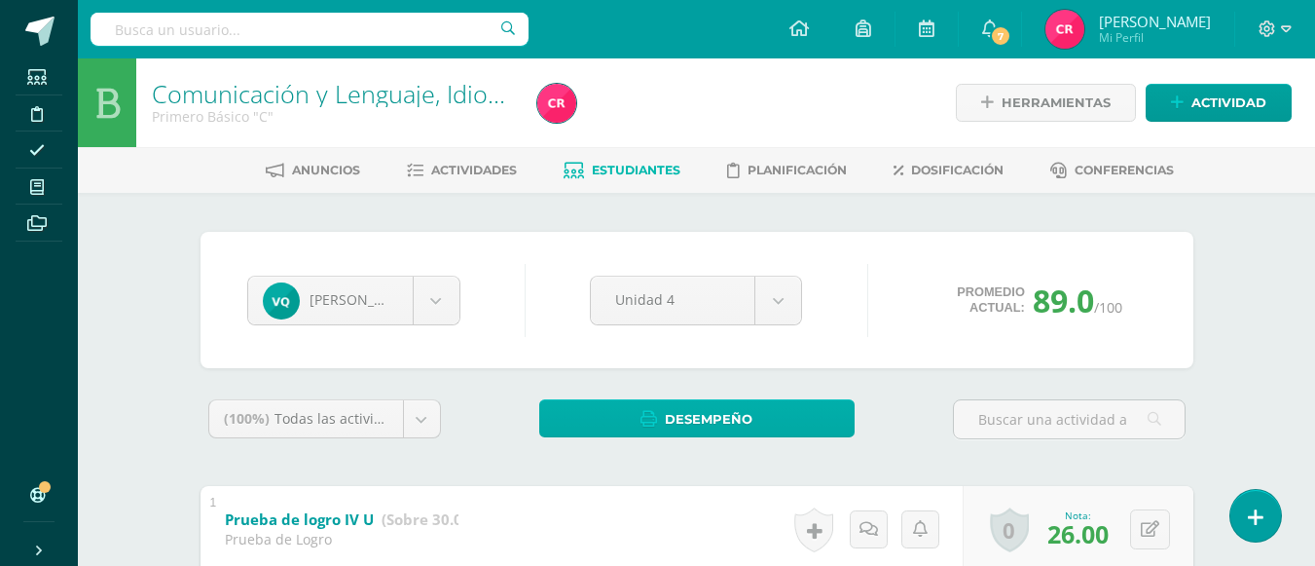
scroll to position [292, 0]
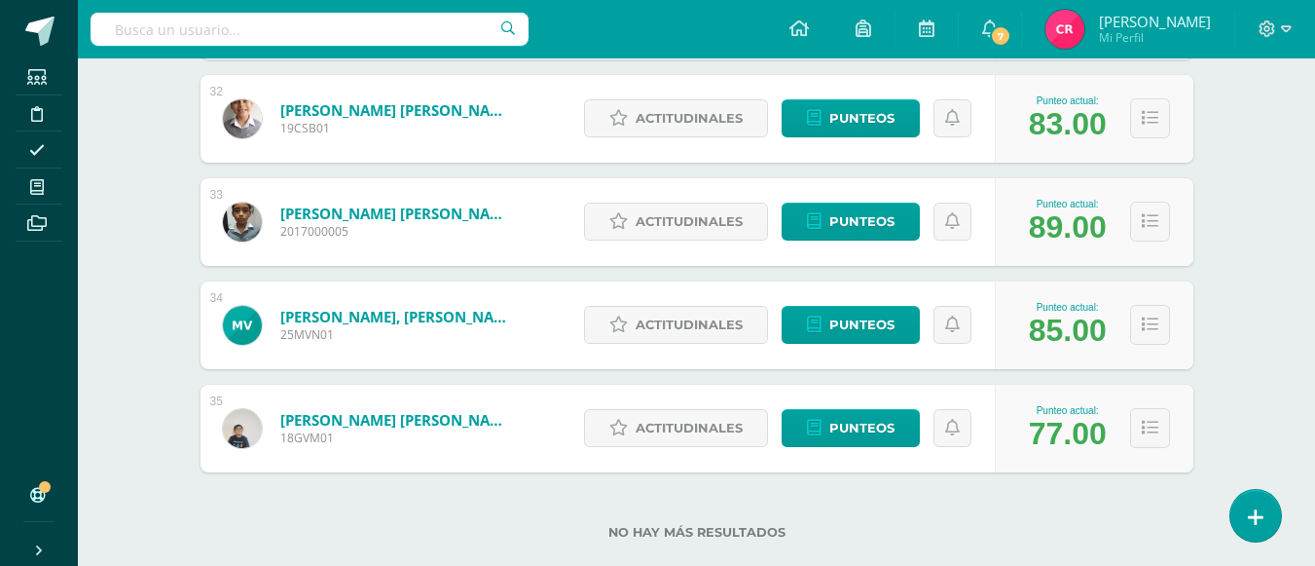
scroll to position [3584, 0]
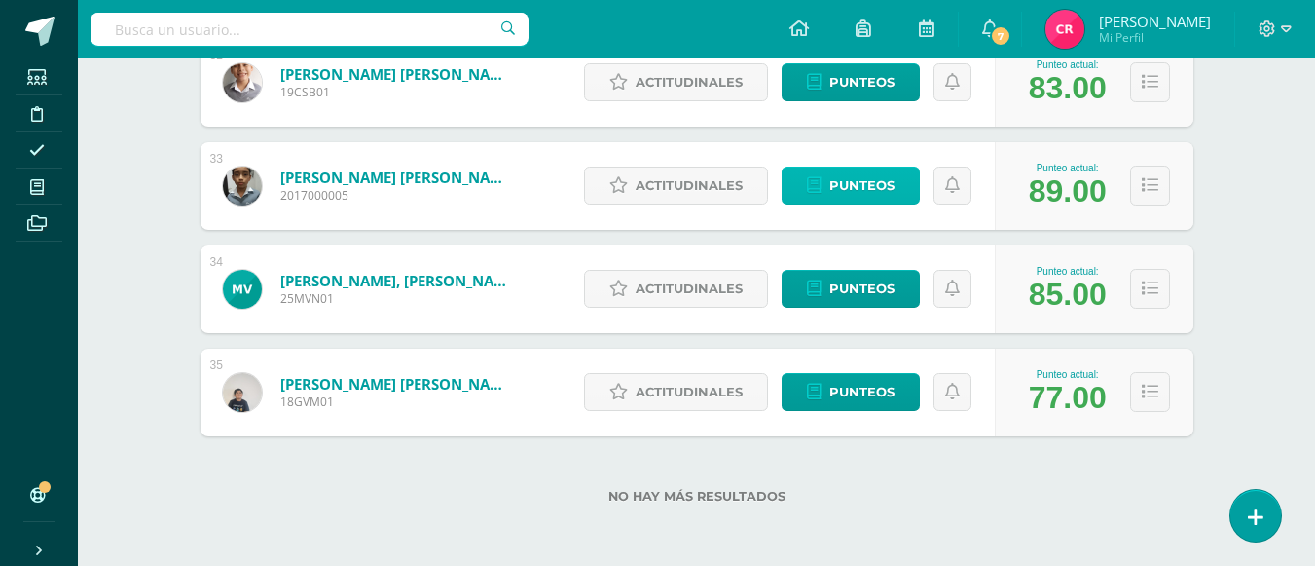
click at [825, 184] on link "Punteos" at bounding box center [851, 185] width 138 height 38
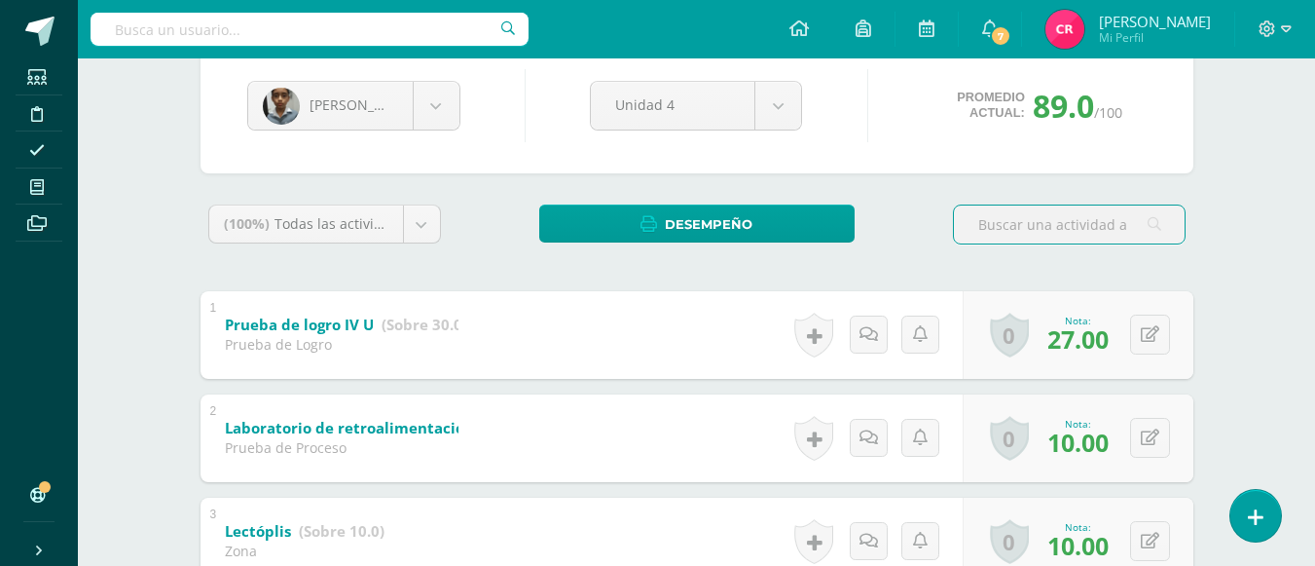
scroll to position [292, 0]
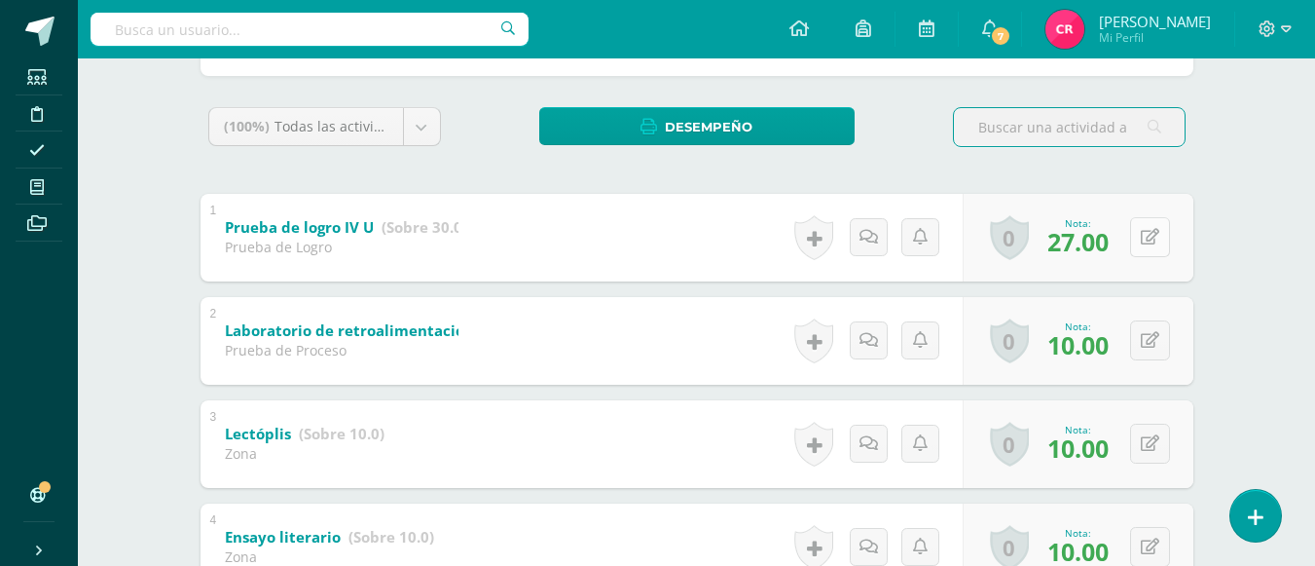
click at [1145, 239] on button at bounding box center [1150, 237] width 40 height 40
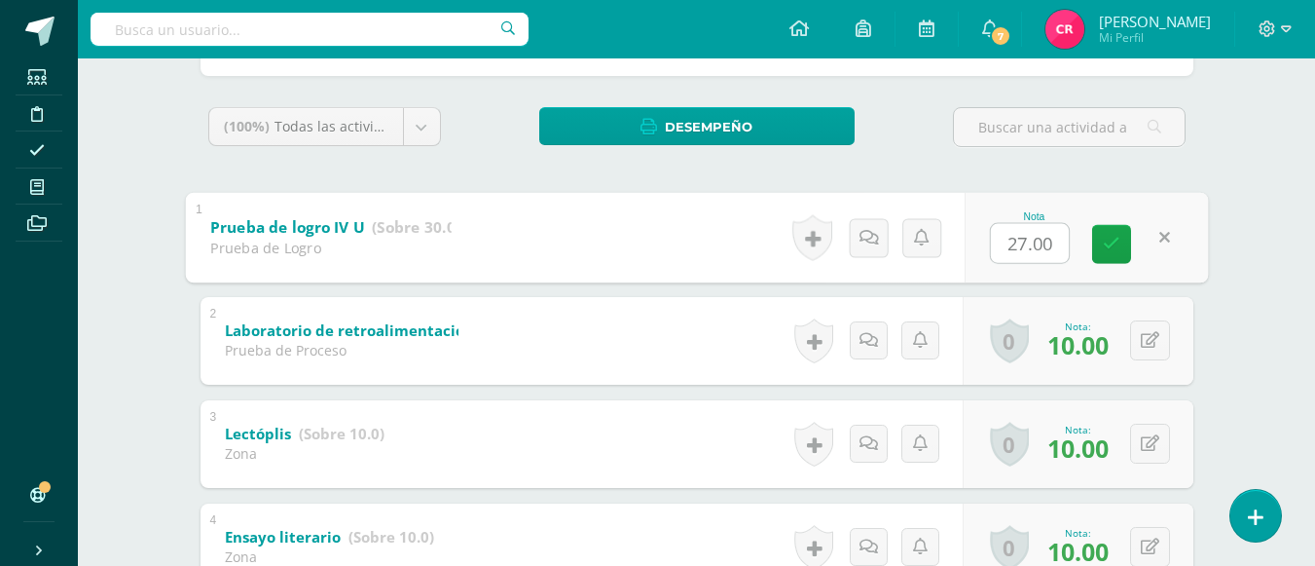
scroll to position [195, 0]
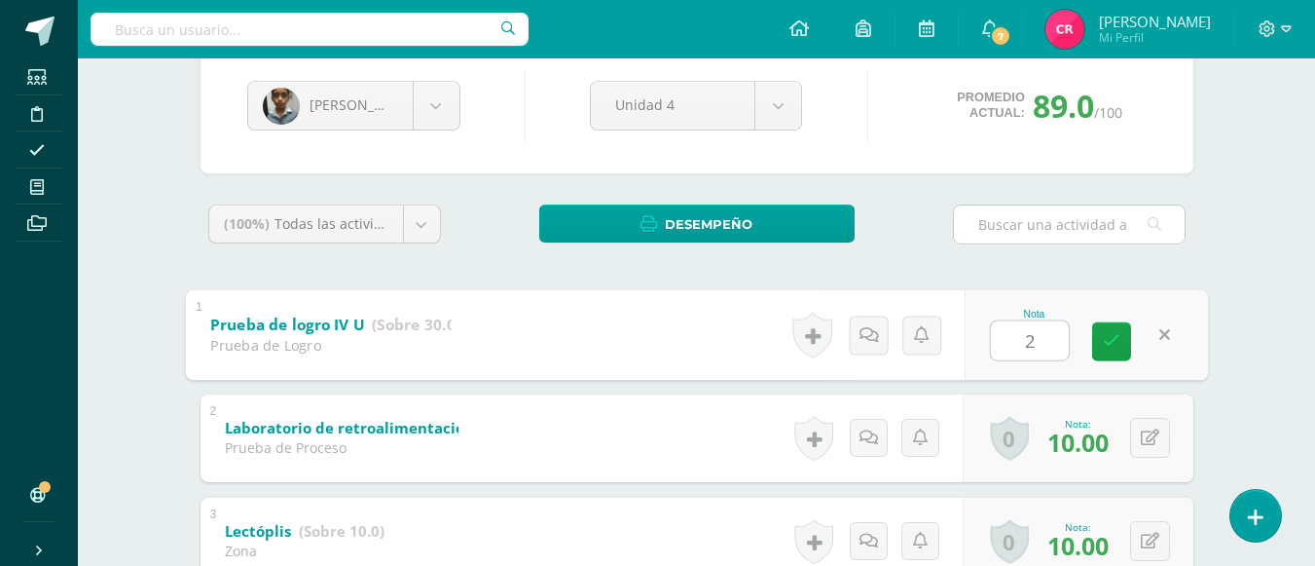
type input "28"
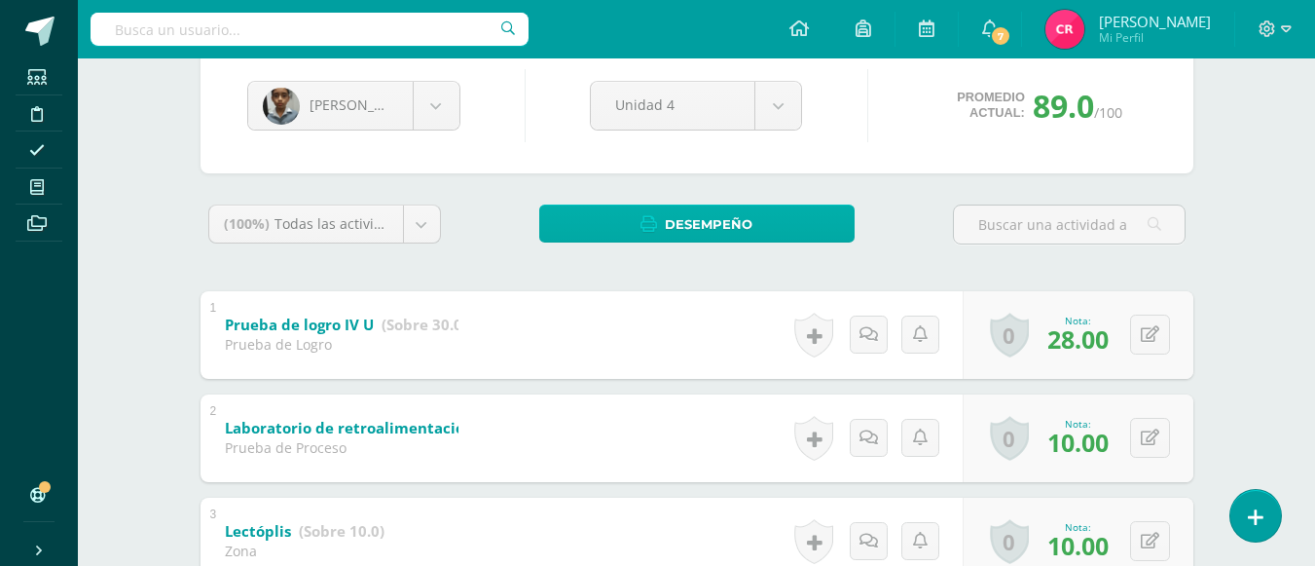
scroll to position [0, 0]
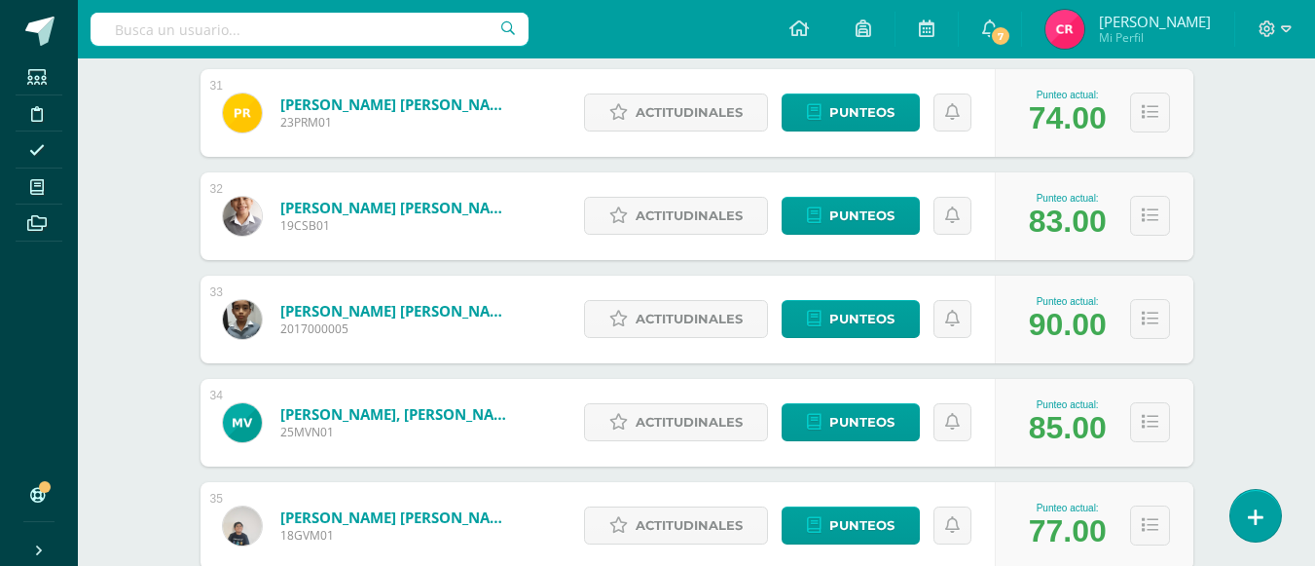
scroll to position [3584, 0]
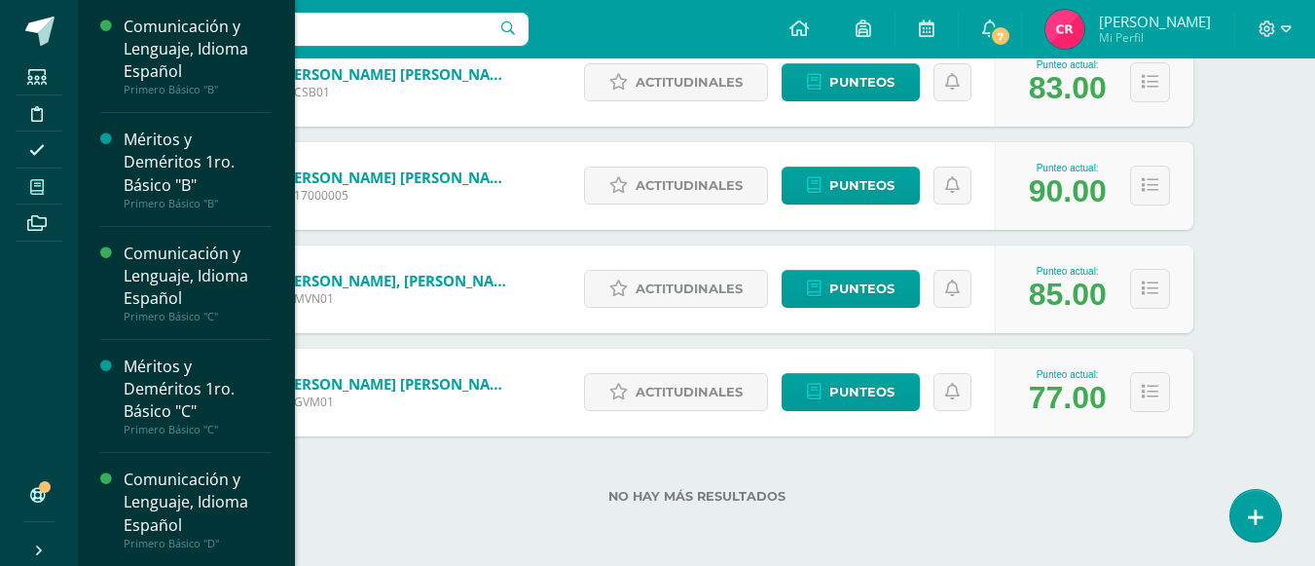
click at [40, 187] on icon at bounding box center [37, 187] width 14 height 16
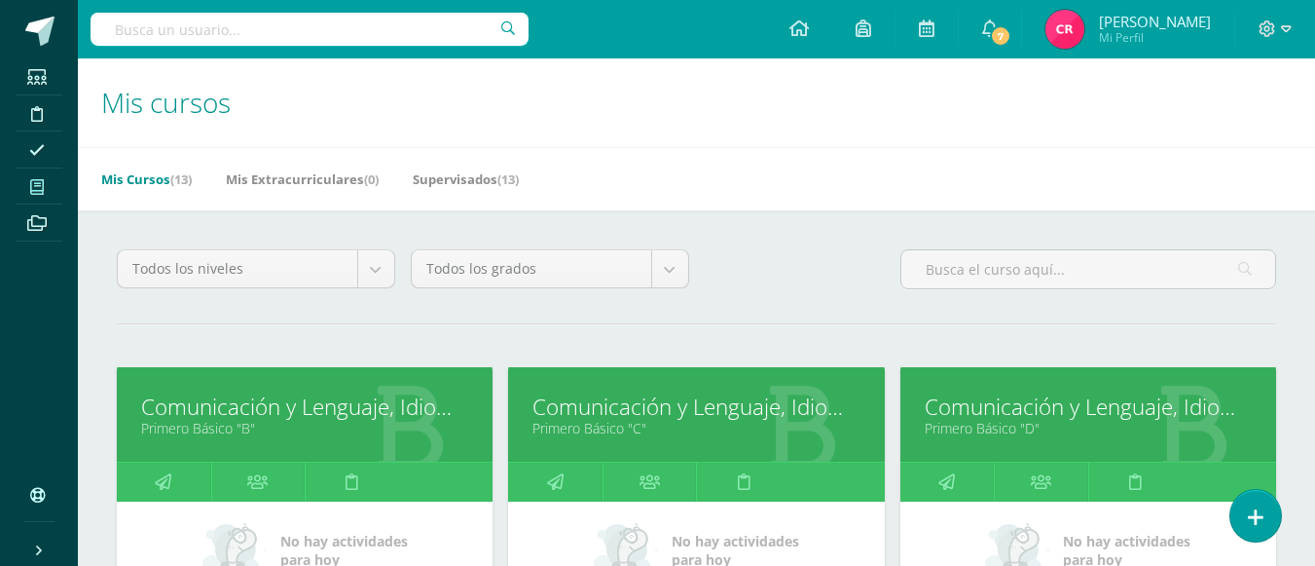
scroll to position [195, 0]
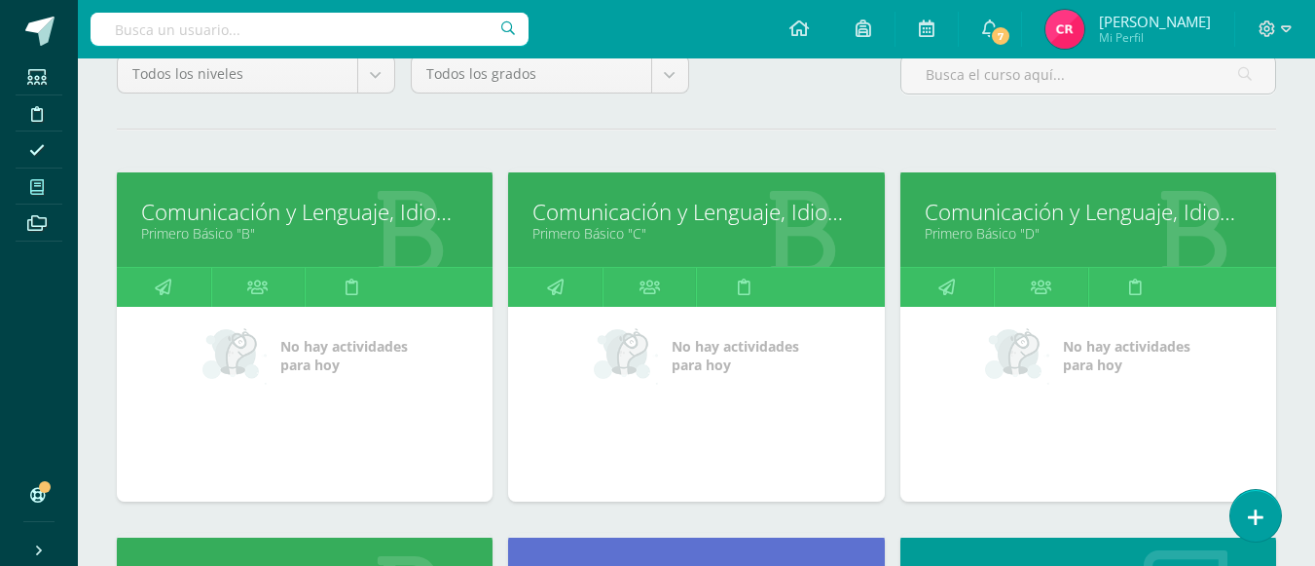
click at [1048, 209] on link "Comunicación y Lenguaje, Idioma Español" at bounding box center [1088, 212] width 327 height 30
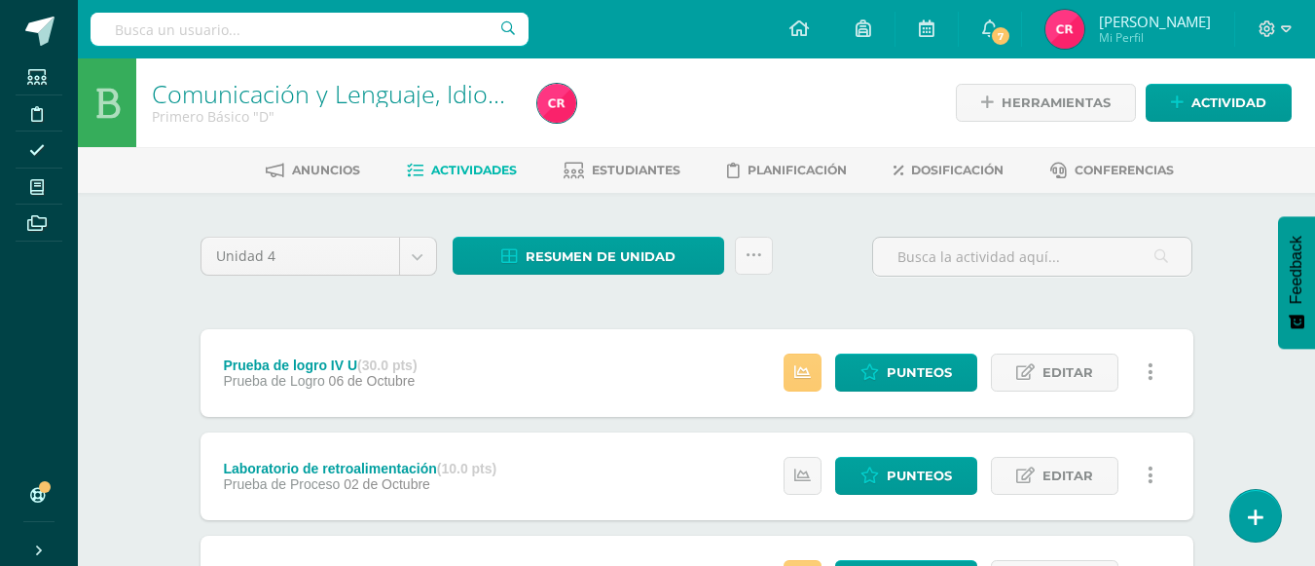
scroll to position [195, 0]
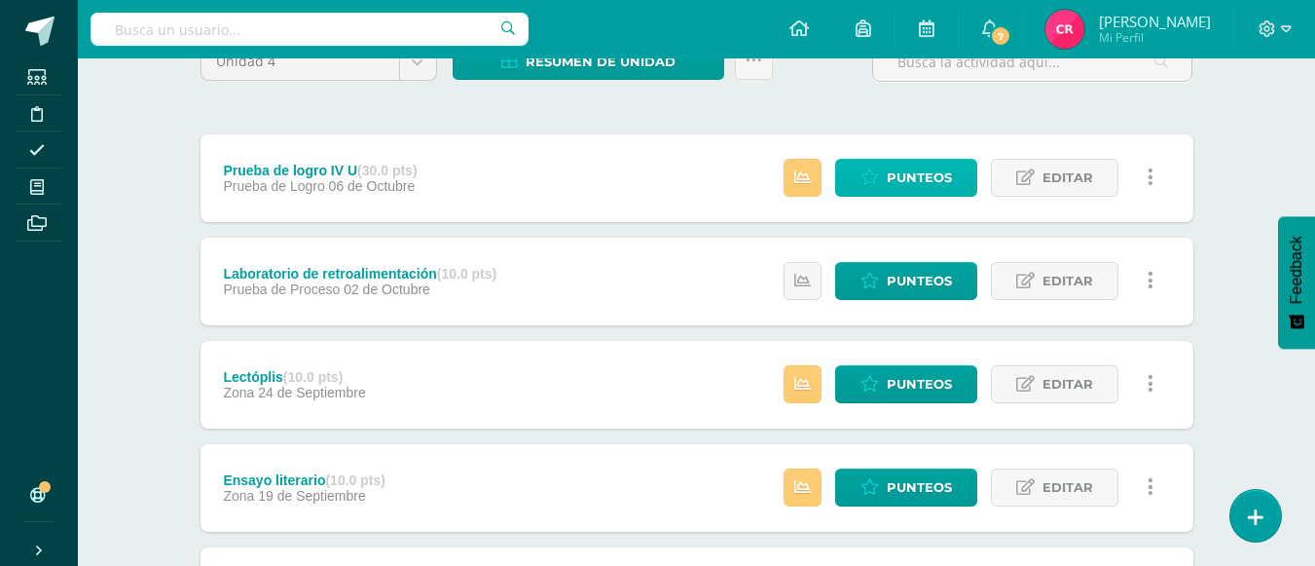
click at [913, 182] on span "Punteos" at bounding box center [919, 178] width 65 height 36
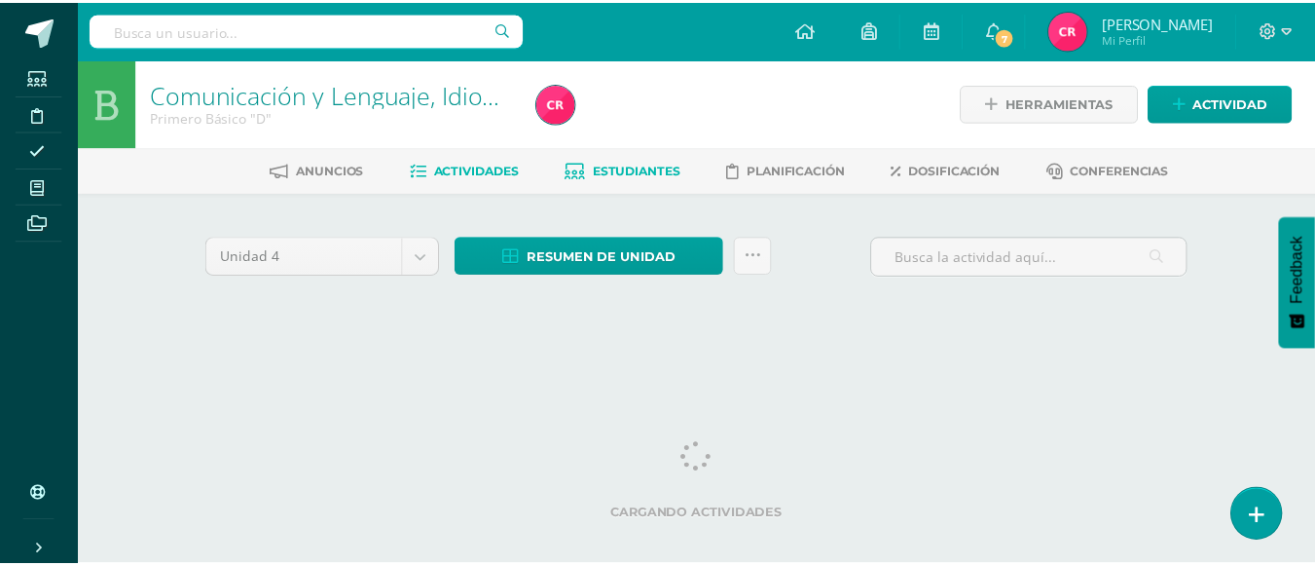
scroll to position [0, 7]
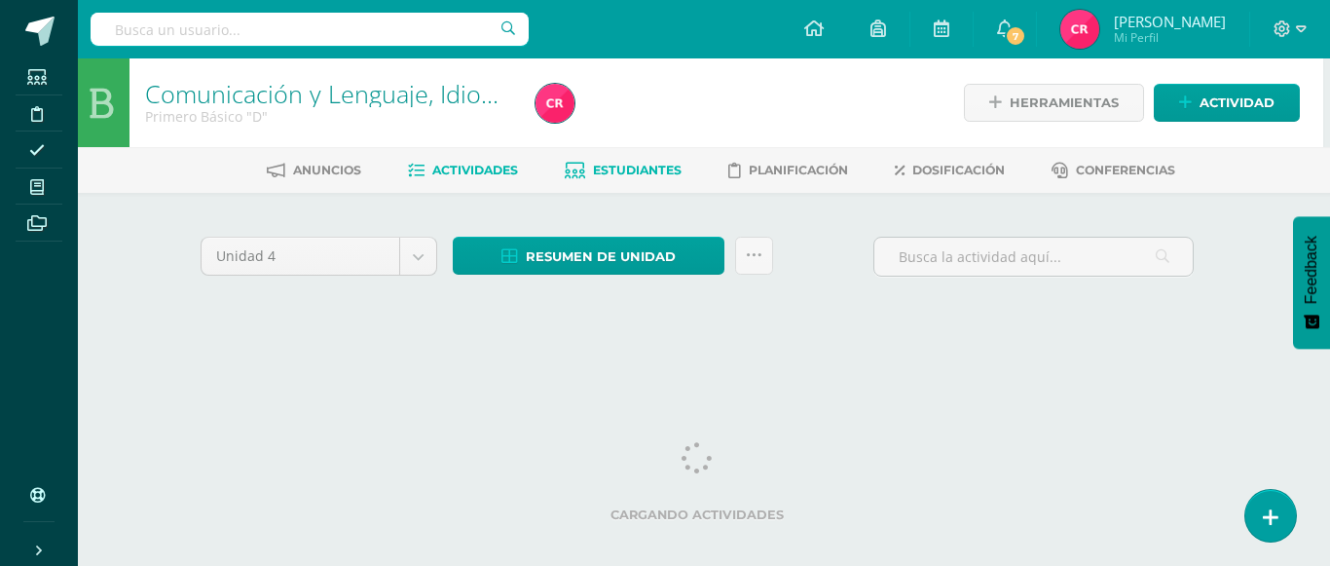
click at [631, 162] on link "Estudiantes" at bounding box center [623, 170] width 117 height 31
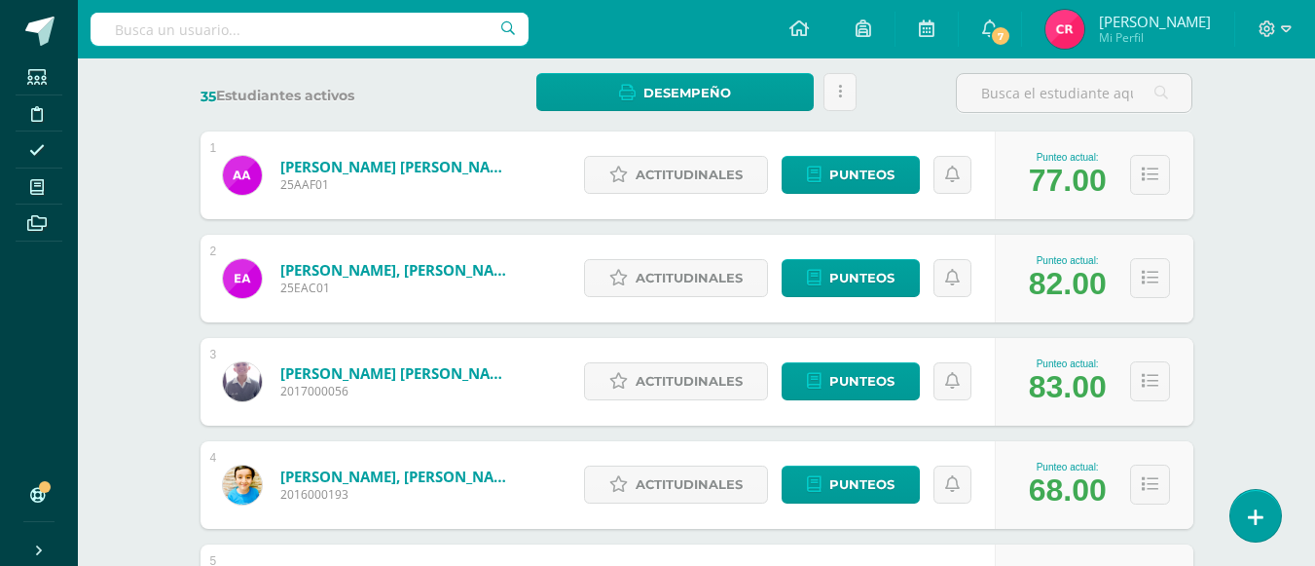
scroll to position [487, 0]
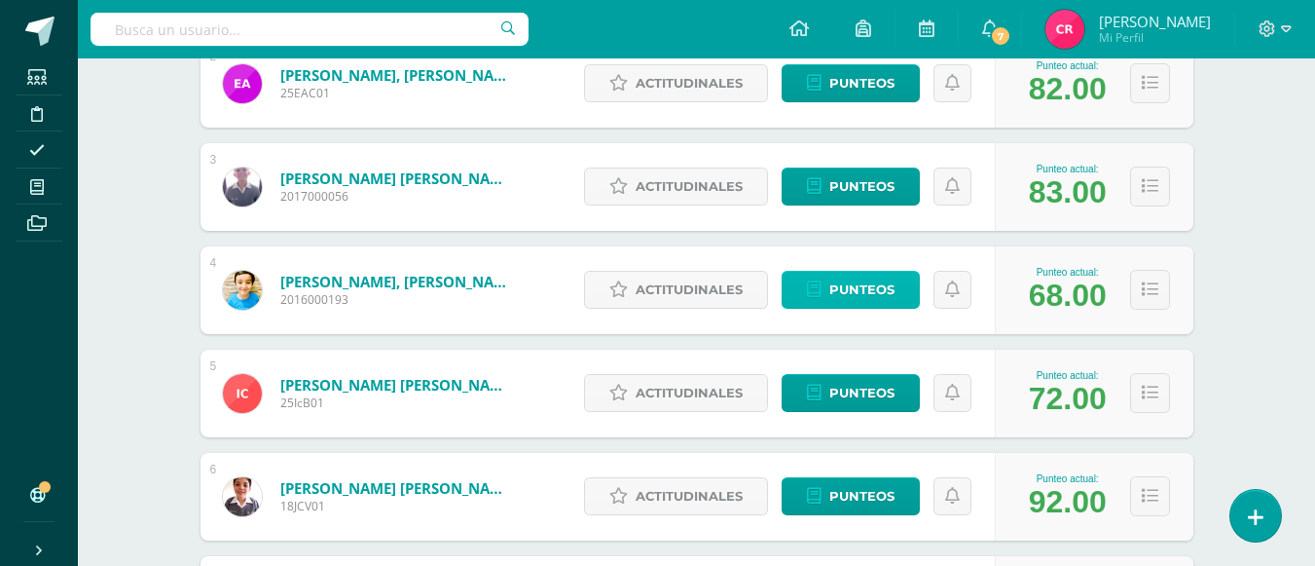
click at [832, 291] on span "Punteos" at bounding box center [861, 290] width 65 height 36
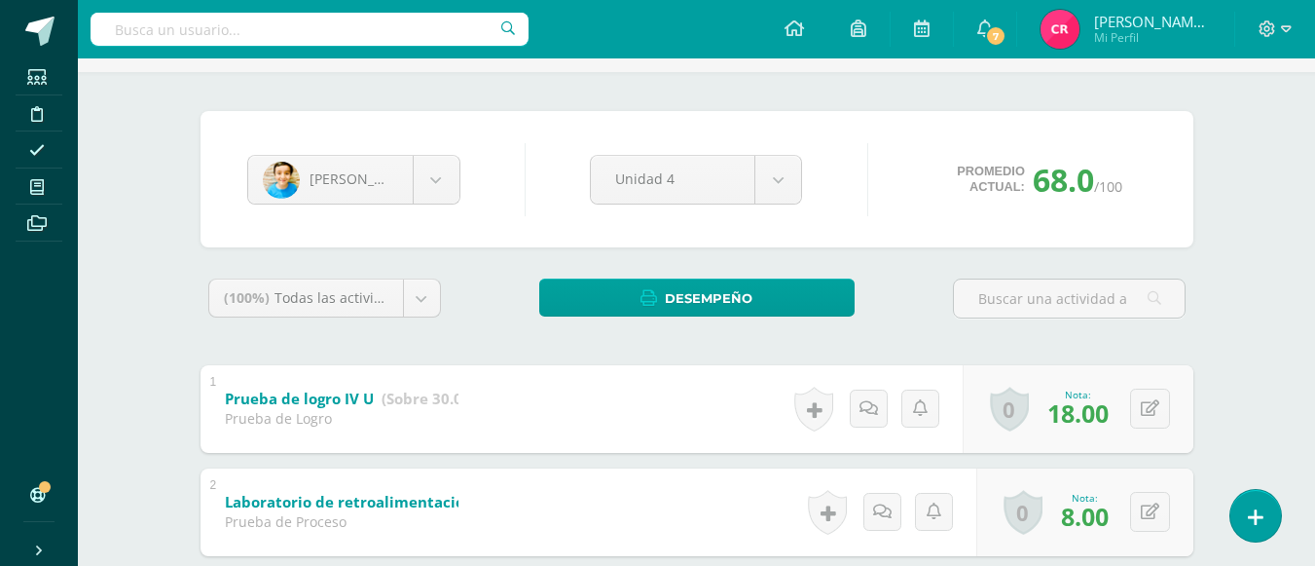
scroll to position [315, 0]
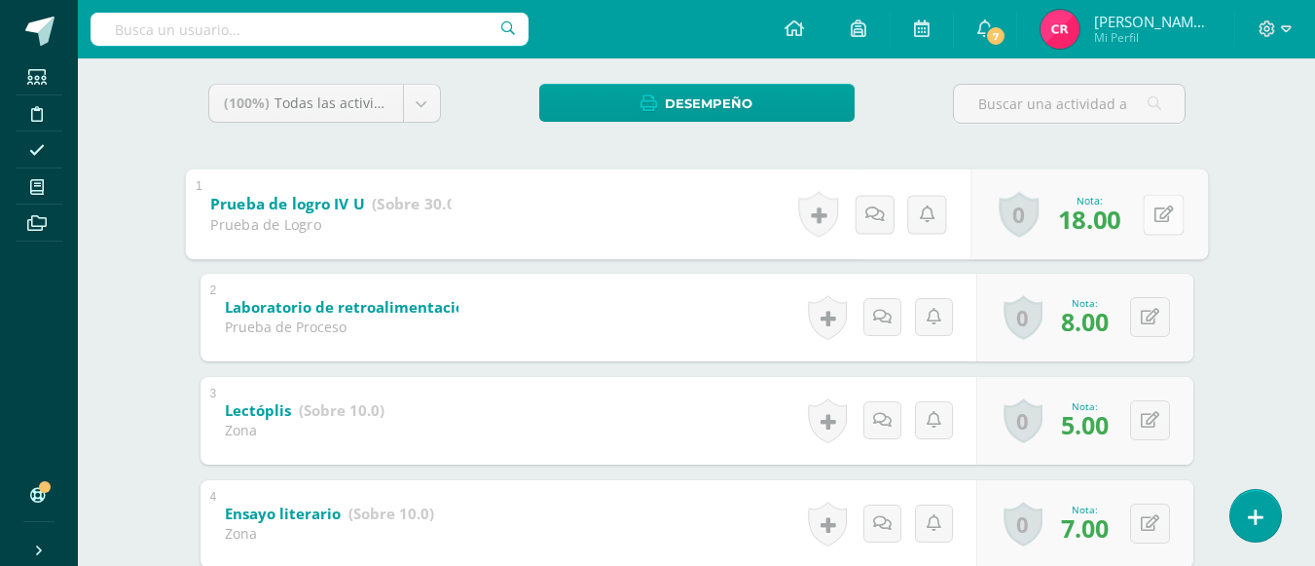
click at [1157, 223] on button at bounding box center [1163, 214] width 41 height 41
type input "20"
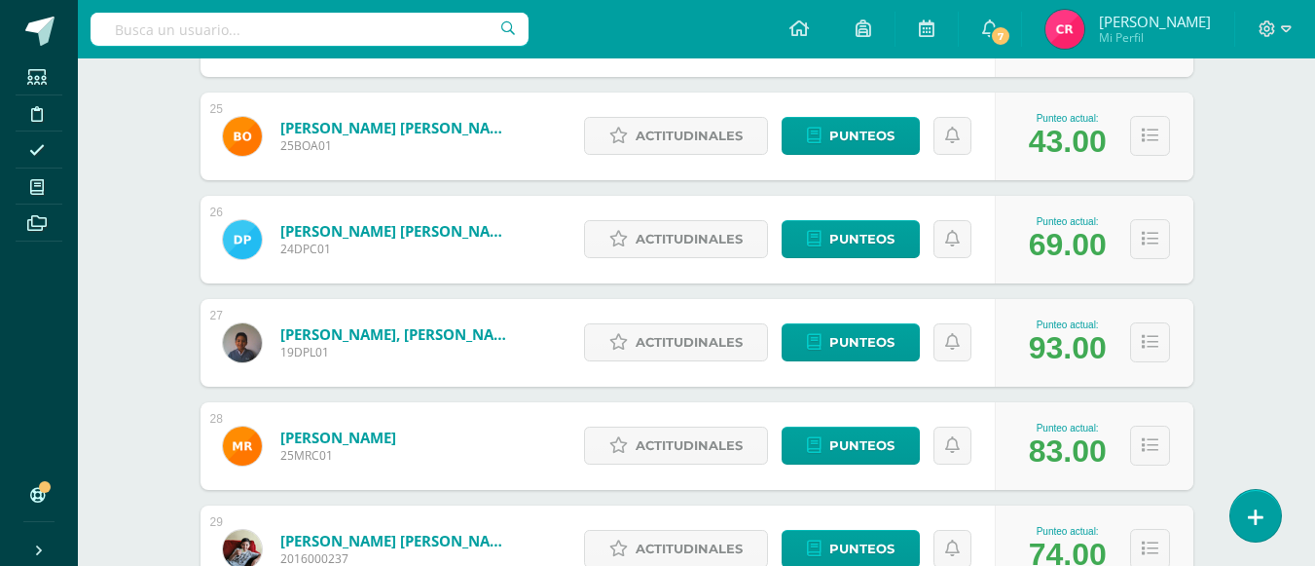
scroll to position [2613, 0]
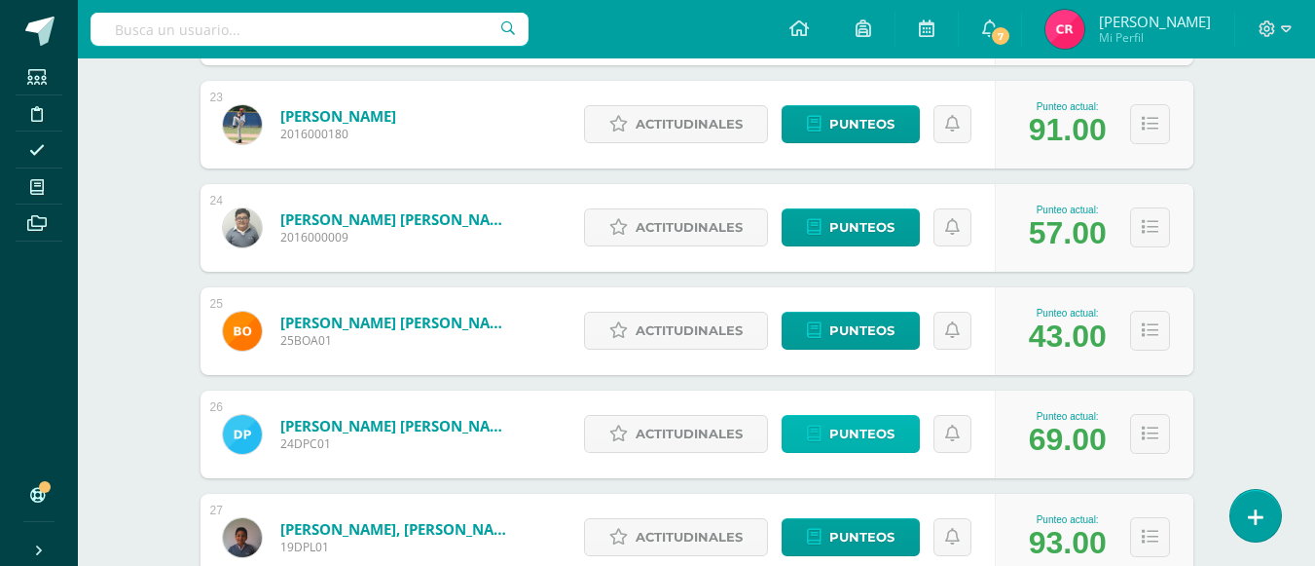
click at [874, 440] on span "Punteos" at bounding box center [861, 434] width 65 height 36
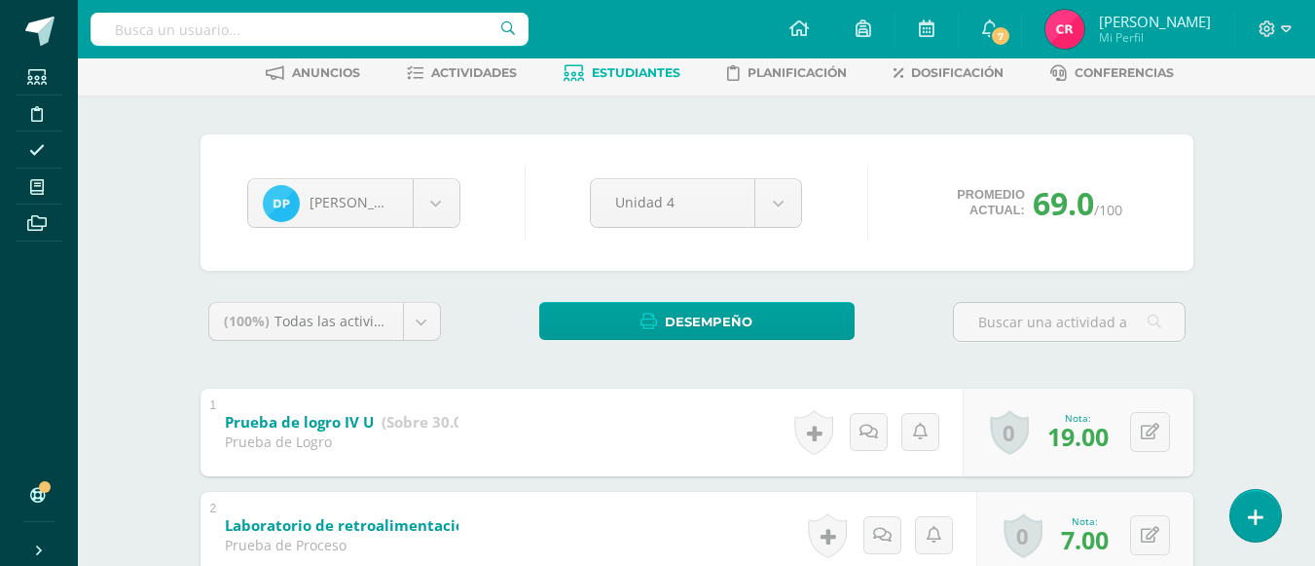
scroll to position [195, 0]
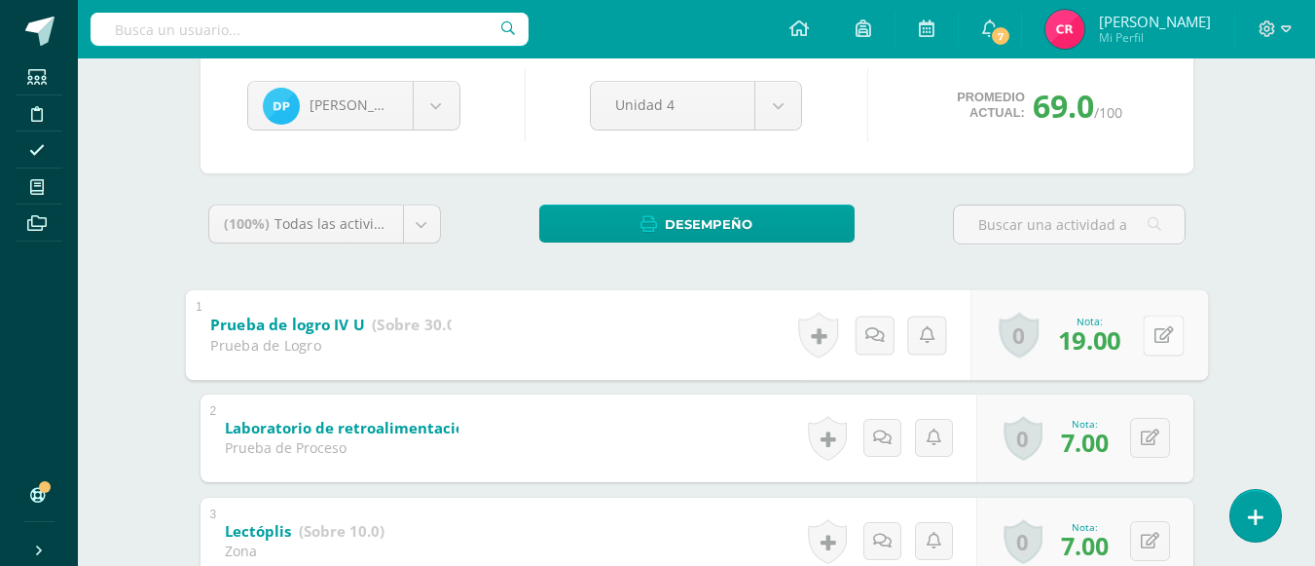
click at [1139, 326] on div "0 [GEOGRAPHIC_DATA] Logros obtenidos Aún no hay logros agregados Nota: 19.00" at bounding box center [1090, 334] width 238 height 91
click at [1161, 328] on icon at bounding box center [1163, 334] width 19 height 17
type input "20"
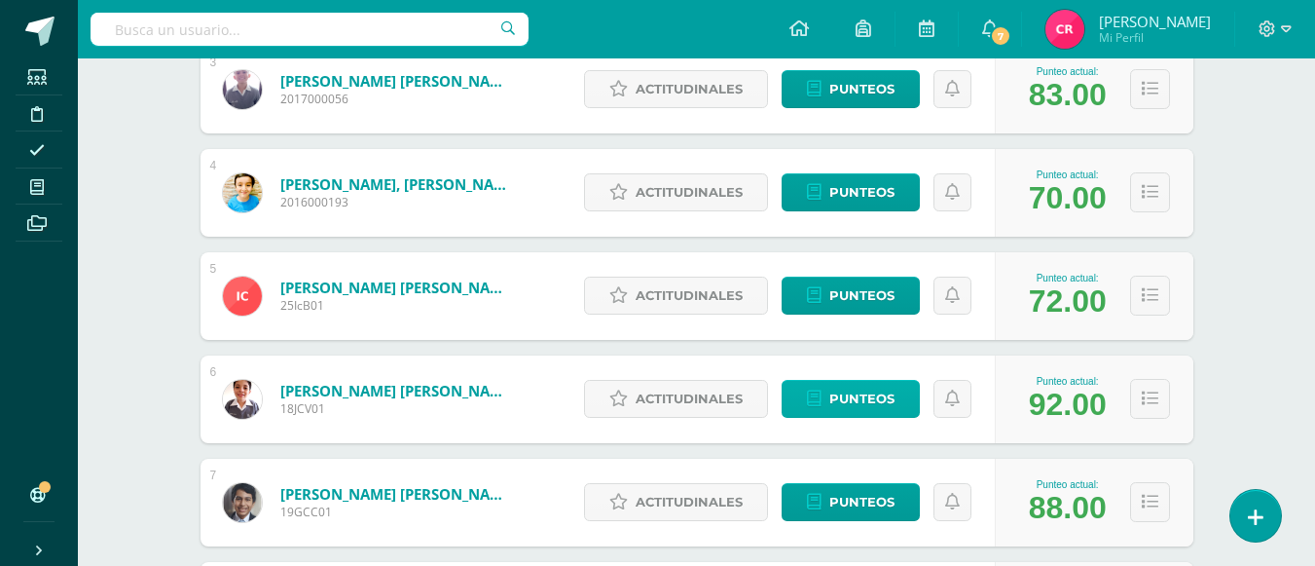
scroll to position [876, 0]
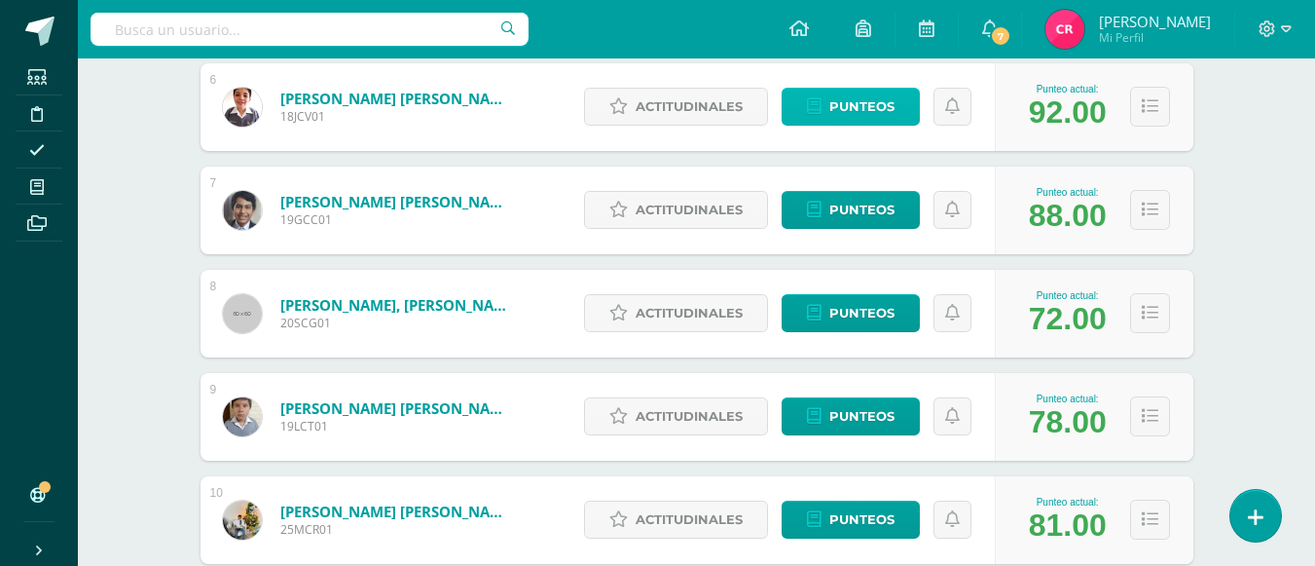
click at [850, 110] on span "Punteos" at bounding box center [861, 107] width 65 height 36
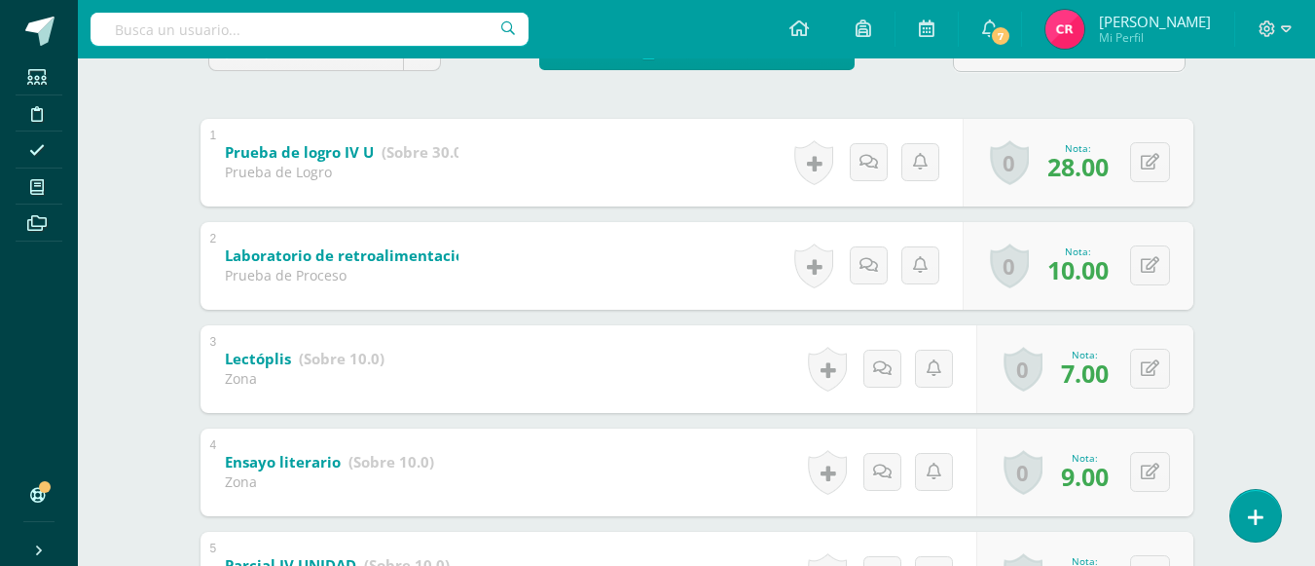
scroll to position [464, 0]
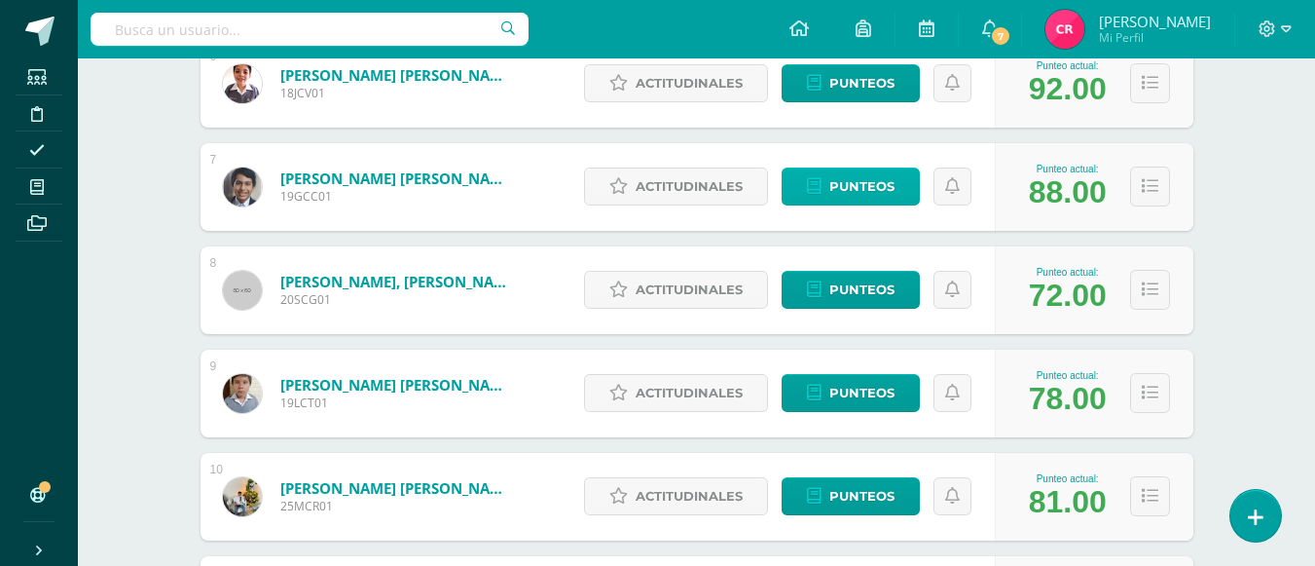
scroll to position [705, 0]
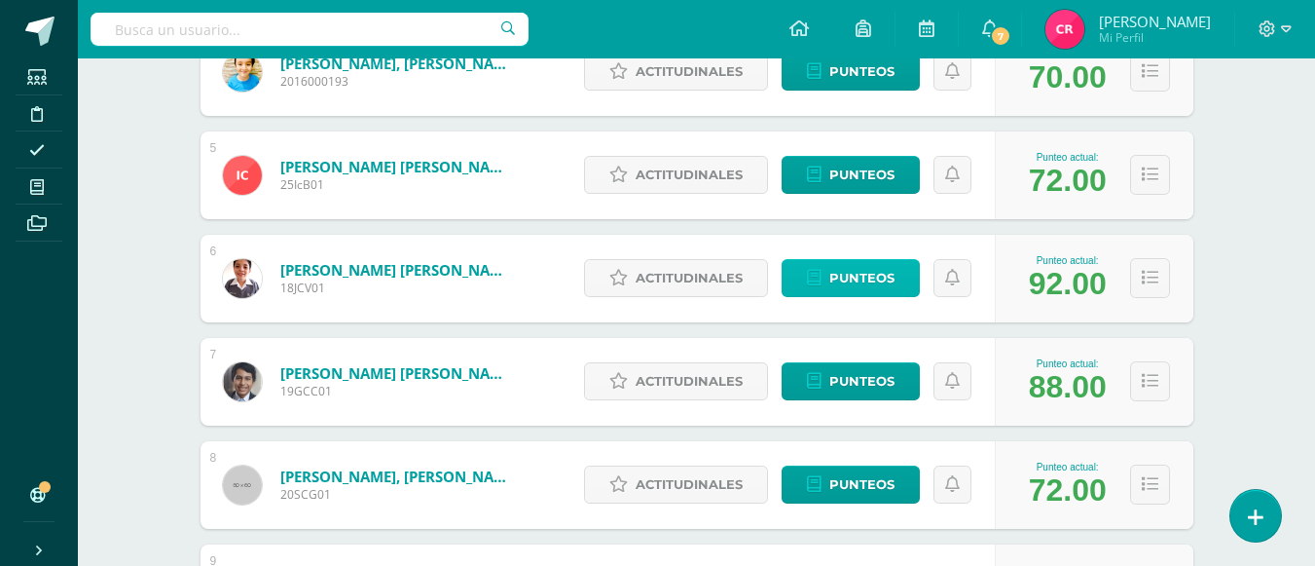
click at [830, 271] on span "Punteos" at bounding box center [861, 278] width 65 height 36
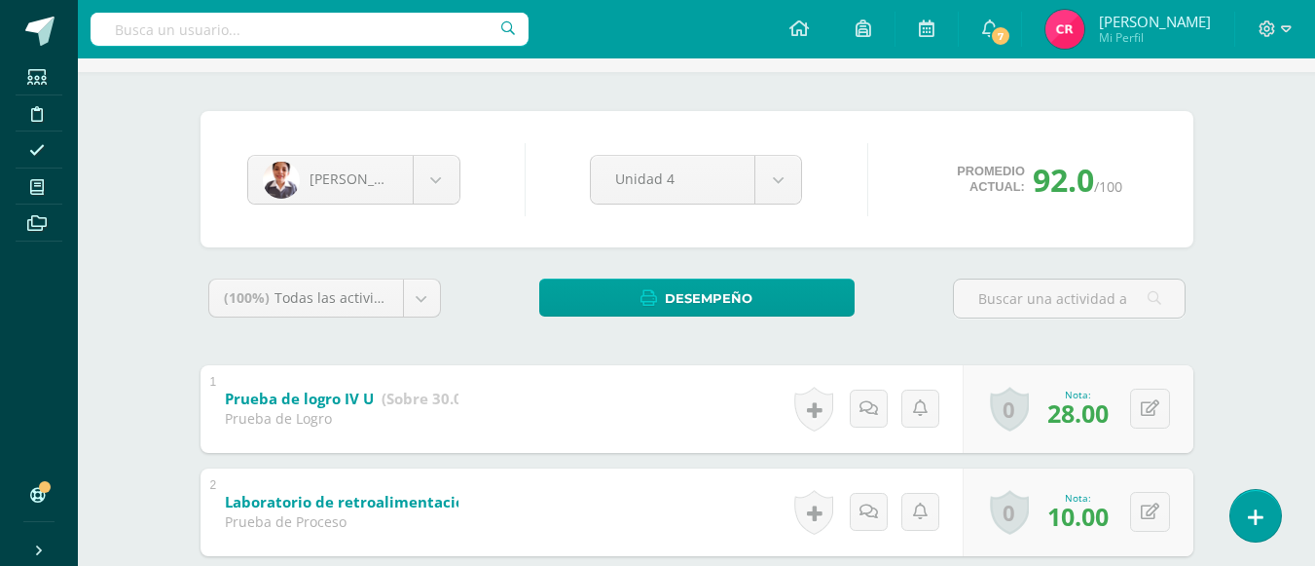
scroll to position [510, 0]
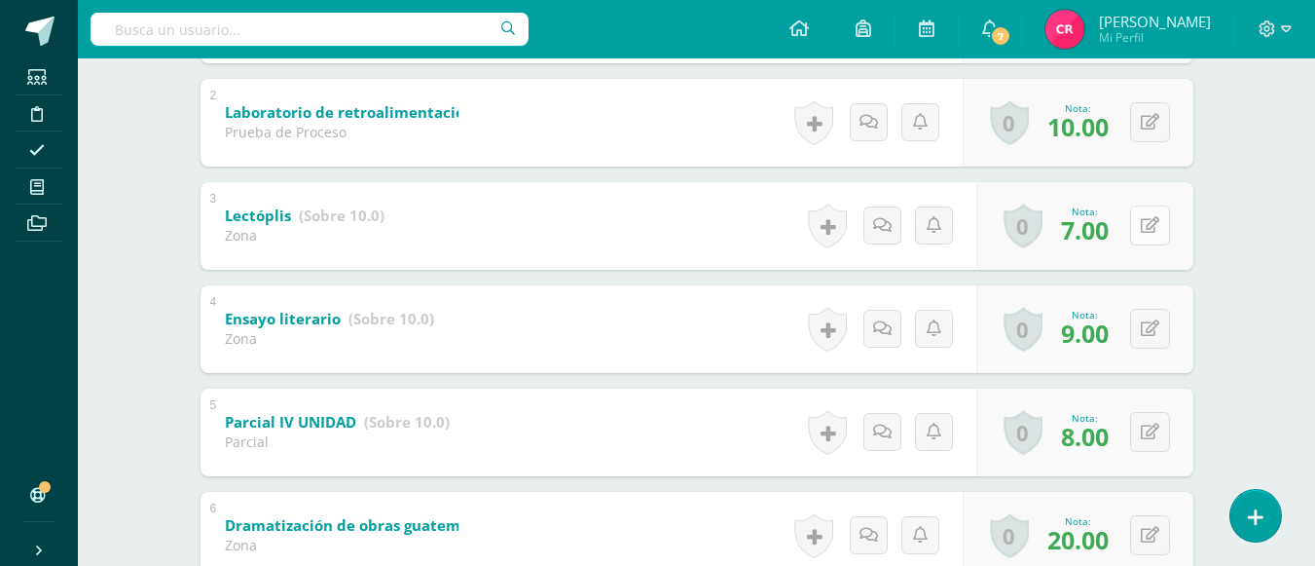
click at [1157, 224] on icon at bounding box center [1150, 225] width 18 height 17
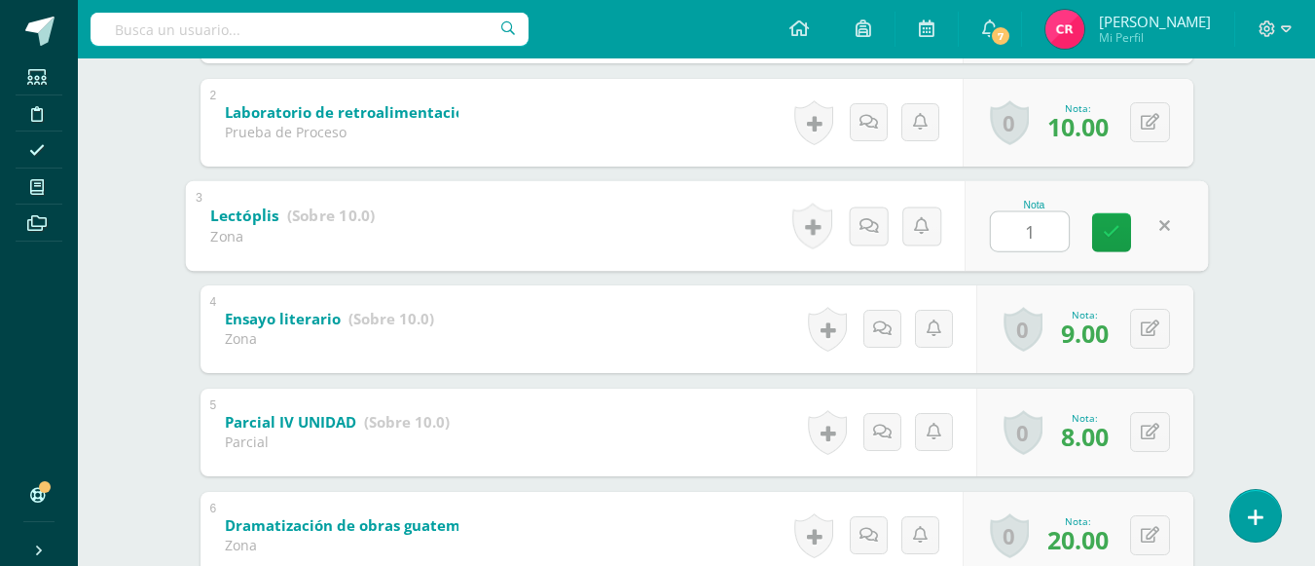
type input "10"
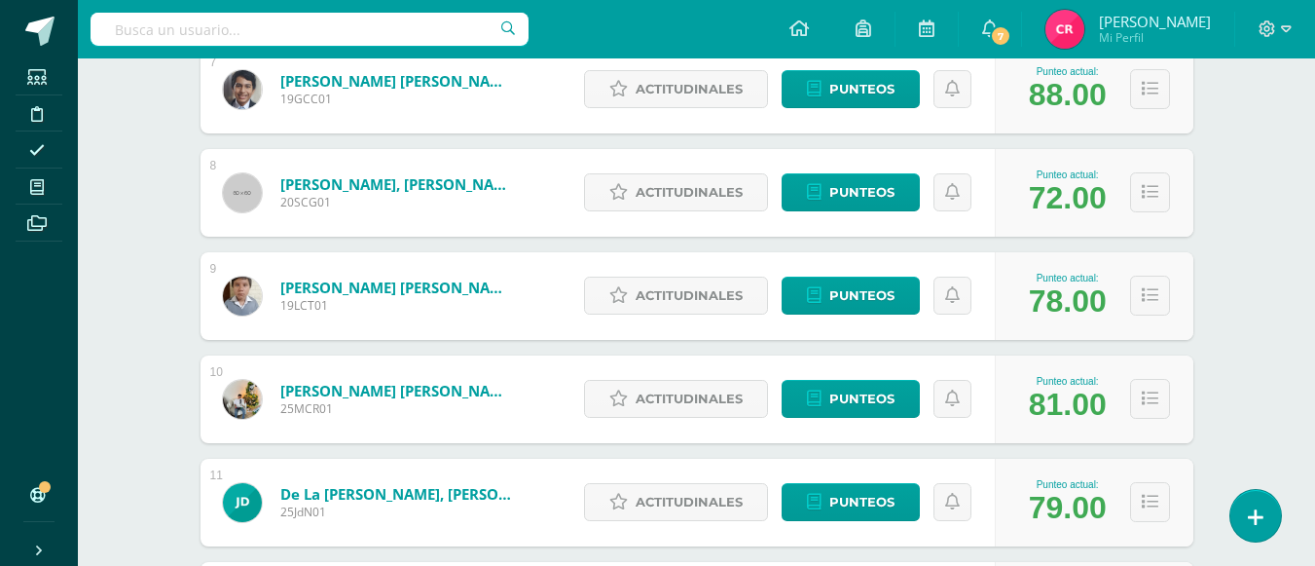
scroll to position [1094, 0]
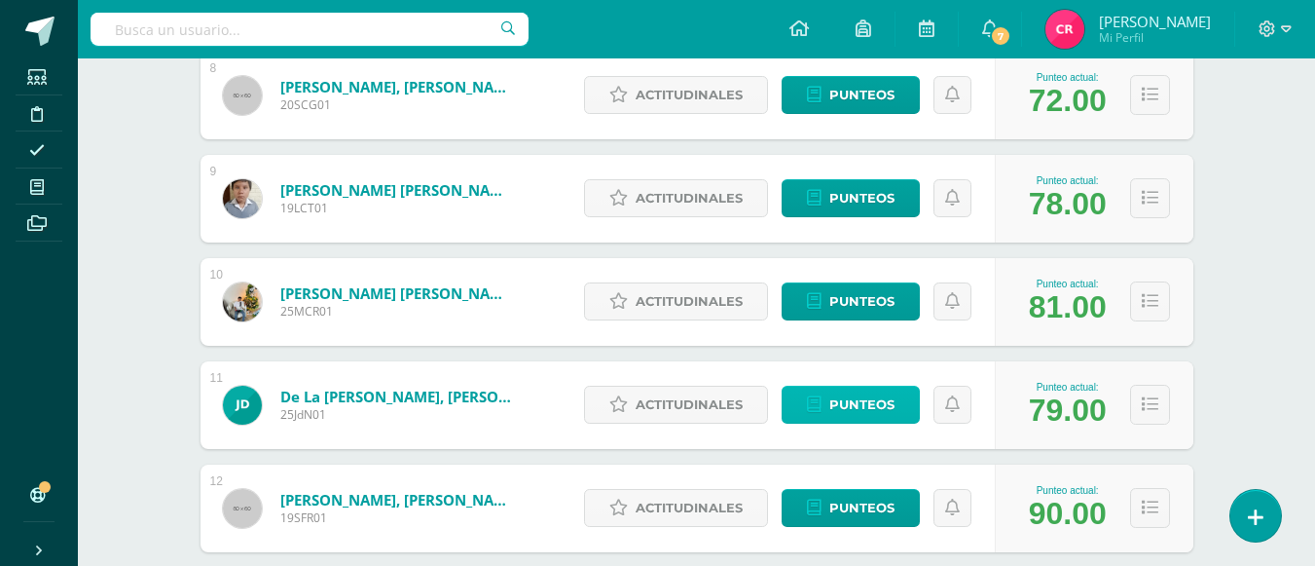
click at [863, 398] on span "Punteos" at bounding box center [861, 404] width 65 height 36
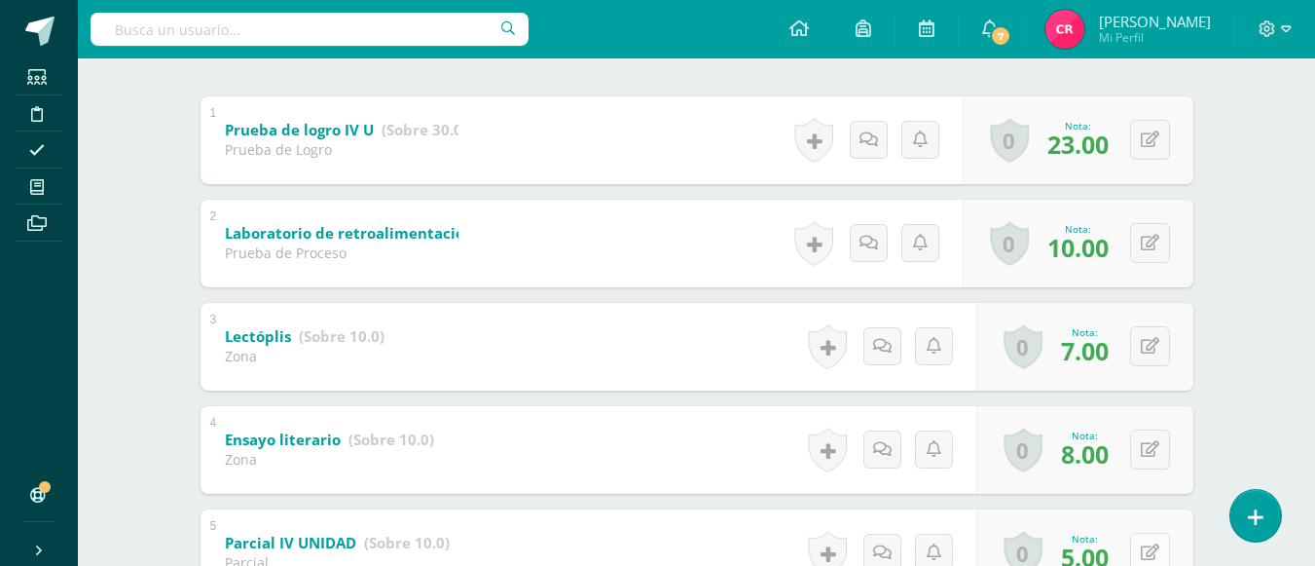
scroll to position [584, 0]
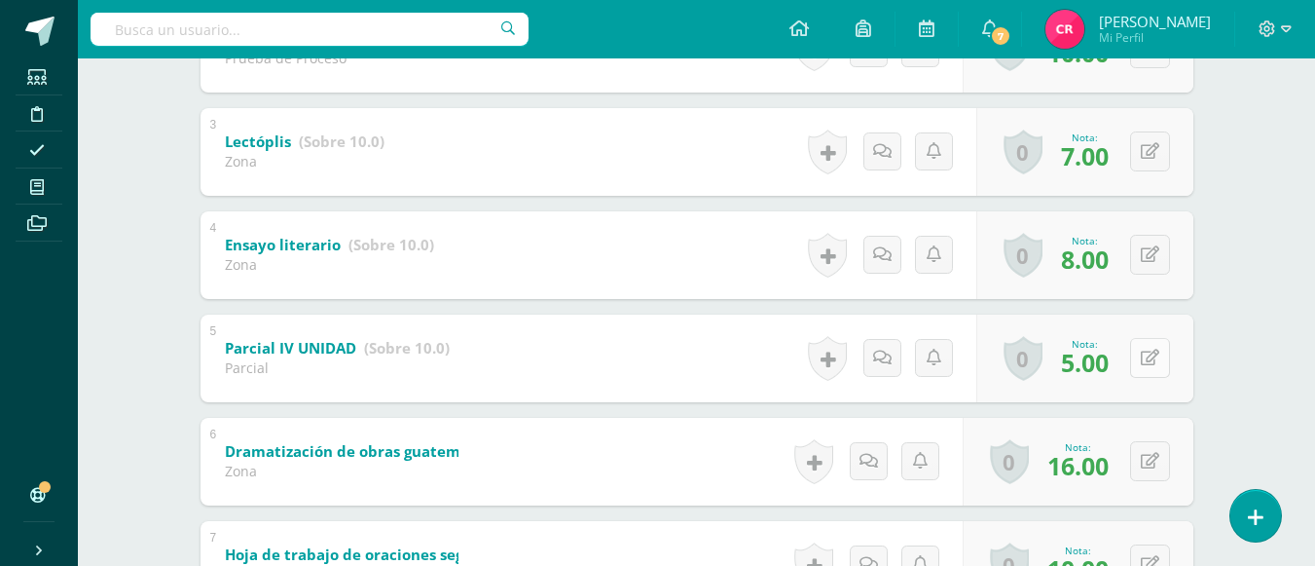
click at [1151, 357] on icon at bounding box center [1150, 358] width 18 height 17
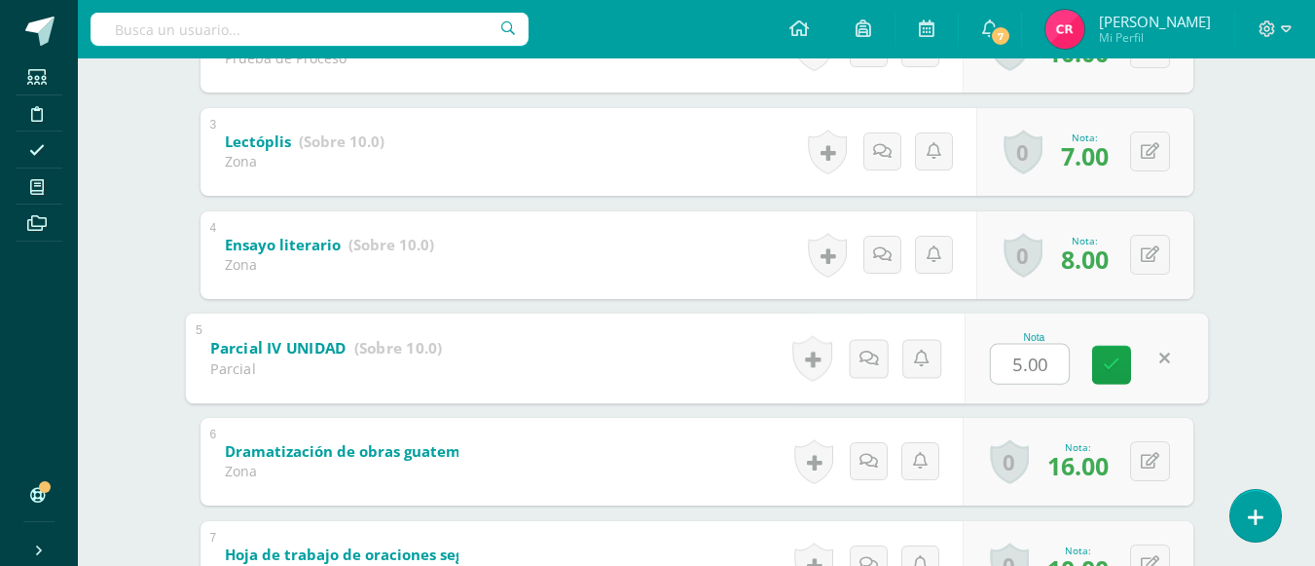
type input "6"
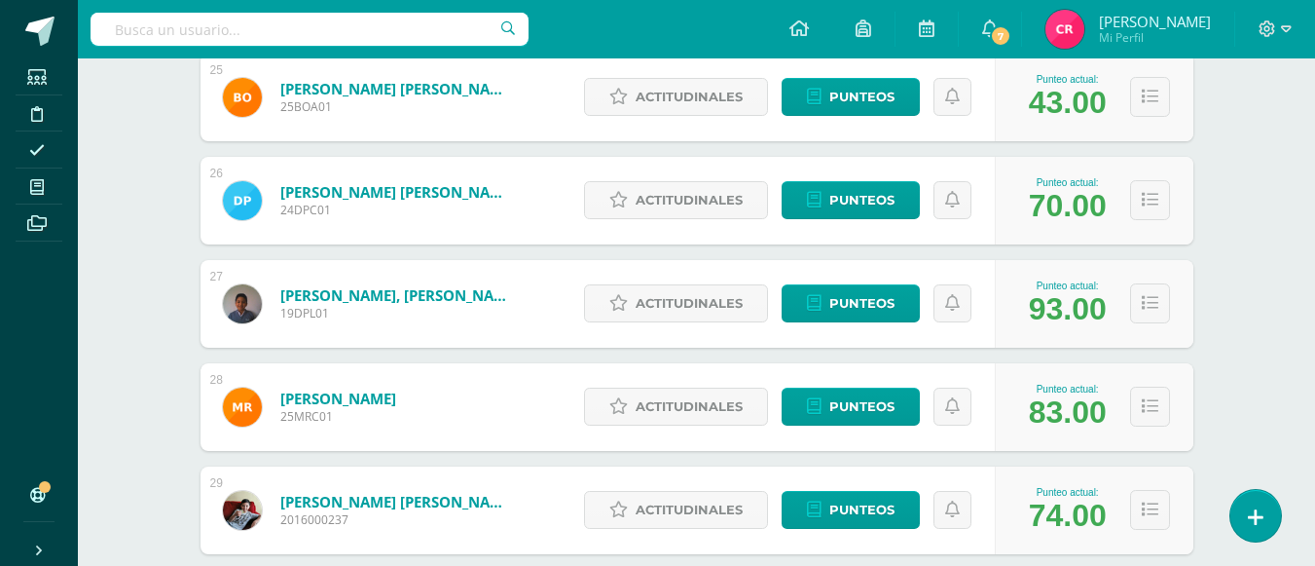
scroll to position [2652, 0]
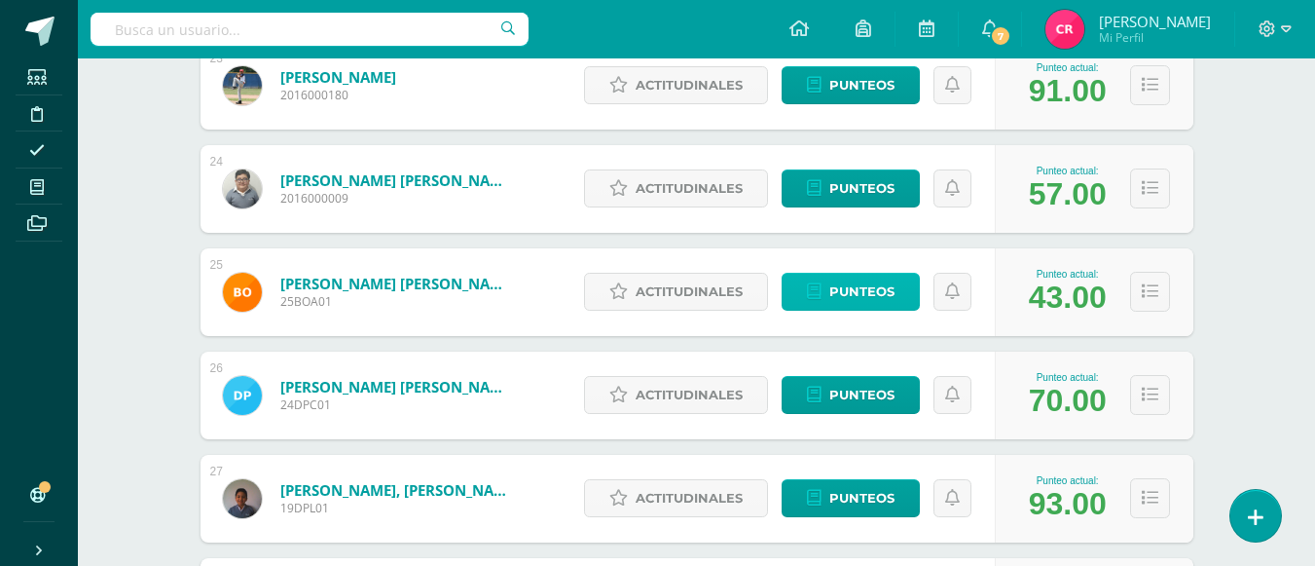
click at [811, 293] on icon at bounding box center [814, 291] width 15 height 17
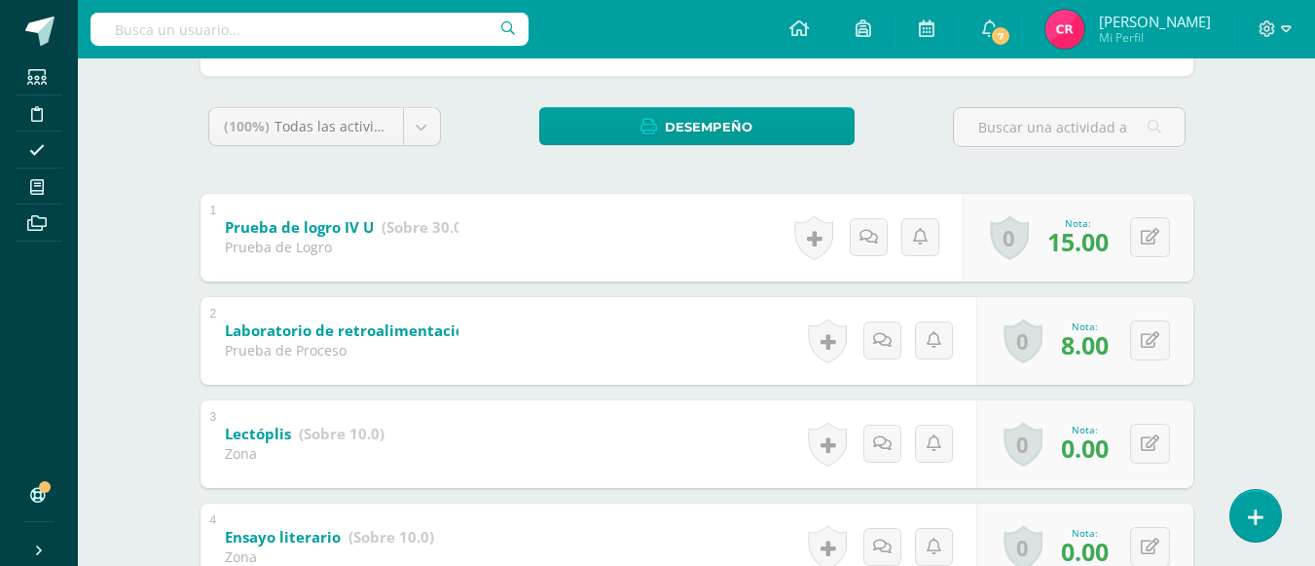
scroll to position [389, 0]
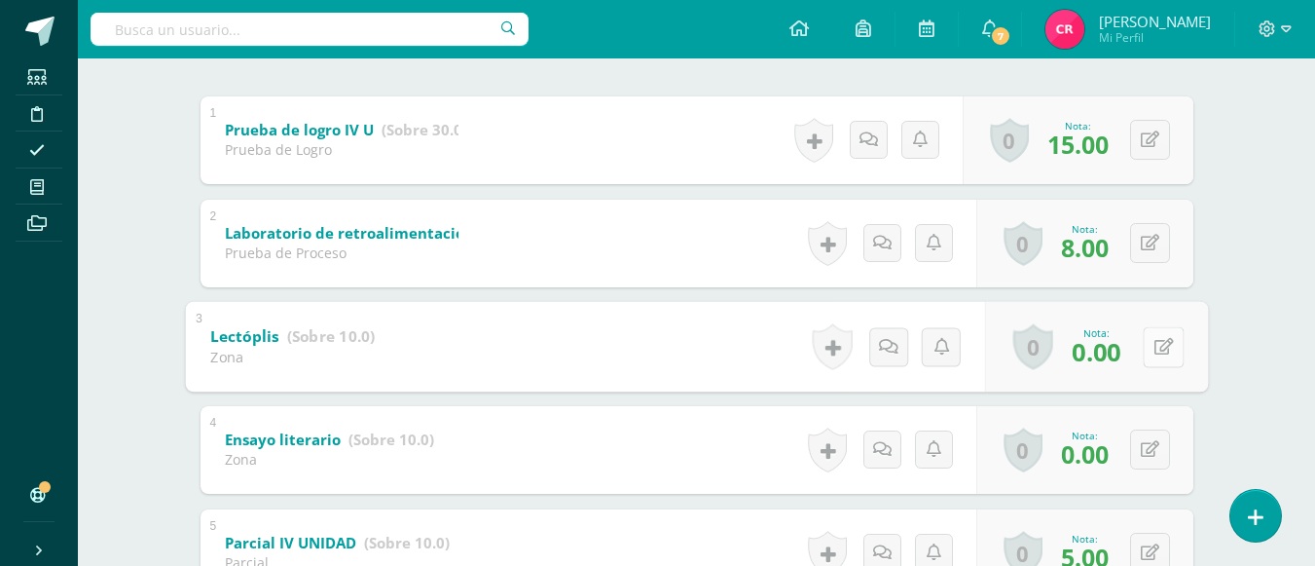
click at [1165, 350] on button at bounding box center [1163, 346] width 41 height 41
type input "5"
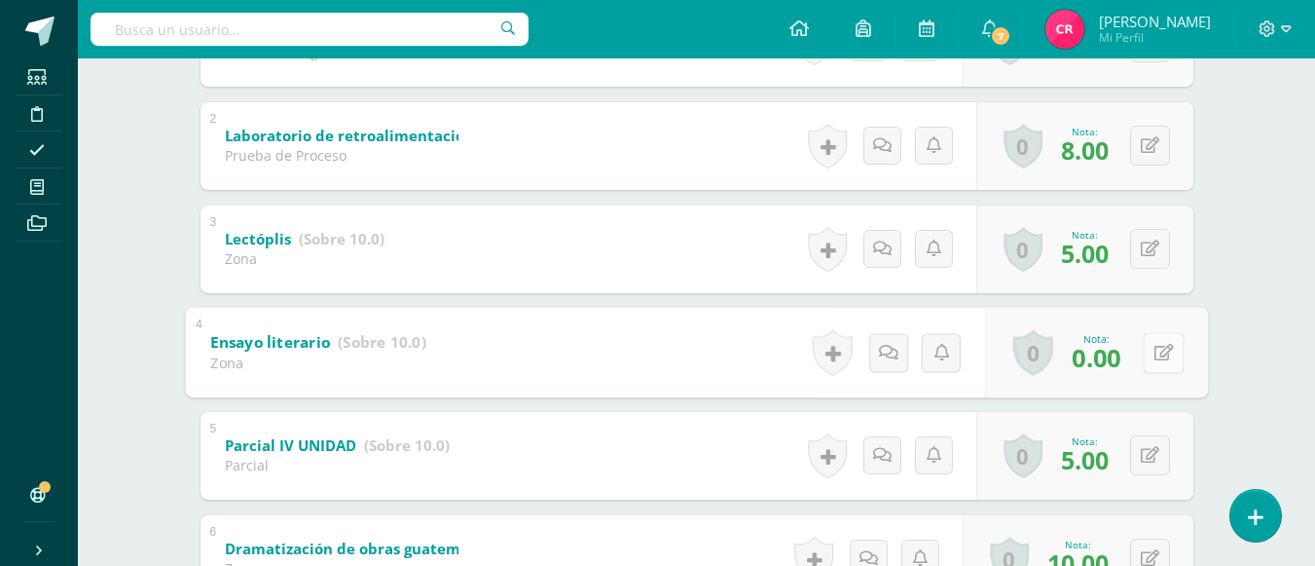
click at [1151, 367] on button at bounding box center [1163, 352] width 41 height 41
type input "3"
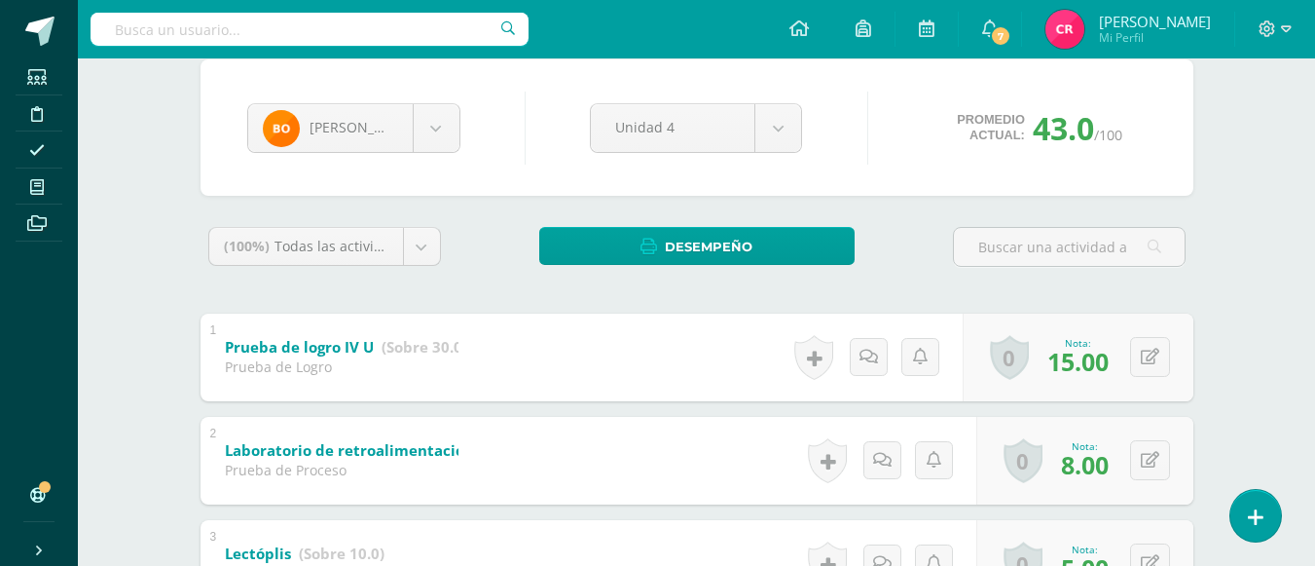
scroll to position [0, 0]
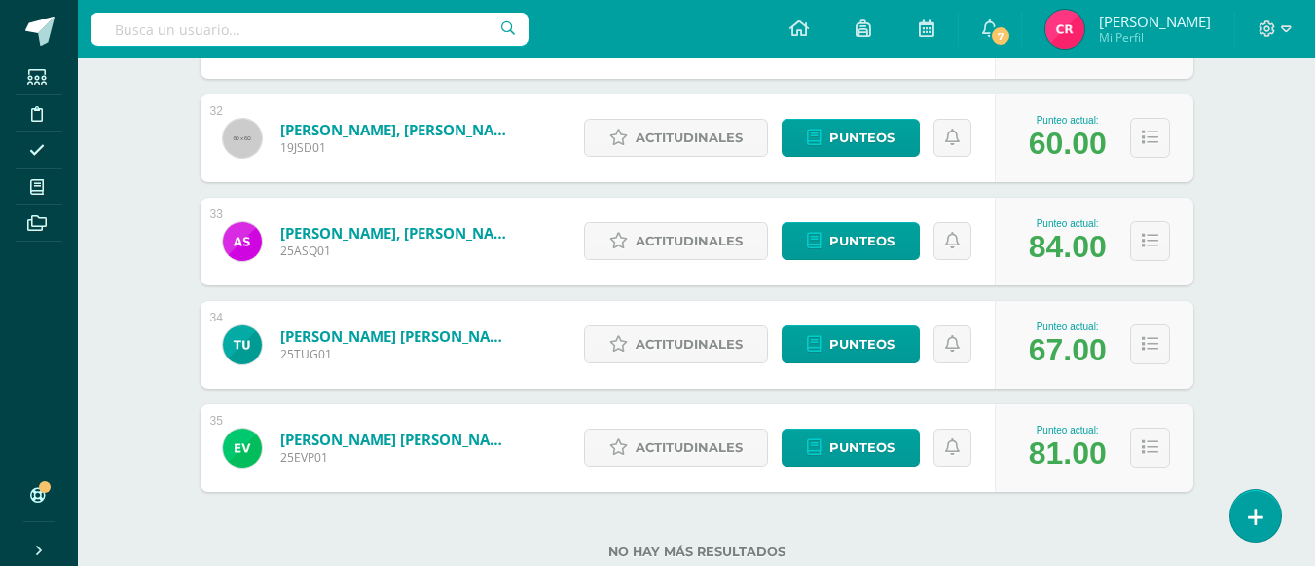
scroll to position [3584, 0]
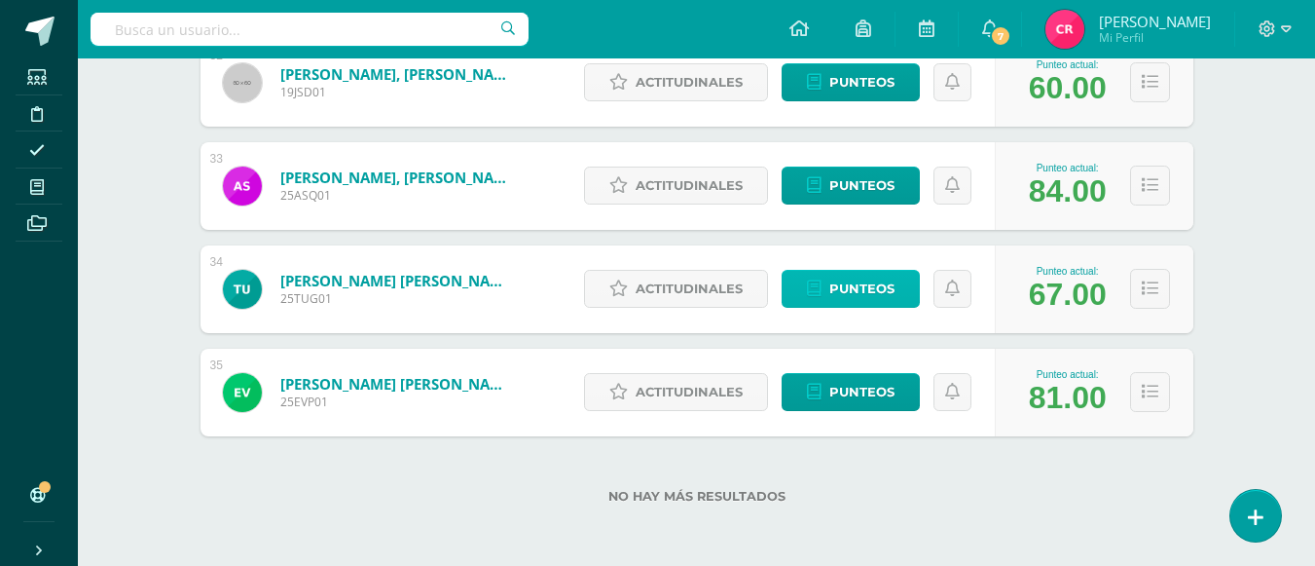
click at [879, 294] on span "Punteos" at bounding box center [861, 289] width 65 height 36
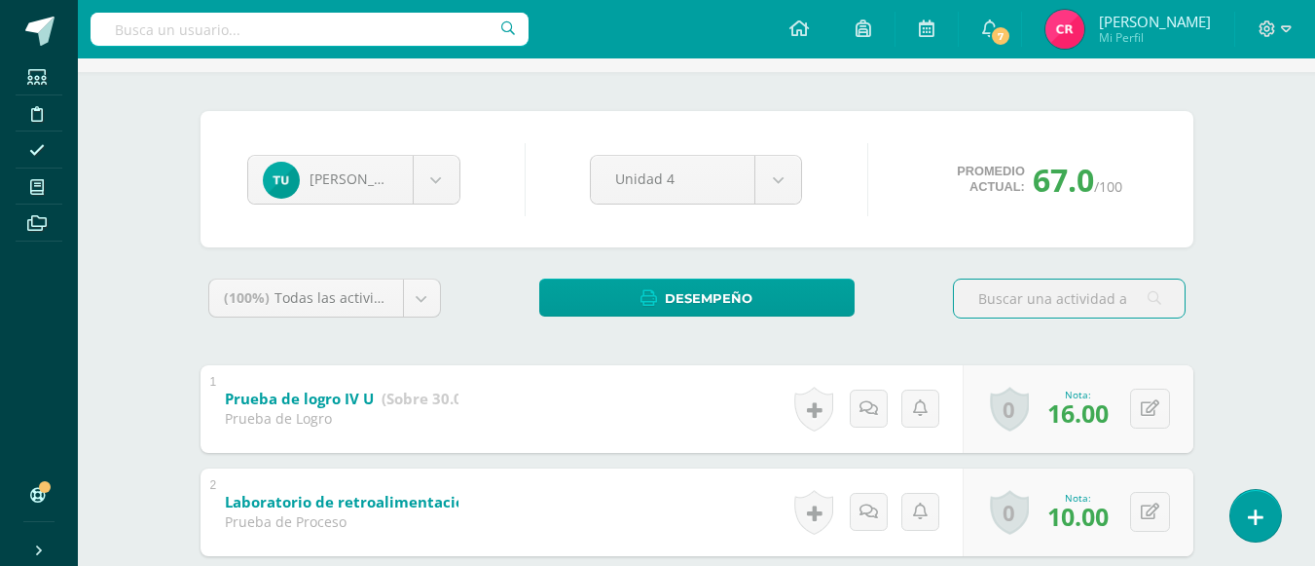
scroll to position [315, 0]
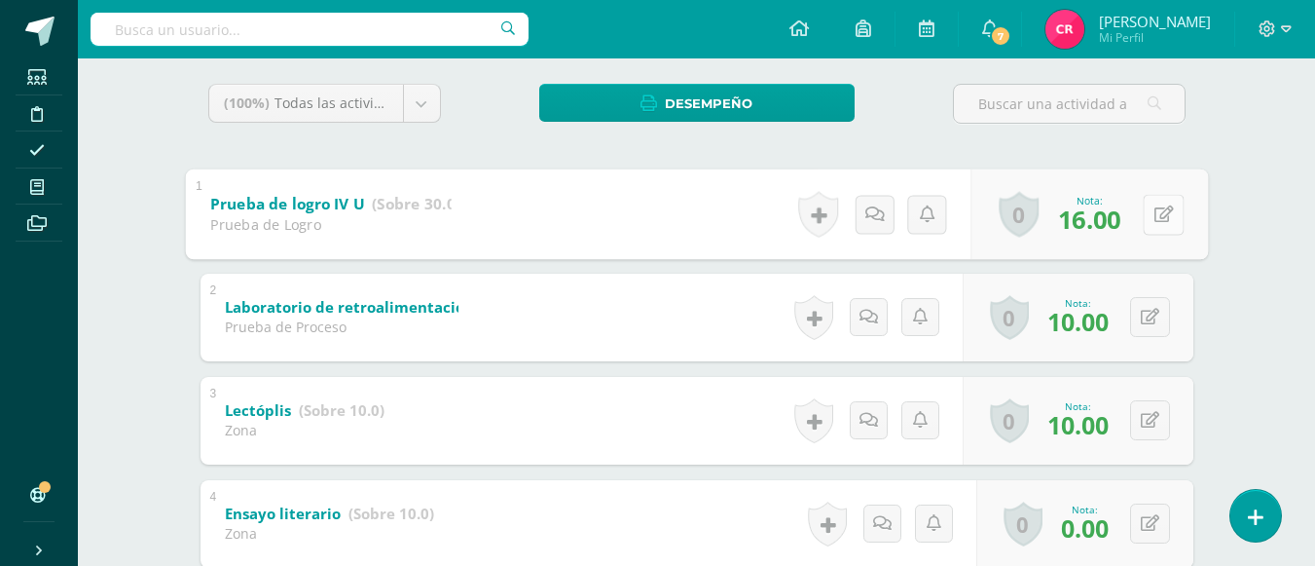
click at [1140, 210] on div "0 Logros Logros obtenidos Aún no hay logros agregados Nota: 16.00" at bounding box center [1090, 213] width 238 height 91
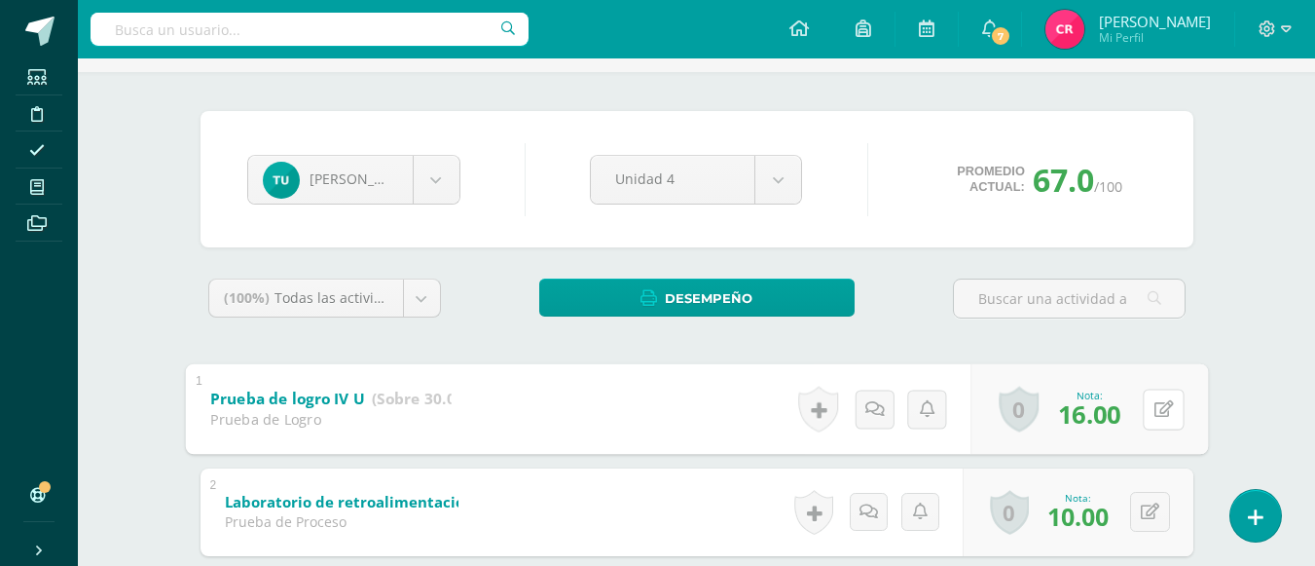
scroll to position [413, 0]
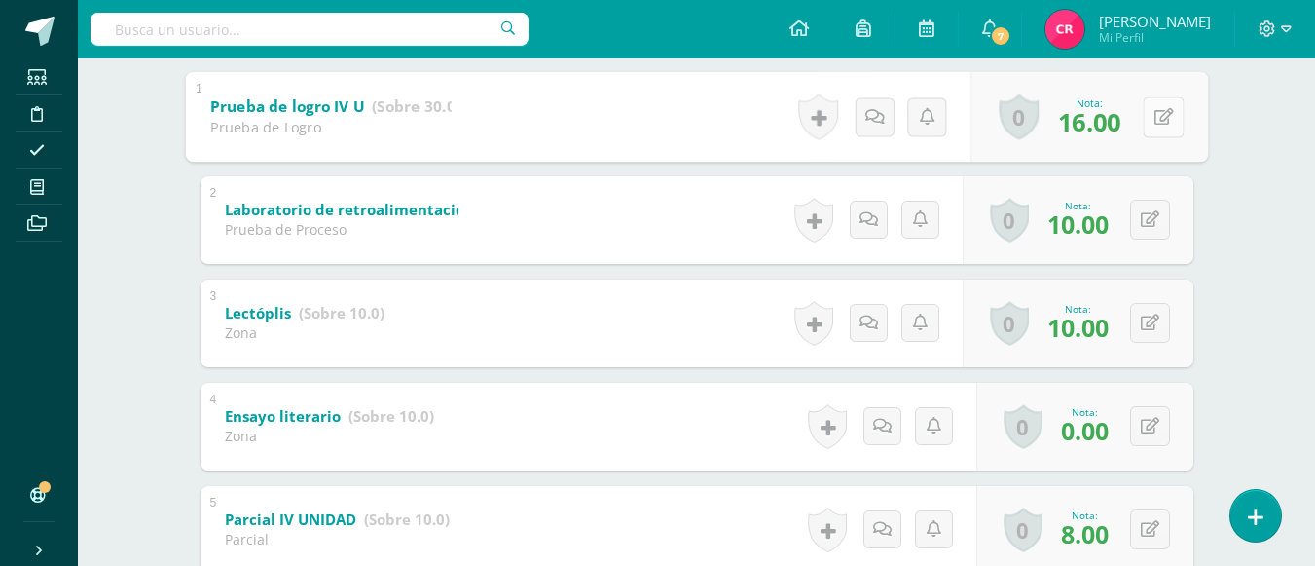
click at [1167, 120] on icon at bounding box center [1163, 116] width 19 height 17
type input "20"
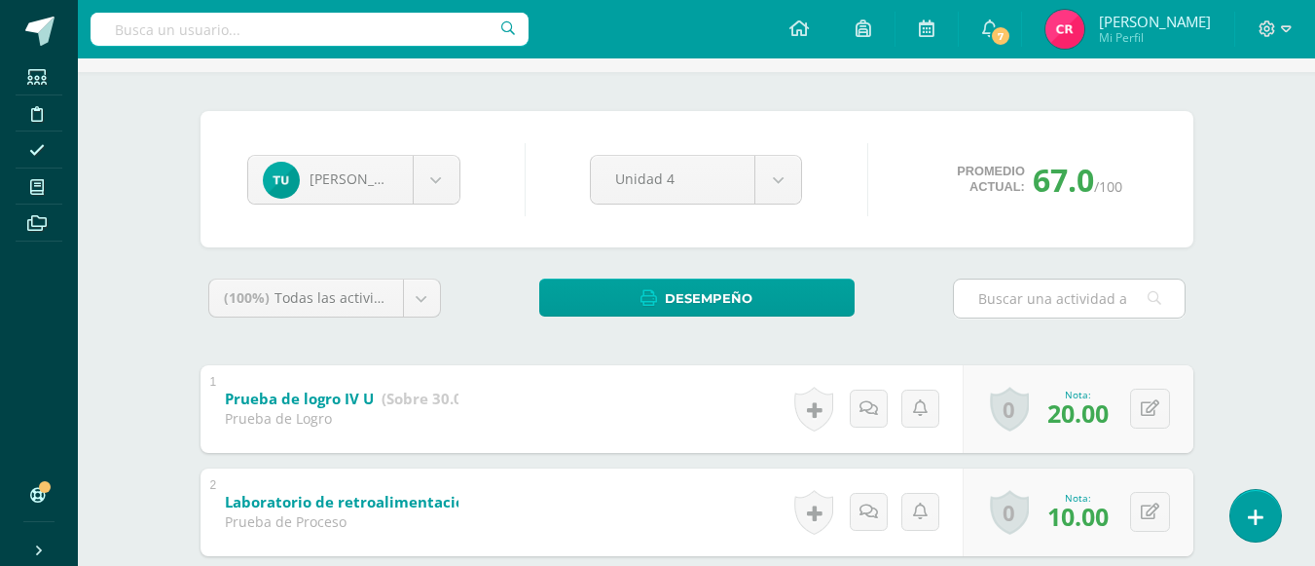
scroll to position [0, 0]
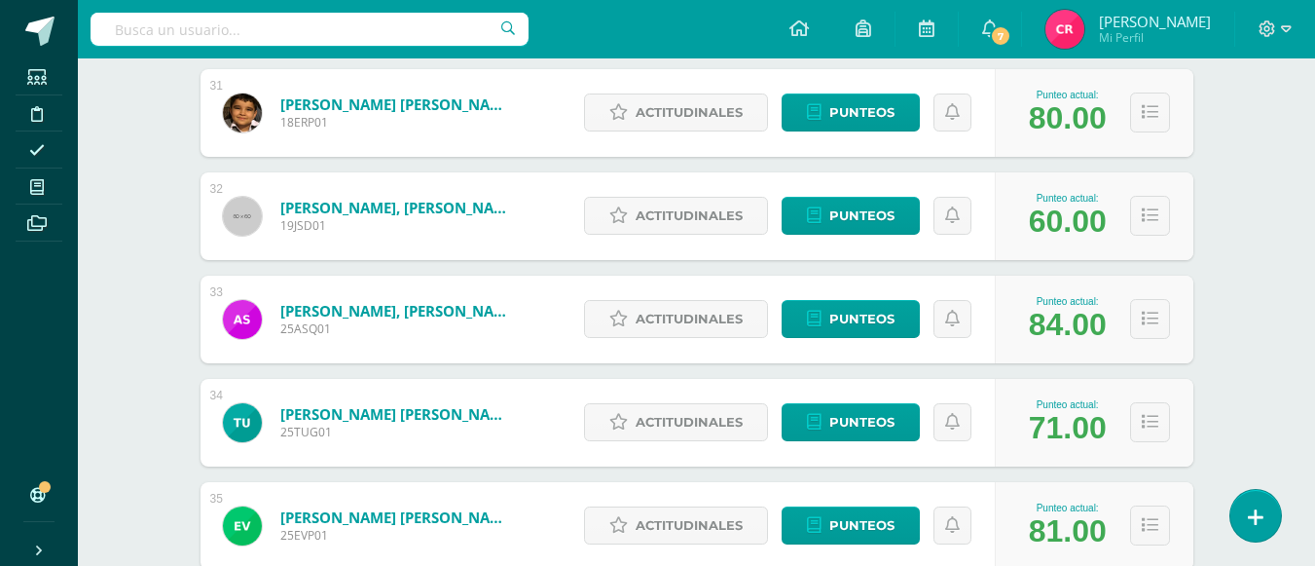
scroll to position [3584, 0]
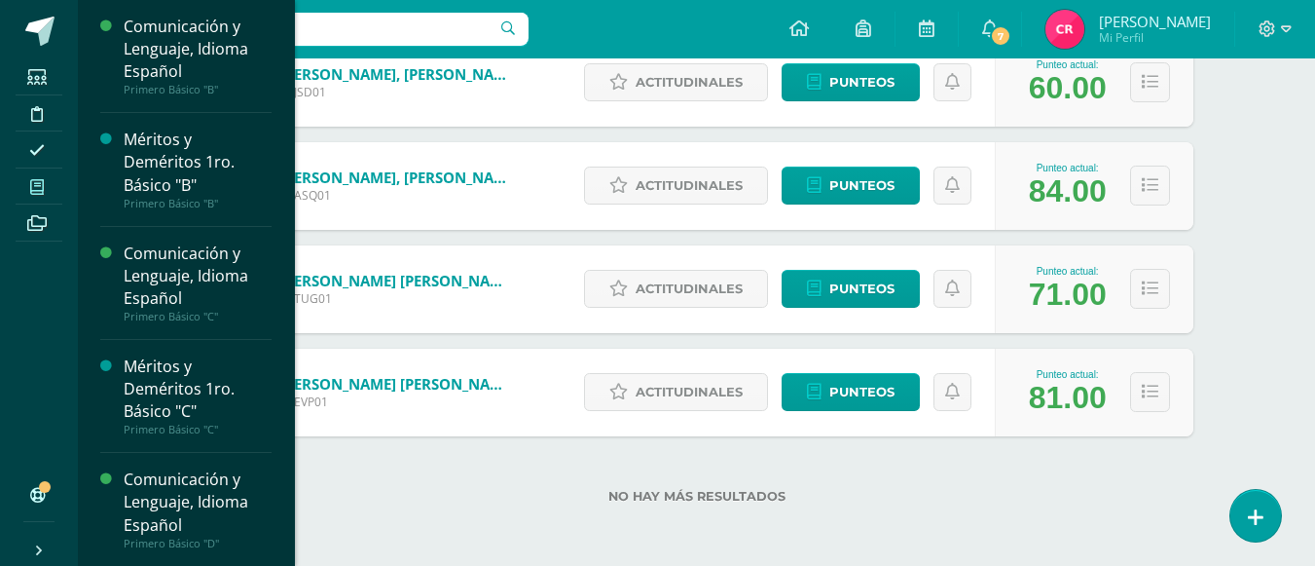
click at [31, 184] on icon at bounding box center [37, 187] width 14 height 16
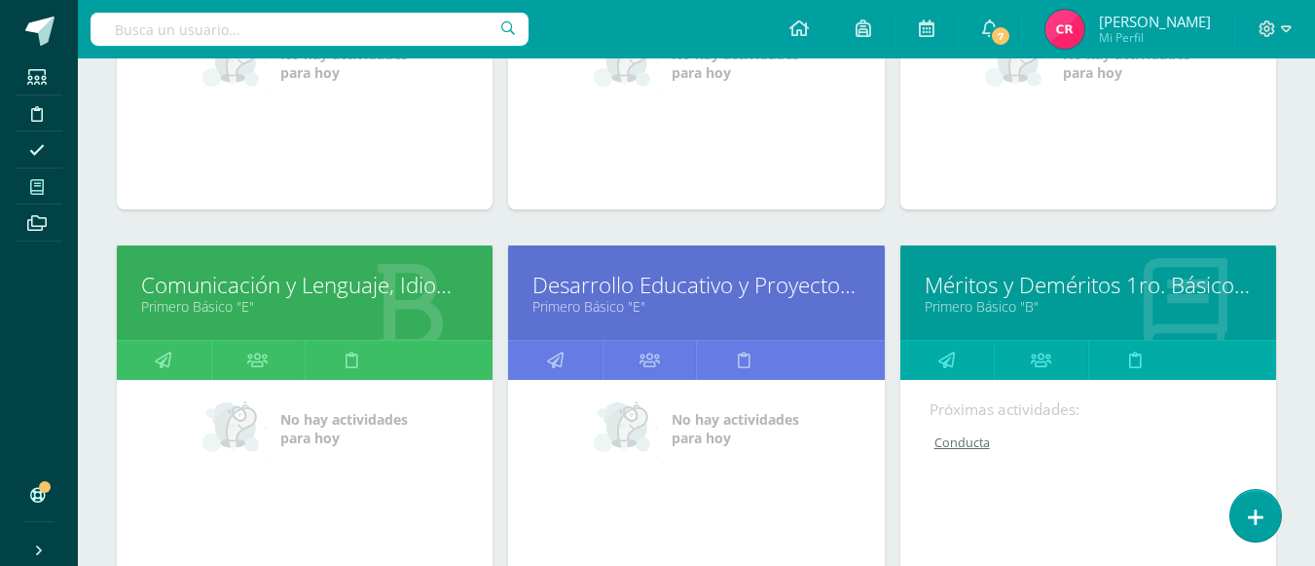
scroll to position [389, 0]
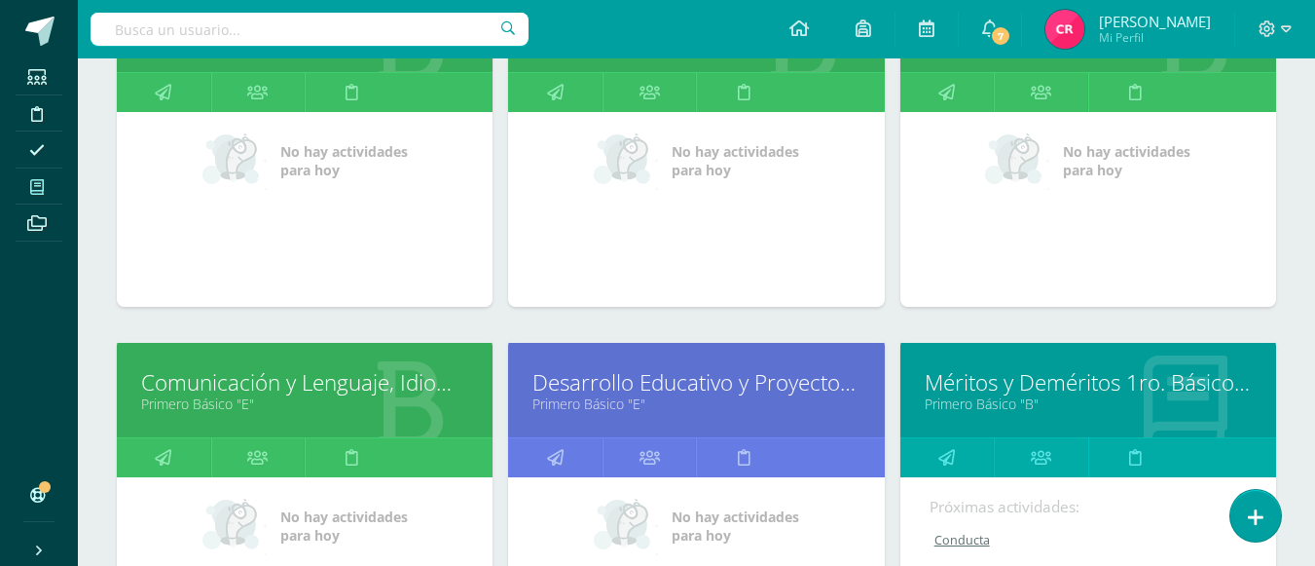
click at [359, 375] on link "Comunicación y Lenguaje, Idioma Español" at bounding box center [304, 382] width 327 height 30
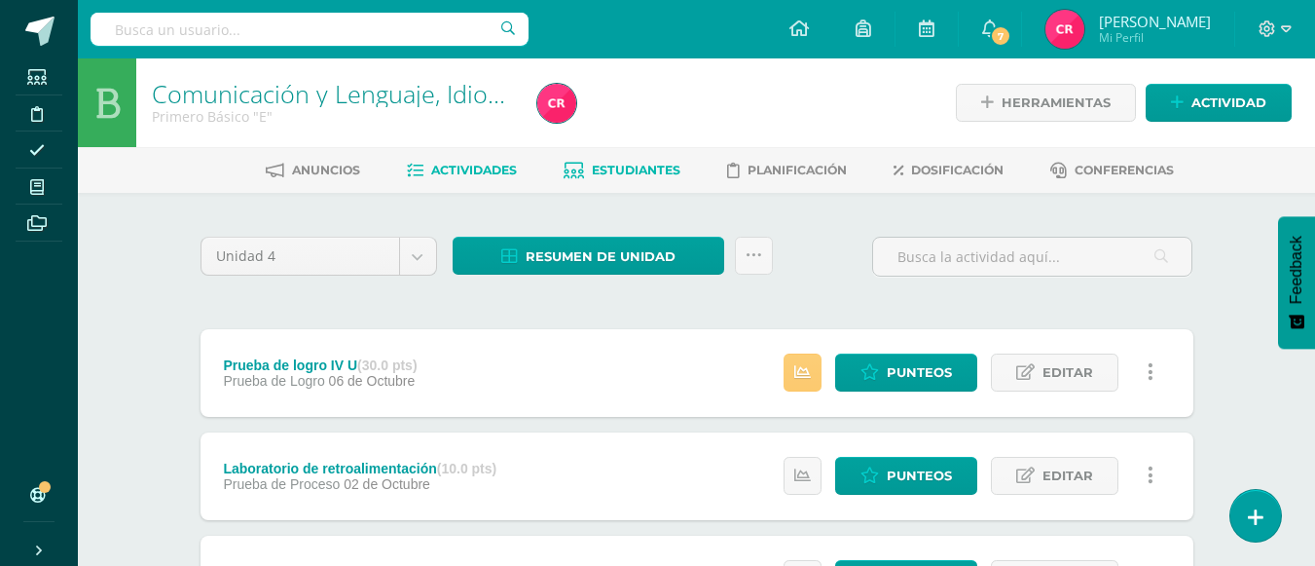
click at [638, 171] on span "Estudiantes" at bounding box center [636, 170] width 89 height 15
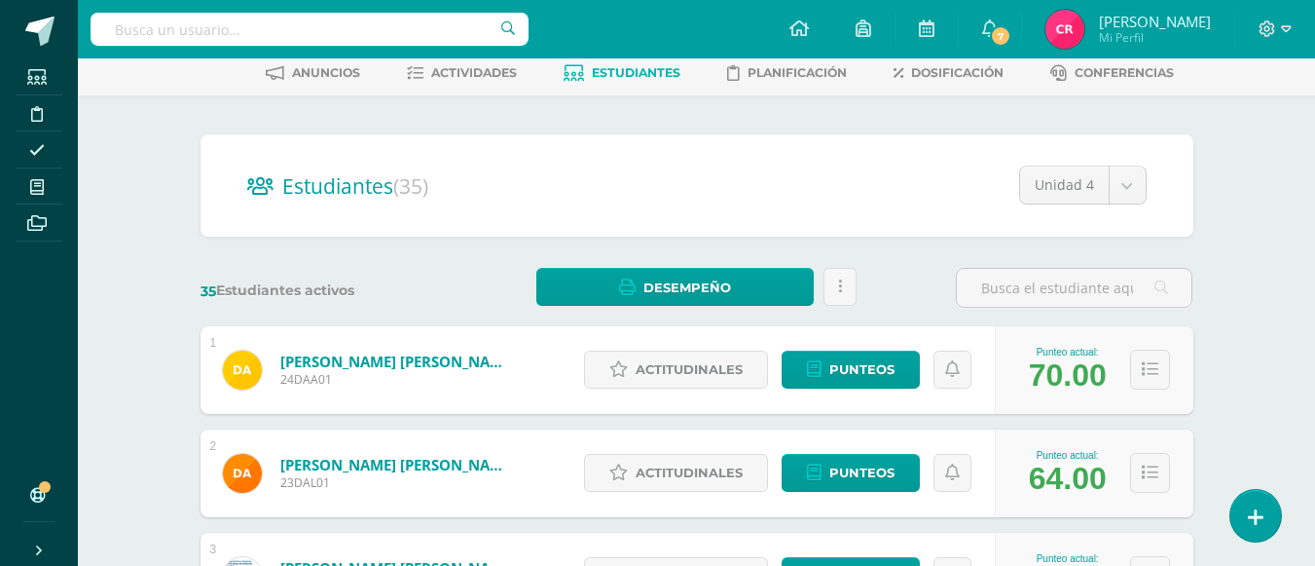
scroll to position [195, 0]
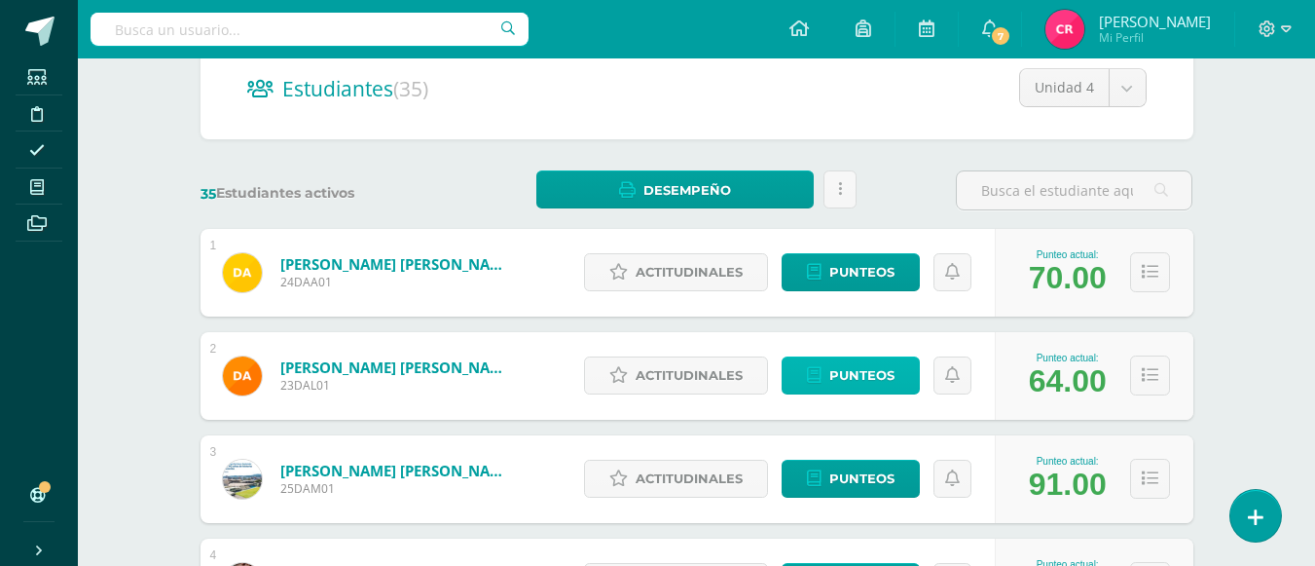
click at [868, 371] on span "Punteos" at bounding box center [861, 375] width 65 height 36
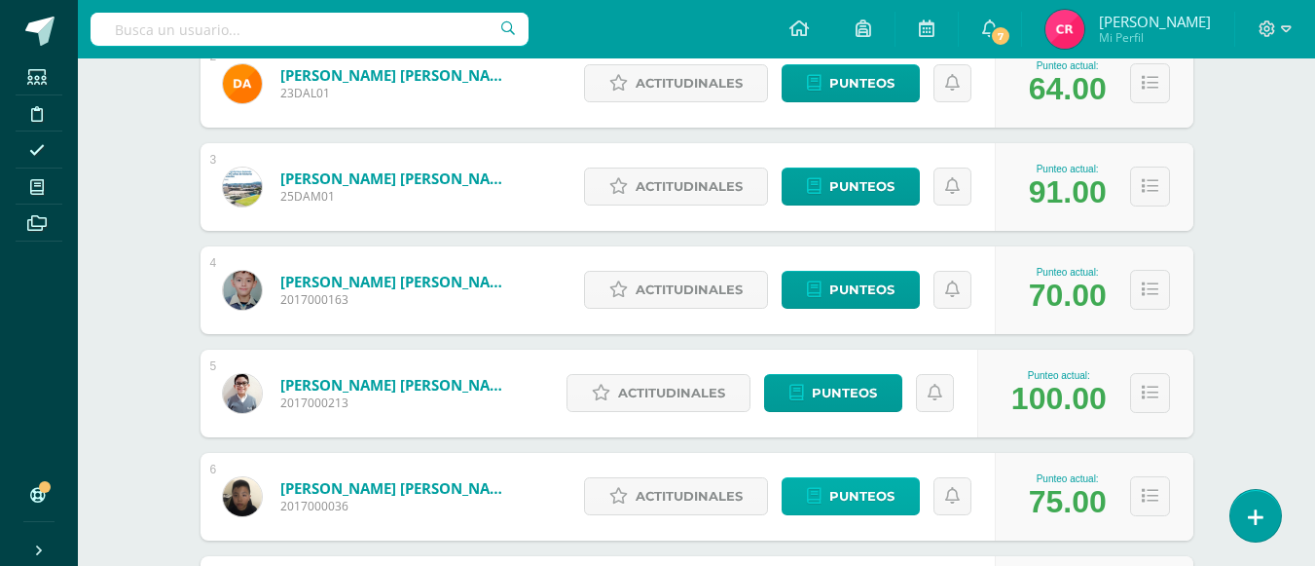
scroll to position [584, 0]
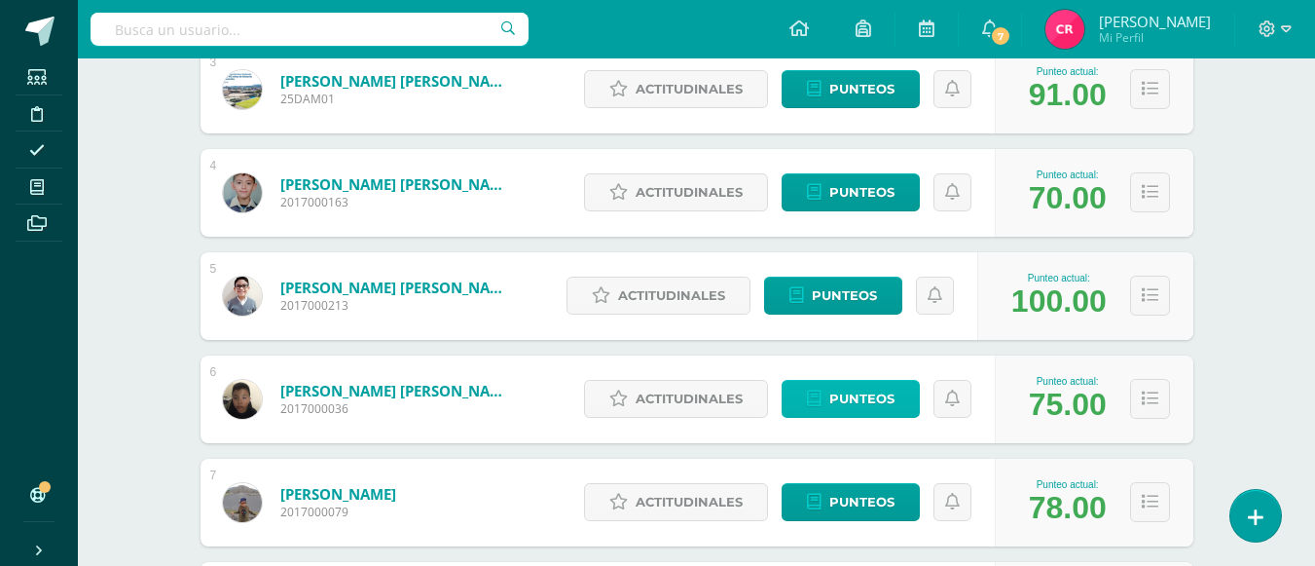
click at [845, 392] on span "Punteos" at bounding box center [861, 399] width 65 height 36
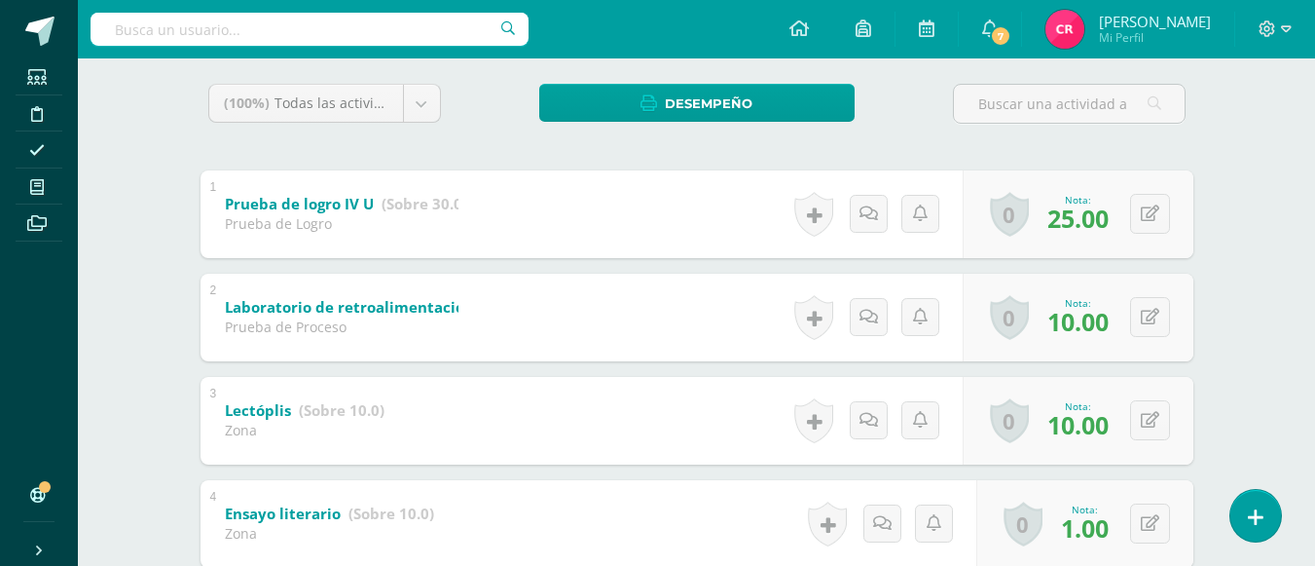
scroll to position [510, 0]
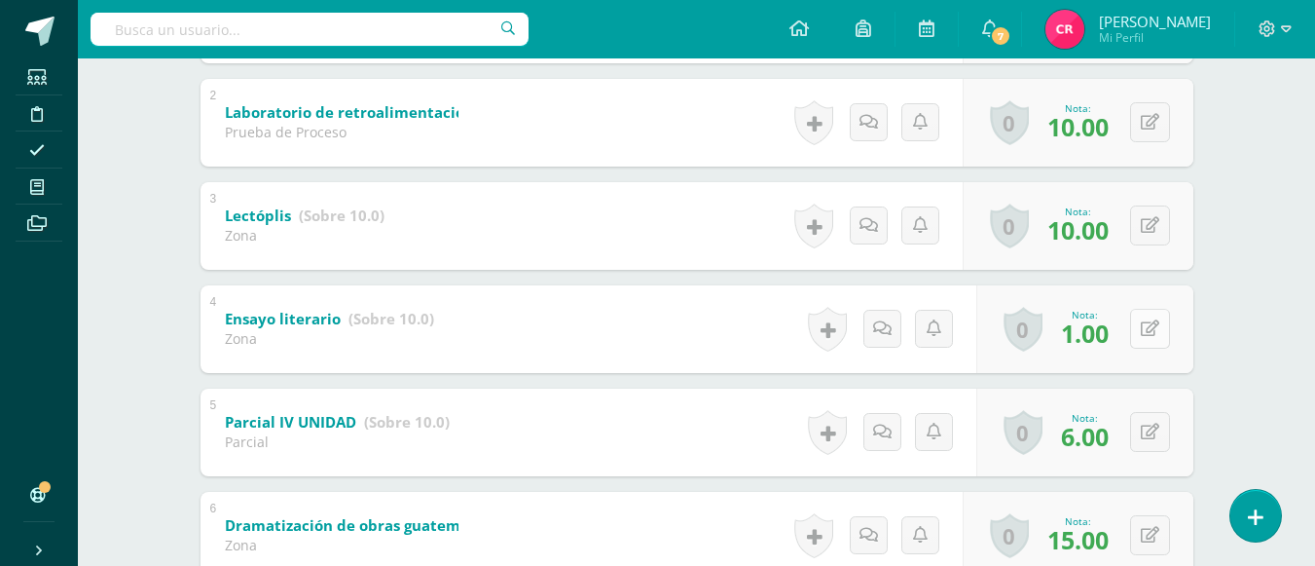
click at [1149, 336] on button at bounding box center [1150, 329] width 40 height 40
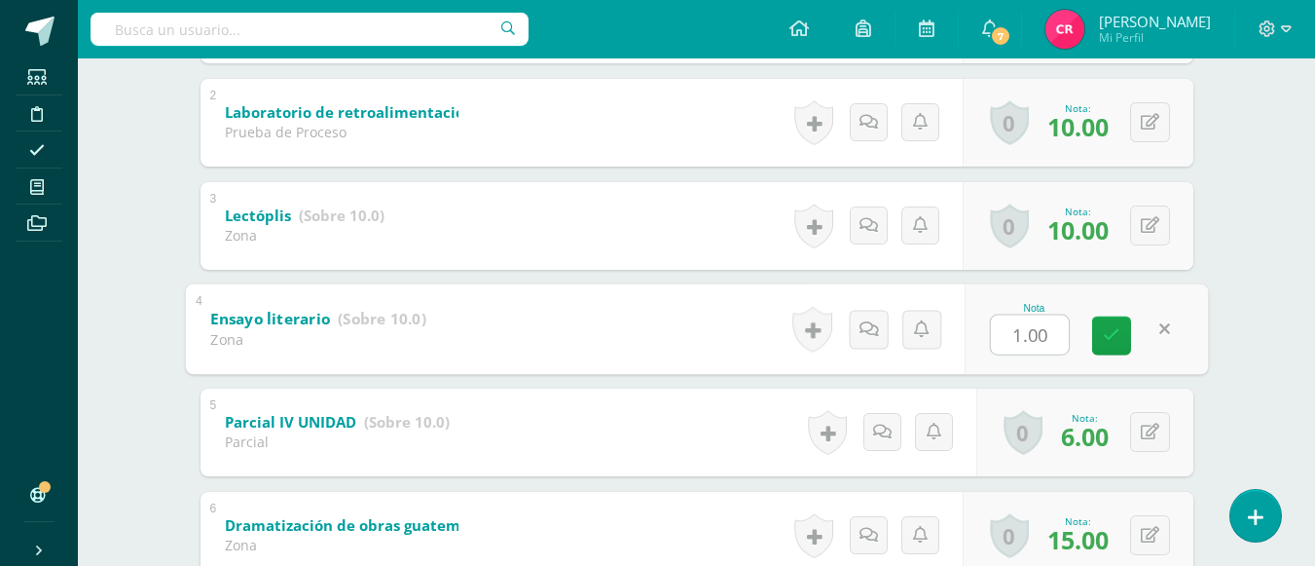
type input "6"
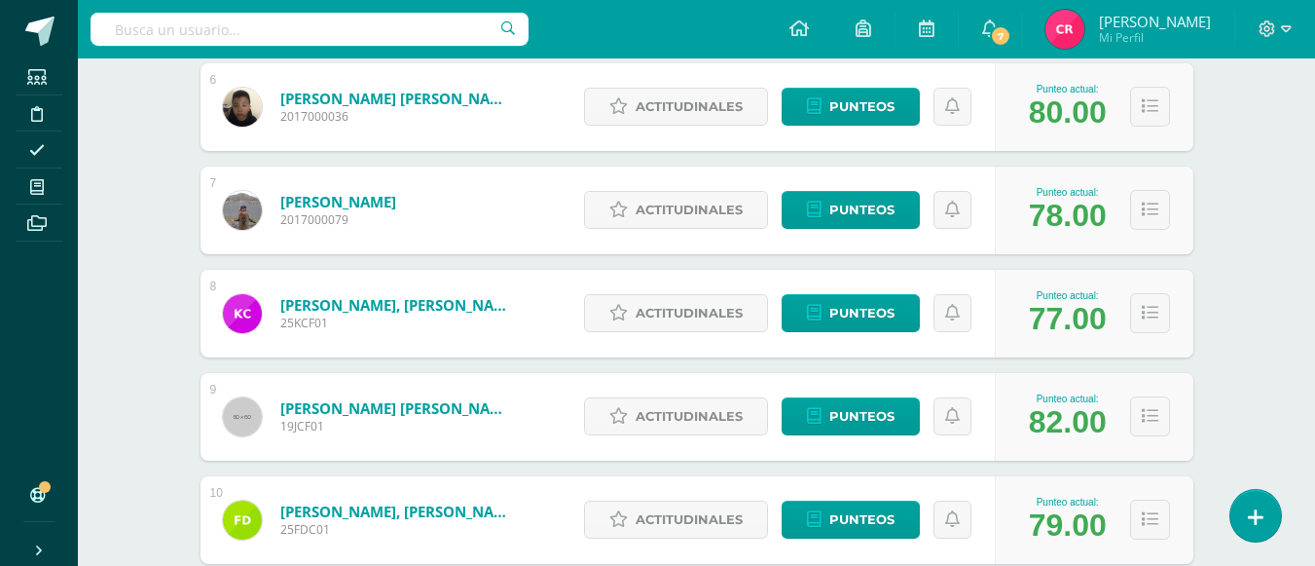
scroll to position [974, 0]
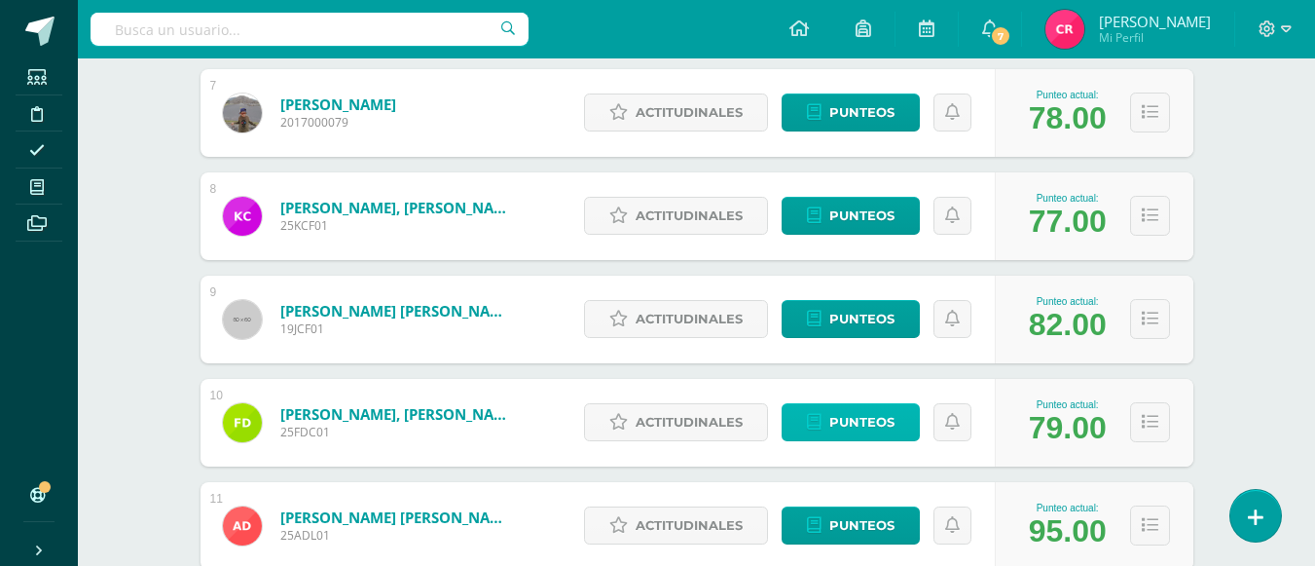
click at [873, 421] on span "Punteos" at bounding box center [861, 422] width 65 height 36
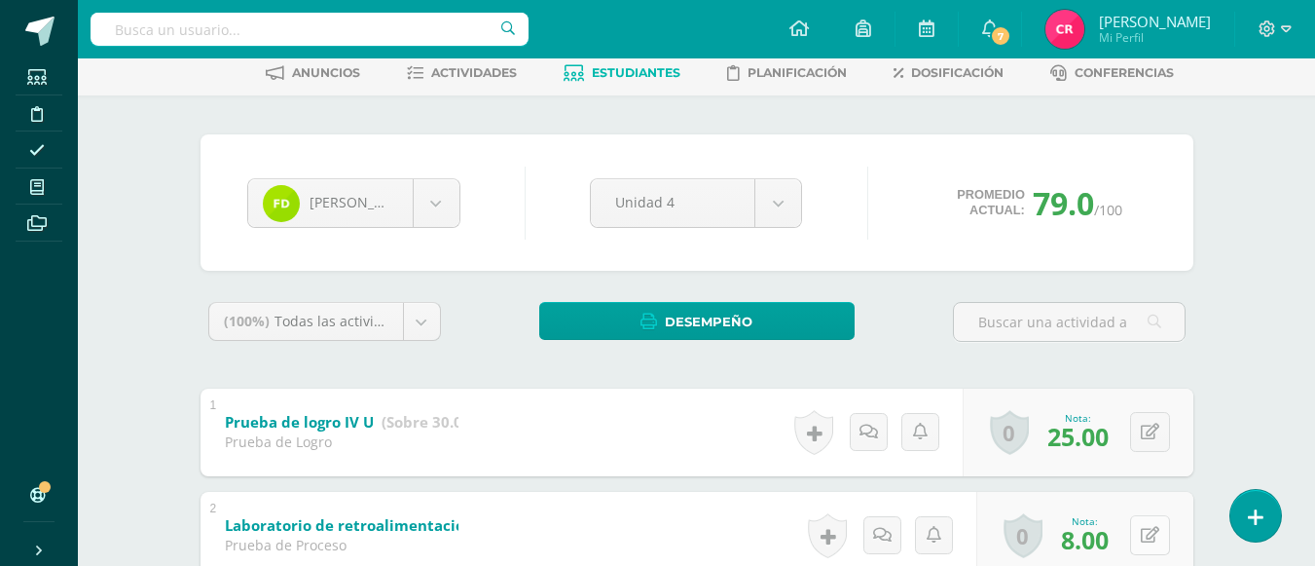
scroll to position [487, 0]
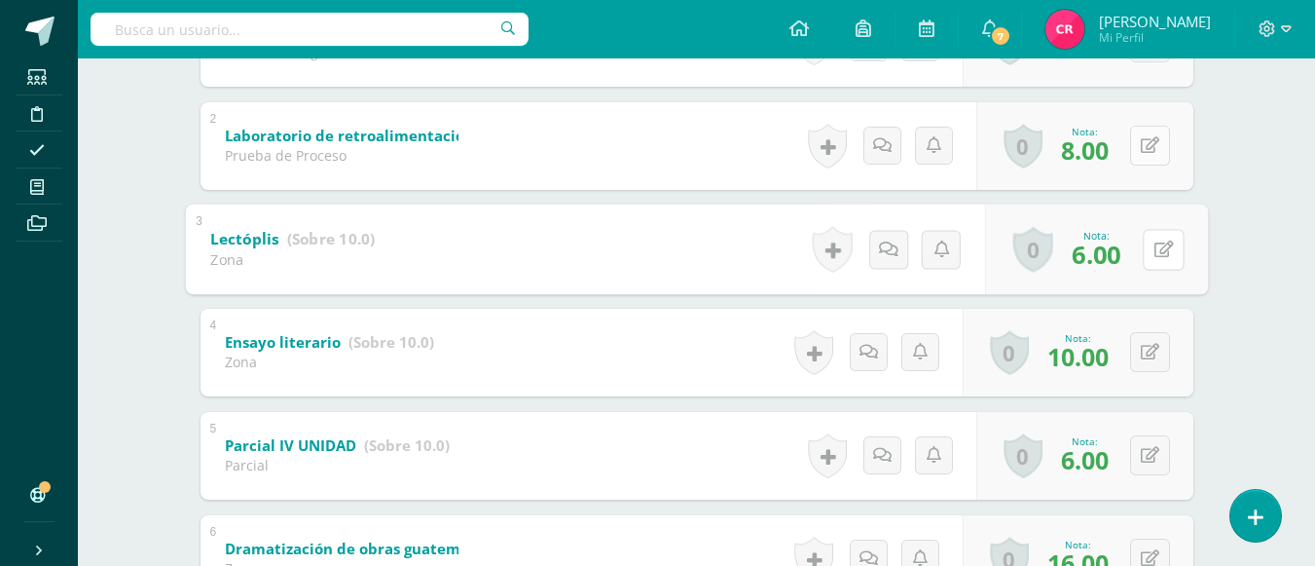
click at [1143, 247] on button at bounding box center [1163, 249] width 41 height 41
type input "7"
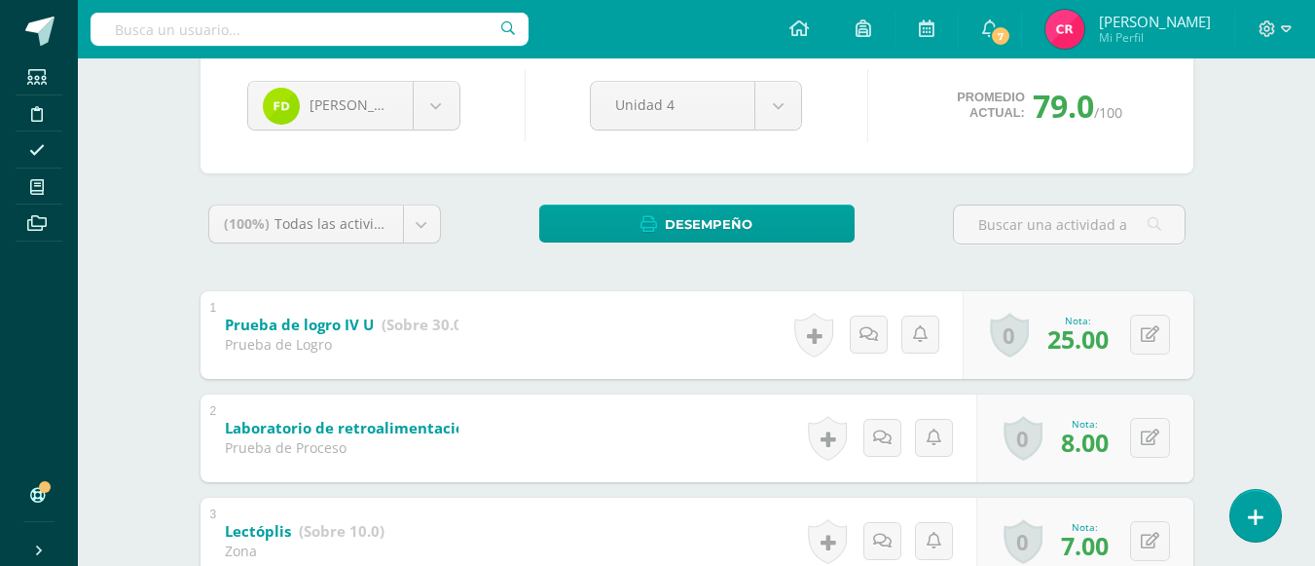
scroll to position [0, 0]
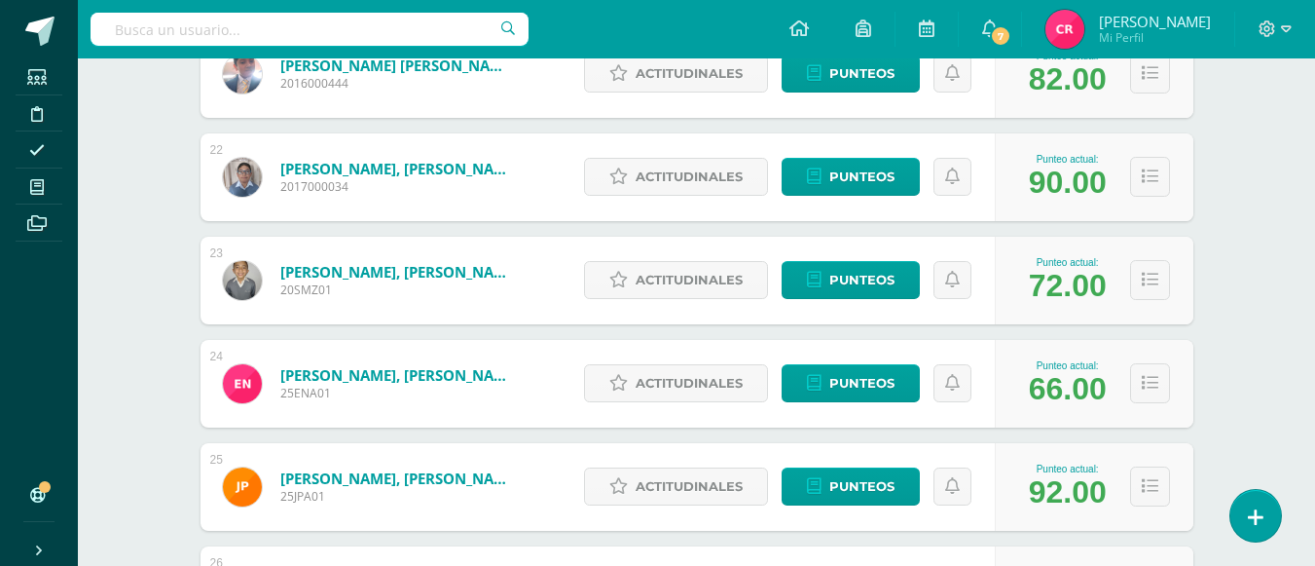
scroll to position [2555, 0]
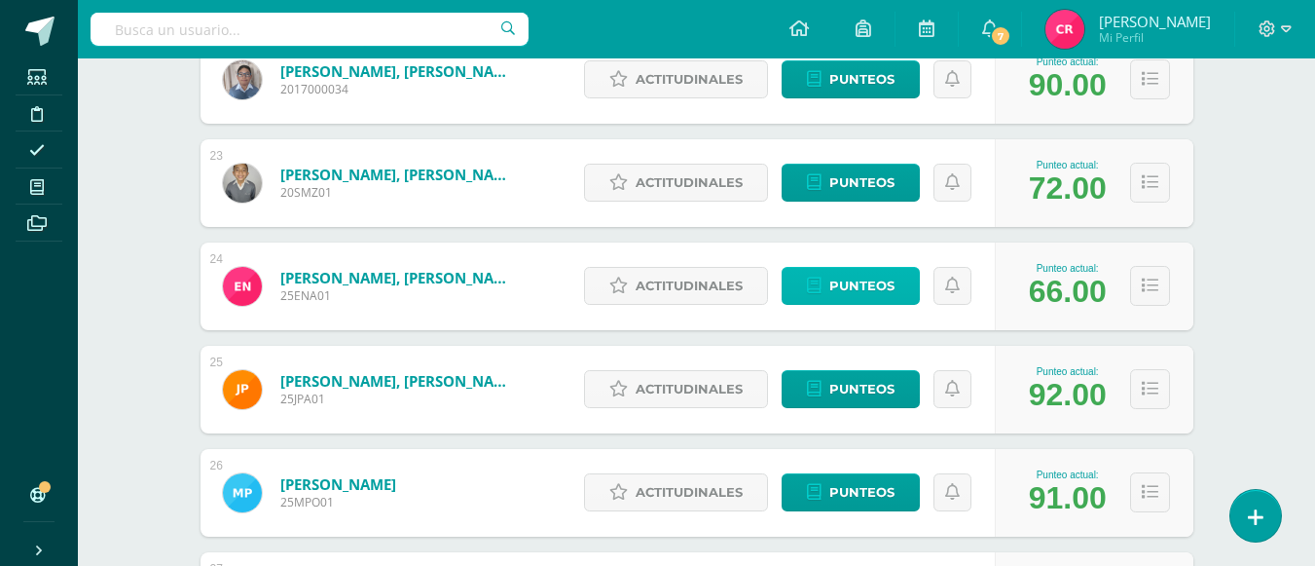
click at [888, 291] on span "Punteos" at bounding box center [861, 286] width 65 height 36
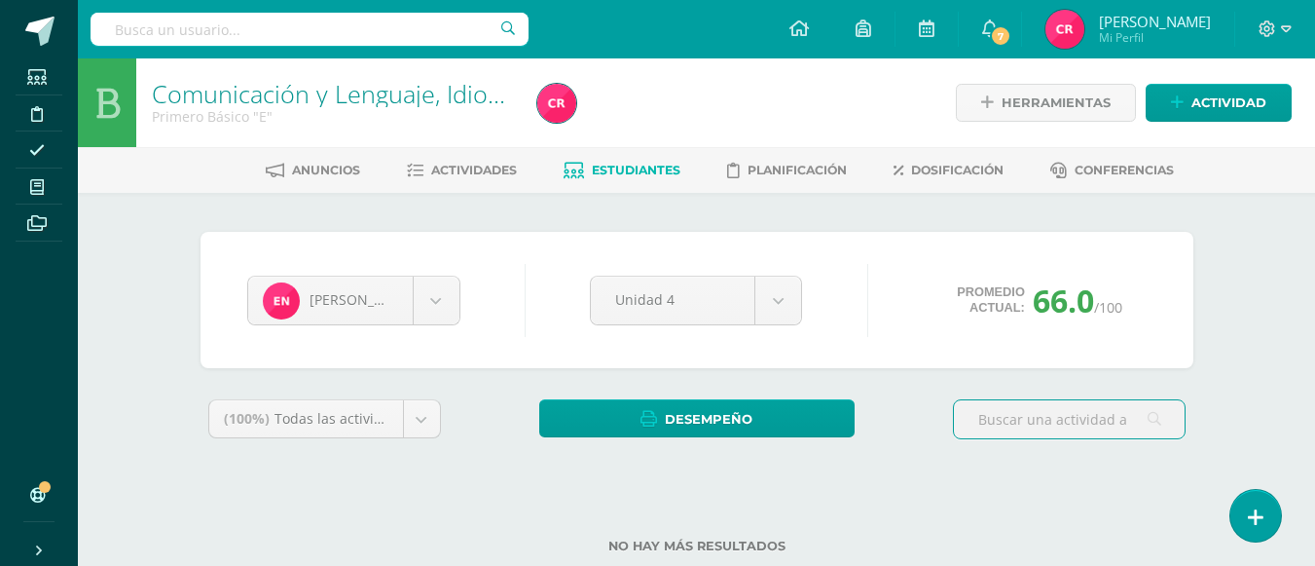
scroll to position [50, 0]
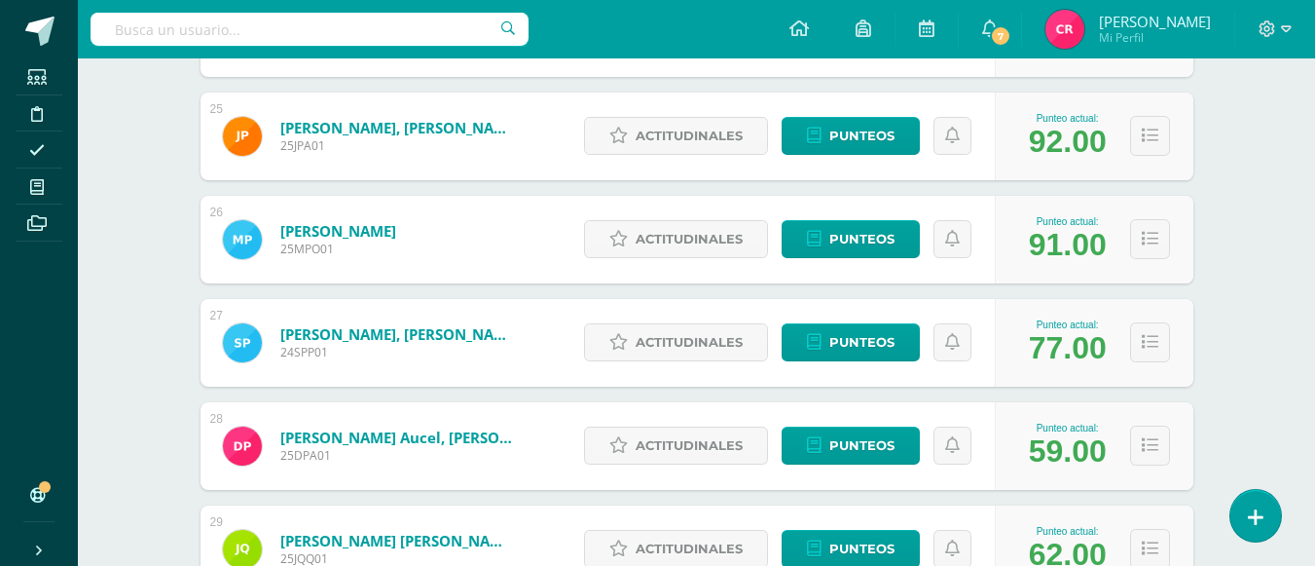
scroll to position [2613, 0]
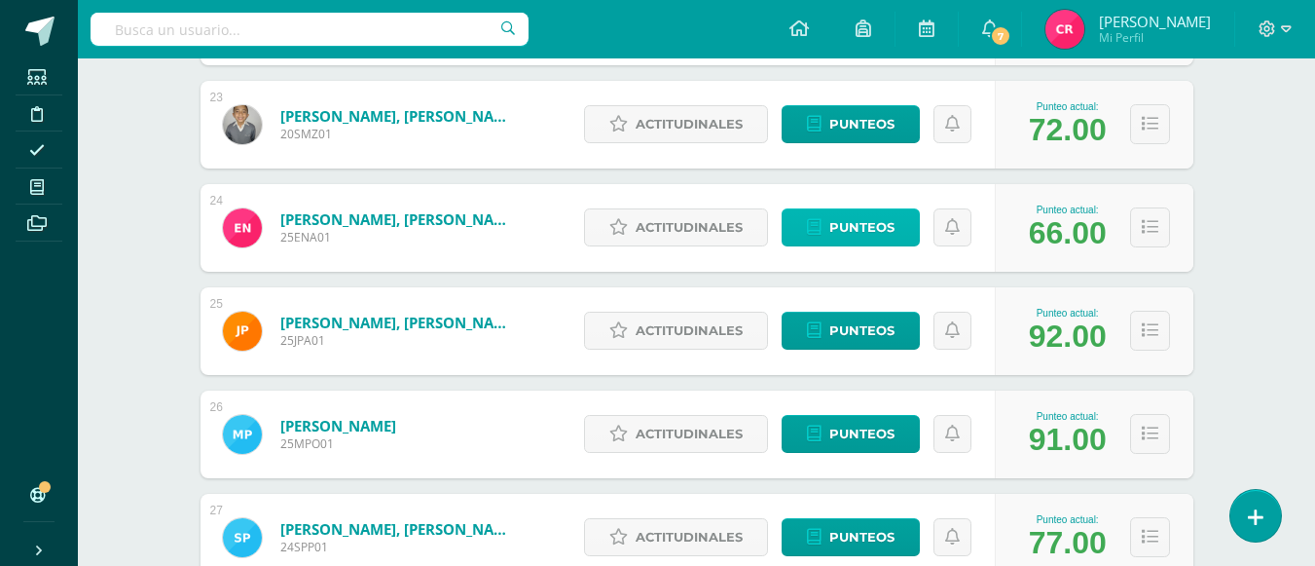
click at [828, 217] on link "Punteos" at bounding box center [851, 227] width 138 height 38
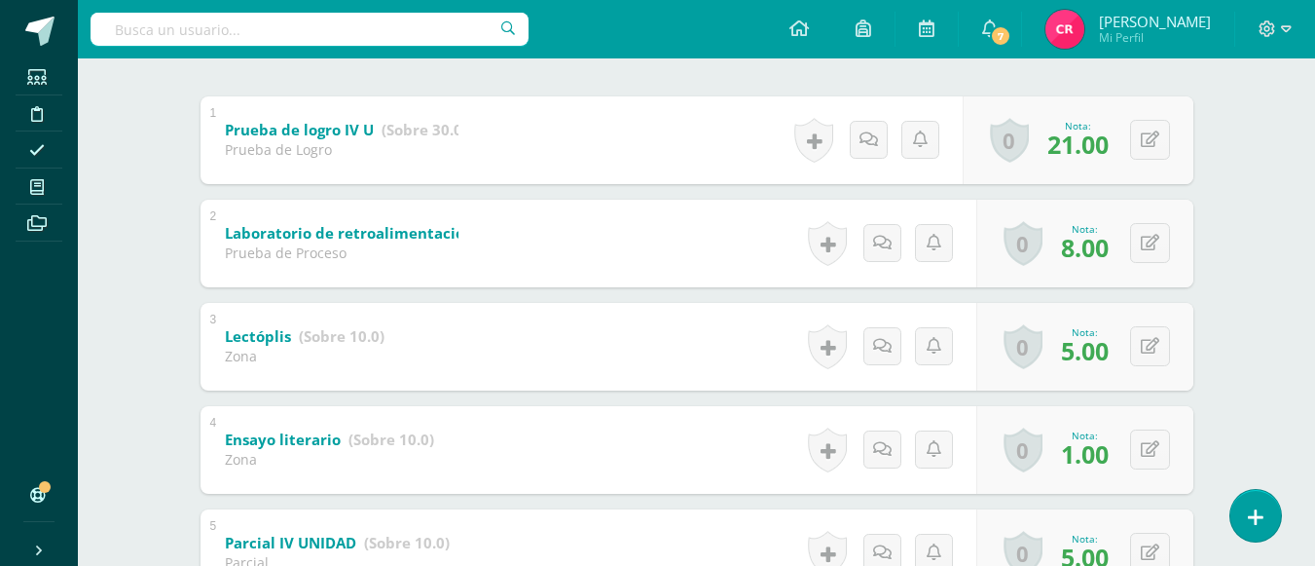
scroll to position [487, 0]
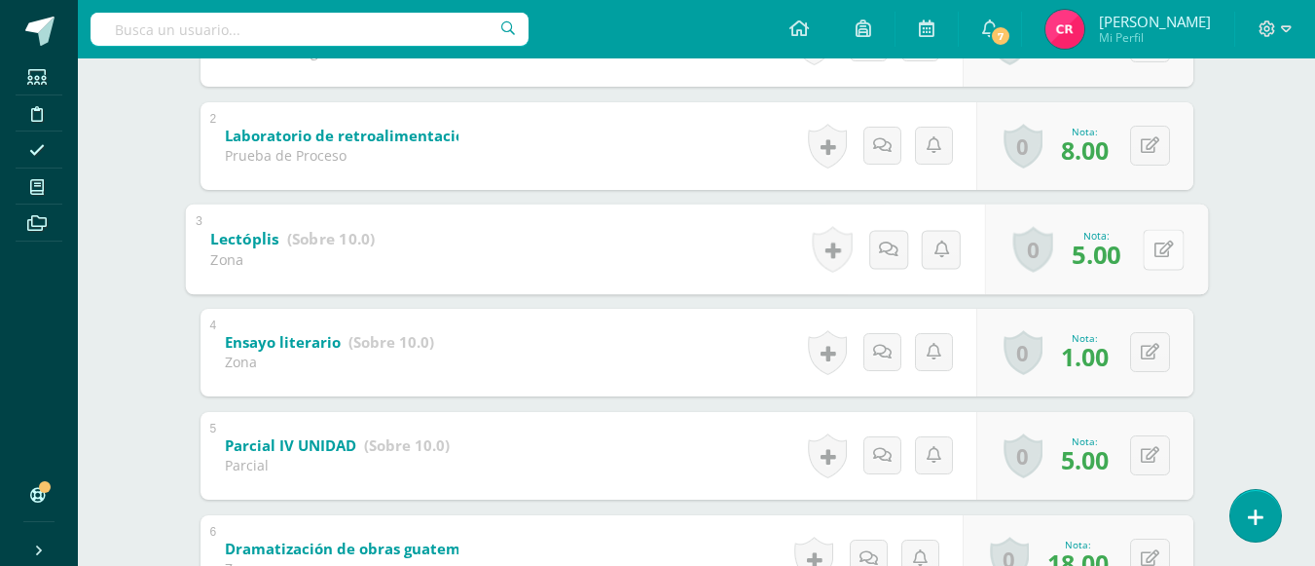
click at [1143, 250] on button at bounding box center [1163, 249] width 41 height 41
type input "8"
click at [1155, 350] on icon at bounding box center [1150, 352] width 18 height 17
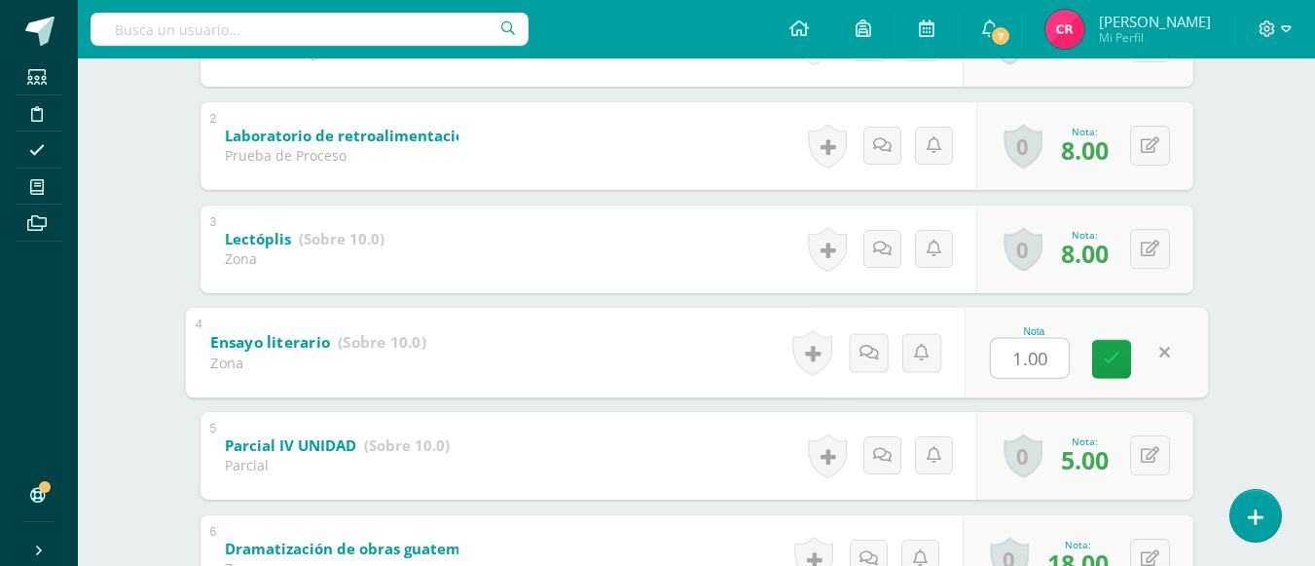
type input "4"
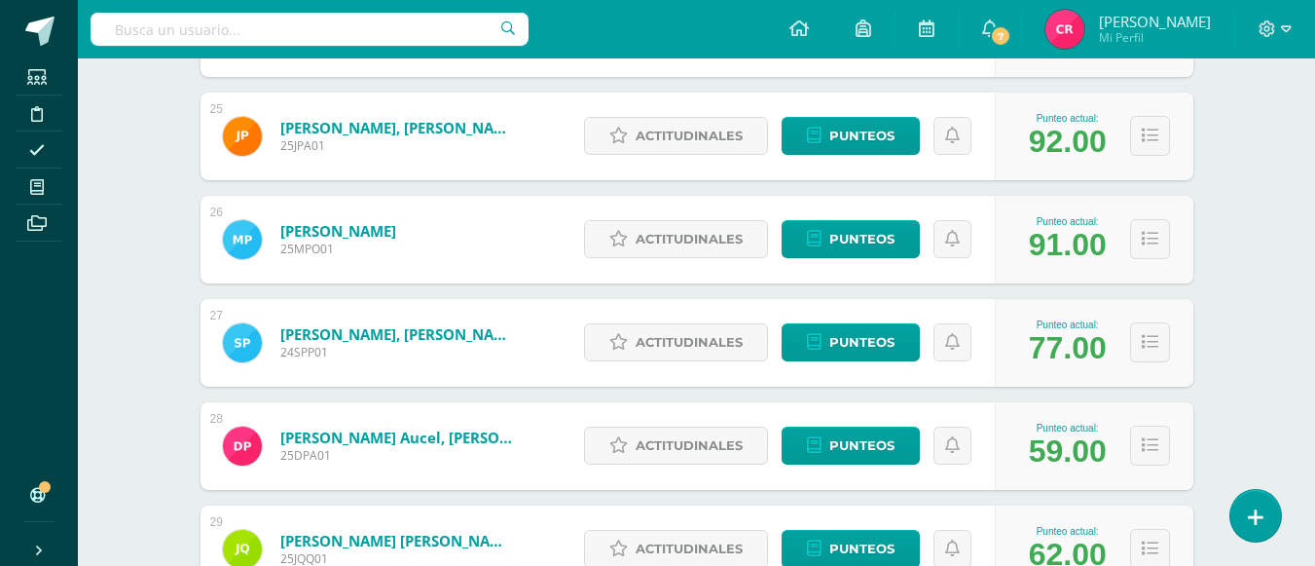
scroll to position [3002, 0]
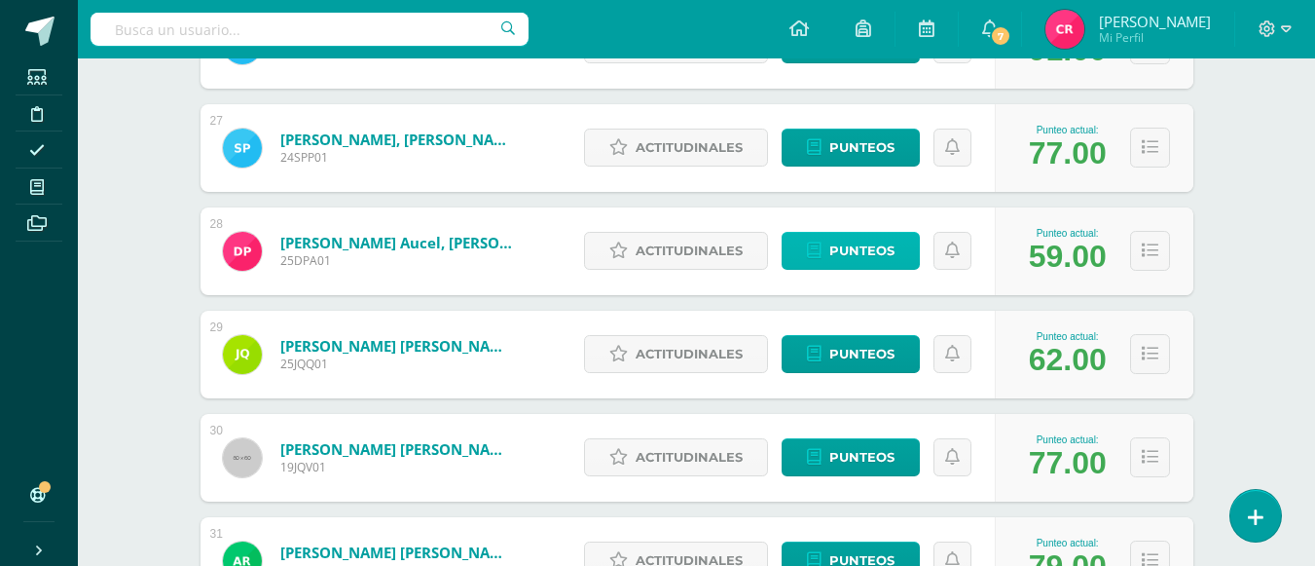
click at [824, 251] on link "Punteos" at bounding box center [851, 251] width 138 height 38
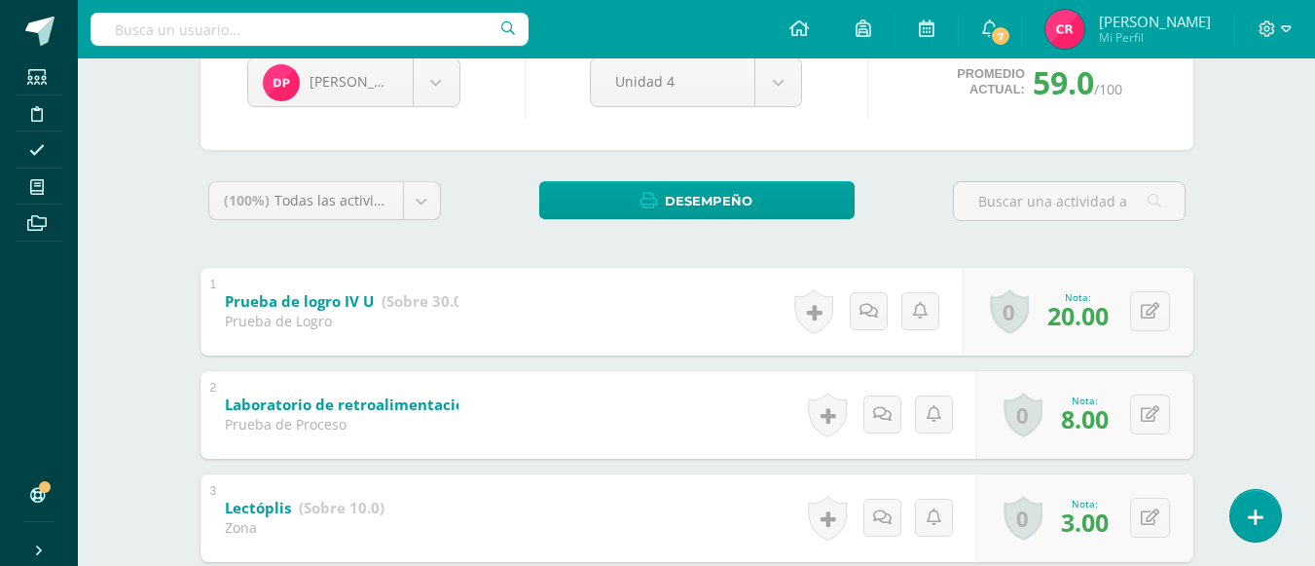
scroll to position [413, 0]
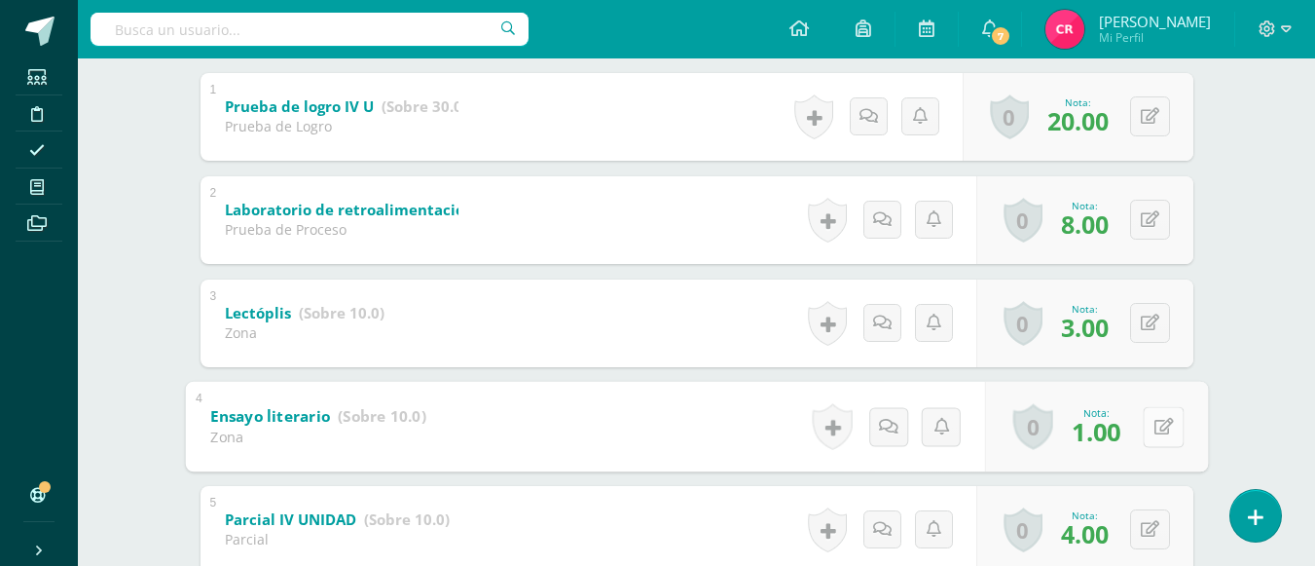
click at [1150, 426] on button at bounding box center [1163, 426] width 41 height 41
type input "8"
click at [1145, 331] on button at bounding box center [1150, 323] width 40 height 40
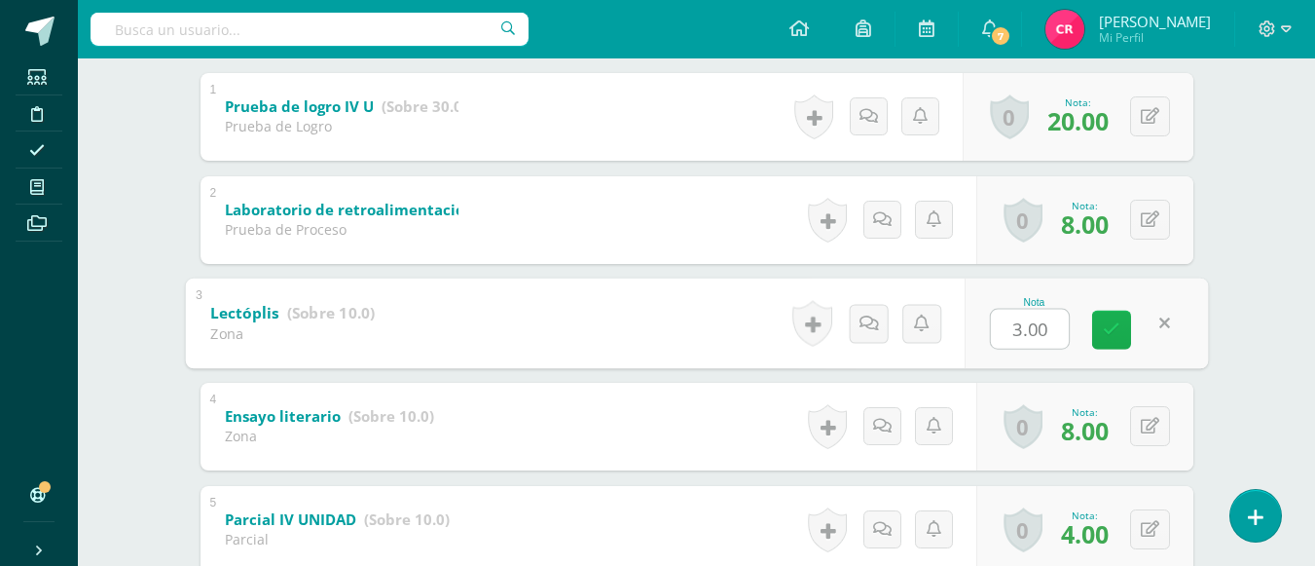
type input "7"
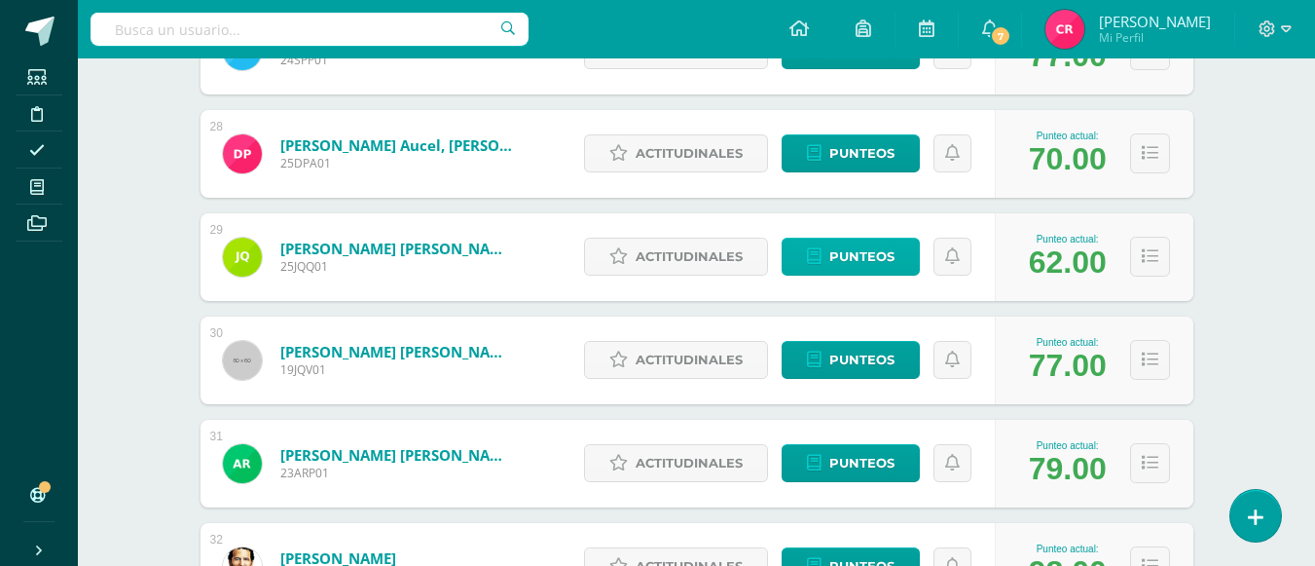
scroll to position [3294, 0]
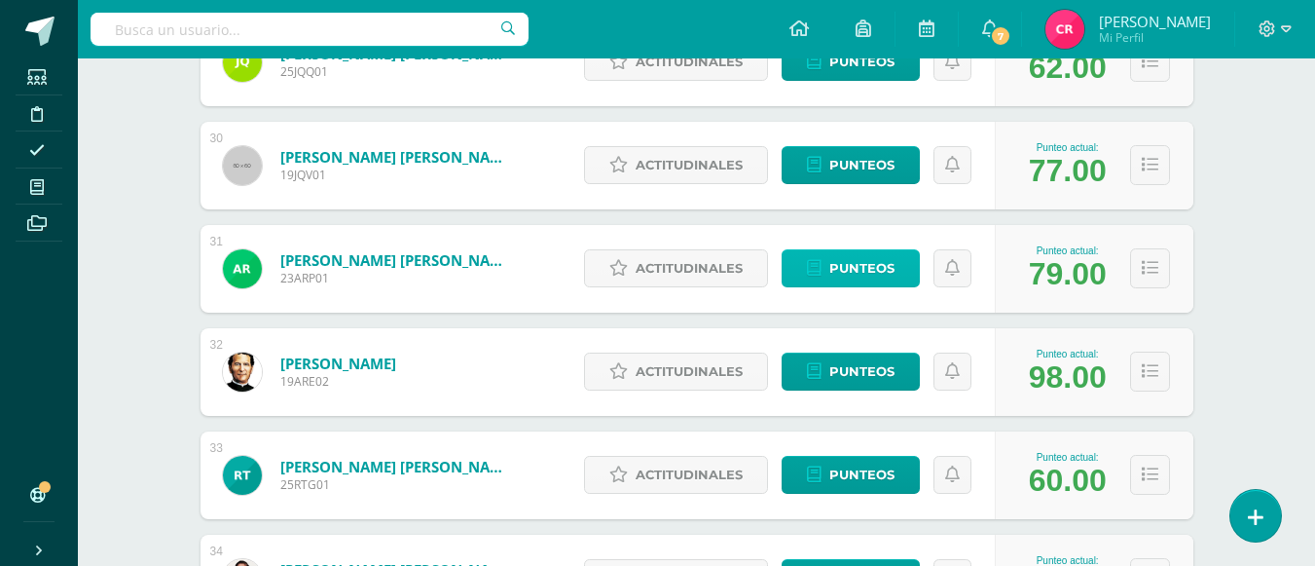
click at [821, 260] on icon at bounding box center [814, 268] width 15 height 17
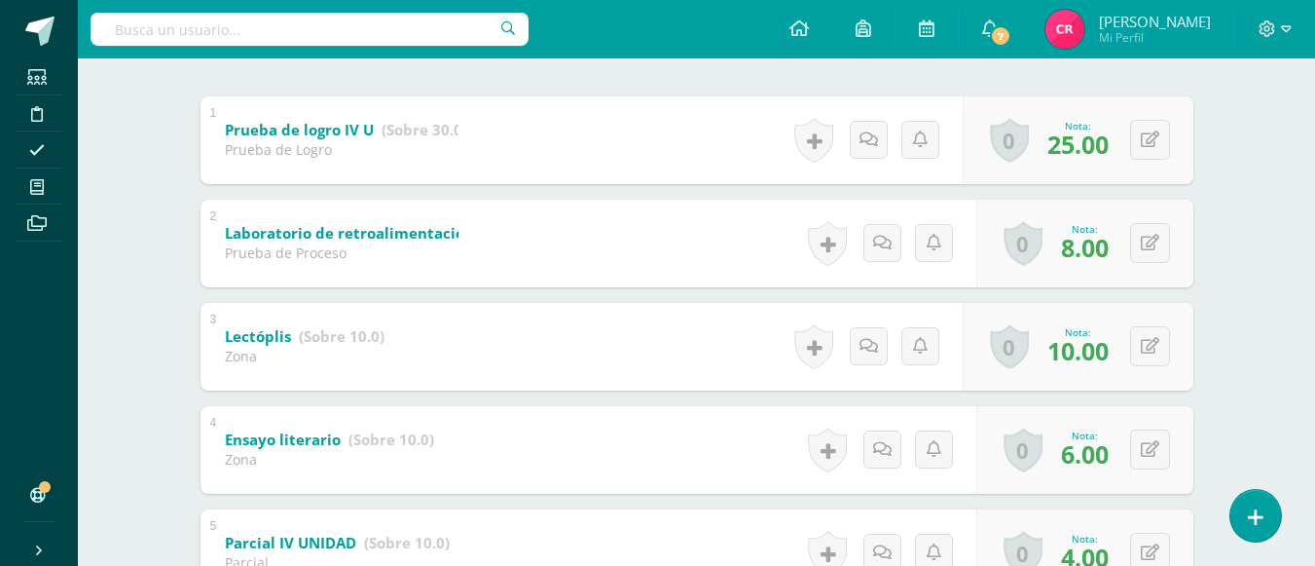
scroll to position [487, 0]
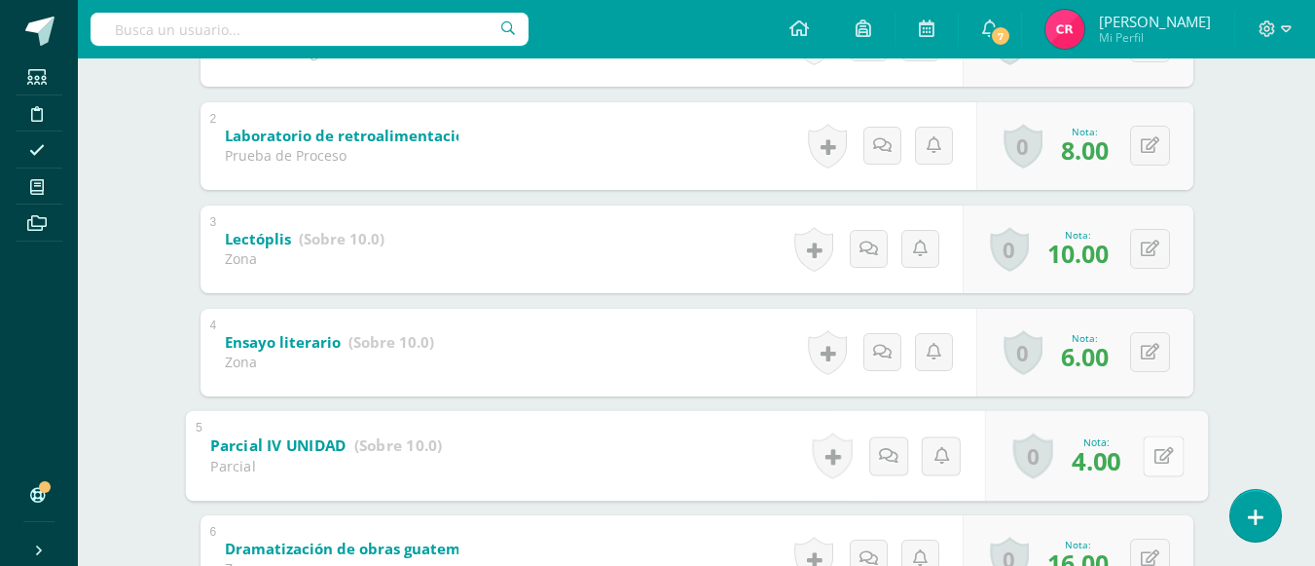
click at [1150, 461] on button at bounding box center [1163, 455] width 41 height 41
type input "6"
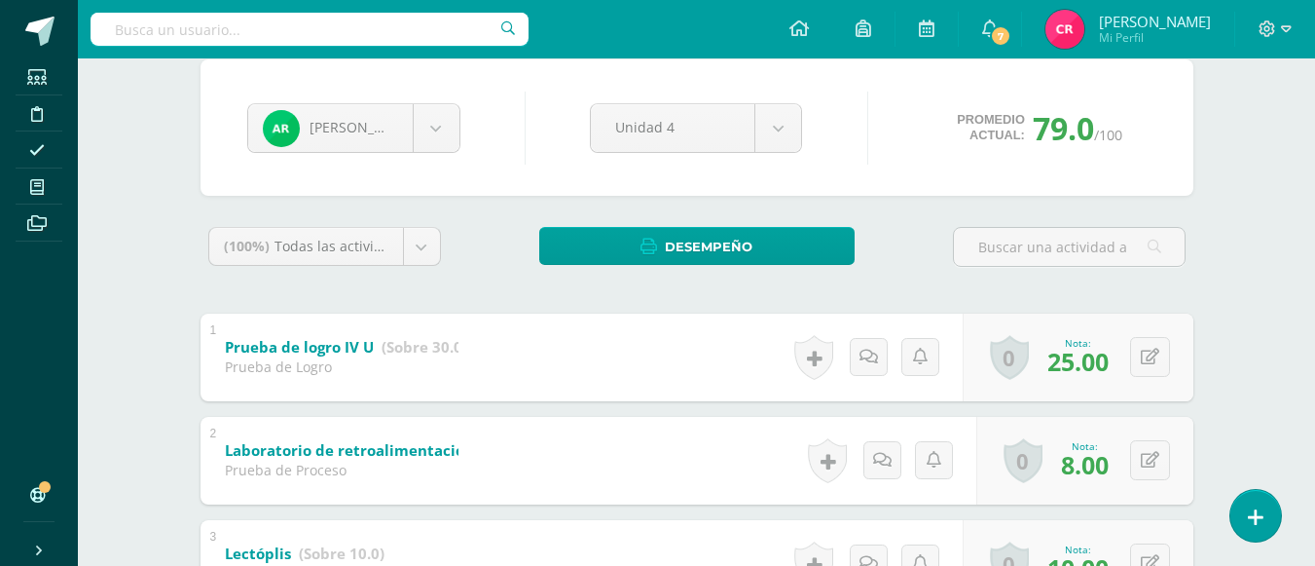
scroll to position [0, 0]
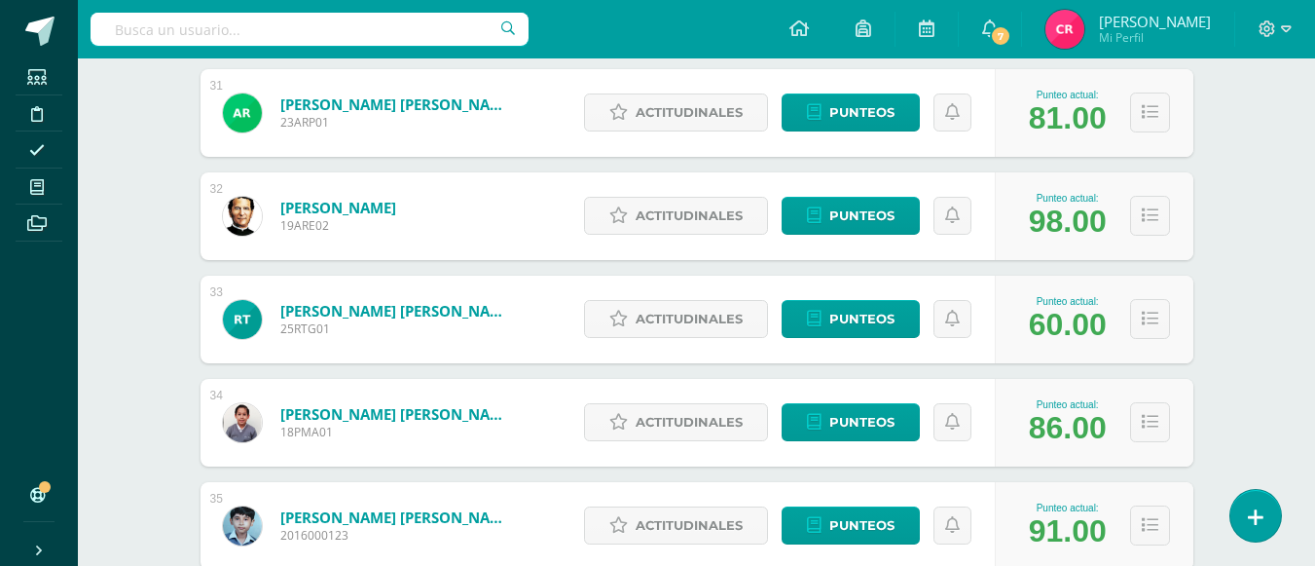
scroll to position [3584, 0]
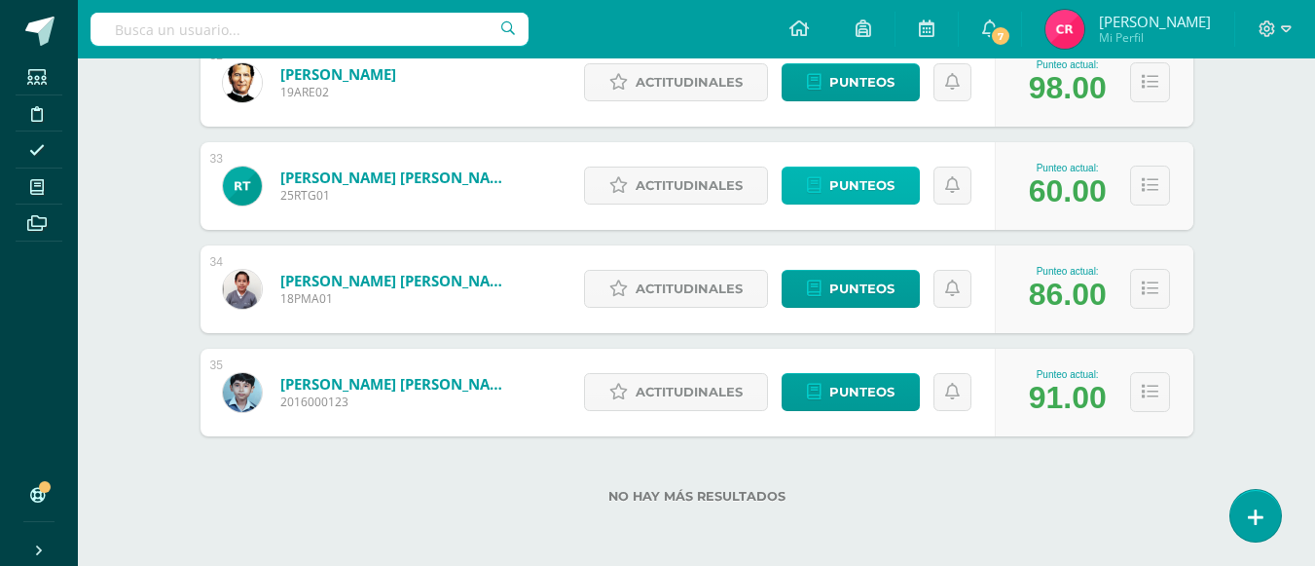
click at [836, 192] on span "Punteos" at bounding box center [861, 185] width 65 height 36
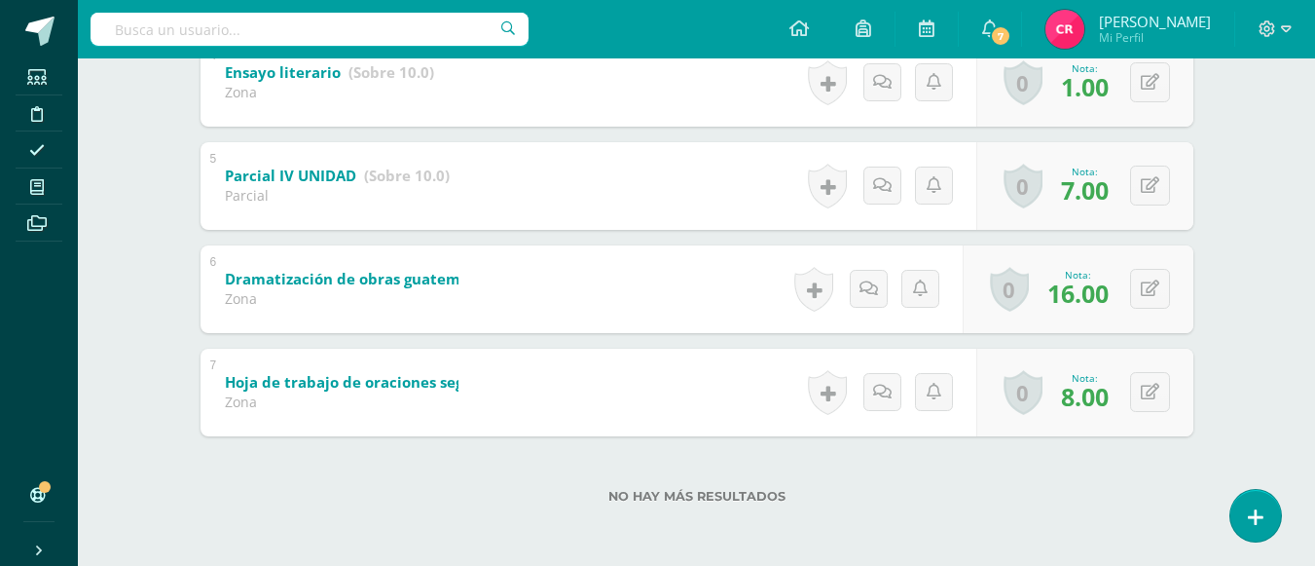
scroll to position [562, 0]
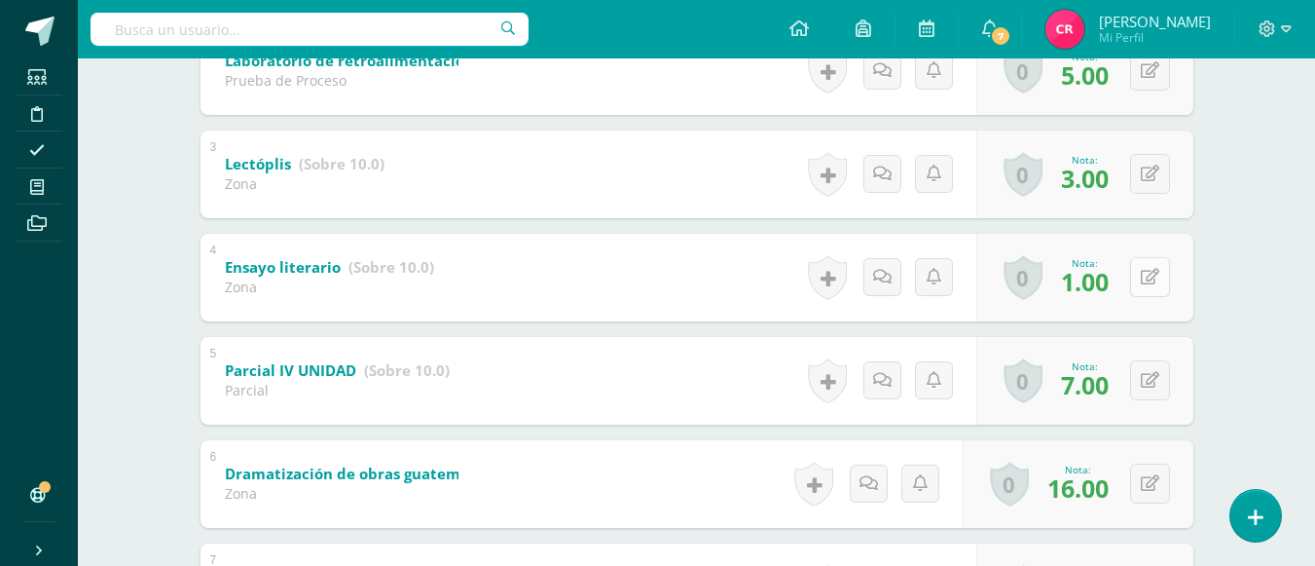
click at [1155, 293] on button at bounding box center [1150, 277] width 40 height 40
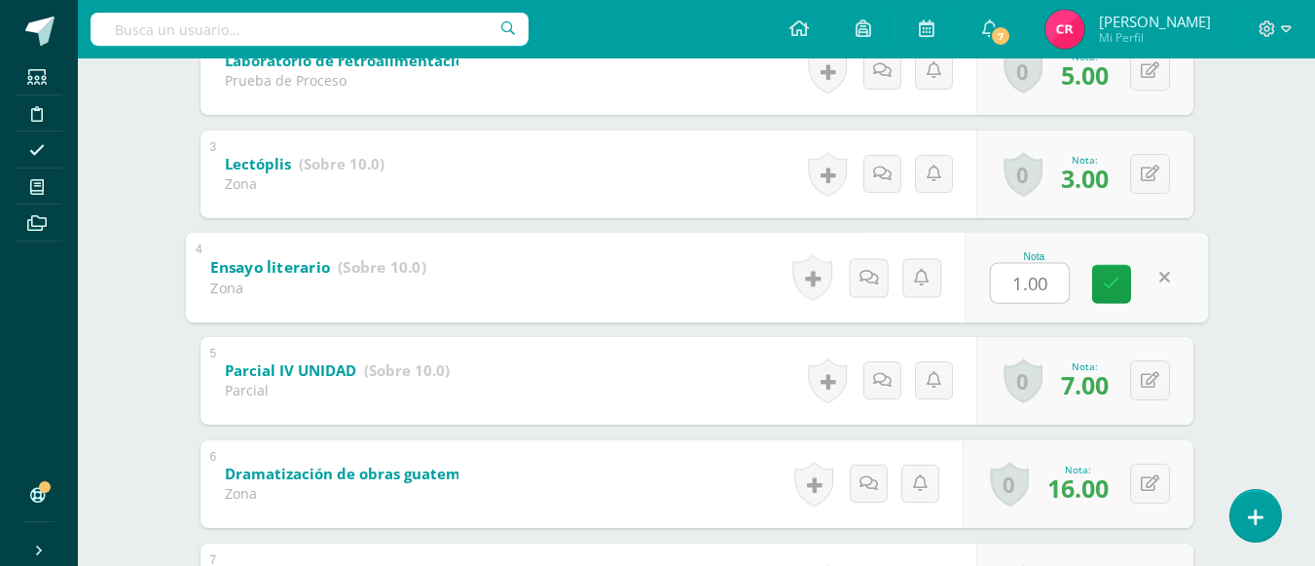
type input "7"
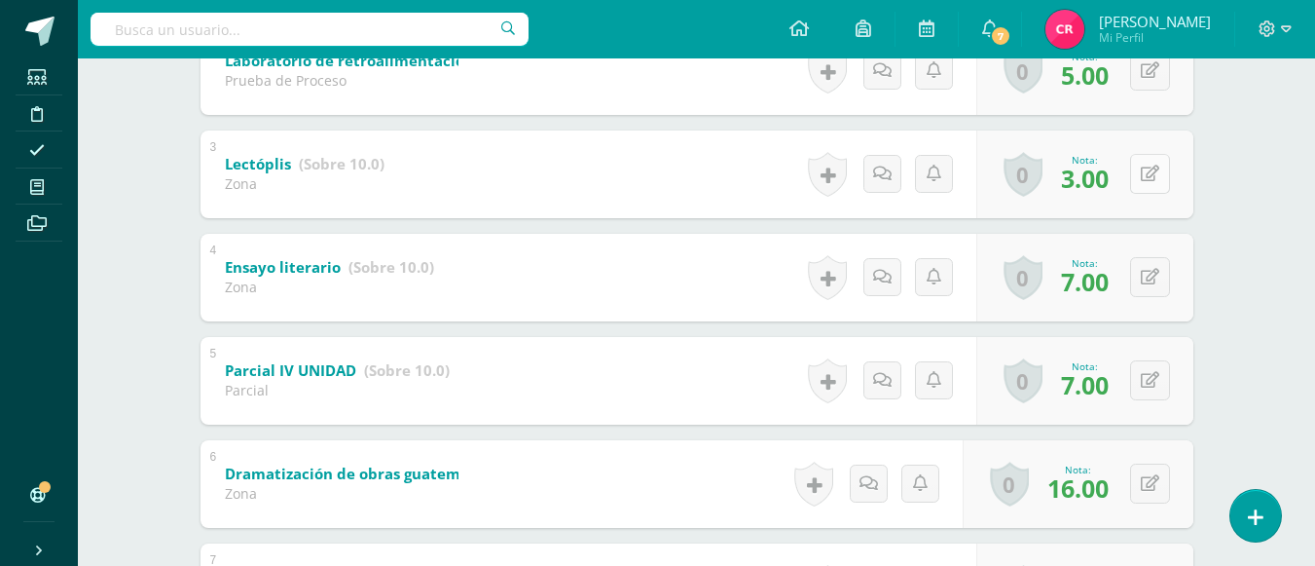
click at [1145, 185] on button at bounding box center [1150, 174] width 40 height 40
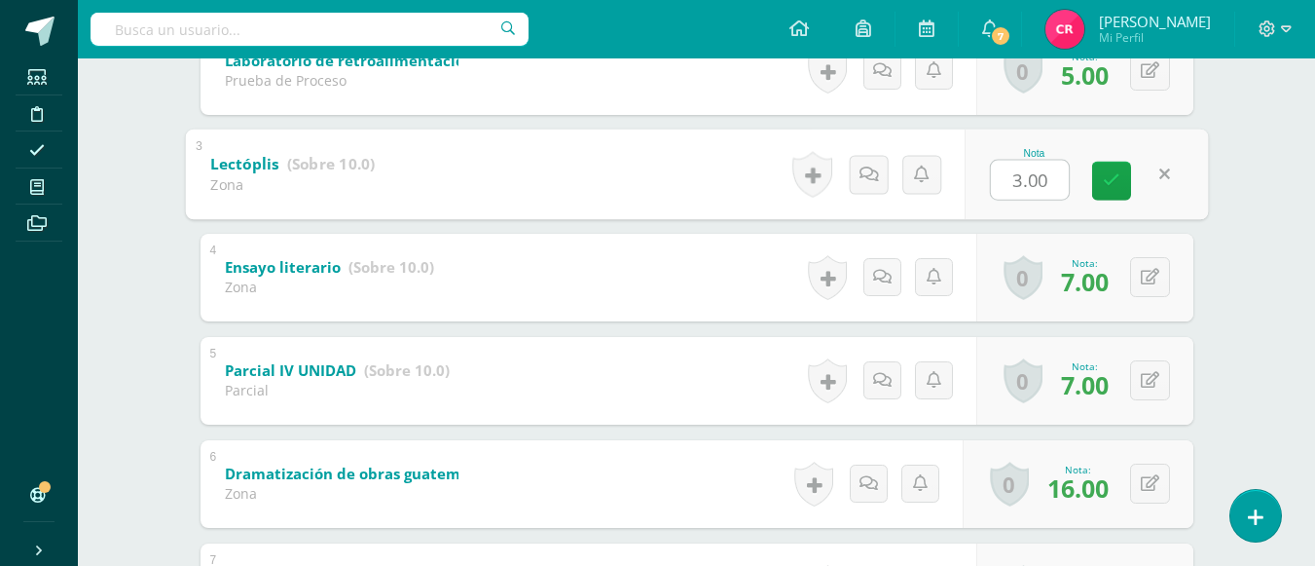
type input "5"
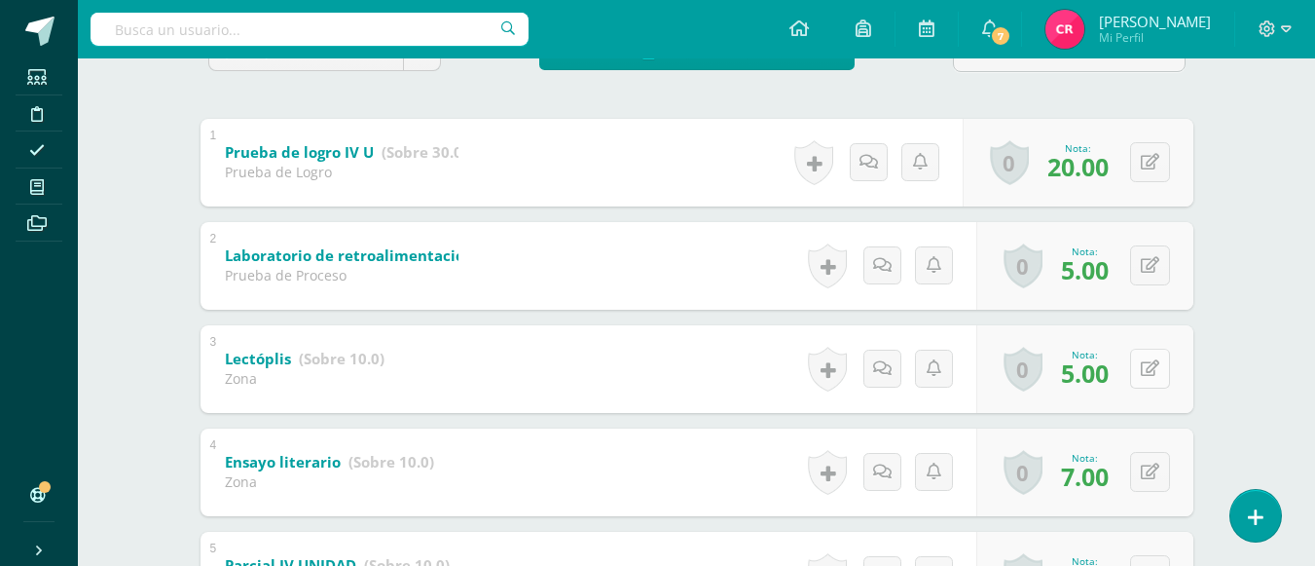
scroll to position [0, 0]
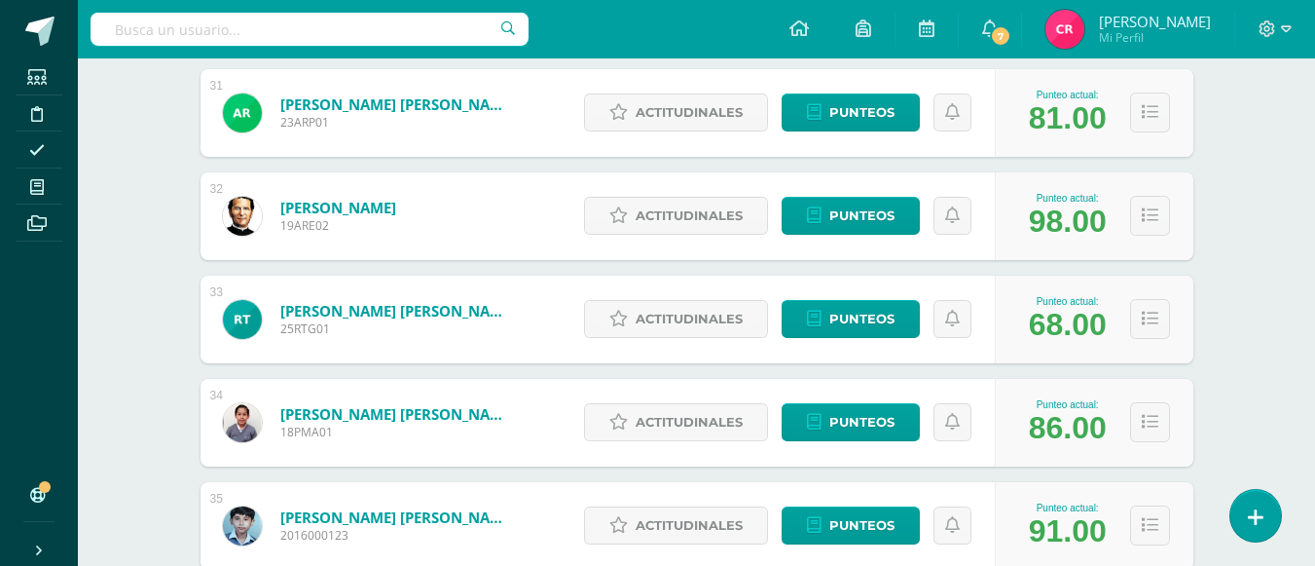
scroll to position [3584, 0]
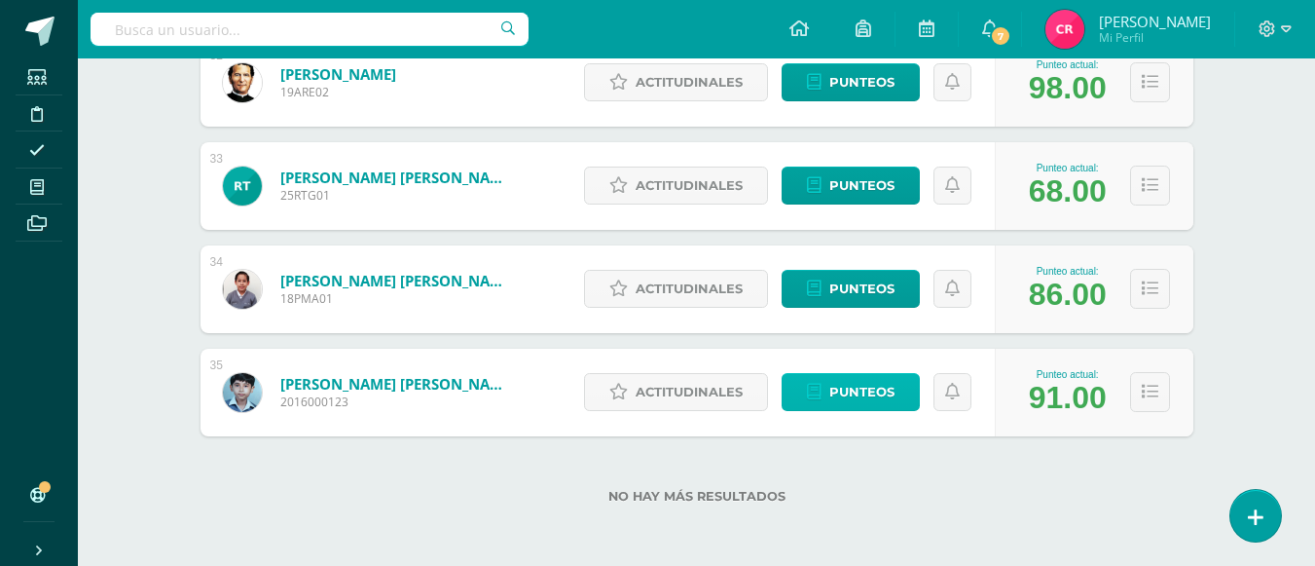
click at [838, 392] on span "Punteos" at bounding box center [861, 392] width 65 height 36
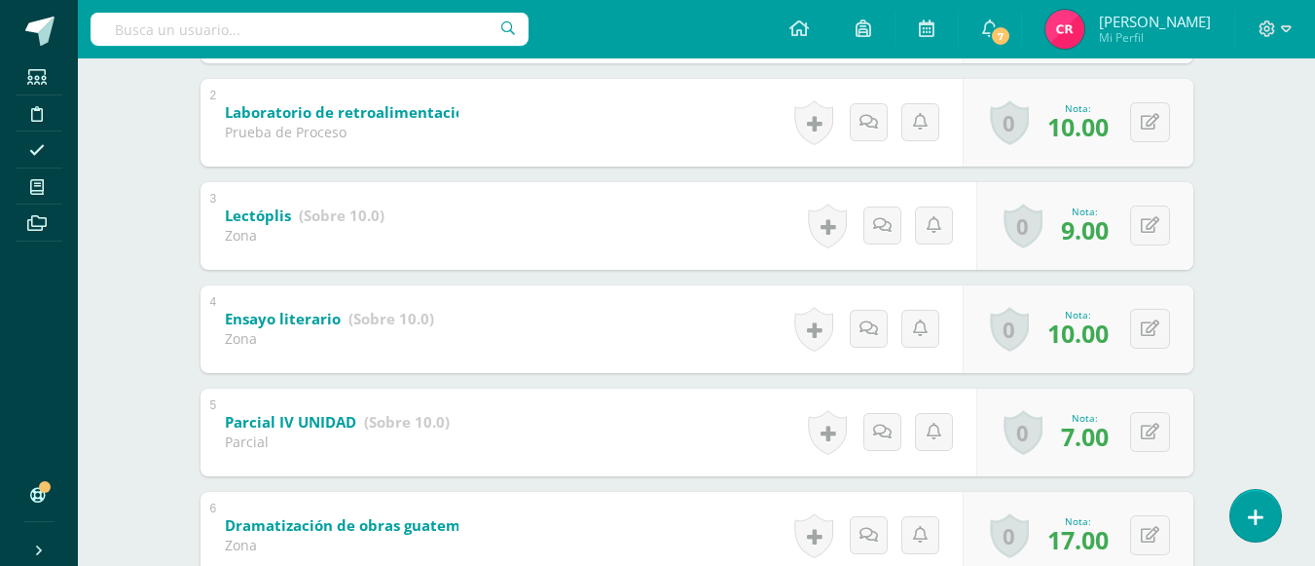
scroll to position [607, 0]
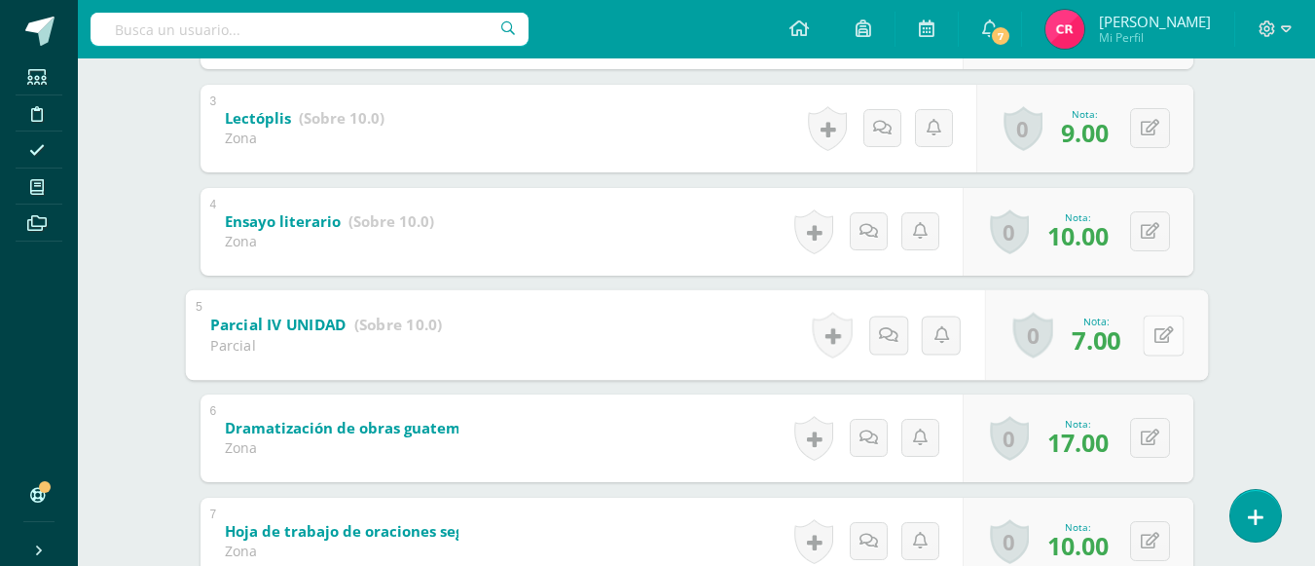
click at [1158, 341] on icon at bounding box center [1163, 334] width 19 height 17
type input "10"
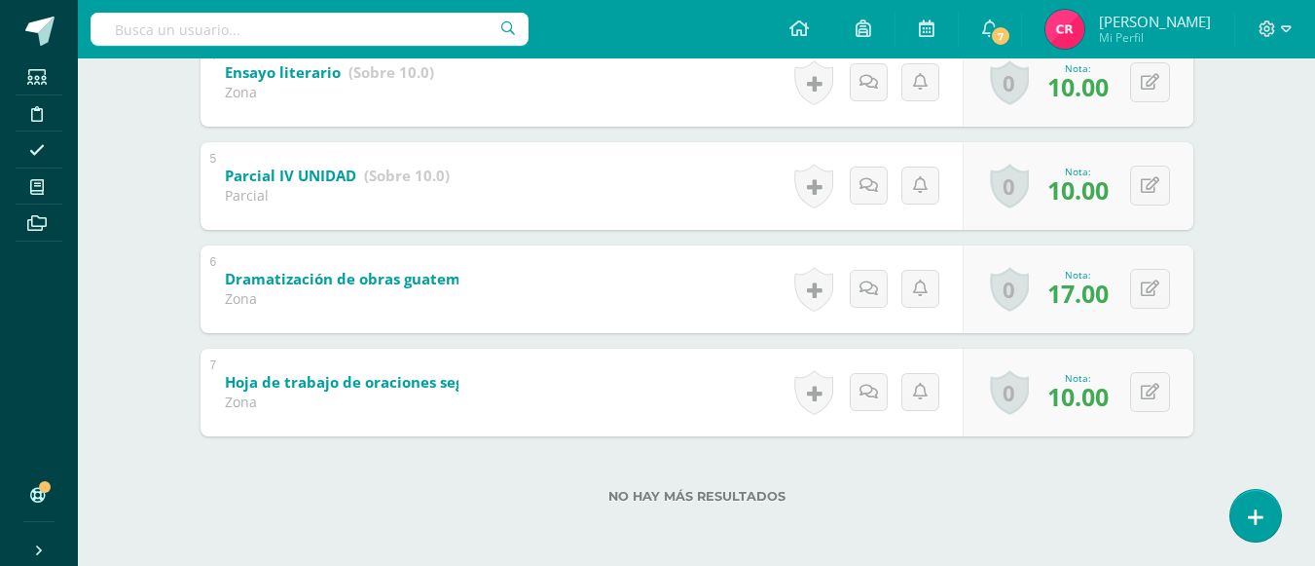
scroll to position [464, 0]
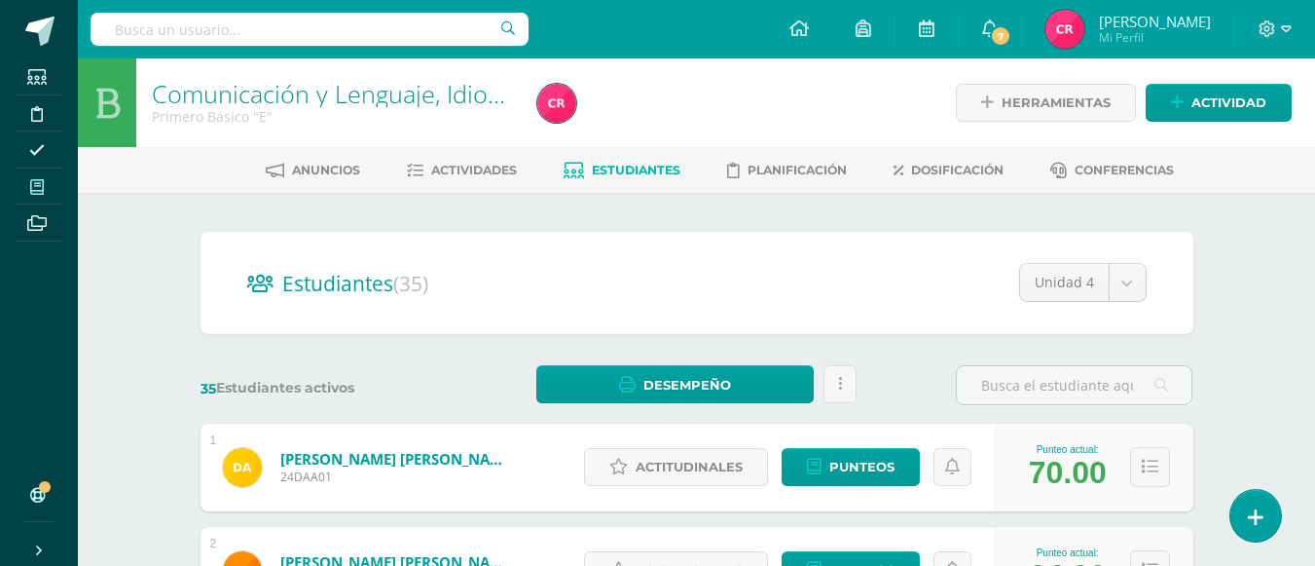
click at [42, 187] on icon at bounding box center [37, 187] width 14 height 16
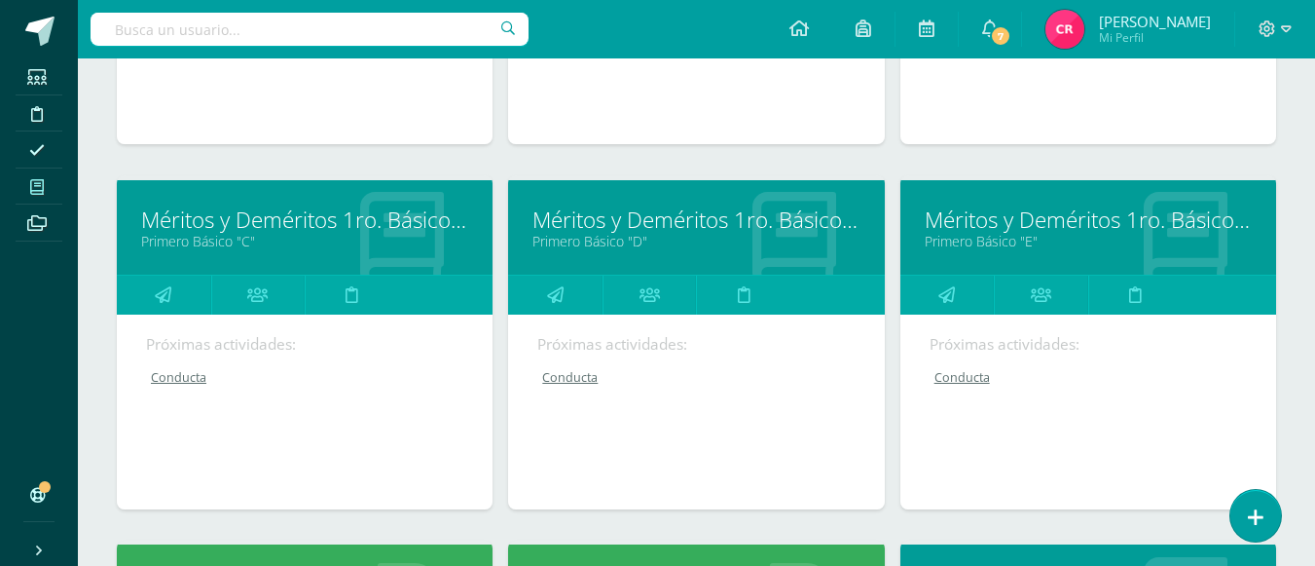
scroll to position [625, 0]
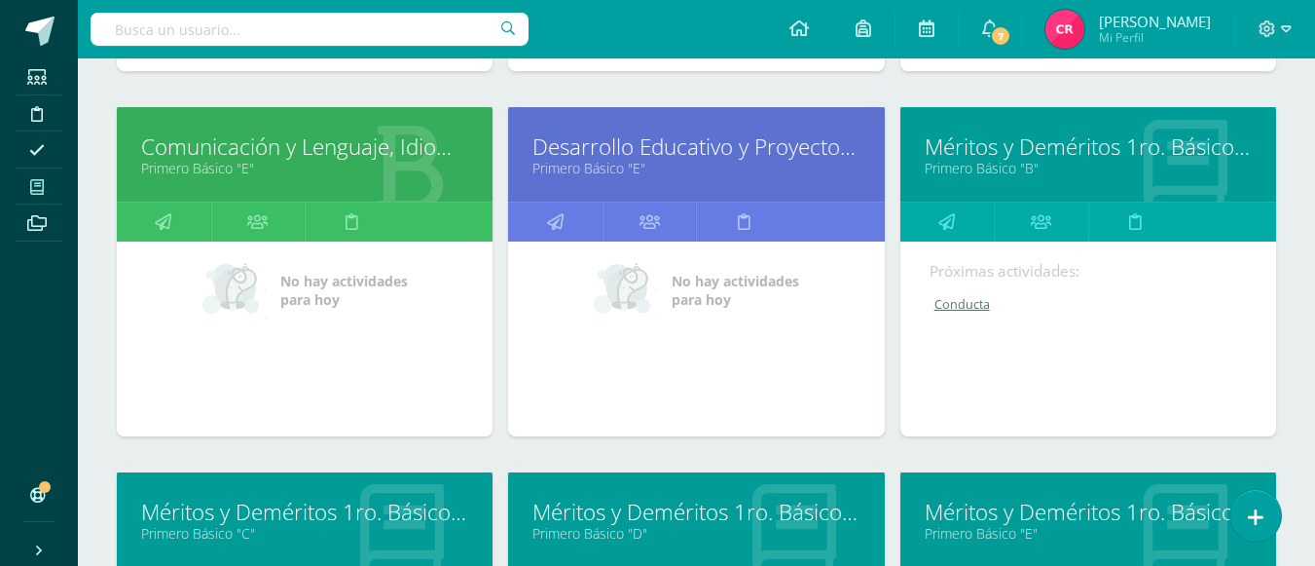
click at [580, 148] on link "Desarrollo Educativo y Proyecto de Vida" at bounding box center [696, 146] width 327 height 30
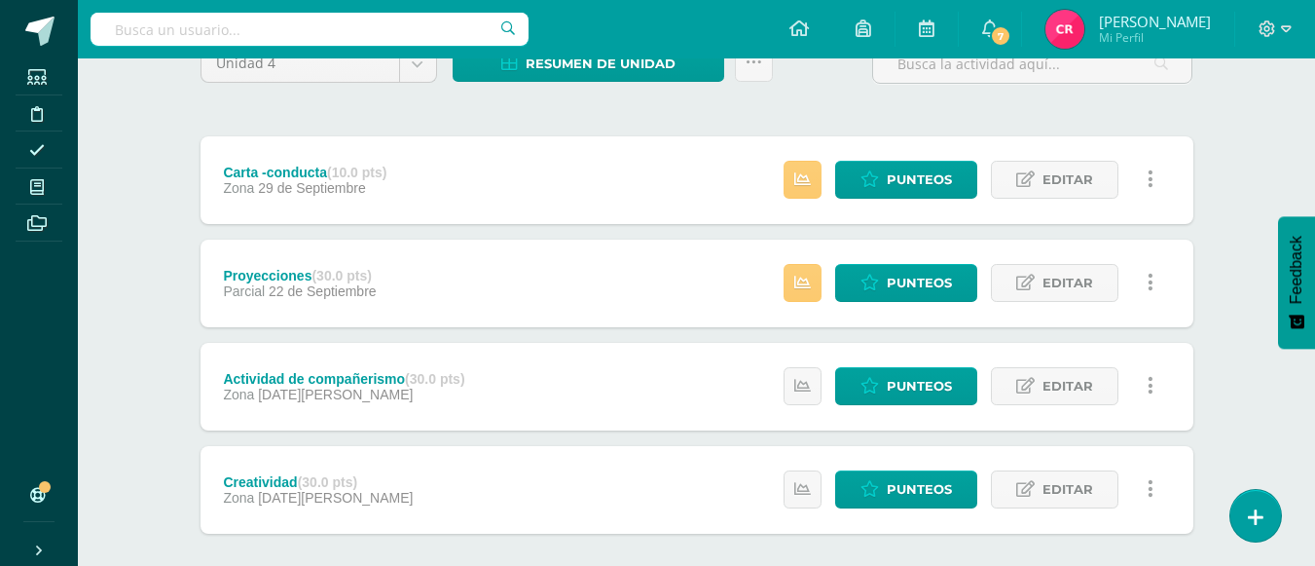
scroll to position [95, 0]
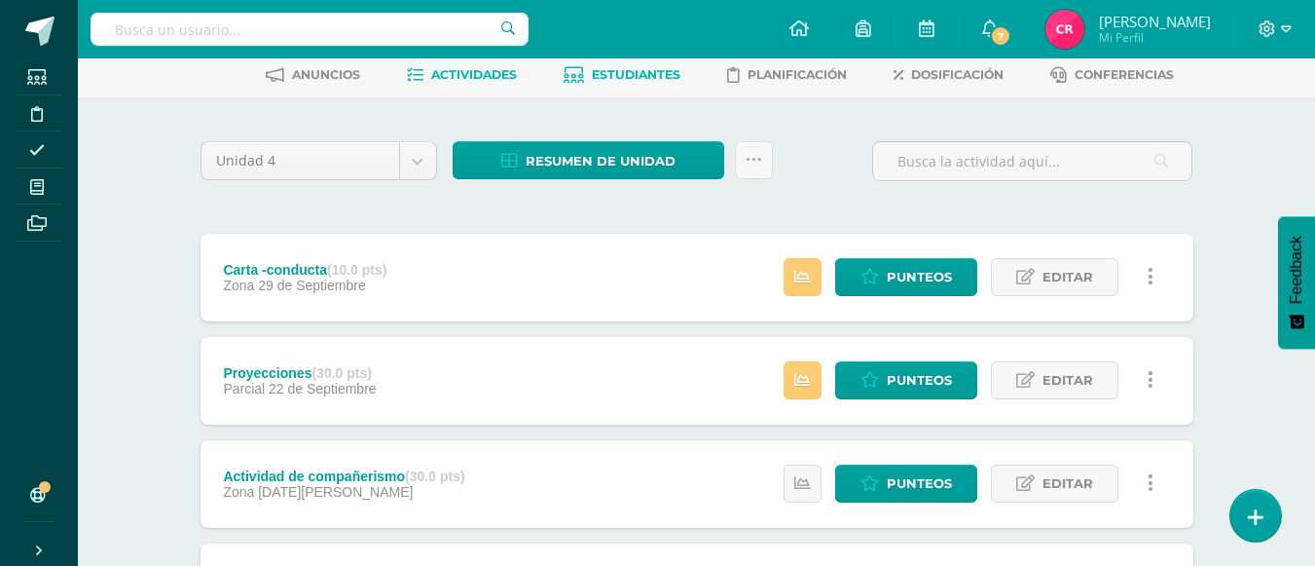
click at [629, 66] on link "Estudiantes" at bounding box center [622, 74] width 117 height 31
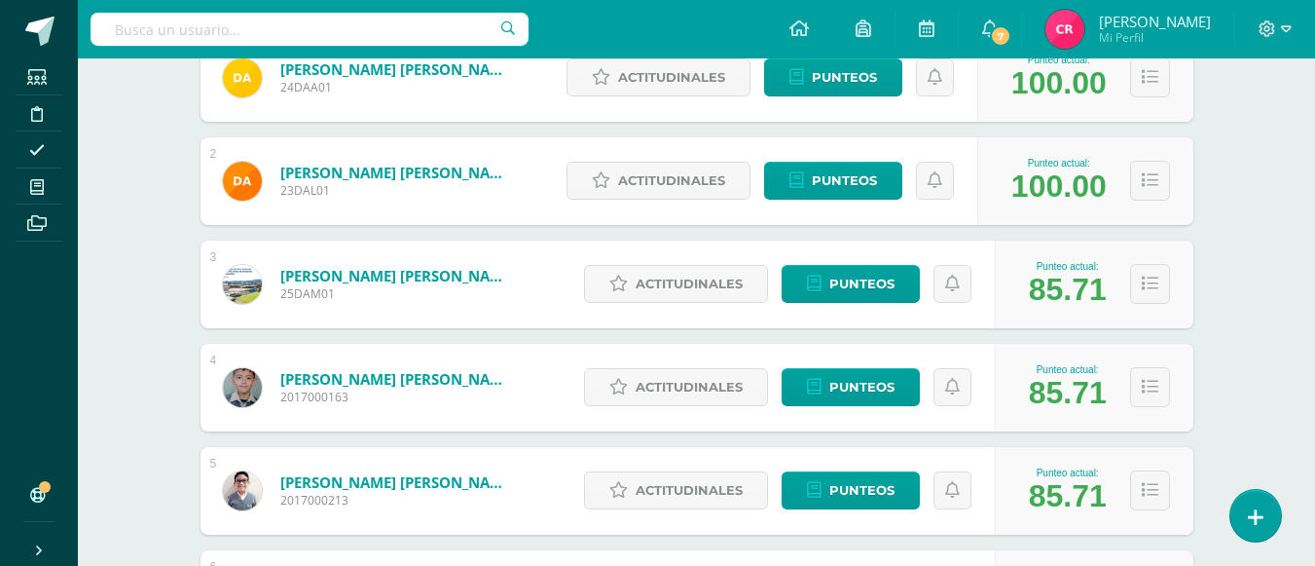
scroll to position [195, 0]
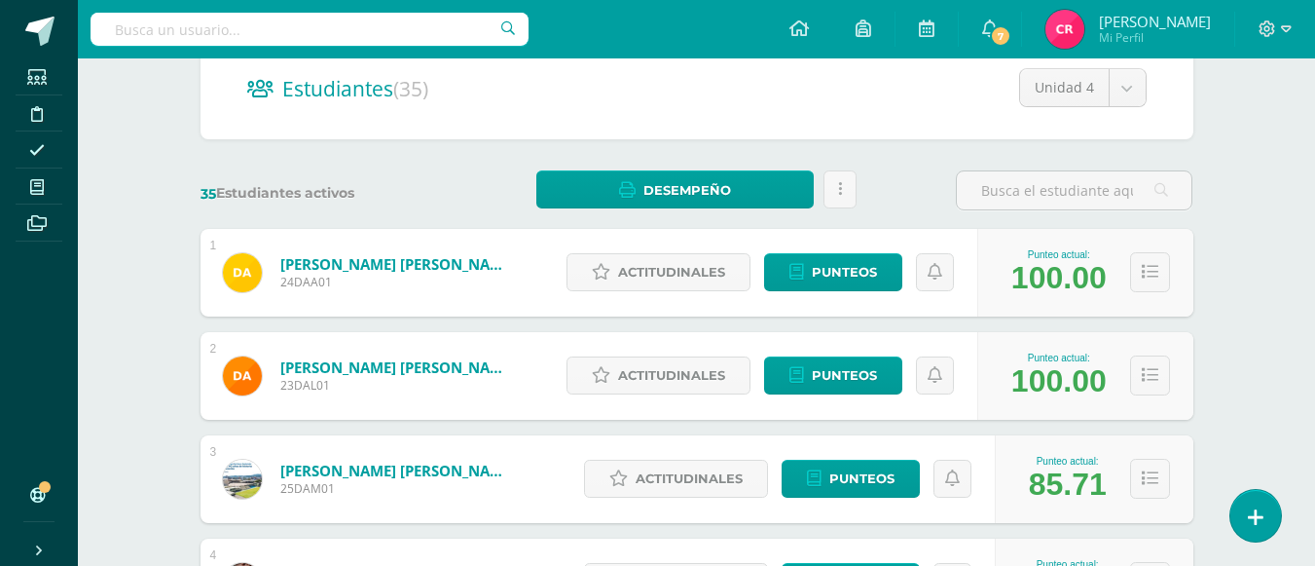
click at [38, 179] on icon at bounding box center [37, 187] width 14 height 16
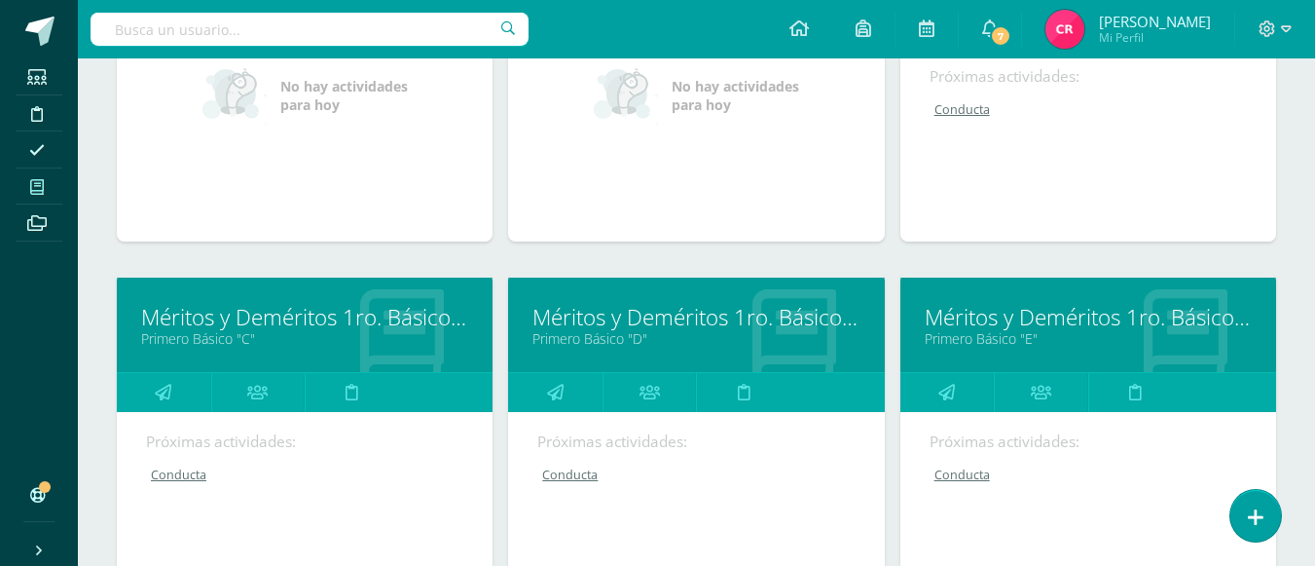
scroll to position [917, 0]
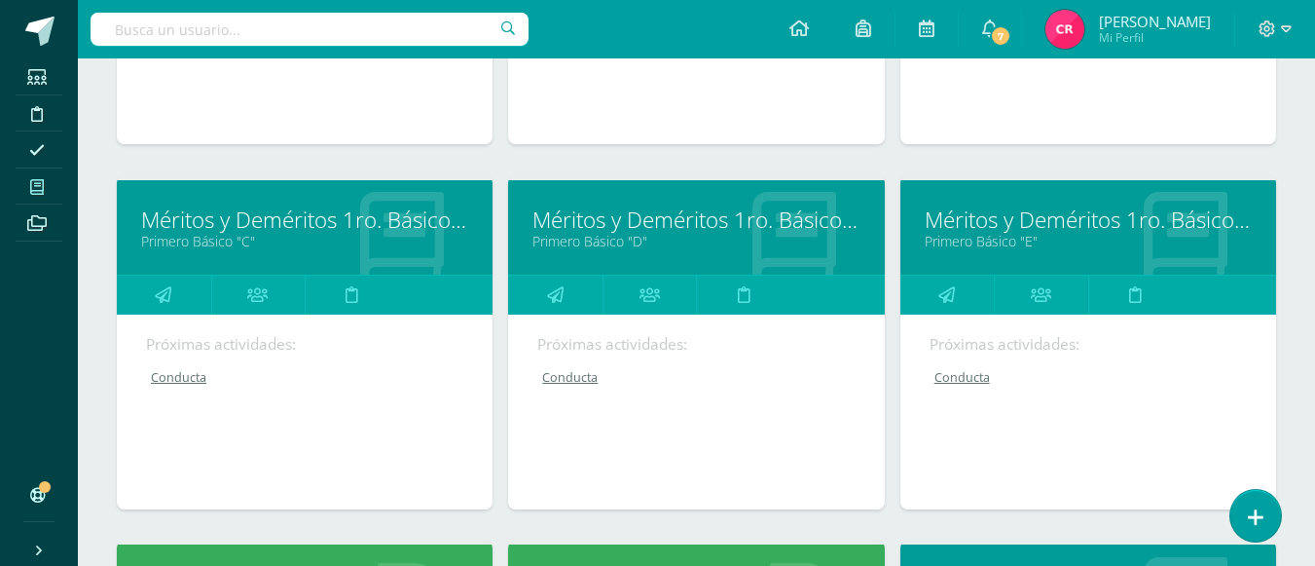
click at [981, 211] on link "Méritos y Deméritos 1ro. Básico "E"" at bounding box center [1088, 219] width 327 height 30
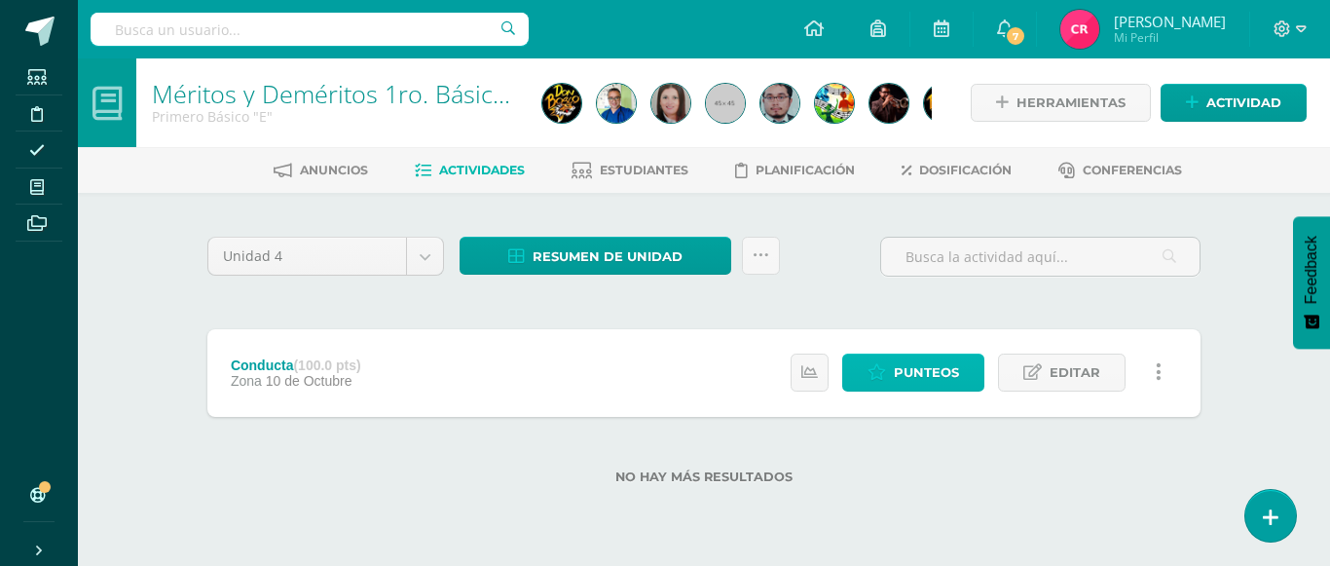
click at [958, 377] on span "Punteos" at bounding box center [926, 372] width 65 height 36
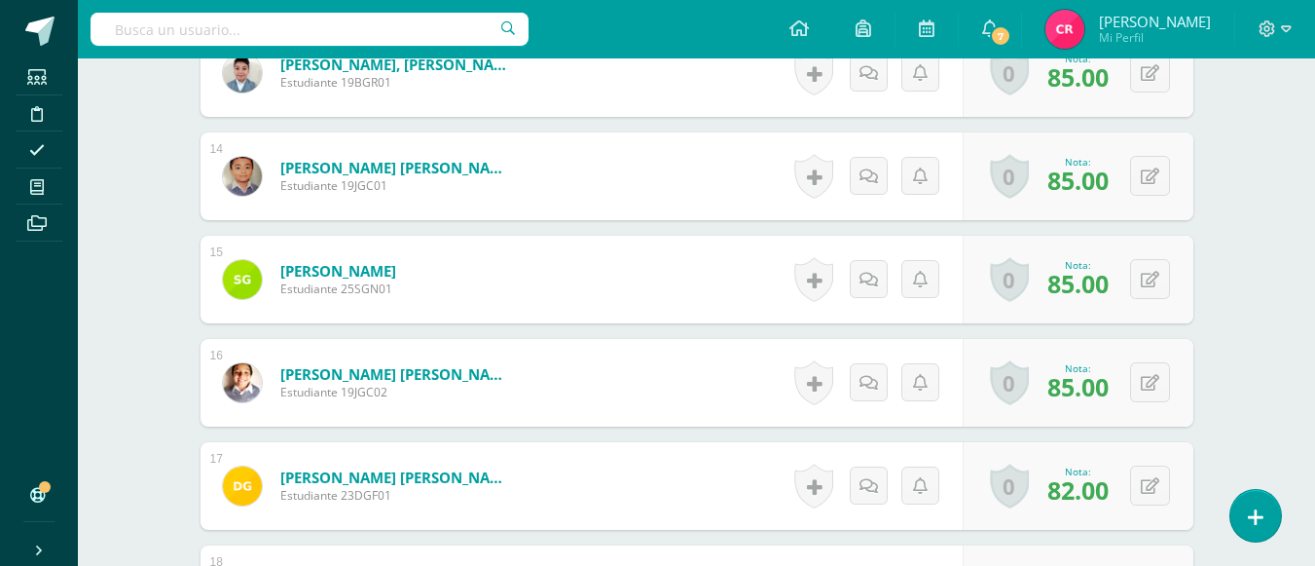
scroll to position [1691, 0]
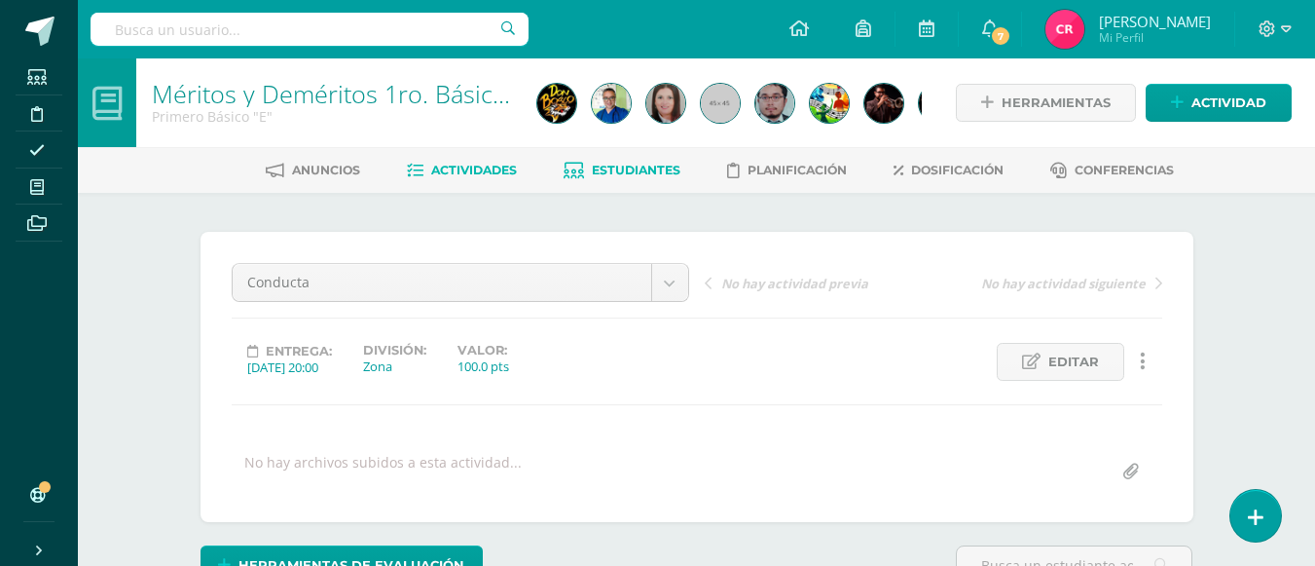
click at [603, 165] on span "Estudiantes" at bounding box center [636, 170] width 89 height 15
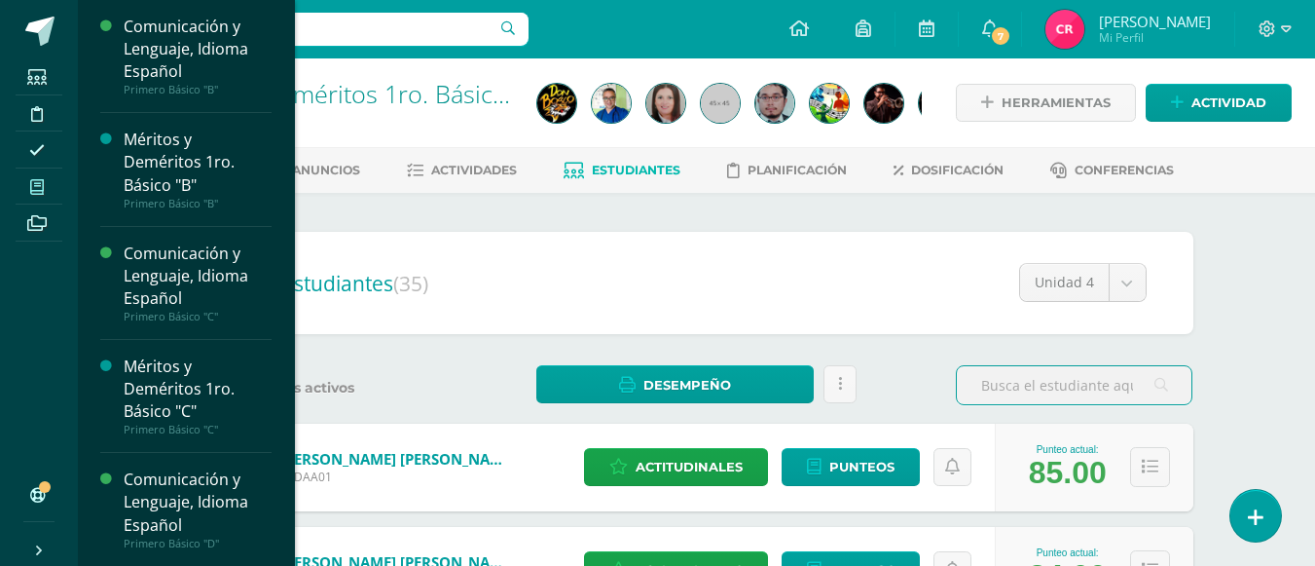
click at [26, 189] on span at bounding box center [38, 186] width 44 height 26
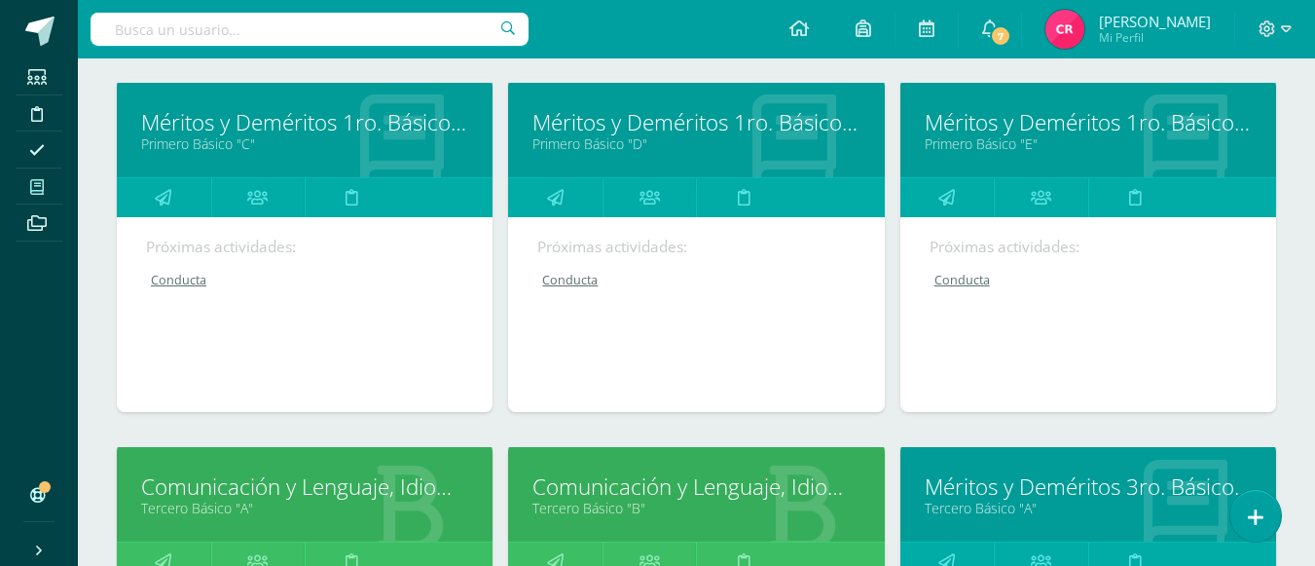
scroll to position [1404, 0]
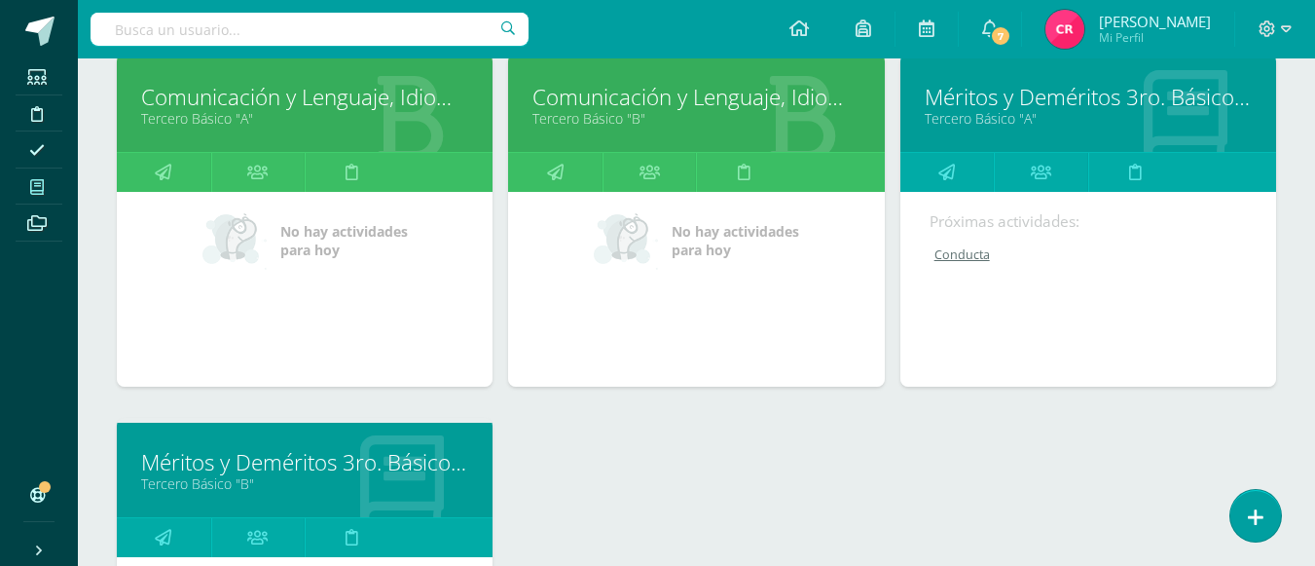
click at [371, 95] on link "Comunicación y Lenguaje, Idioma Español" at bounding box center [304, 97] width 327 height 30
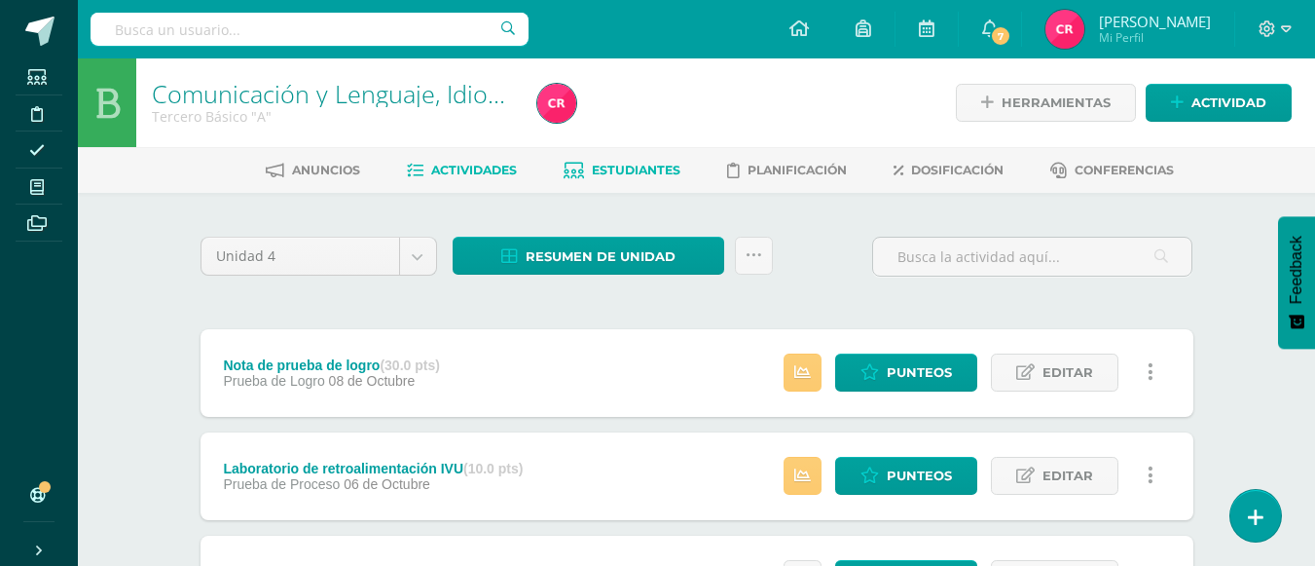
click at [650, 174] on span "Estudiantes" at bounding box center [636, 170] width 89 height 15
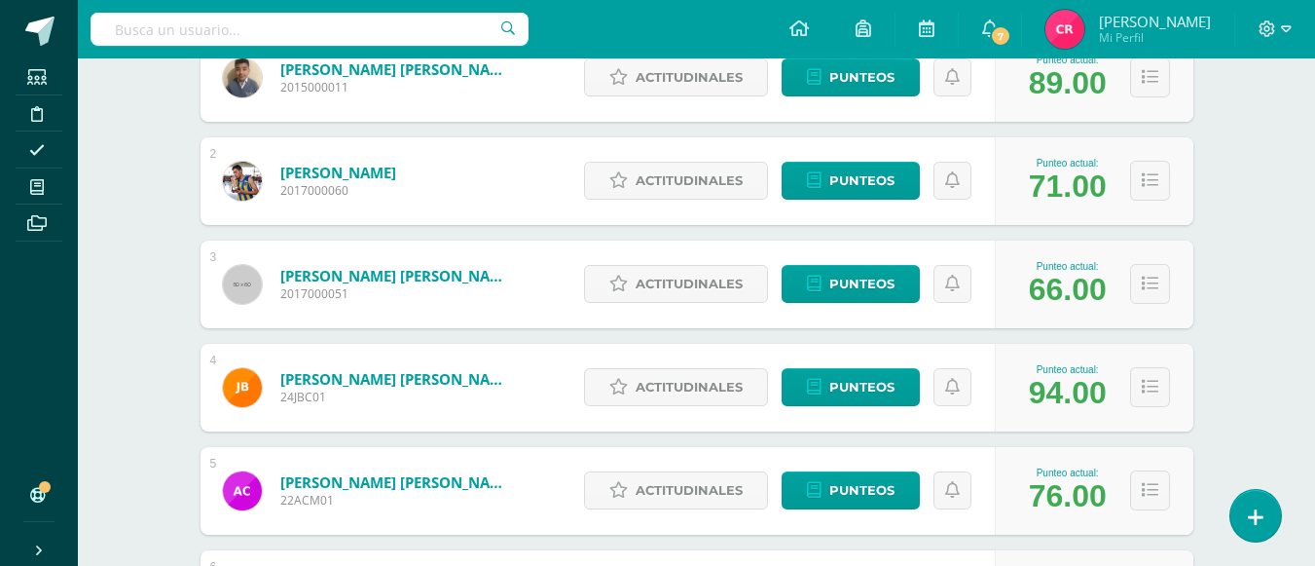
scroll to position [195, 0]
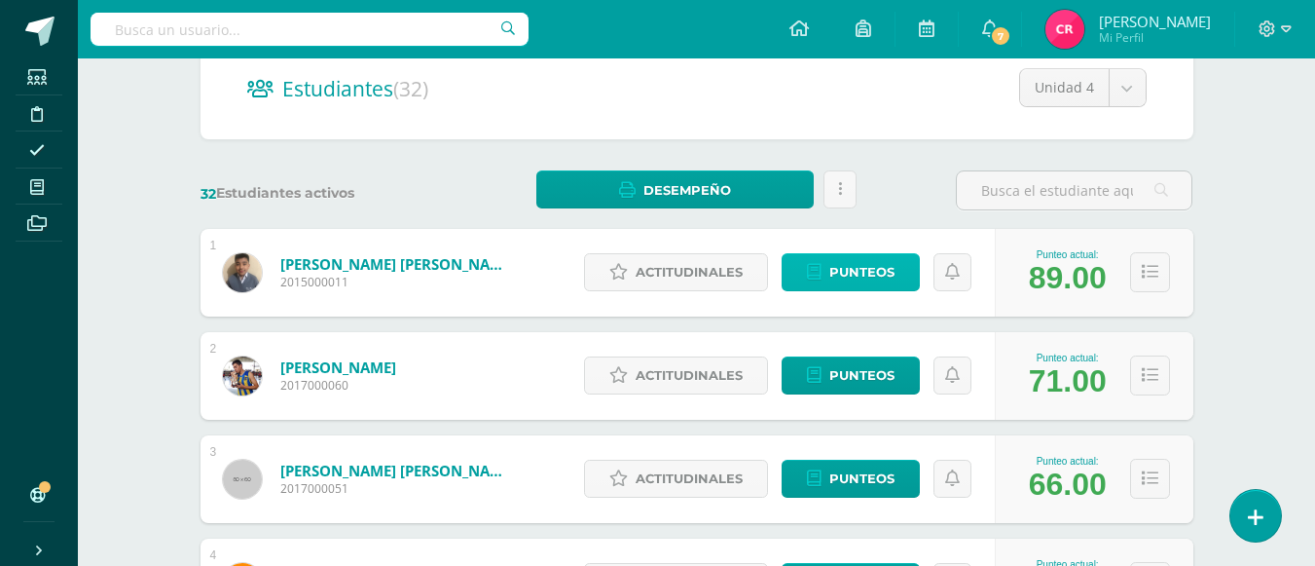
click at [861, 273] on span "Punteos" at bounding box center [861, 272] width 65 height 36
